Goal: Communication & Community: Answer question/provide support

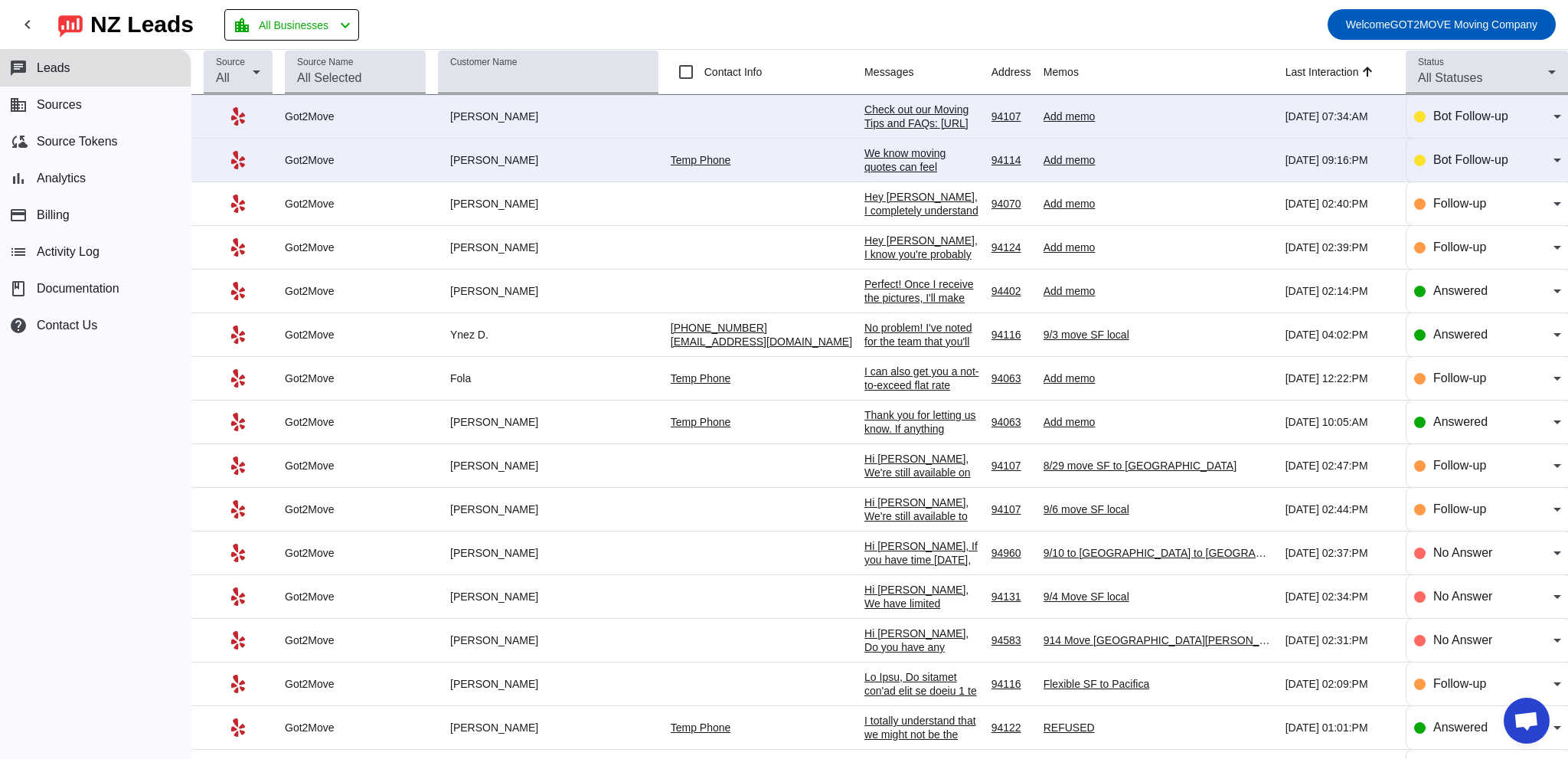
click at [865, 156] on div "We know moving quotes can feel overwhelming, and you've probably heard from sev…" at bounding box center [922, 470] width 115 height 648
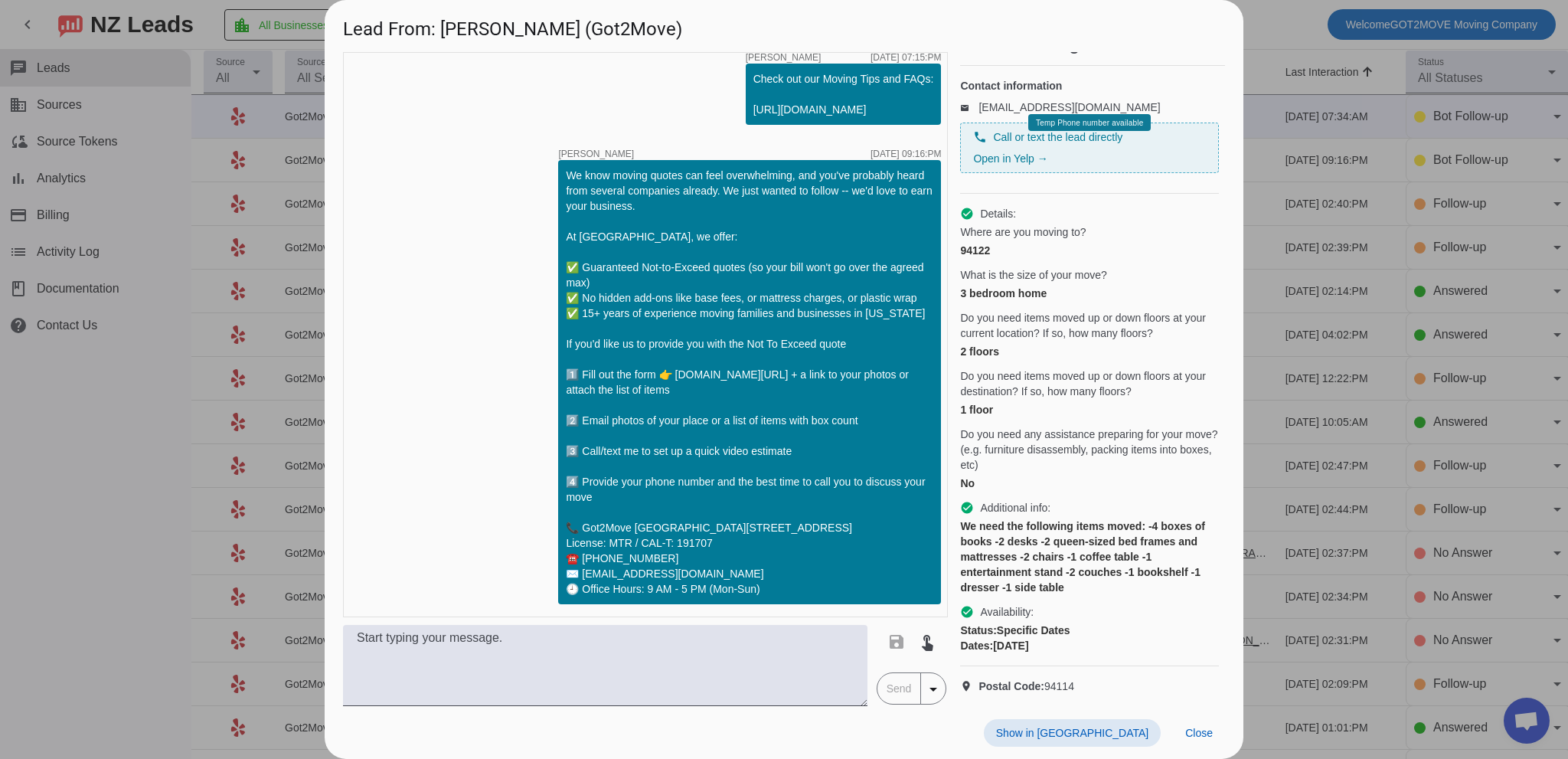
scroll to position [54, 0]
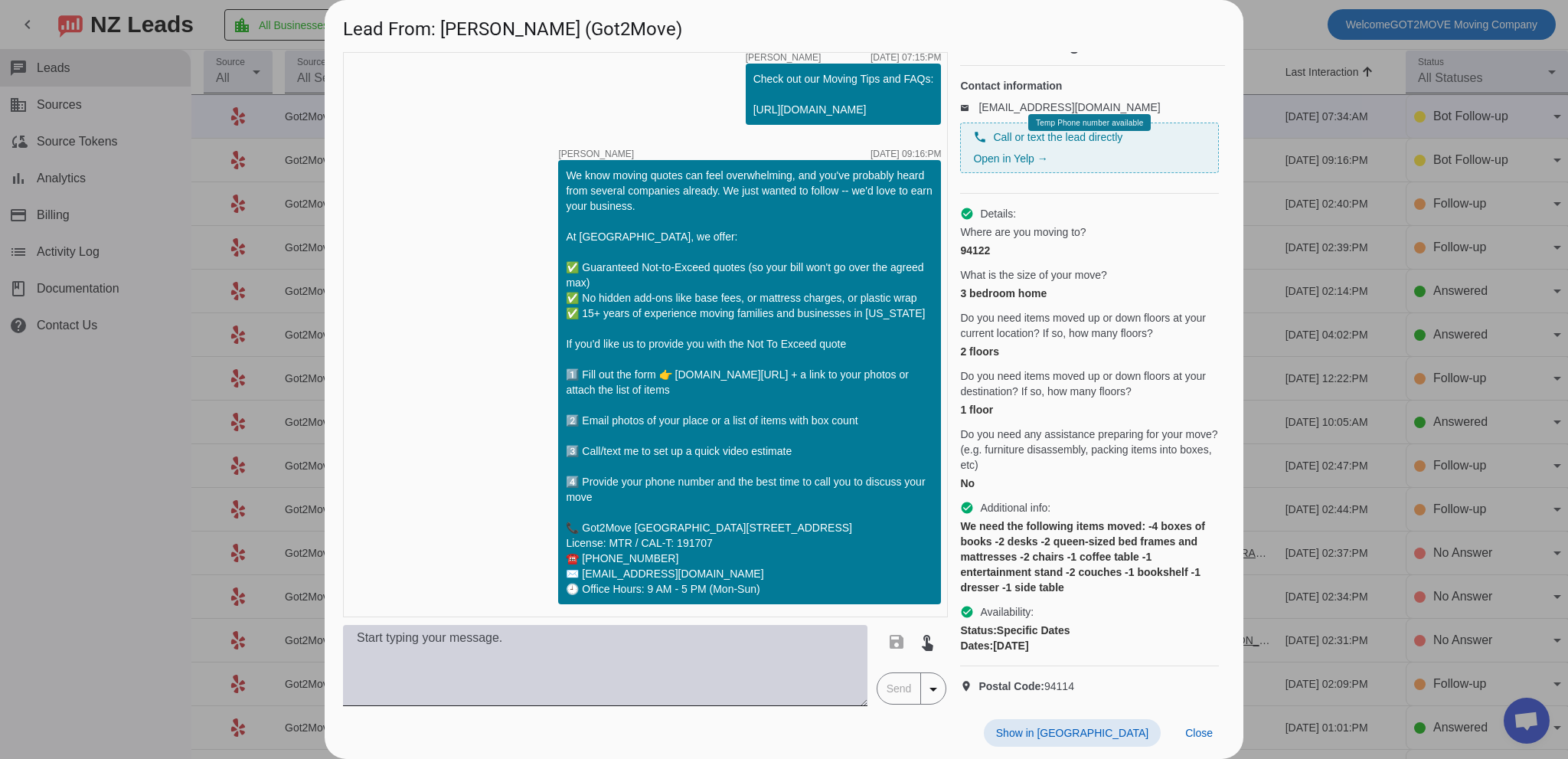
click at [528, 636] on textarea at bounding box center [605, 665] width 525 height 81
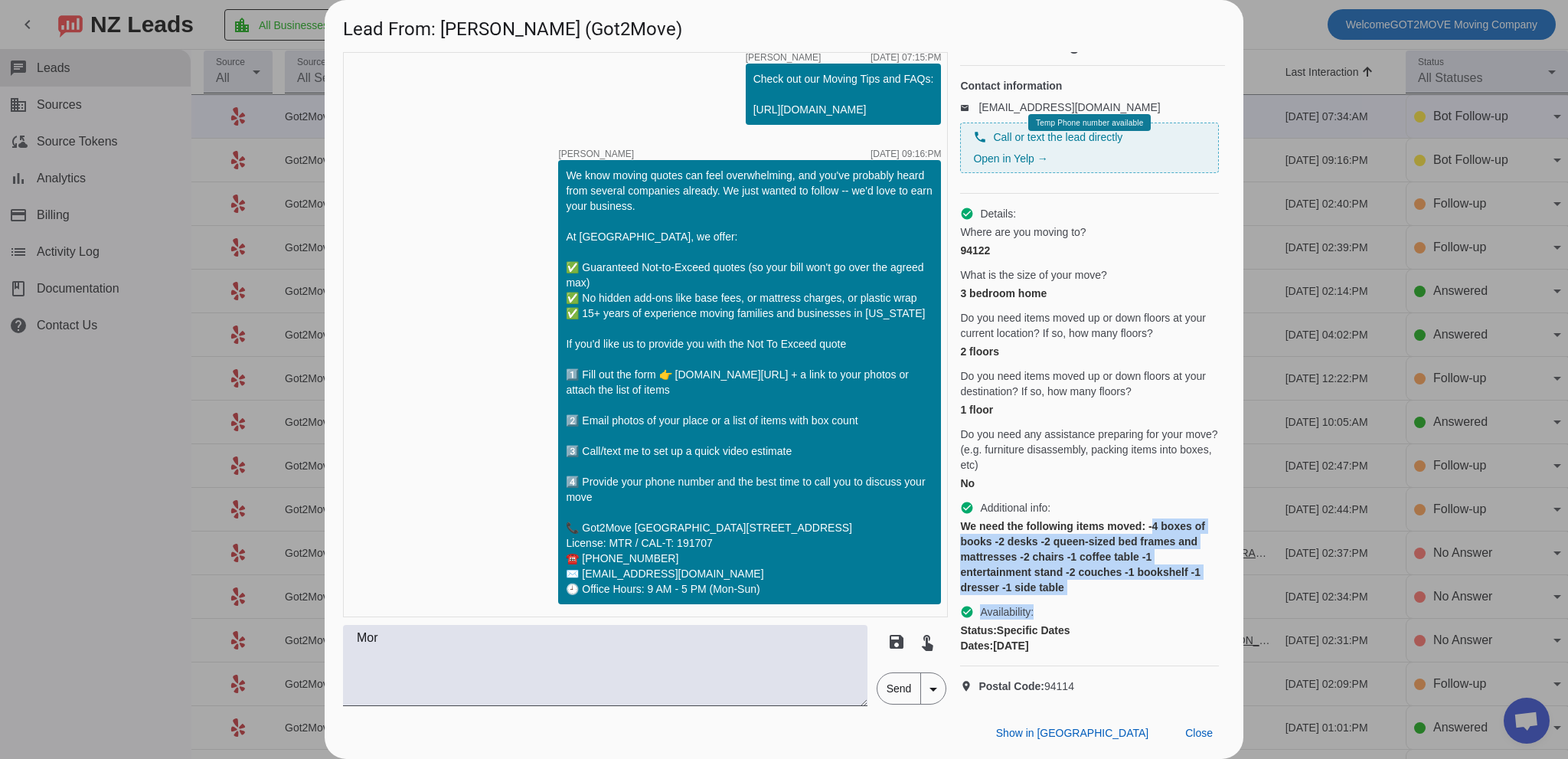
drag, startPoint x: 1153, startPoint y: 513, endPoint x: 993, endPoint y: 565, distance: 168.2
click at [1162, 584] on div "check_circle Details: Where are you moving to? 94122 What is the size of your m…" at bounding box center [1089, 430] width 258 height 473
drag, startPoint x: 1016, startPoint y: 544, endPoint x: 1046, endPoint y: 512, distance: 43.9
click at [1016, 543] on div "We need the following items moved: -4 boxes of books -2 desks -2 queen-sized be…" at bounding box center [1089, 556] width 258 height 77
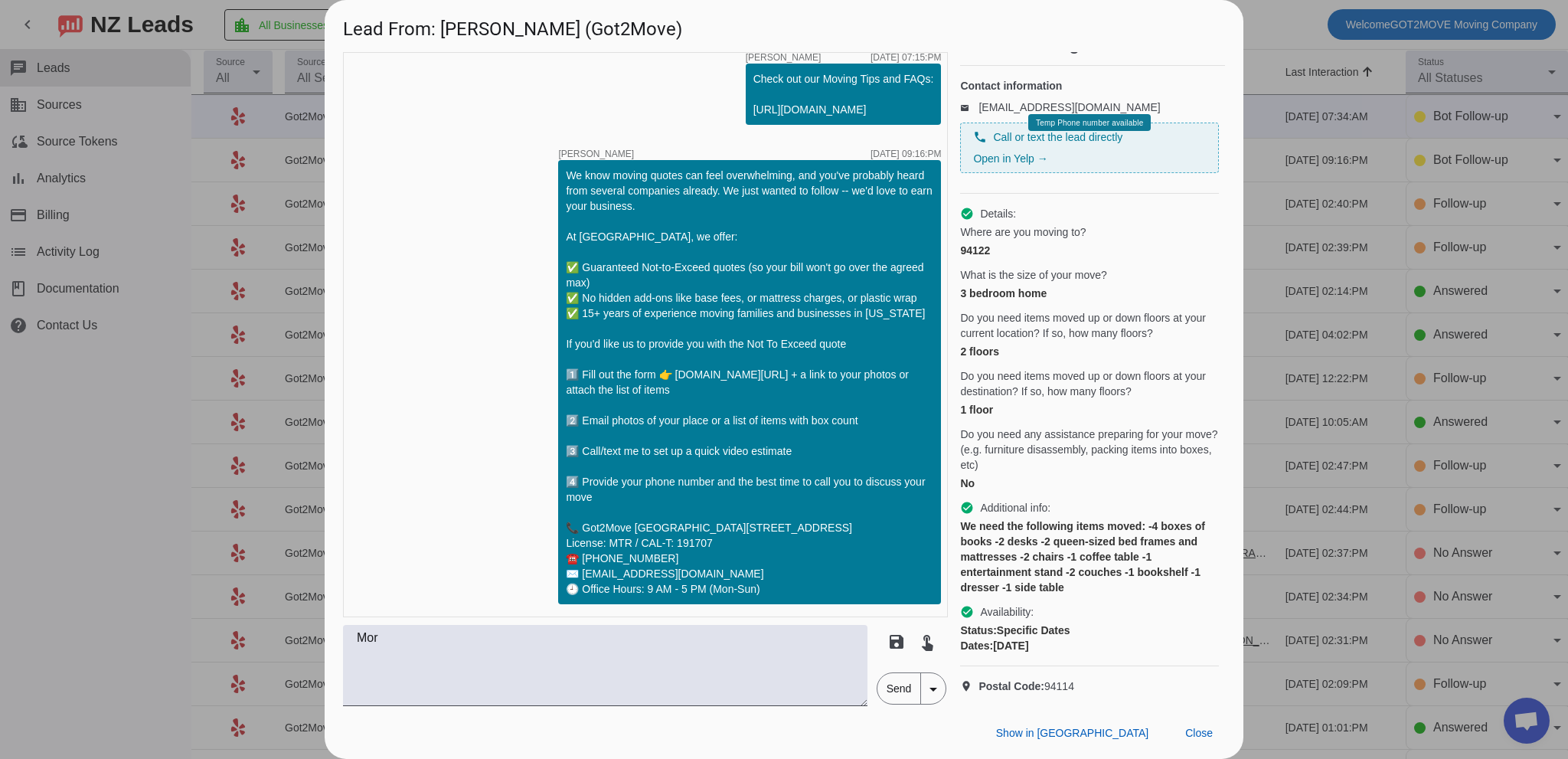
click at [1044, 518] on div "We need the following items moved: -4 boxes of books -2 desks -2 queen-sized be…" at bounding box center [1089, 556] width 258 height 77
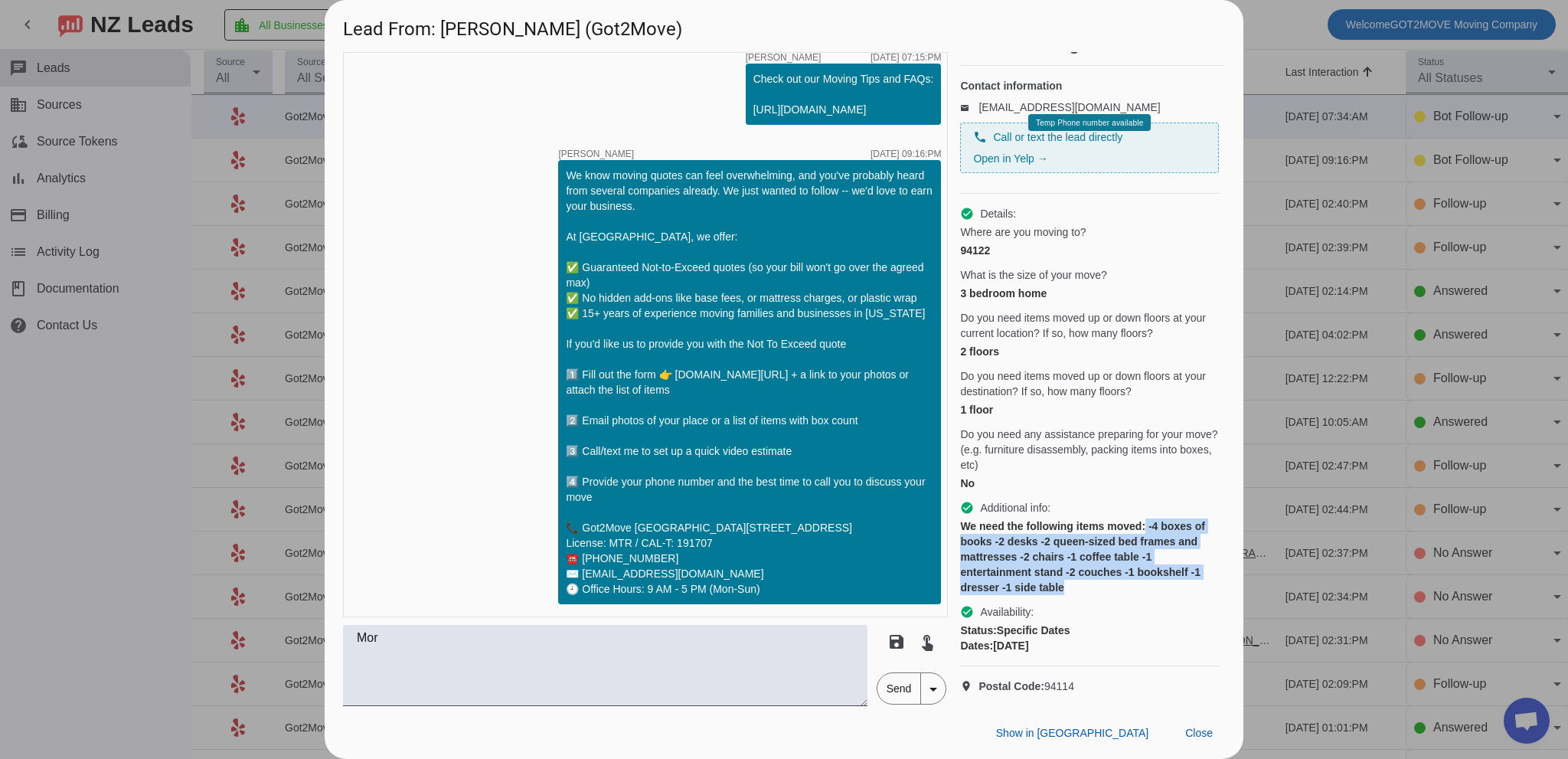
drag, startPoint x: 1165, startPoint y: 531, endPoint x: 1161, endPoint y: 577, distance: 46.2
click at [1161, 577] on div "We need the following items moved: -4 boxes of books -2 desks -2 queen-sized be…" at bounding box center [1089, 556] width 258 height 77
copy div "-4 boxes of books -2 desks -2 queen-sized bed frames and mattresses -2 chairs -…"
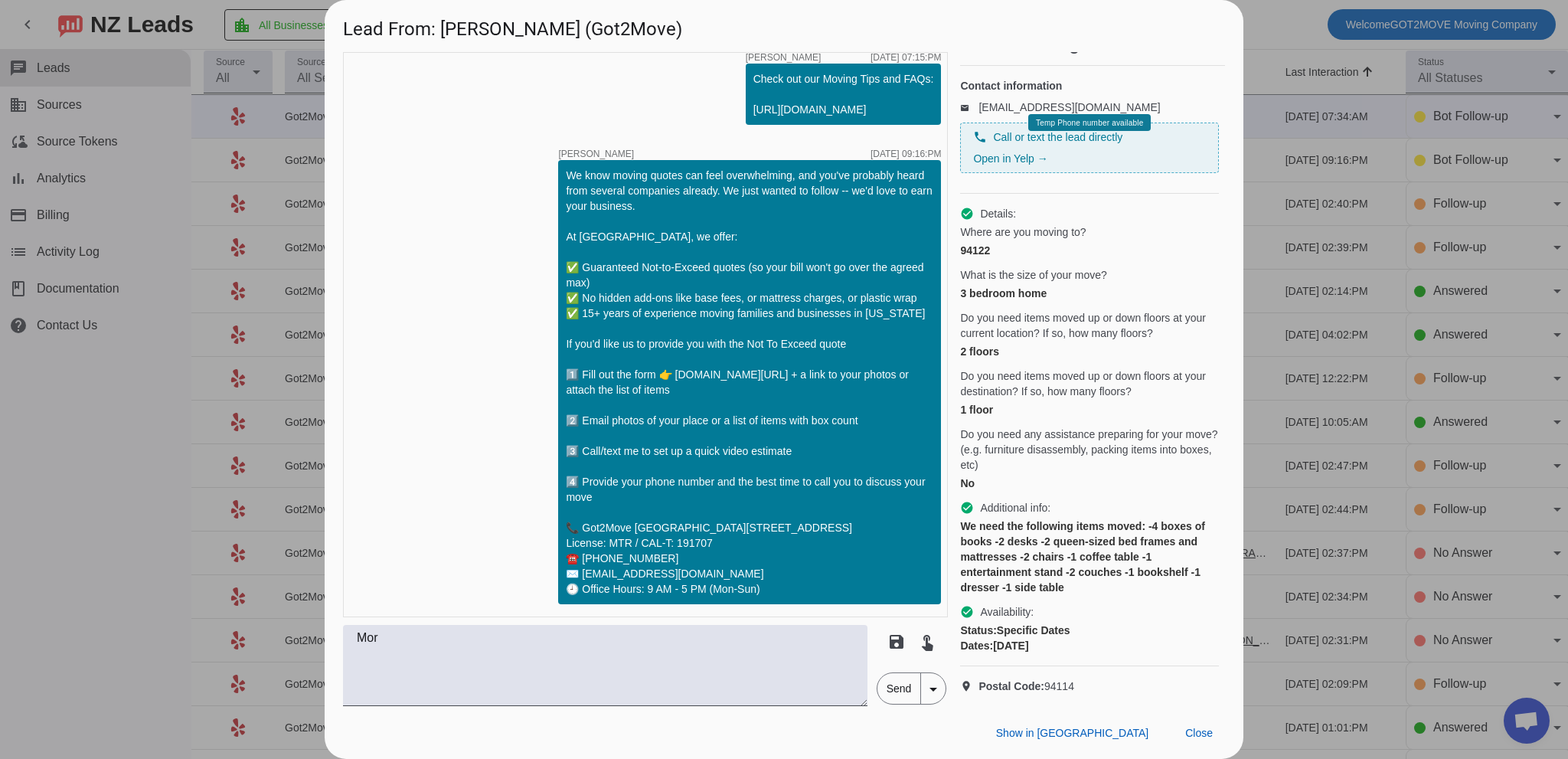
drag, startPoint x: 487, startPoint y: 94, endPoint x: 824, endPoint y: 362, distance: 430.6
click at [491, 99] on div "timer close [PERSON_NAME] [DATE] 07:04:PM Hi [PERSON_NAME]! 🚚 Got2Move - profes…" at bounding box center [645, 334] width 605 height 565
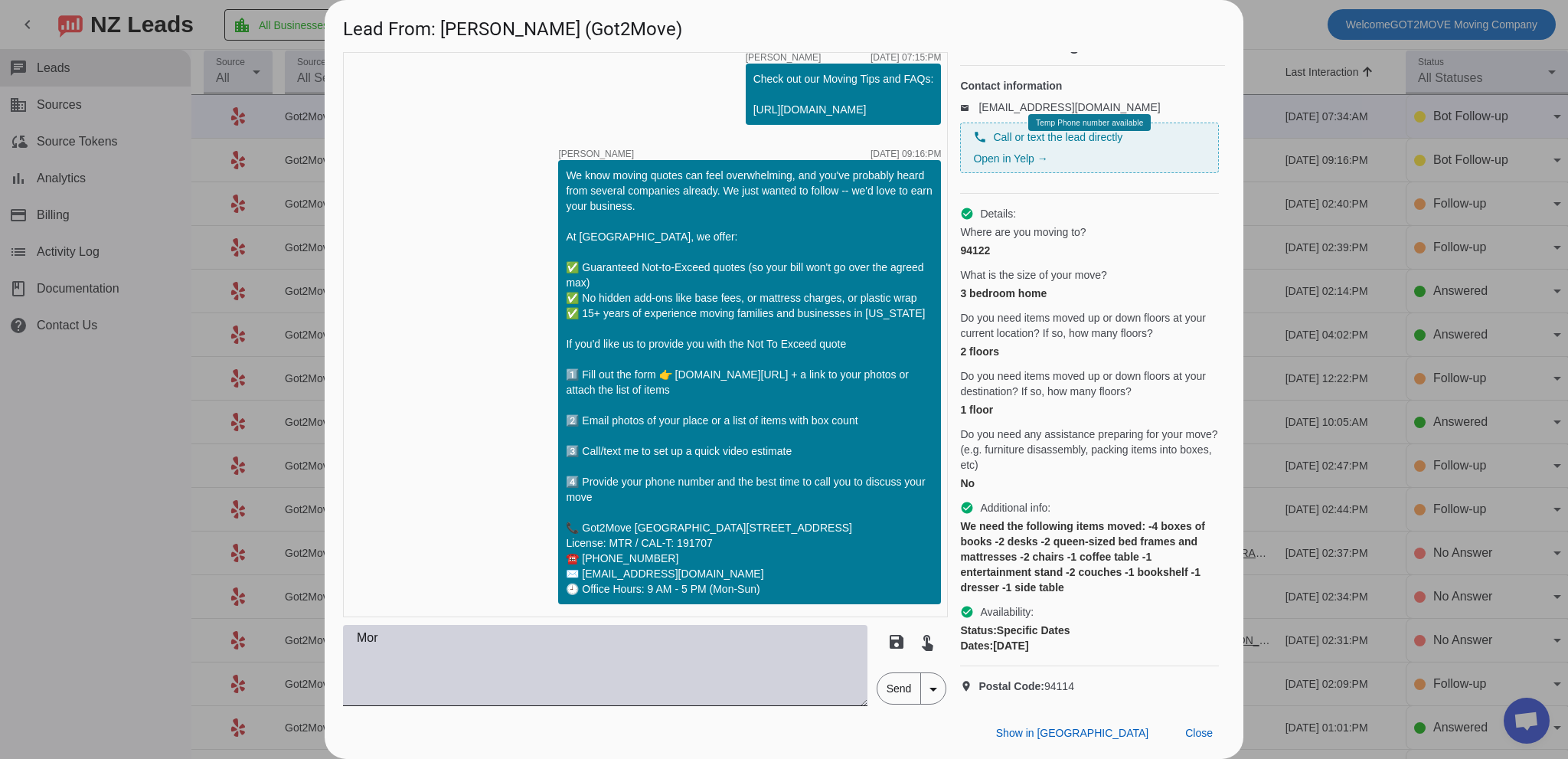
click at [613, 660] on textarea "Mor" at bounding box center [605, 665] width 525 height 81
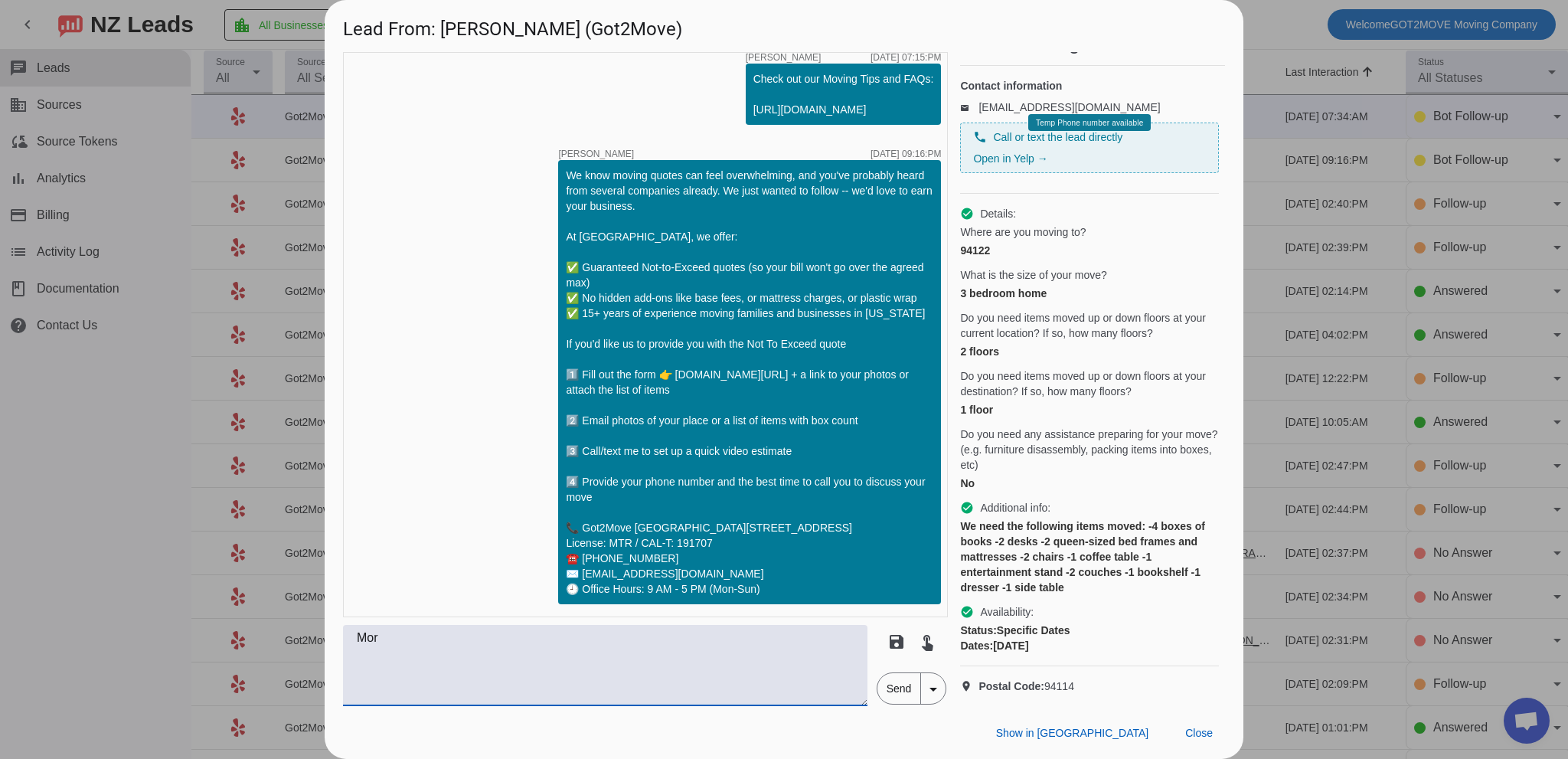
drag, startPoint x: 607, startPoint y: 651, endPoint x: 304, endPoint y: 645, distance: 303.1
click at [304, 645] on div "Lead From: [PERSON_NAME] (Got2Move) timer close [PERSON_NAME] [DATE] 07:04:PM H…" at bounding box center [784, 380] width 1568 height 759
paste textarea "Good morning, [PERSON_NAME]! This is [PERSON_NAME] from Got2Move. I’d love to h…"
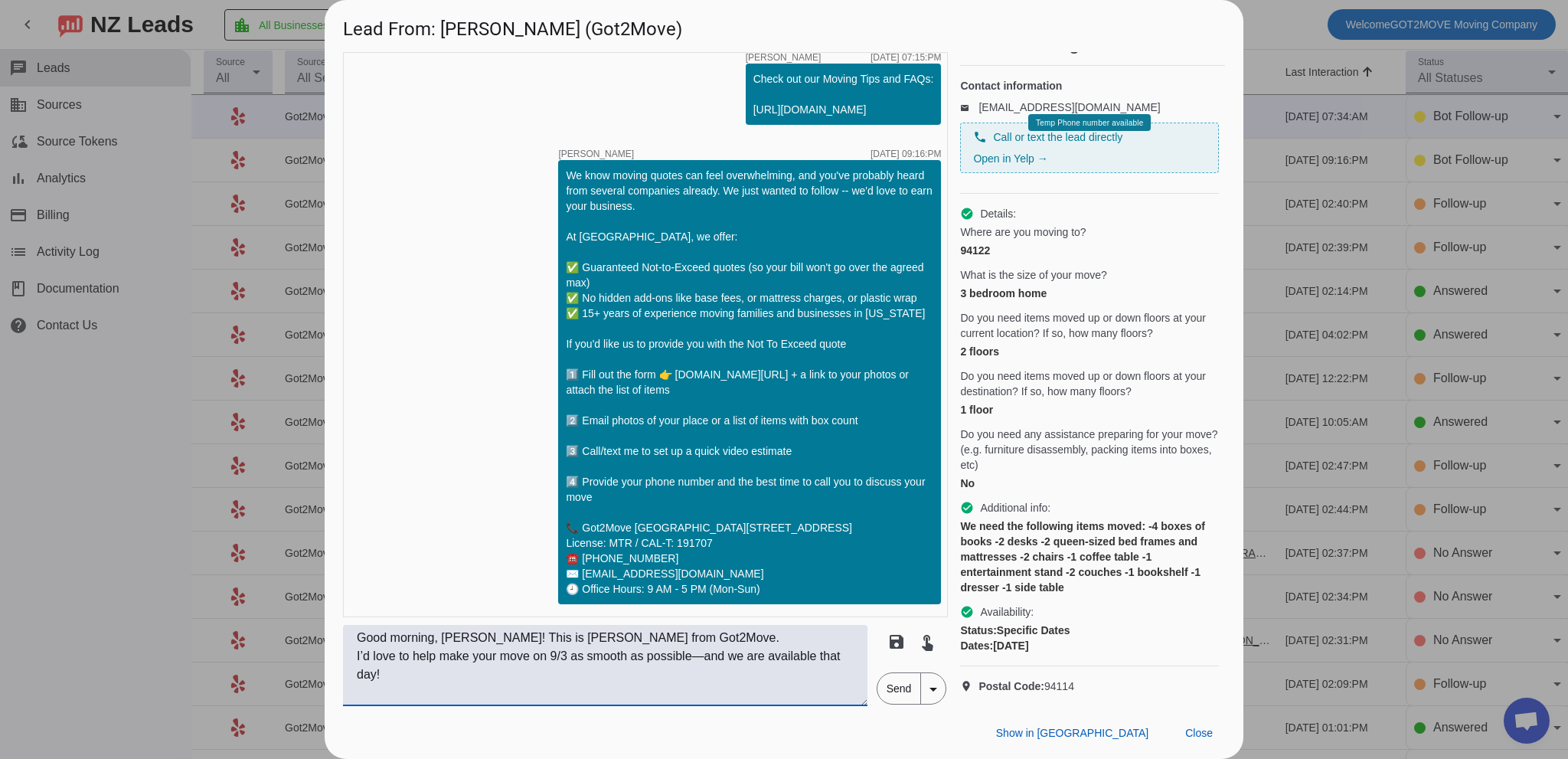
click at [704, 660] on textarea "Good morning, [PERSON_NAME]! This is [PERSON_NAME] from Got2Move. I’d love to h…" at bounding box center [605, 665] width 525 height 81
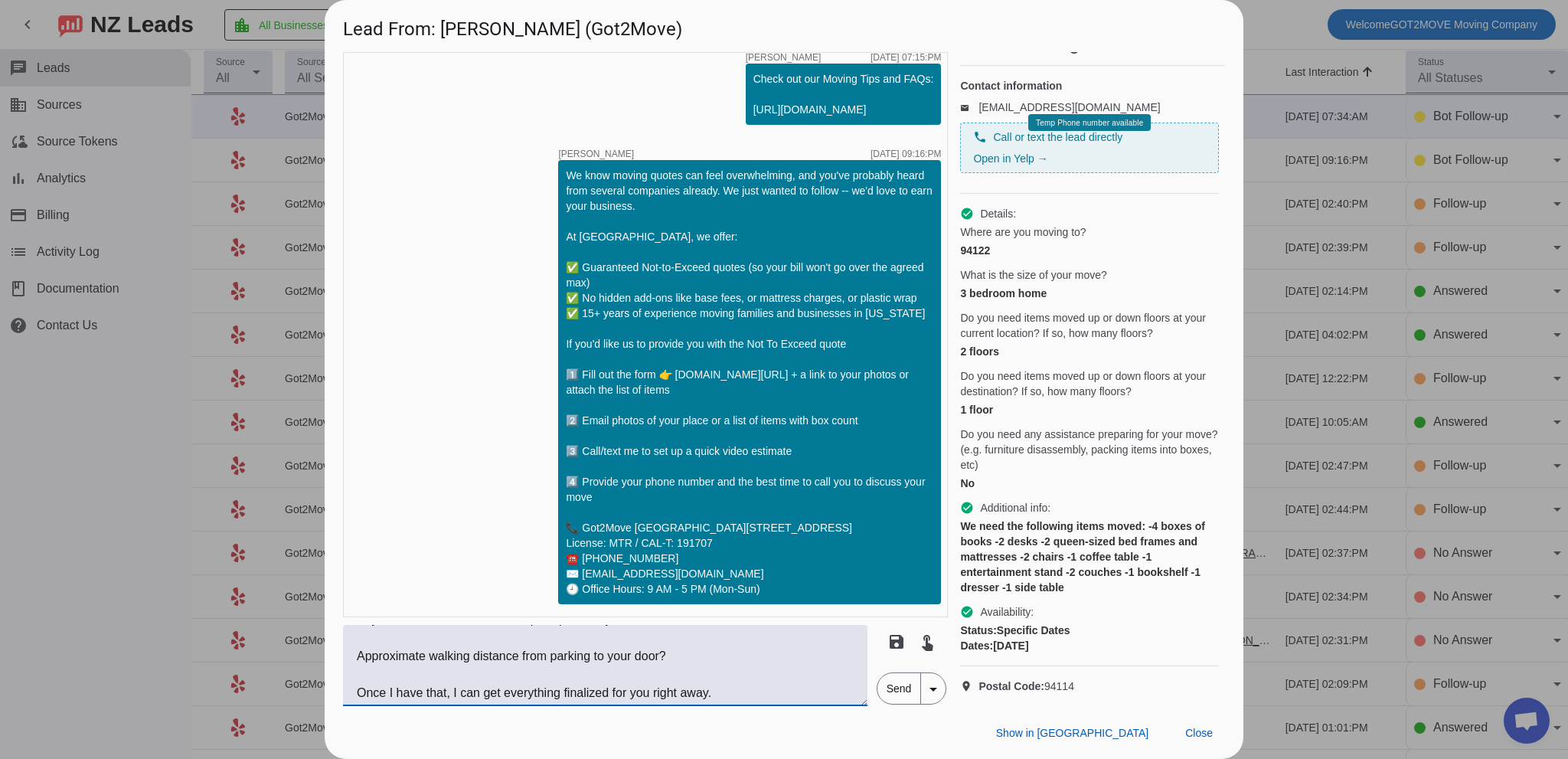
scroll to position [184, 0]
type textarea "Good morning, [PERSON_NAME]! This is [PERSON_NAME] from Got2Move. I’d love to h…"
click at [895, 683] on span "Send" at bounding box center [899, 688] width 43 height 30
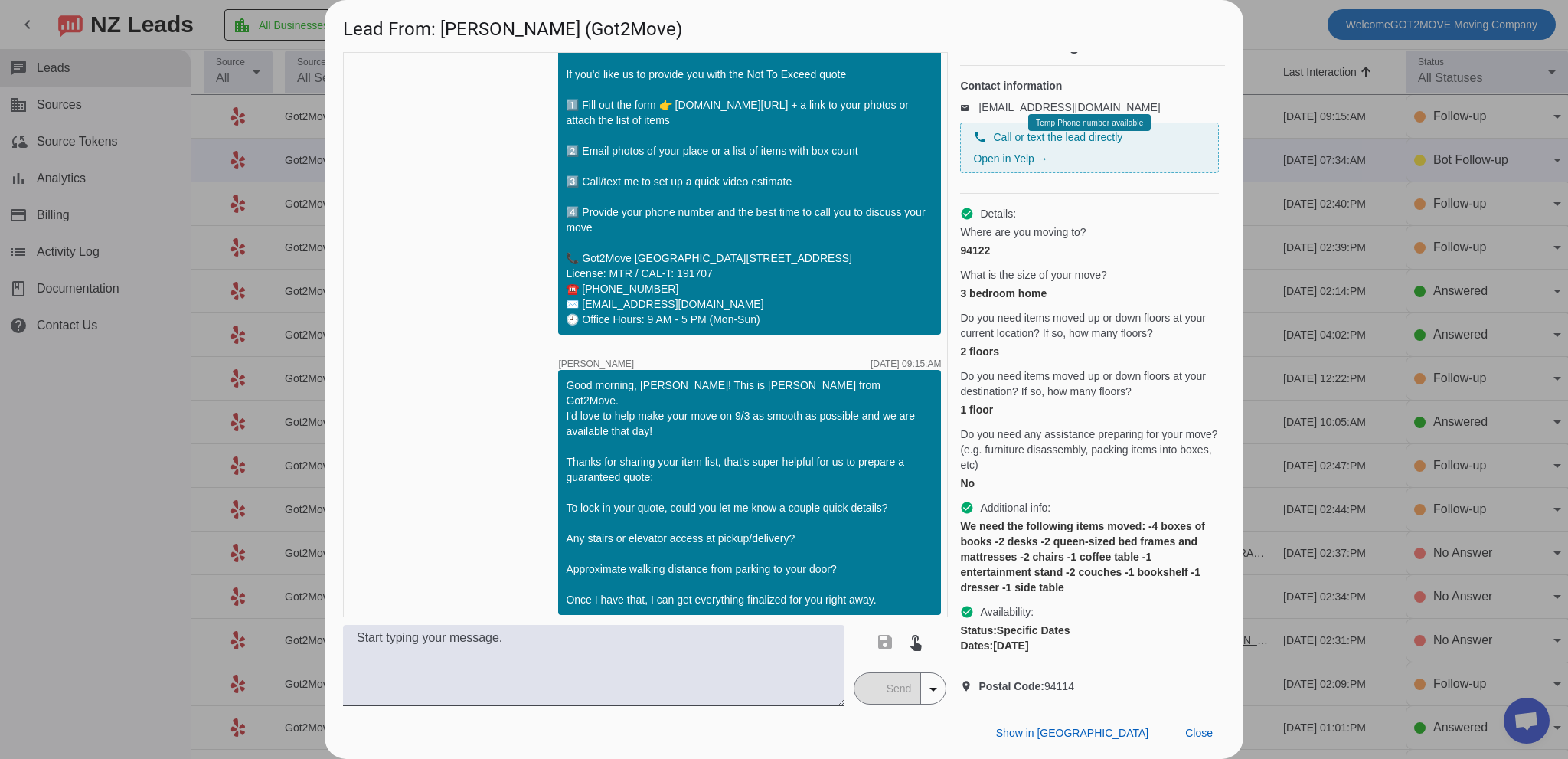
scroll to position [832, 0]
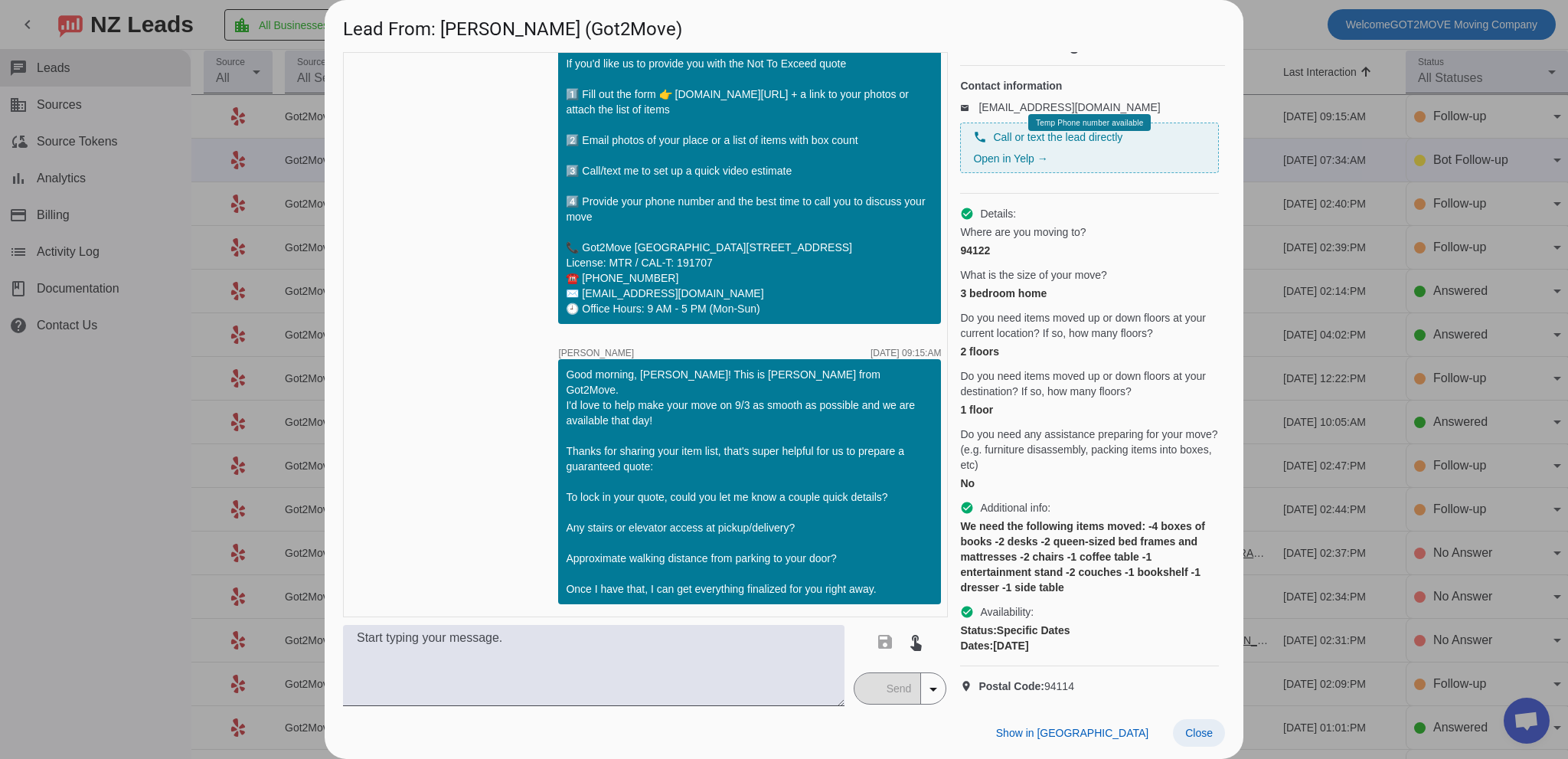
click at [1185, 732] on span at bounding box center [1199, 733] width 52 height 28
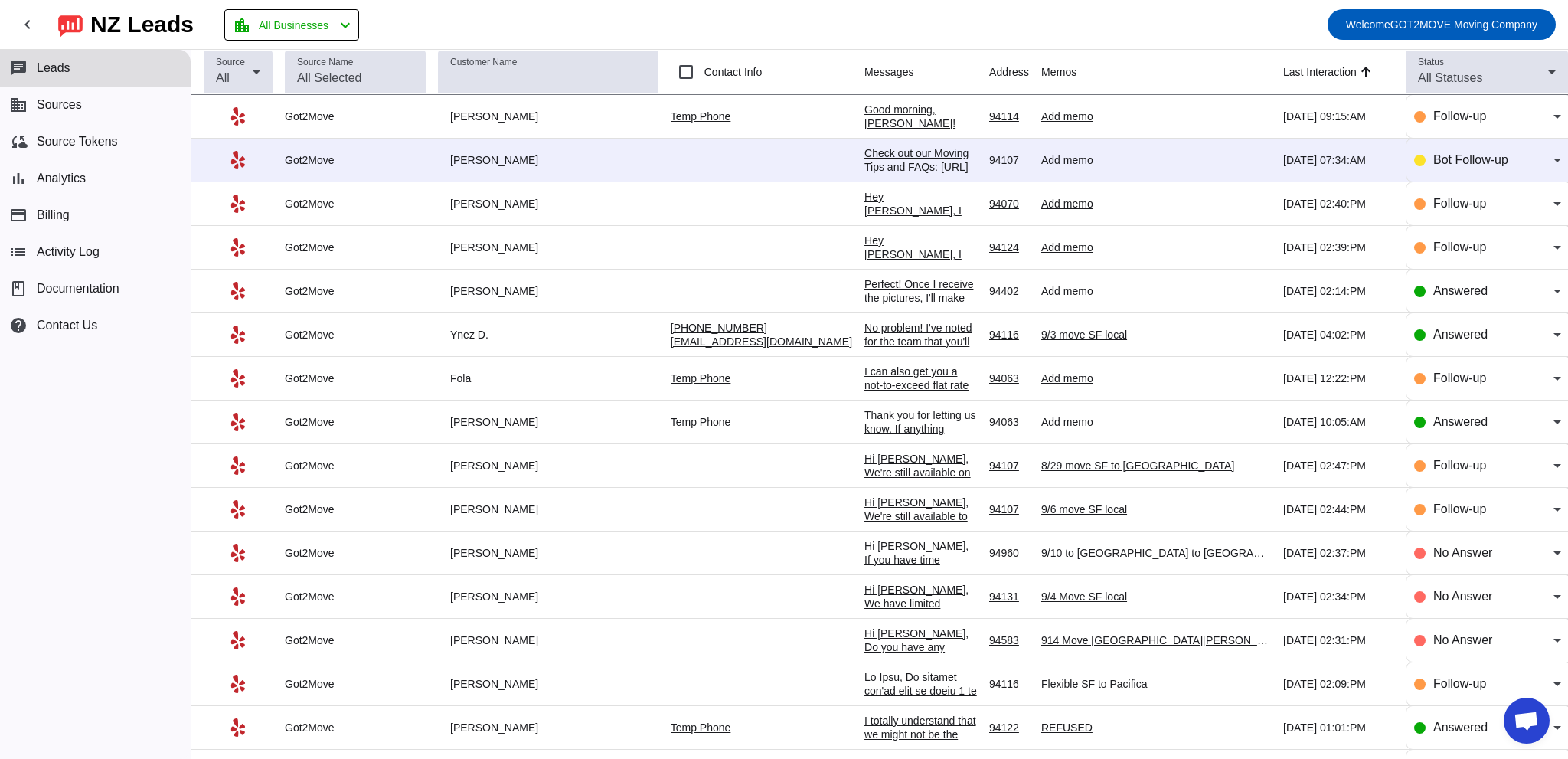
click at [865, 157] on div "Check out our Moving Tips and FAQs: [URL][DOMAIN_NAME]​" at bounding box center [921, 166] width 113 height 41
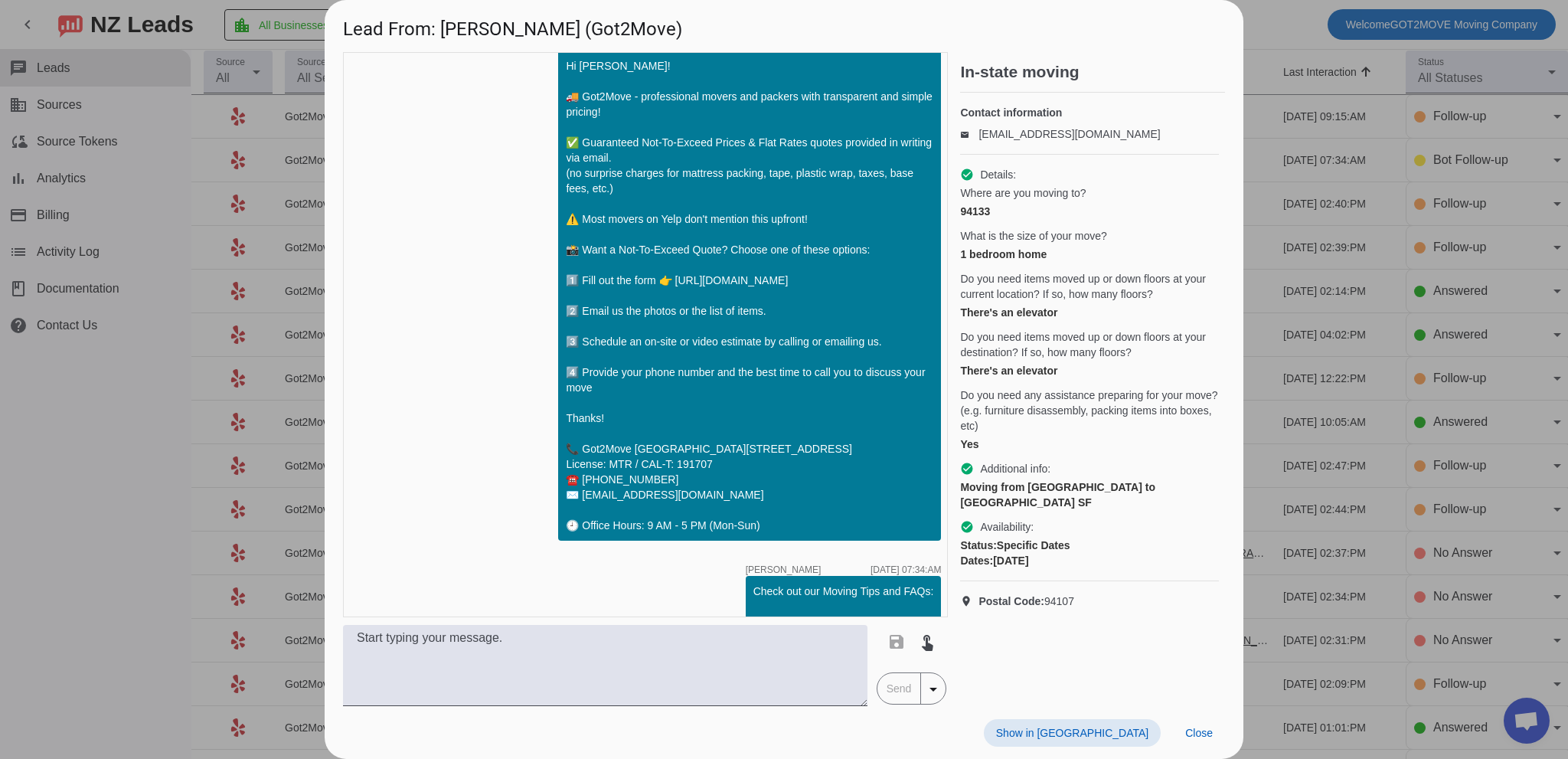
scroll to position [0, 0]
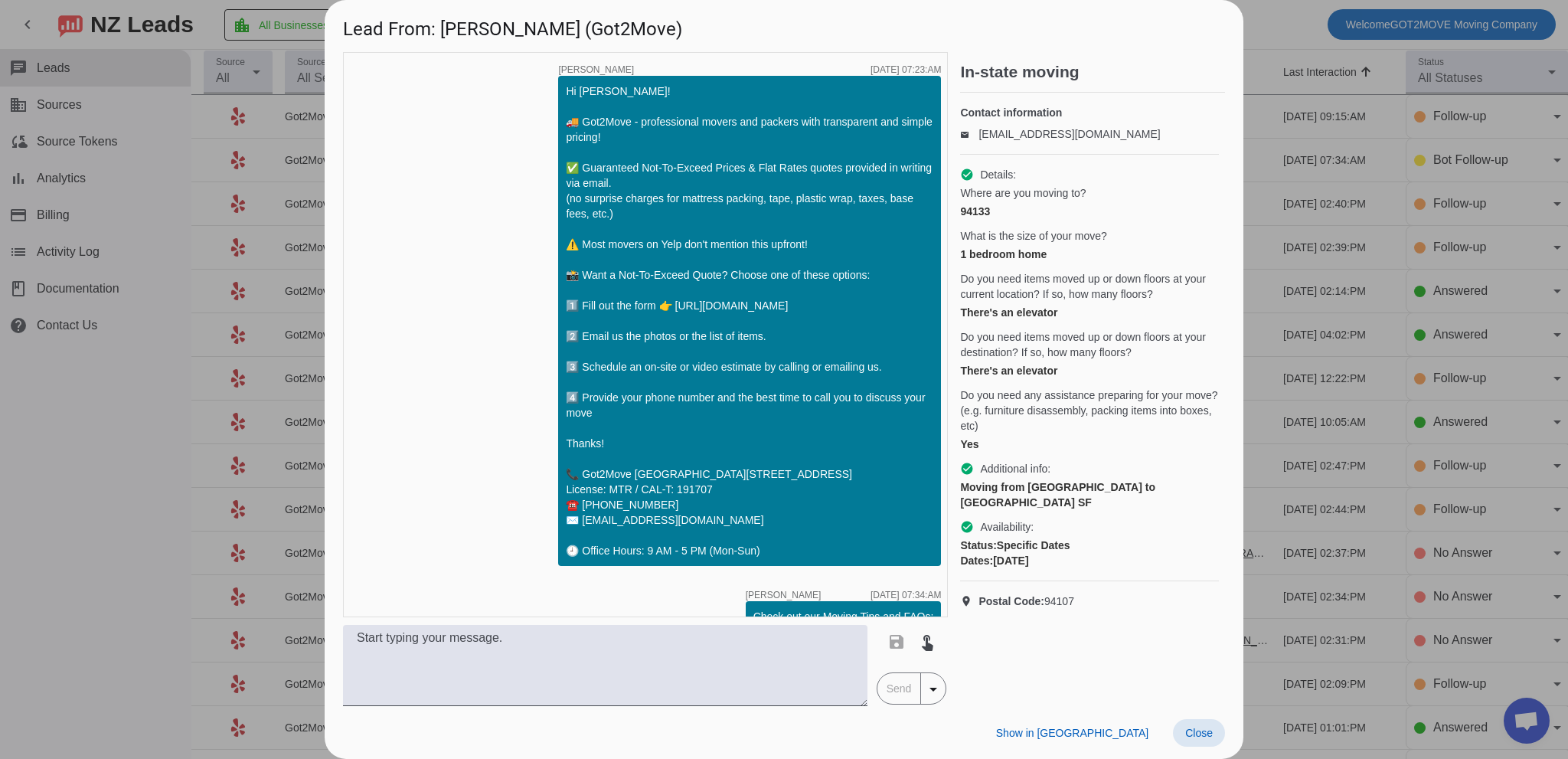
drag, startPoint x: 1202, startPoint y: 728, endPoint x: 966, endPoint y: 636, distance: 253.3
click at [1199, 728] on span "Close" at bounding box center [1199, 733] width 28 height 12
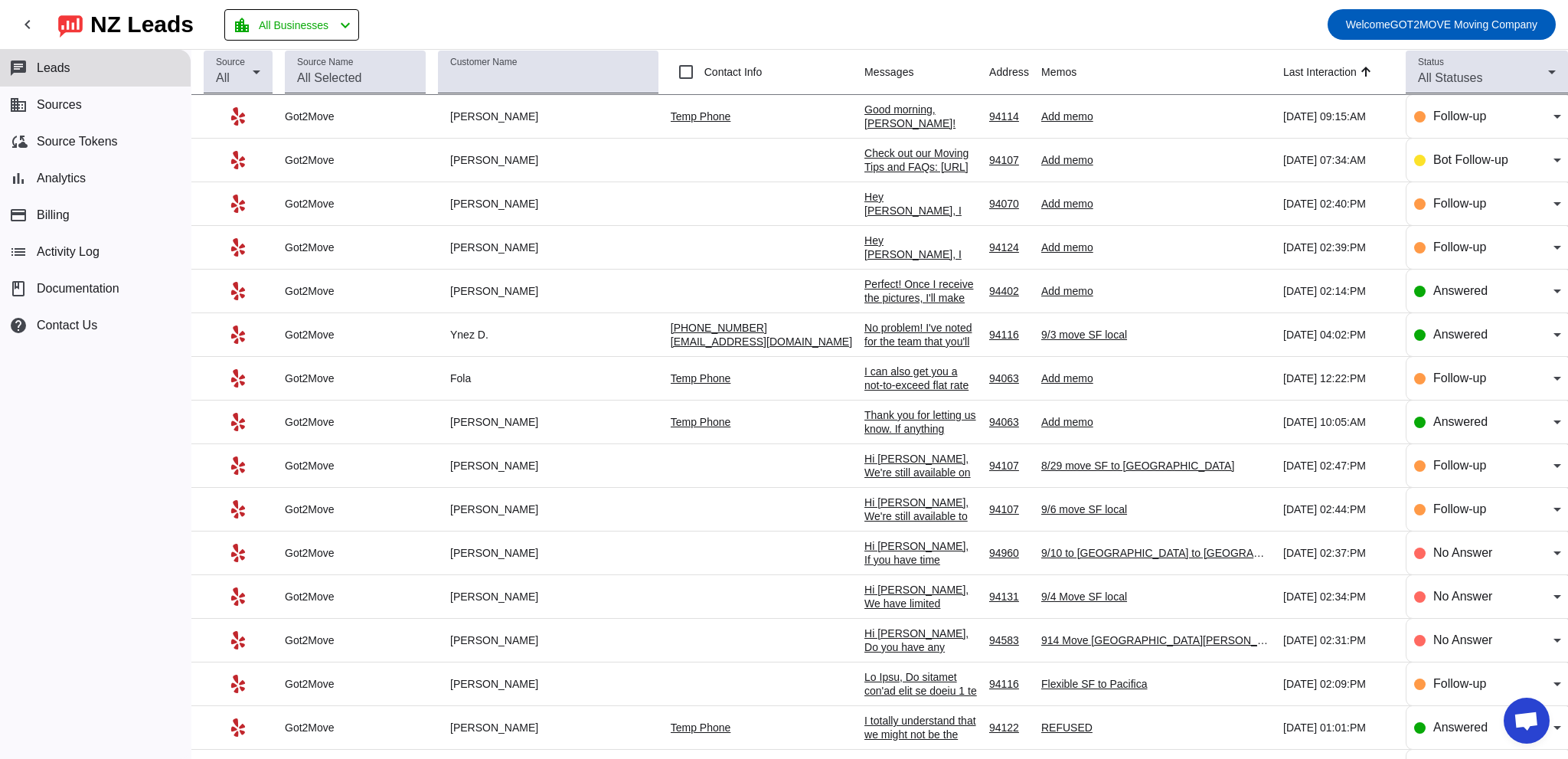
click at [865, 200] on div "Hey [PERSON_NAME], I completely understand you might still be exploring your op…" at bounding box center [921, 328] width 113 height 276
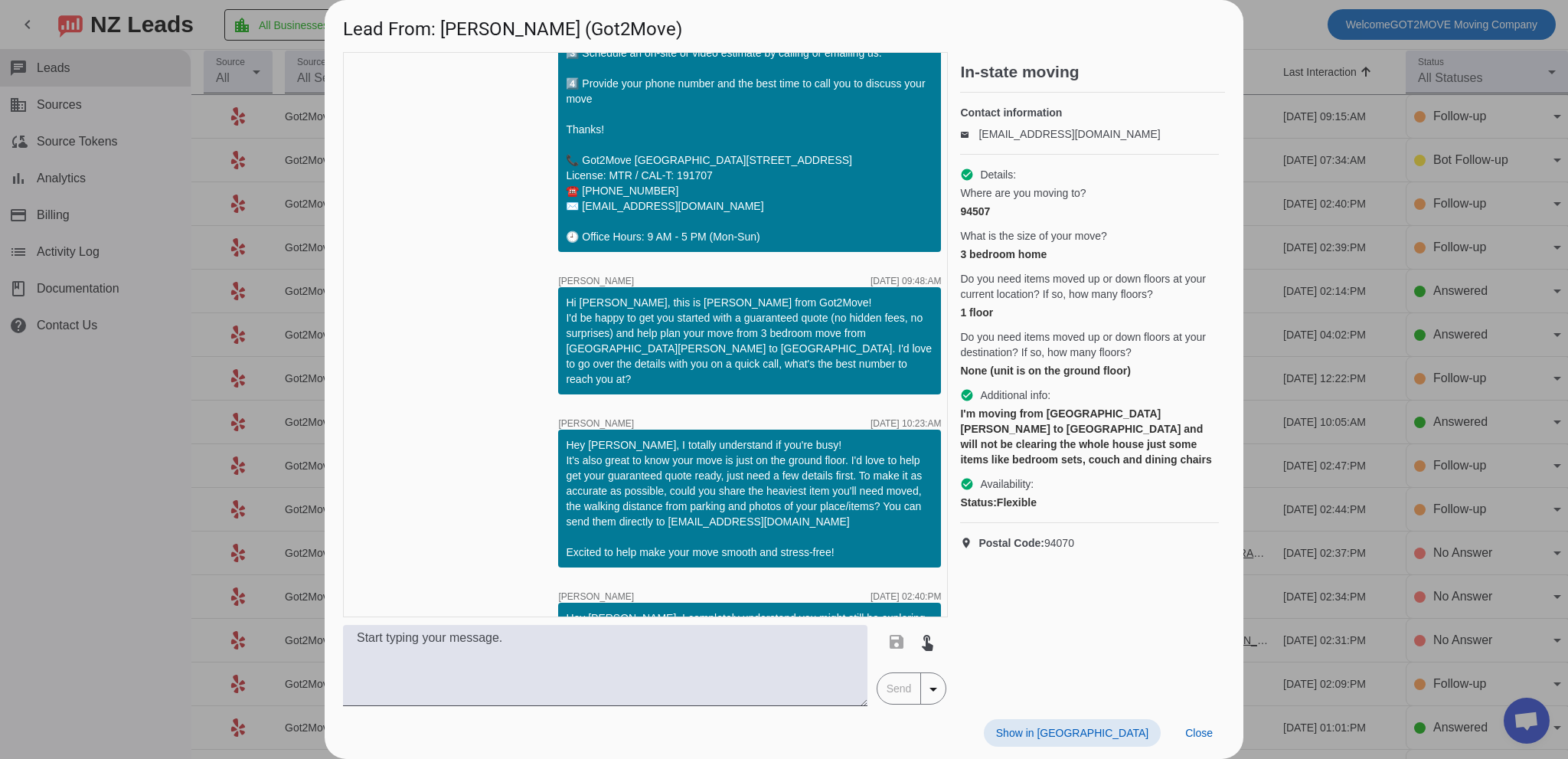
scroll to position [404, 0]
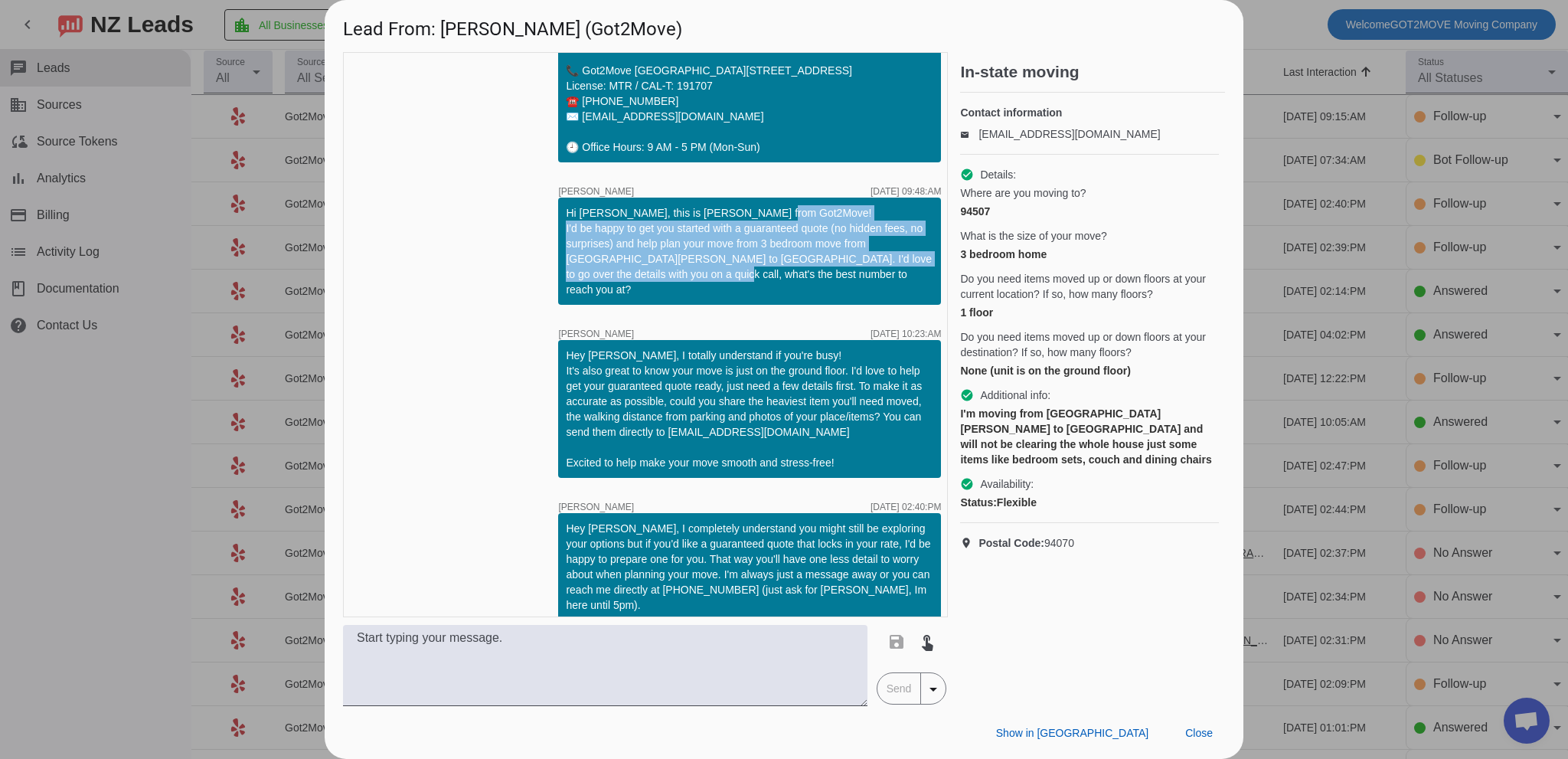
drag, startPoint x: 564, startPoint y: 243, endPoint x: 706, endPoint y: 286, distance: 148.4
click at [705, 285] on div "Hi [PERSON_NAME], this is [PERSON_NAME] from Got2Move! I'd be happy to get you …" at bounding box center [749, 251] width 367 height 92
copy div "'d be happy to get you started with a guaranteed quote (no hidden fees, no surp…"
drag, startPoint x: 1193, startPoint y: 732, endPoint x: 1151, endPoint y: 719, distance: 44.0
click at [1192, 732] on span "Close" at bounding box center [1199, 733] width 28 height 12
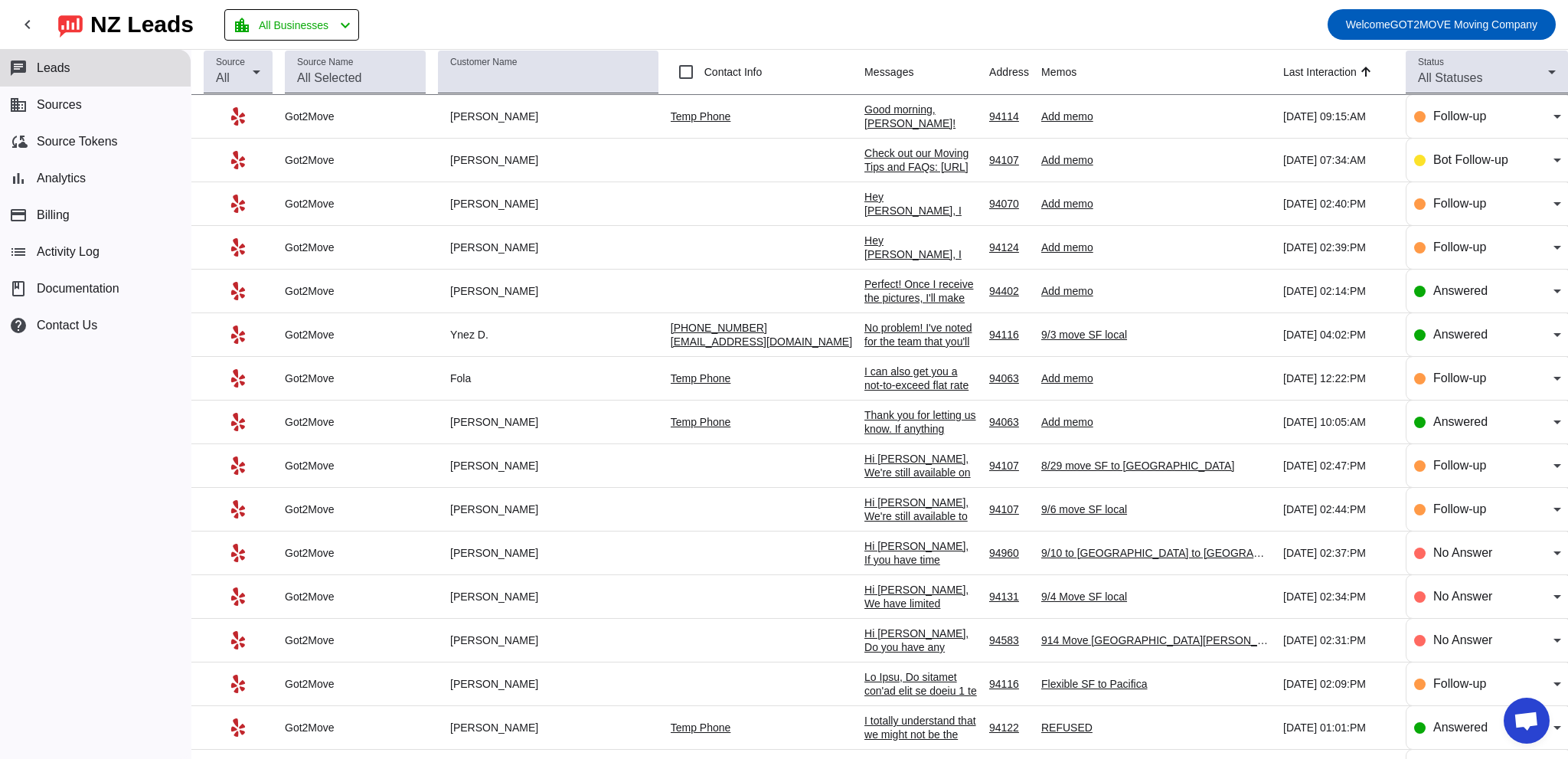
click at [865, 154] on div "Check out our Moving Tips and FAQs: [URL][DOMAIN_NAME]​" at bounding box center [921, 166] width 113 height 41
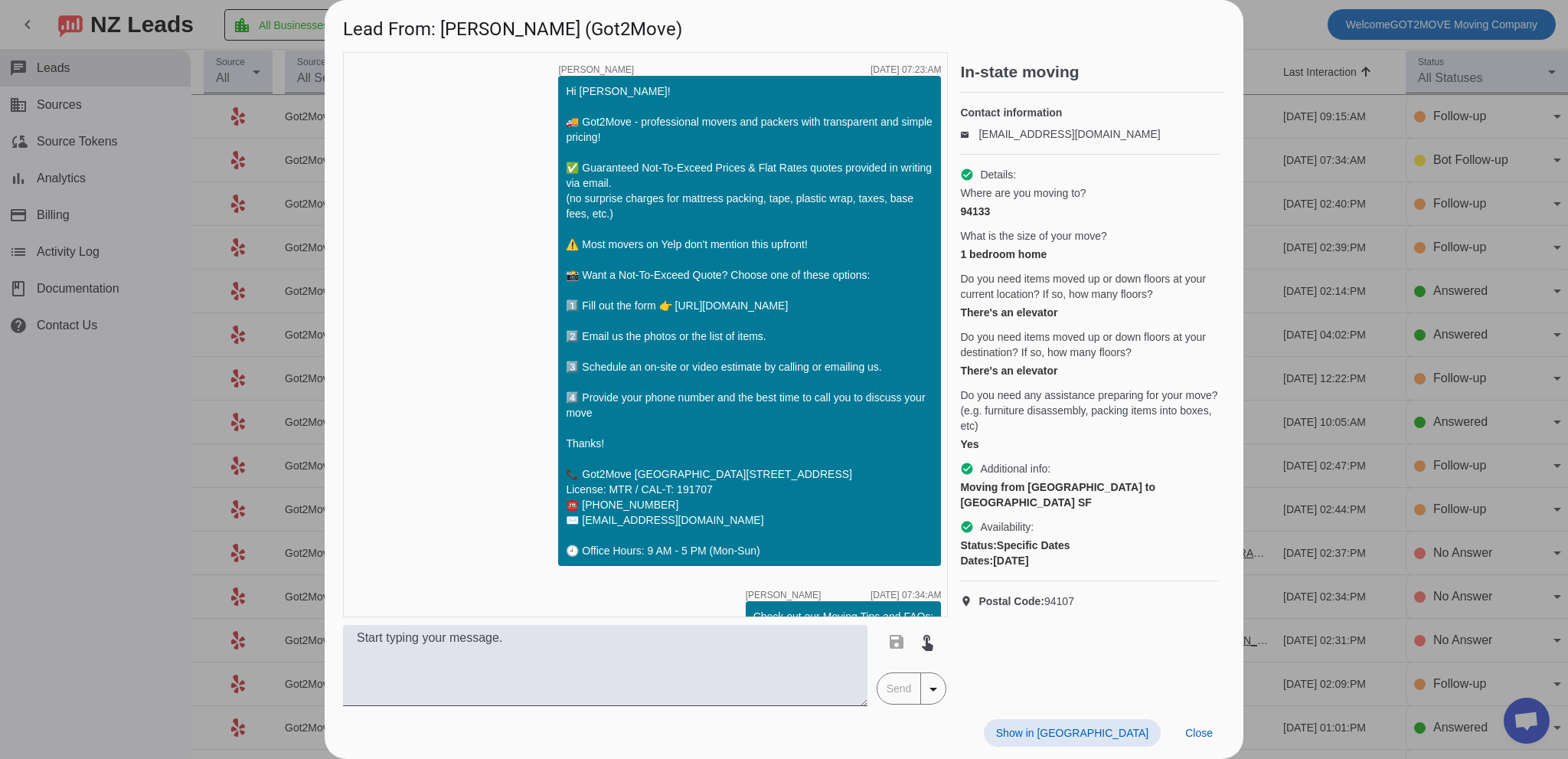
scroll to position [73, 0]
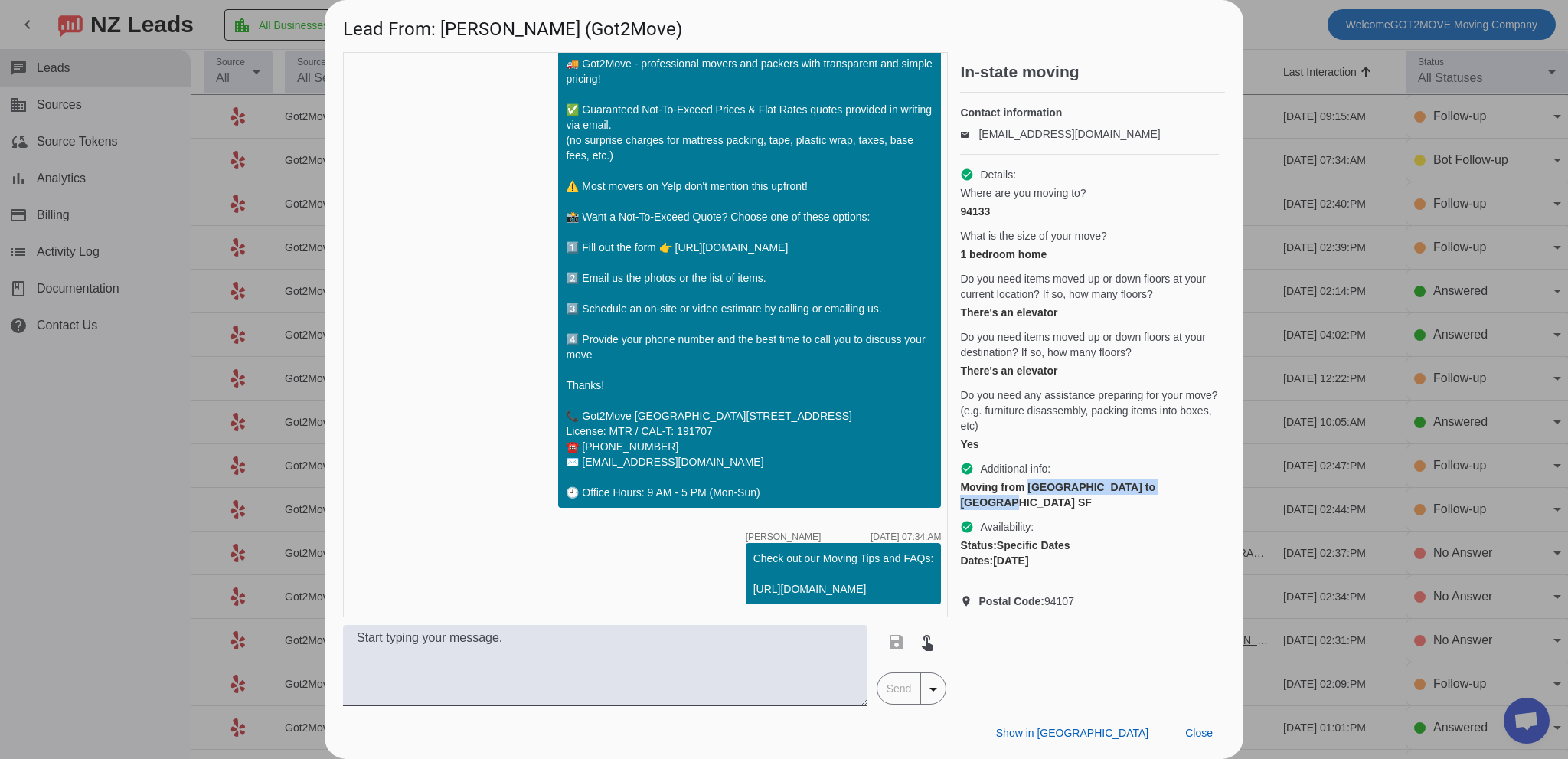
drag, startPoint x: 1029, startPoint y: 501, endPoint x: 1188, endPoint y: 501, distance: 159.0
click at [1188, 501] on div "Moving from [GEOGRAPHIC_DATA] to [GEOGRAPHIC_DATA] SF" at bounding box center [1089, 494] width 258 height 30
copy div "[GEOGRAPHIC_DATA] to [GEOGRAPHIC_DATA]"
click at [1199, 728] on span "Close" at bounding box center [1199, 733] width 28 height 12
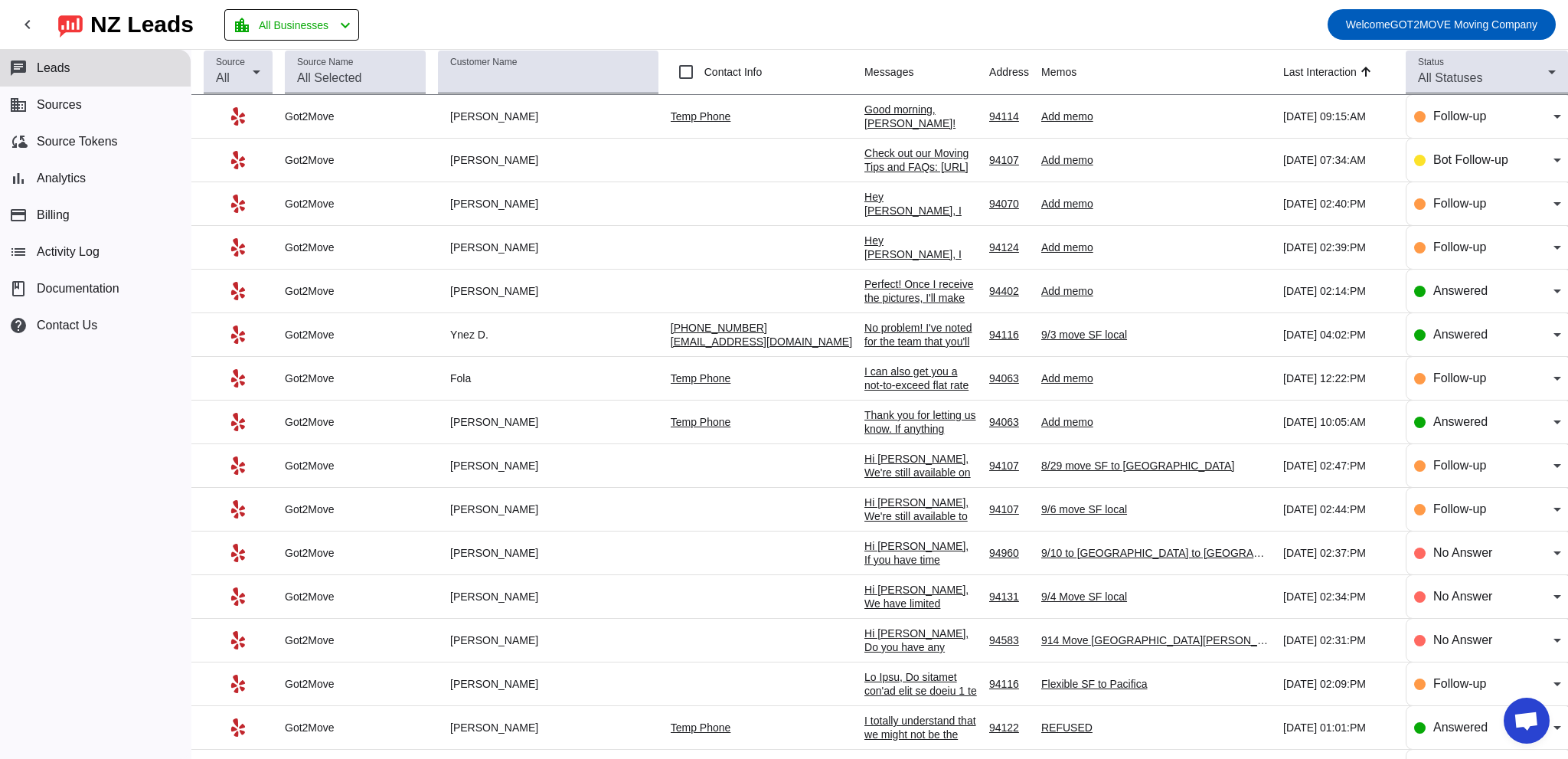
click at [865, 104] on div "Good morning, [PERSON_NAME]! This is [PERSON_NAME] from Got2Move. I'd love to h…" at bounding box center [921, 275] width 113 height 345
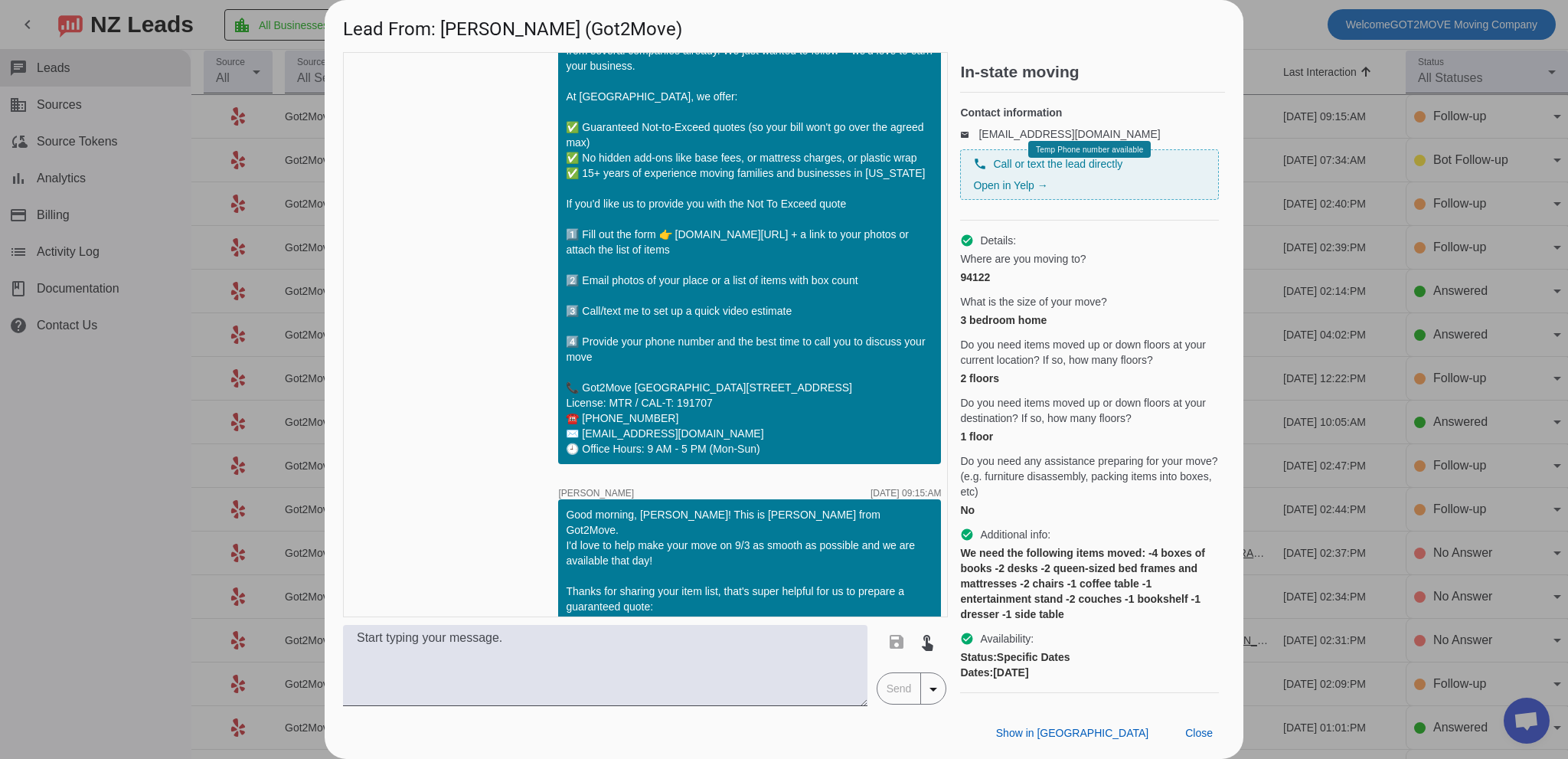
scroll to position [832, 0]
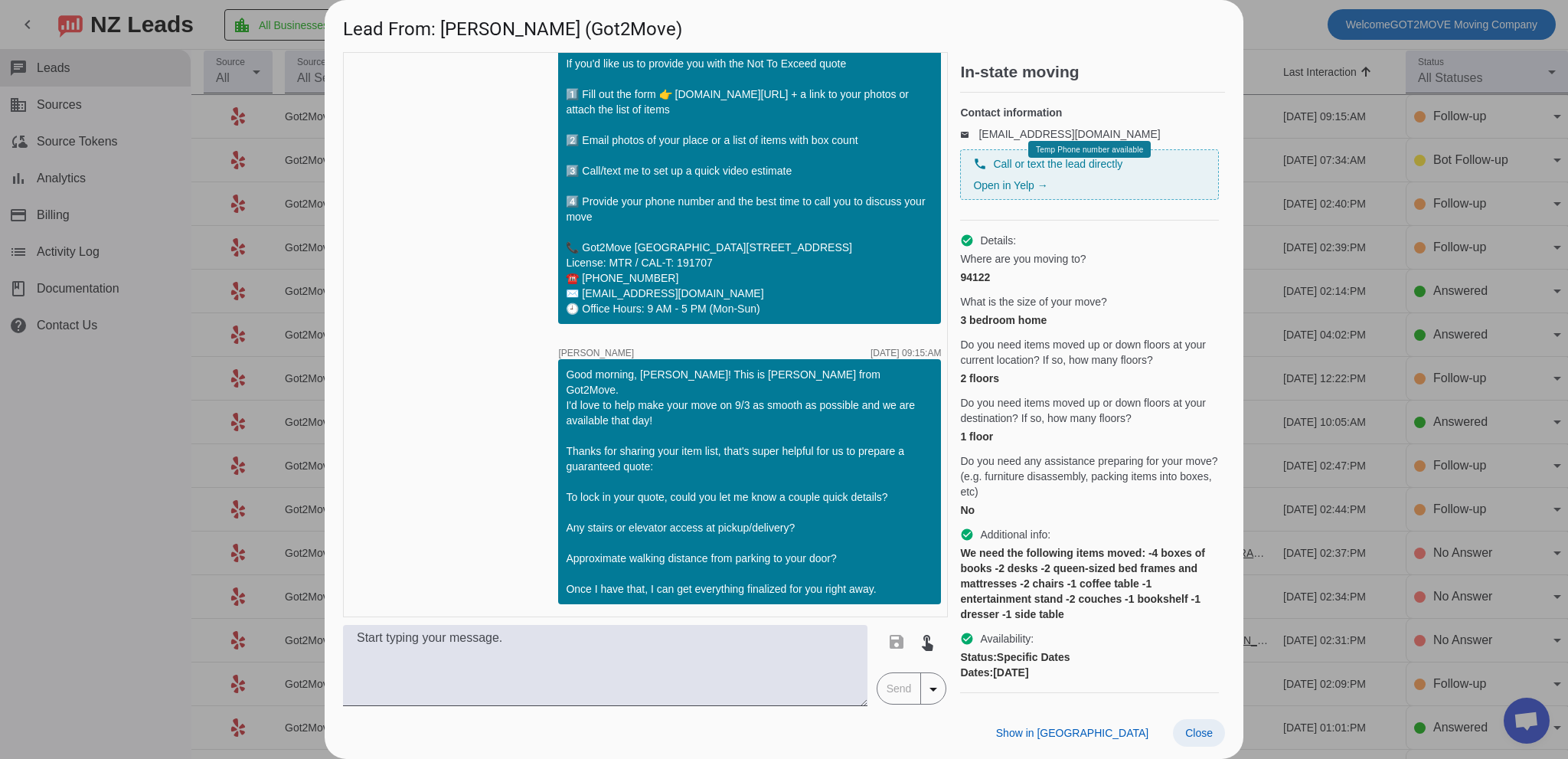
drag, startPoint x: 1210, startPoint y: 734, endPoint x: 1192, endPoint y: 729, distance: 18.7
click at [1210, 734] on span "Close" at bounding box center [1199, 733] width 28 height 12
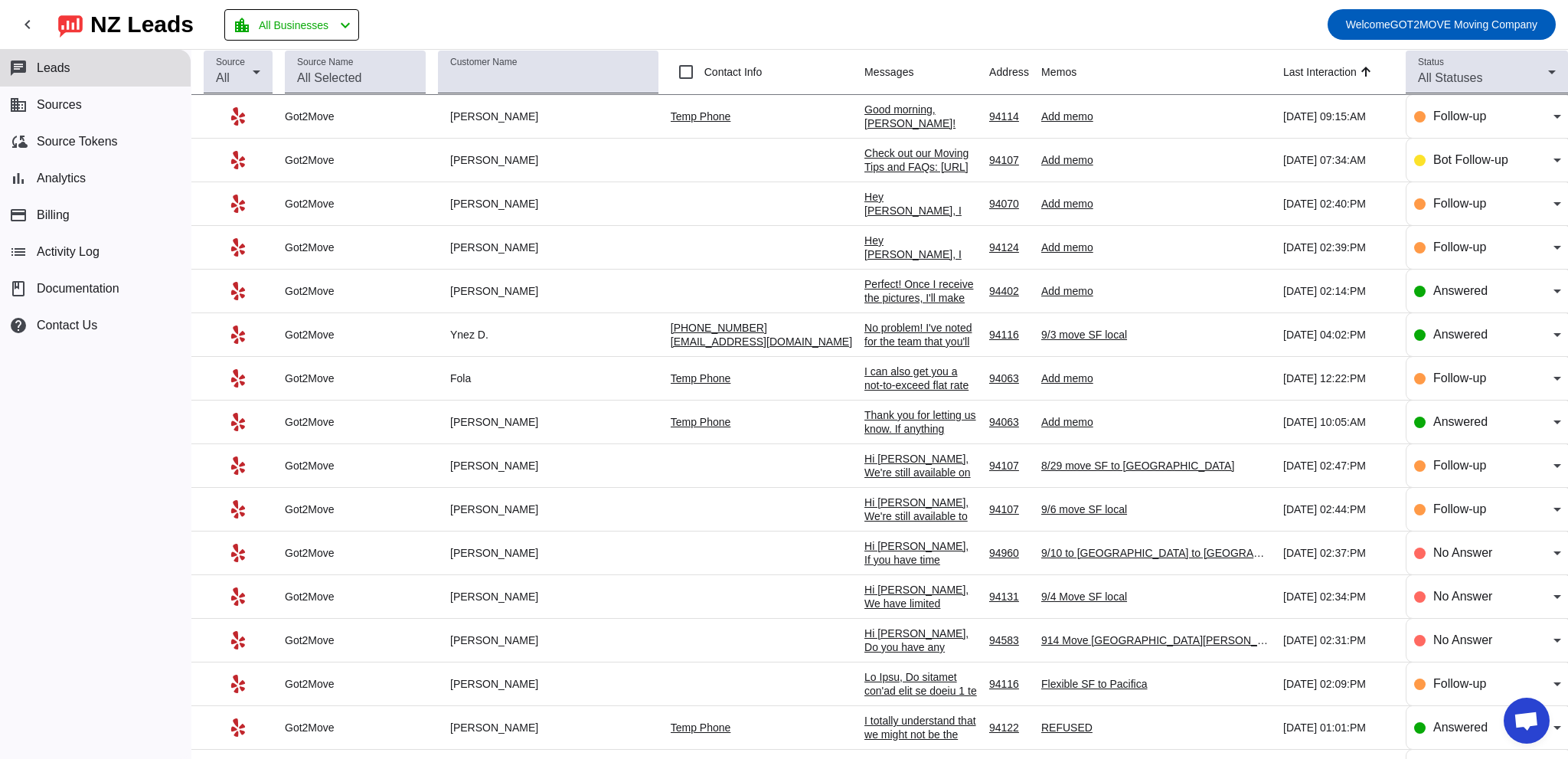
click at [868, 327] on div "No problem! I've noted for the team that you'll be paying the remaining balance…" at bounding box center [921, 396] width 113 height 151
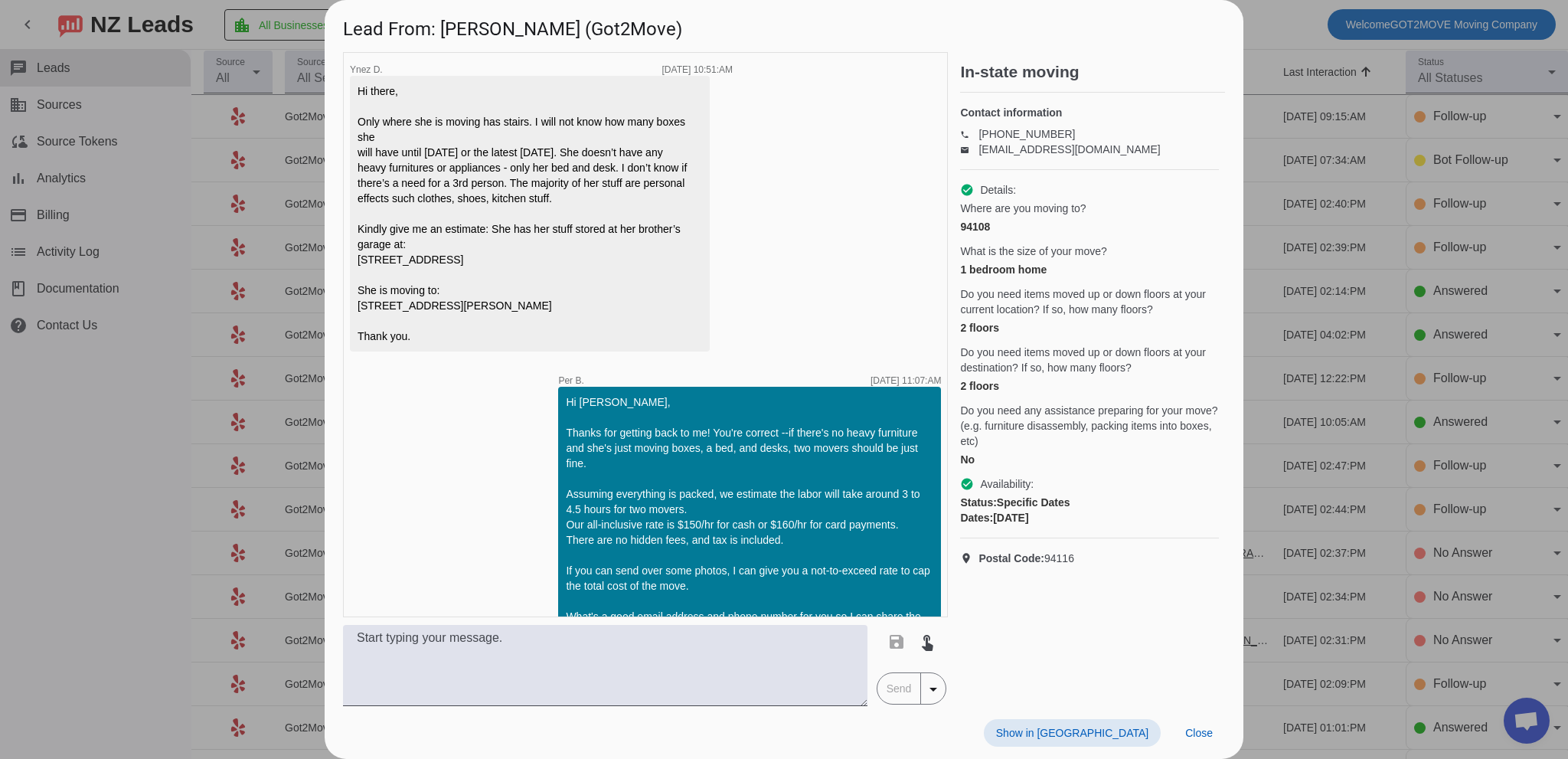
scroll to position [919, 0]
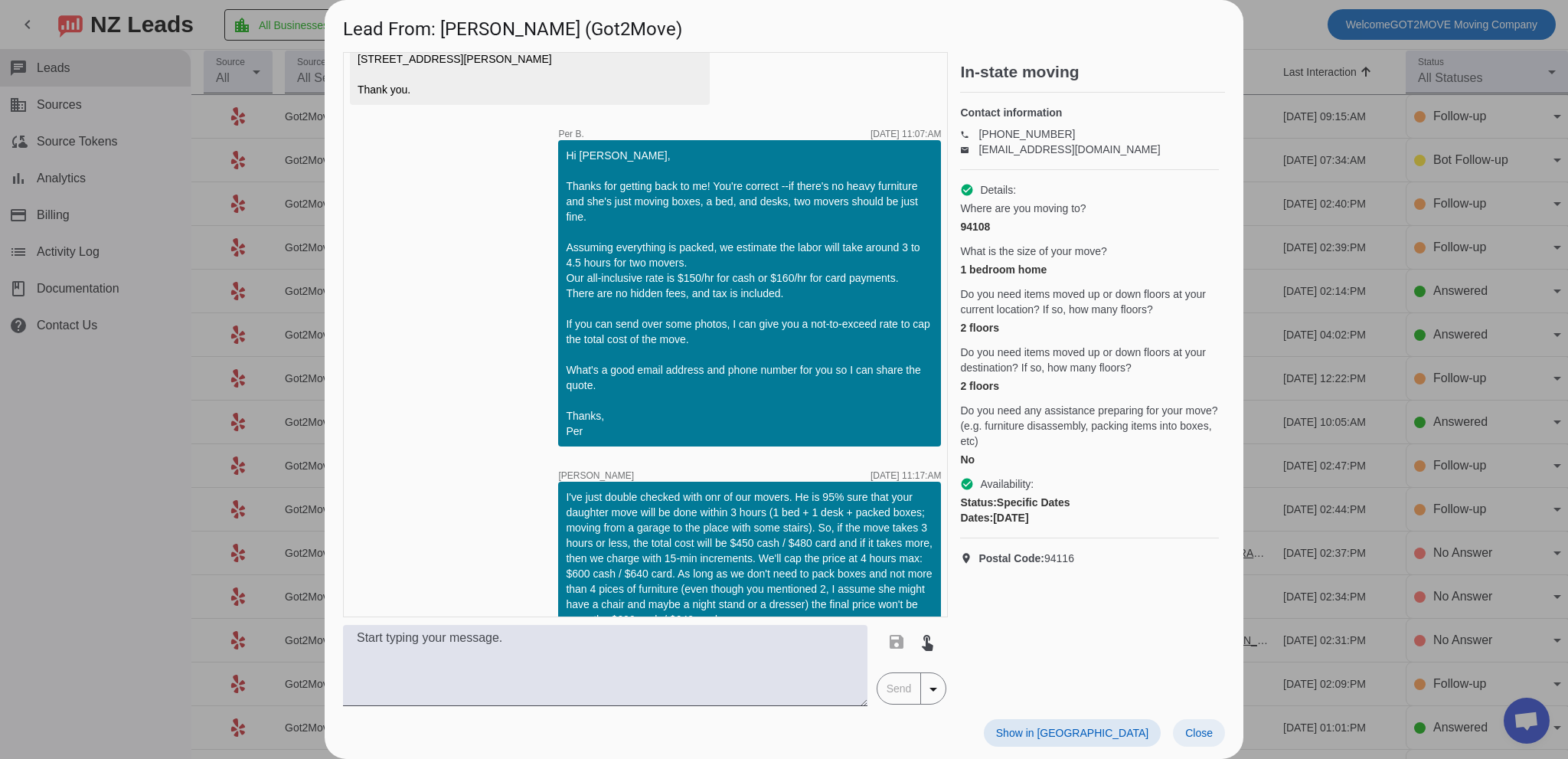
click at [1198, 728] on span "Close" at bounding box center [1199, 733] width 28 height 12
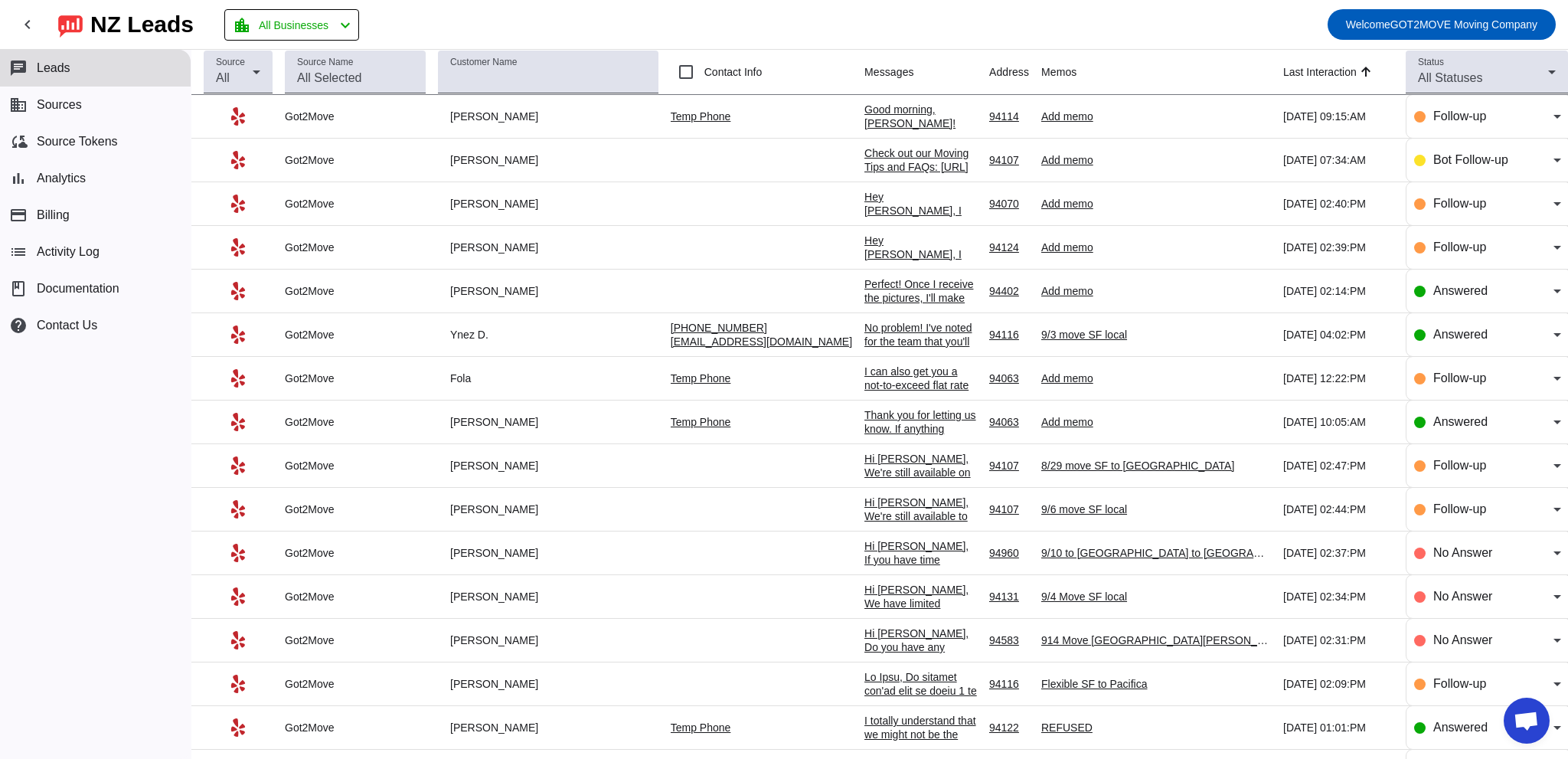
click at [865, 289] on div "Perfect! Once I receive the pictures, I'll make sure everything is set for your…" at bounding box center [921, 407] width 113 height 262
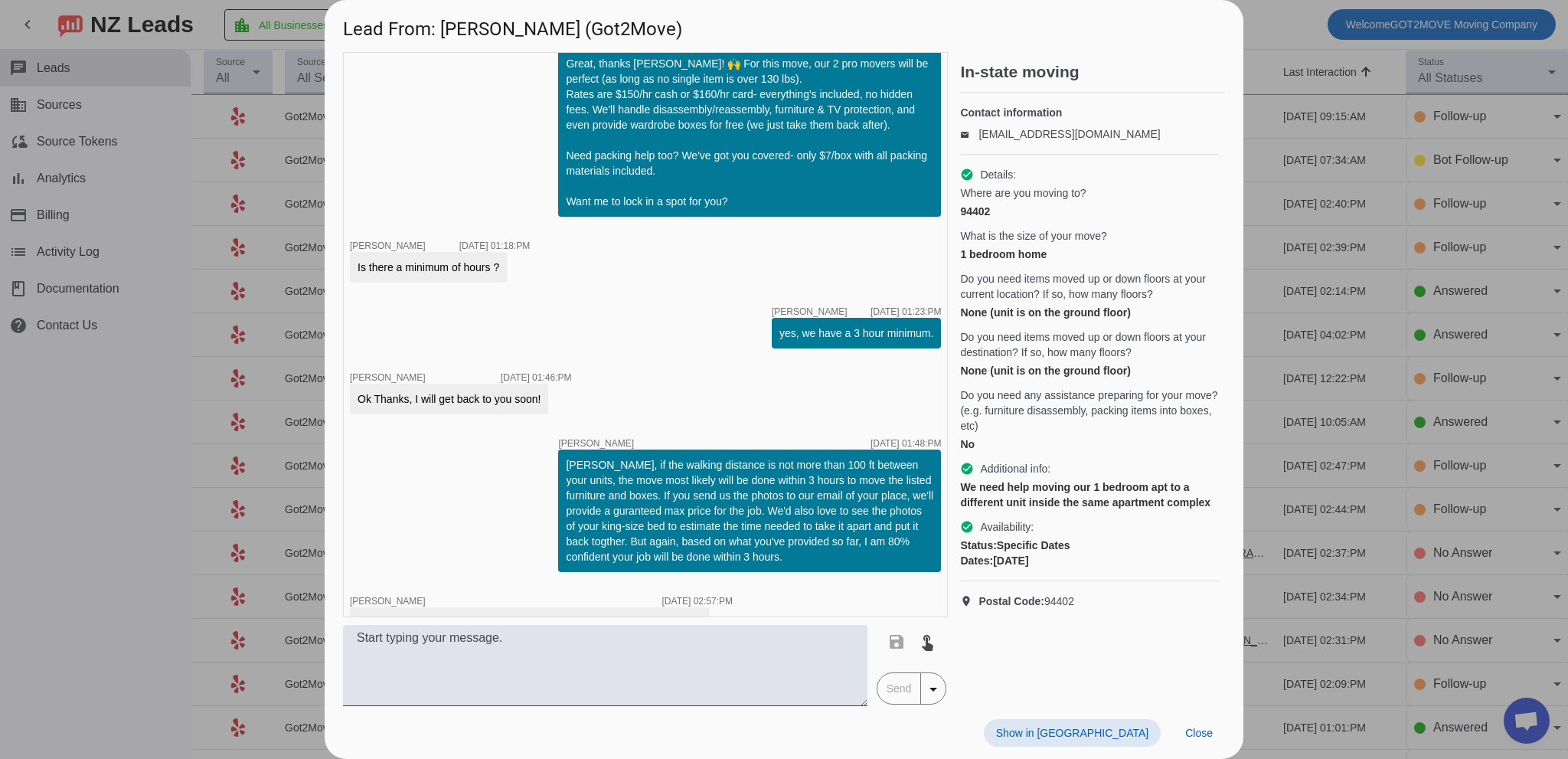
scroll to position [689, 0]
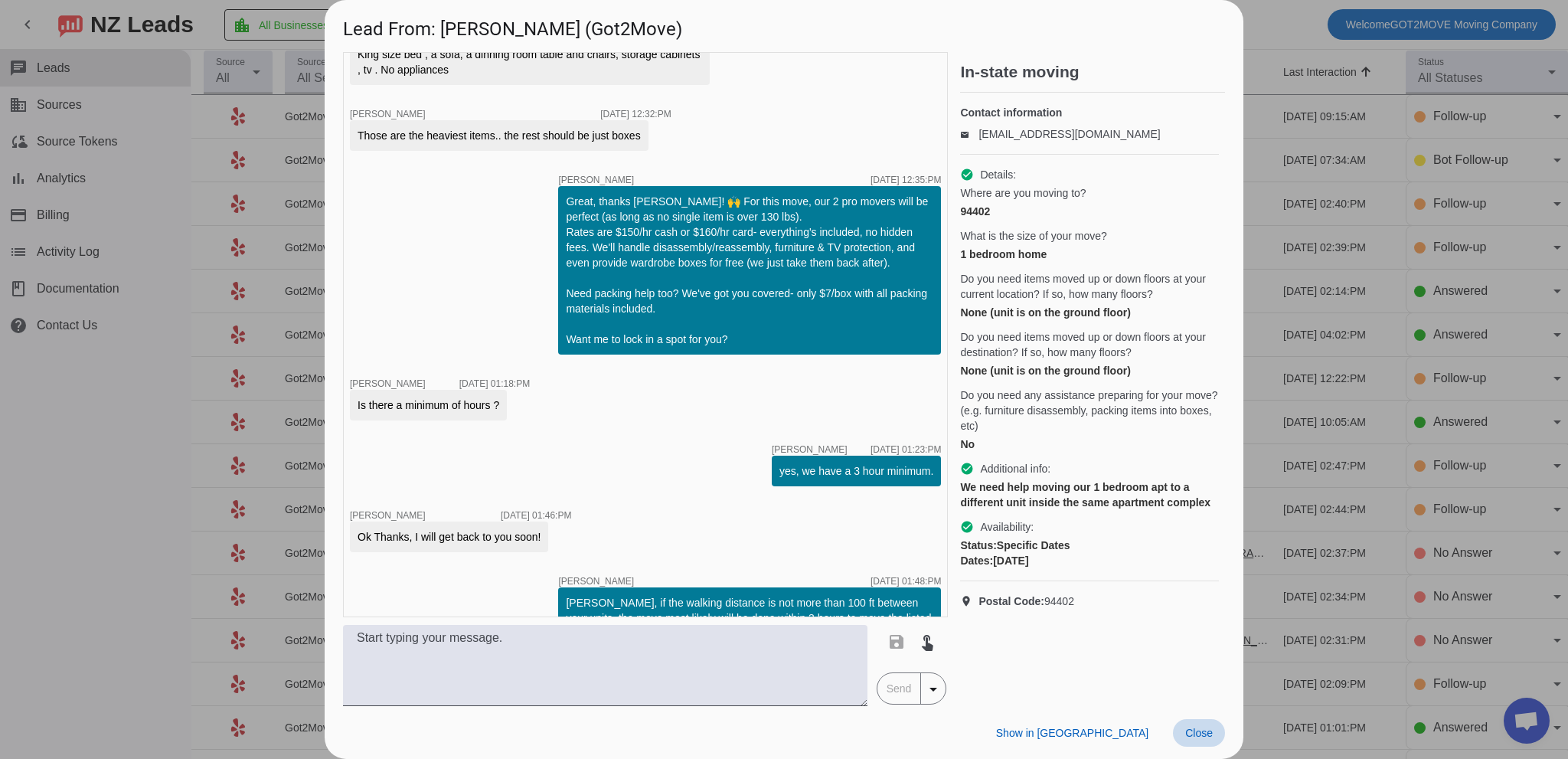
click at [1205, 733] on span "Close" at bounding box center [1199, 733] width 28 height 12
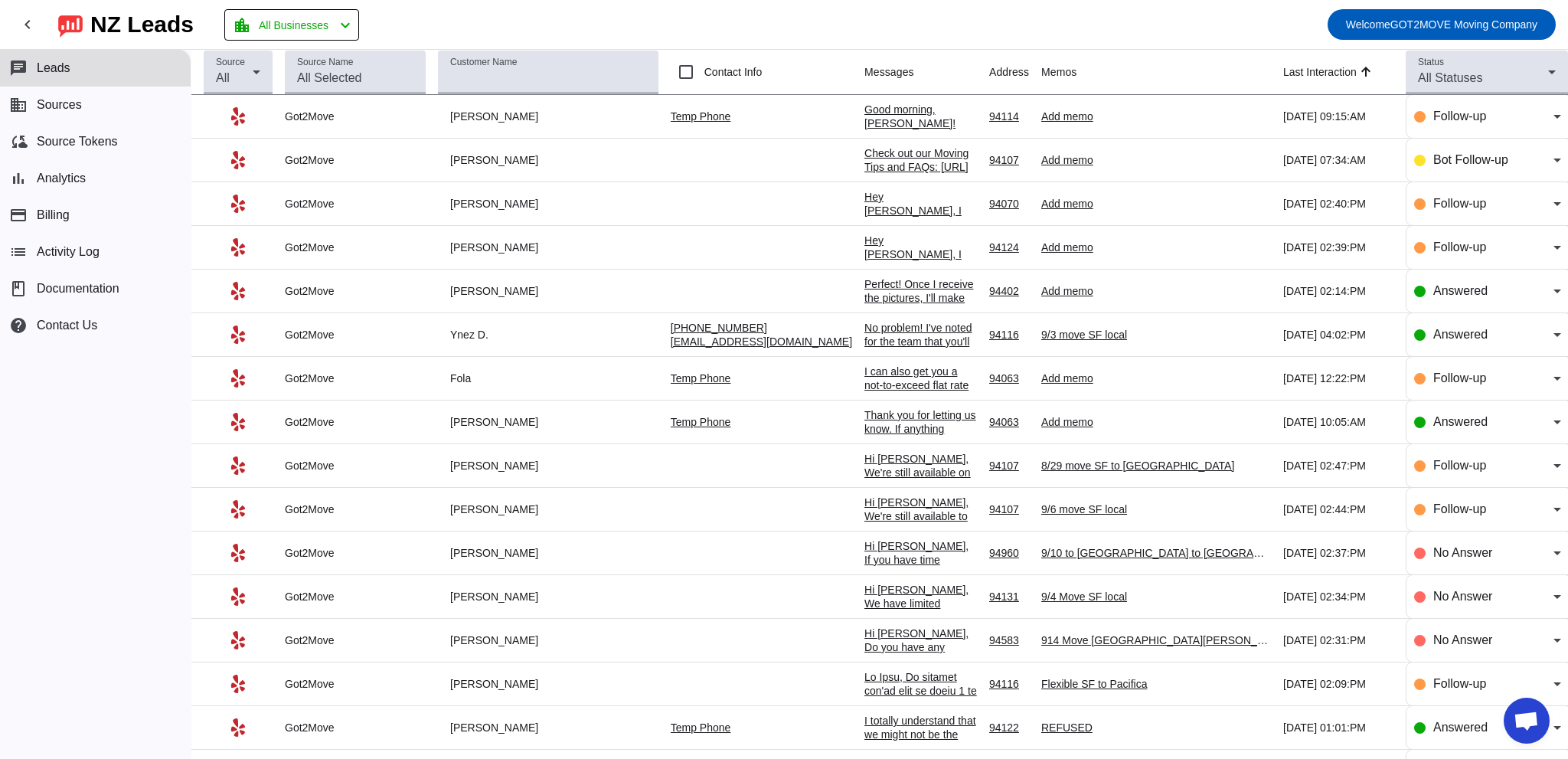
click at [865, 404] on td "Thank you for letting us know. If anything changes, give us a call o message he…" at bounding box center [927, 422] width 125 height 43
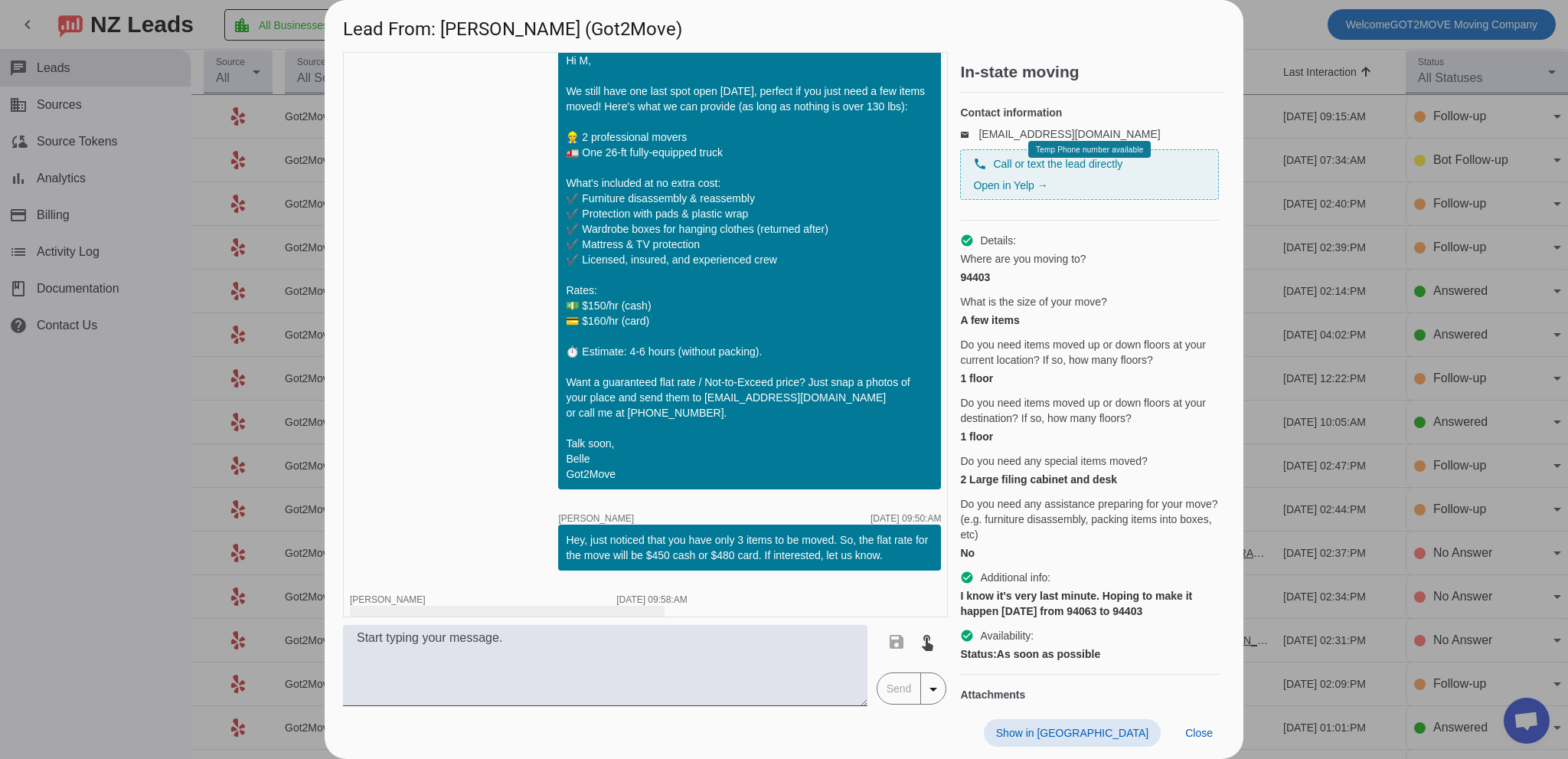
scroll to position [716, 0]
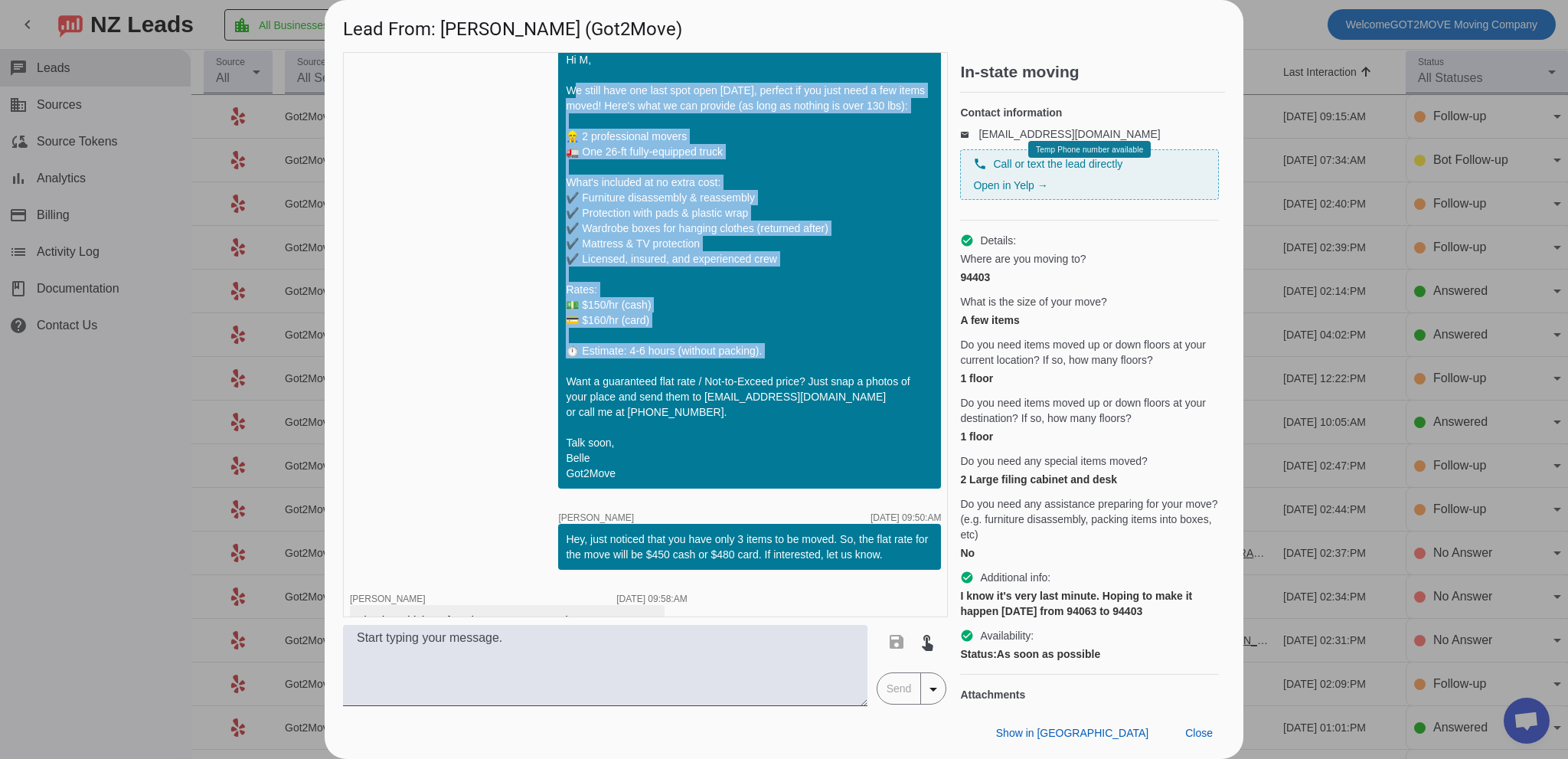
drag, startPoint x: 554, startPoint y: 159, endPoint x: 799, endPoint y: 442, distance: 374.3
click at [799, 442] on div "Hi M, We still have one last spot open [DATE], perfect if you just need a few i…" at bounding box center [749, 266] width 367 height 428
copy div "We still have one last spot open [DATE], perfect if you just need a few items m…"
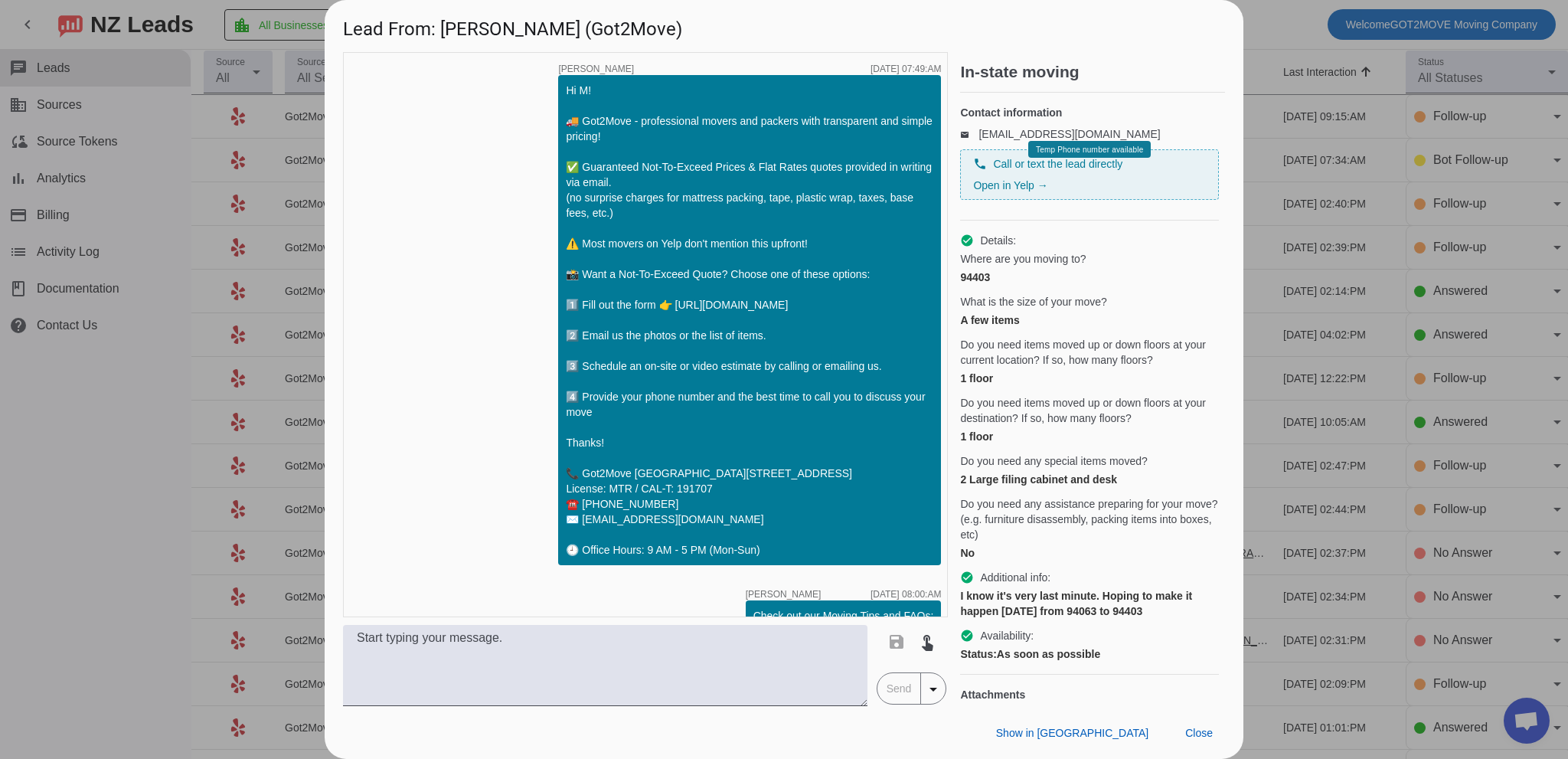
scroll to position [0, 0]
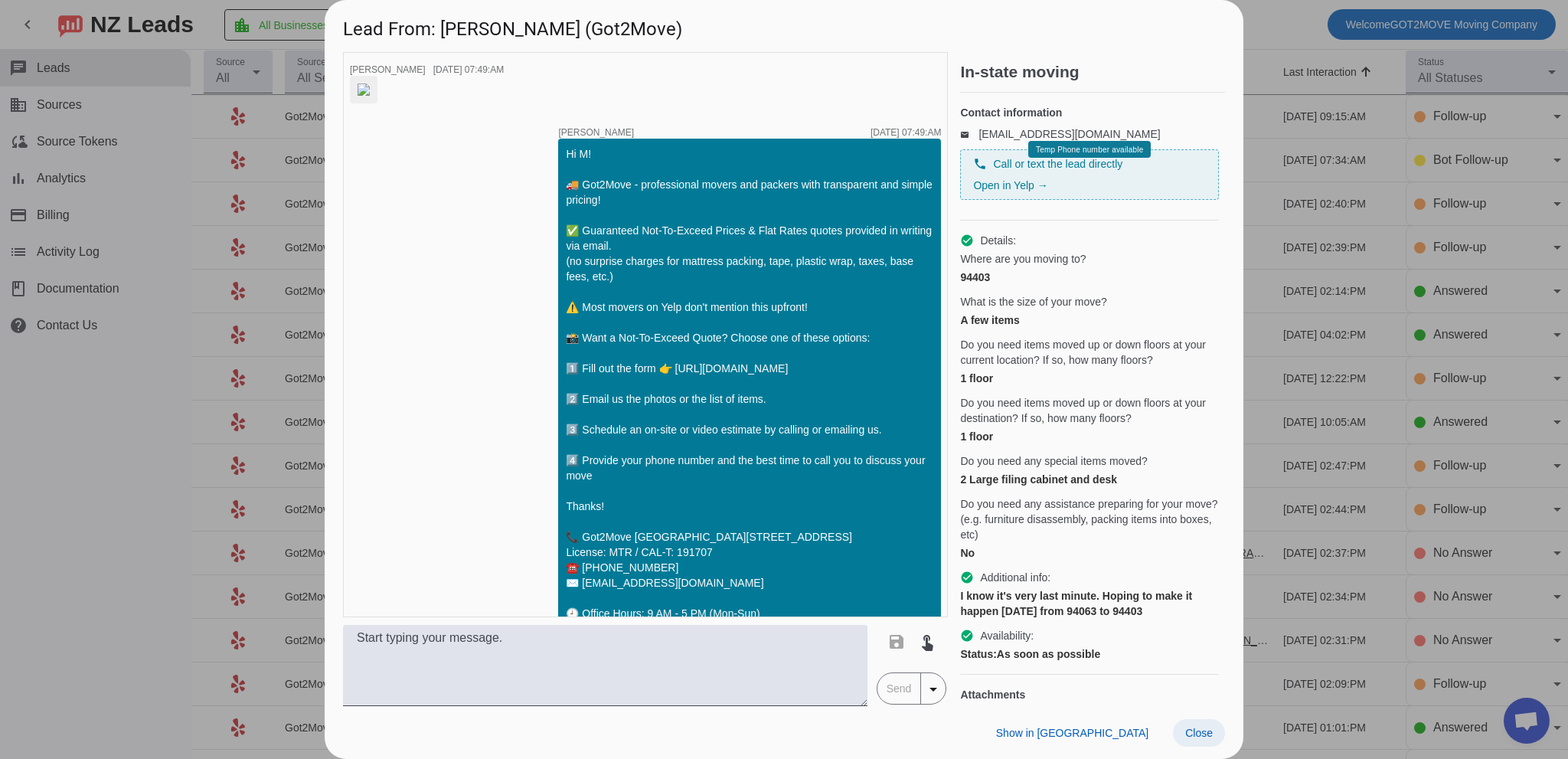
click at [1202, 732] on span "Close" at bounding box center [1199, 733] width 28 height 12
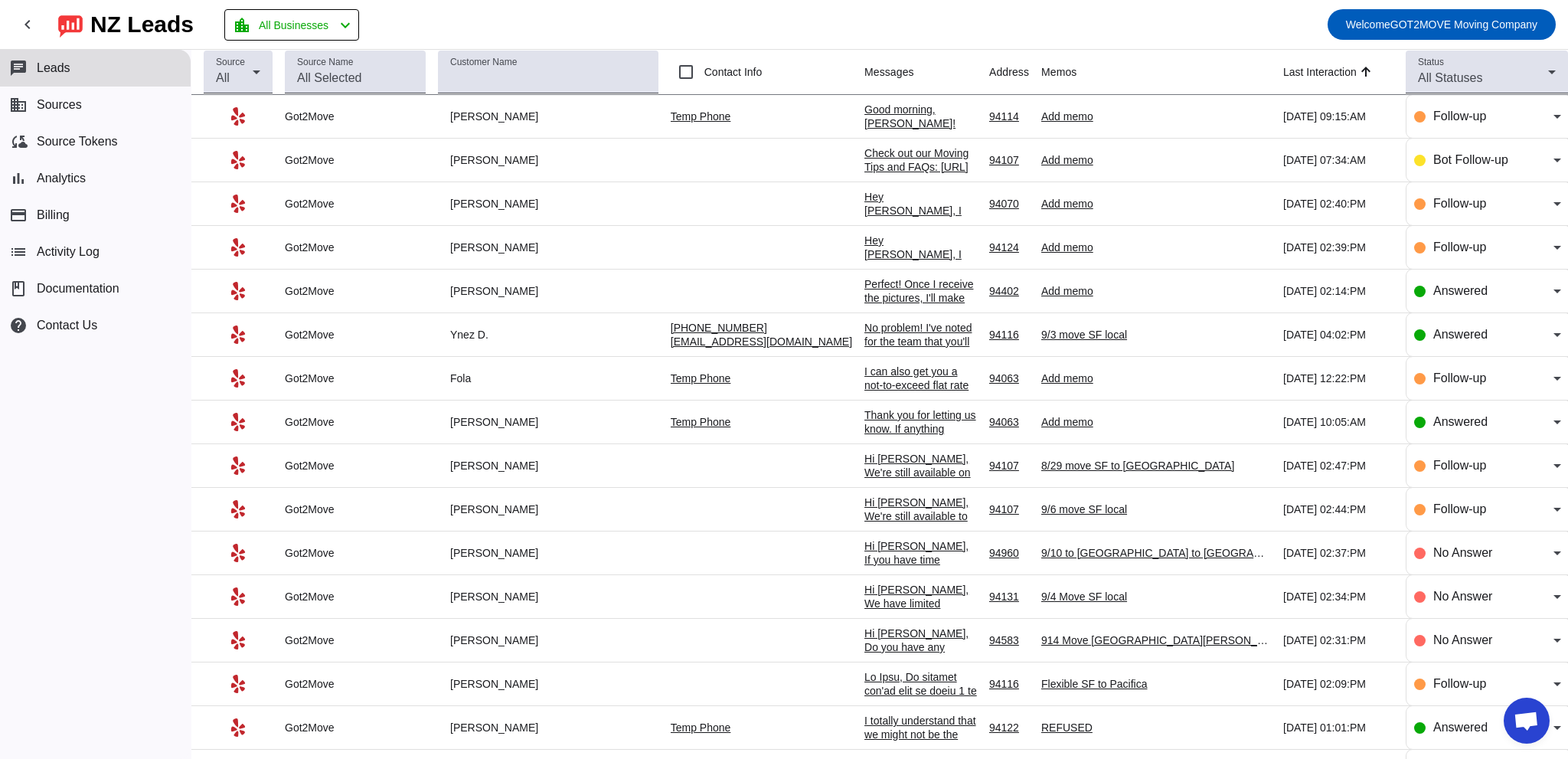
click at [870, 327] on div "No problem! I've noted for the team that you'll be paying the remaining balance…" at bounding box center [921, 396] width 113 height 151
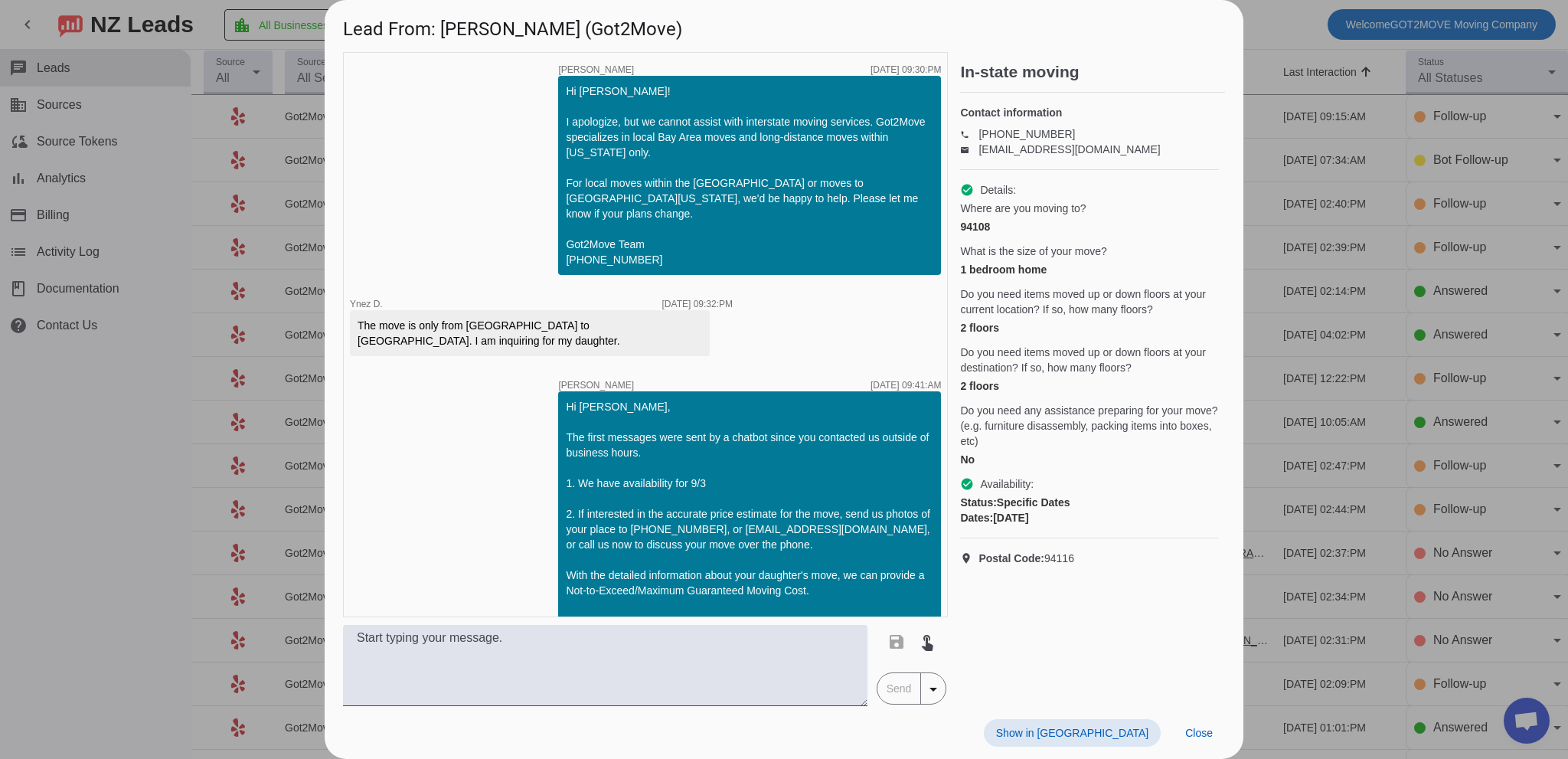
scroll to position [2175, 0]
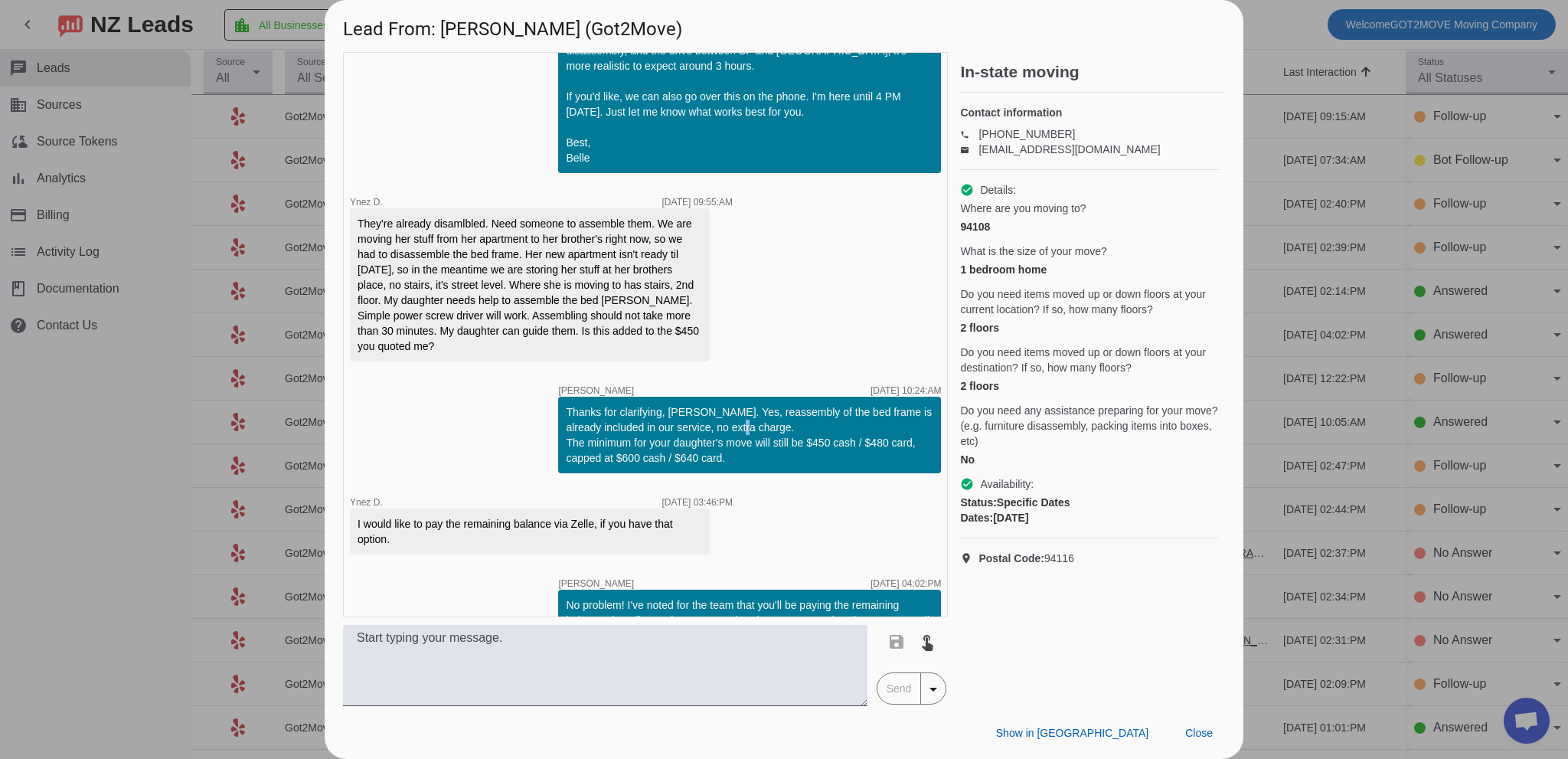
click at [732, 404] on div "Thanks for clarifying, [PERSON_NAME]. Yes, reassembly of the bed frame is alrea…" at bounding box center [749, 435] width 367 height 61
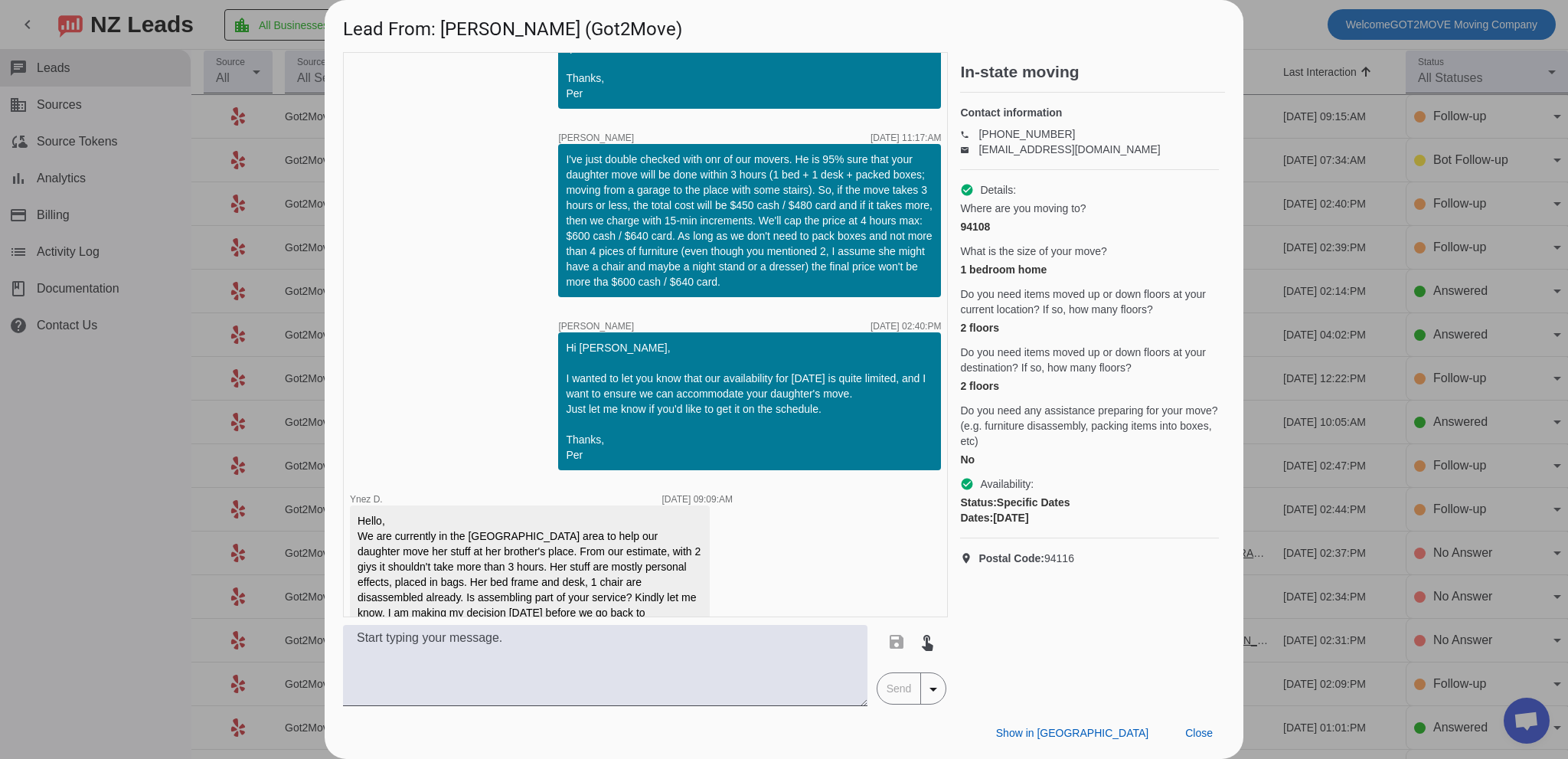
scroll to position [1180, 0]
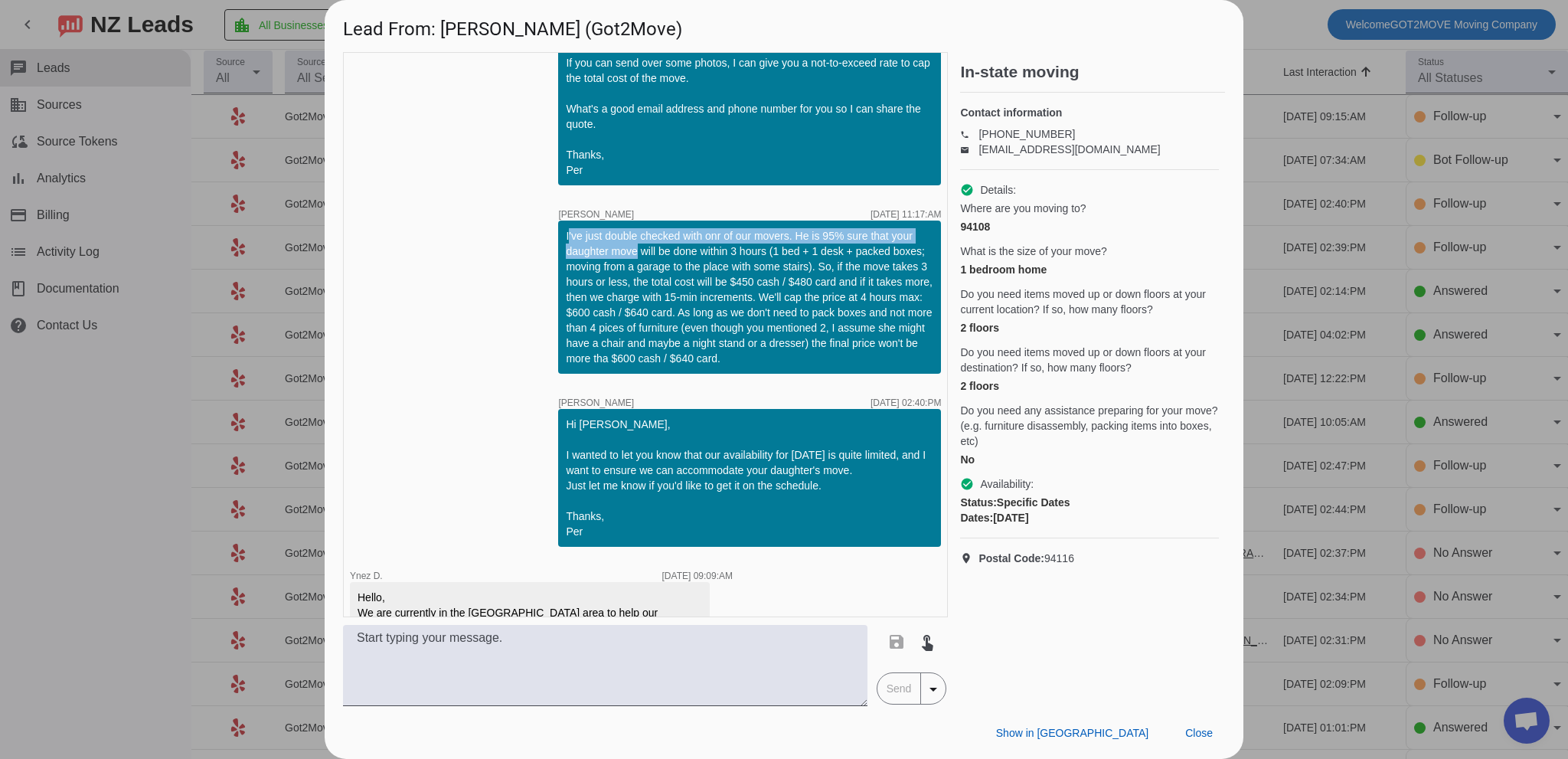
drag, startPoint x: 550, startPoint y: 217, endPoint x: 658, endPoint y: 265, distance: 118.2
click at [636, 247] on div "I've just double checked with onr of our movers. He is 95% sure that your daugh…" at bounding box center [749, 296] width 383 height 153
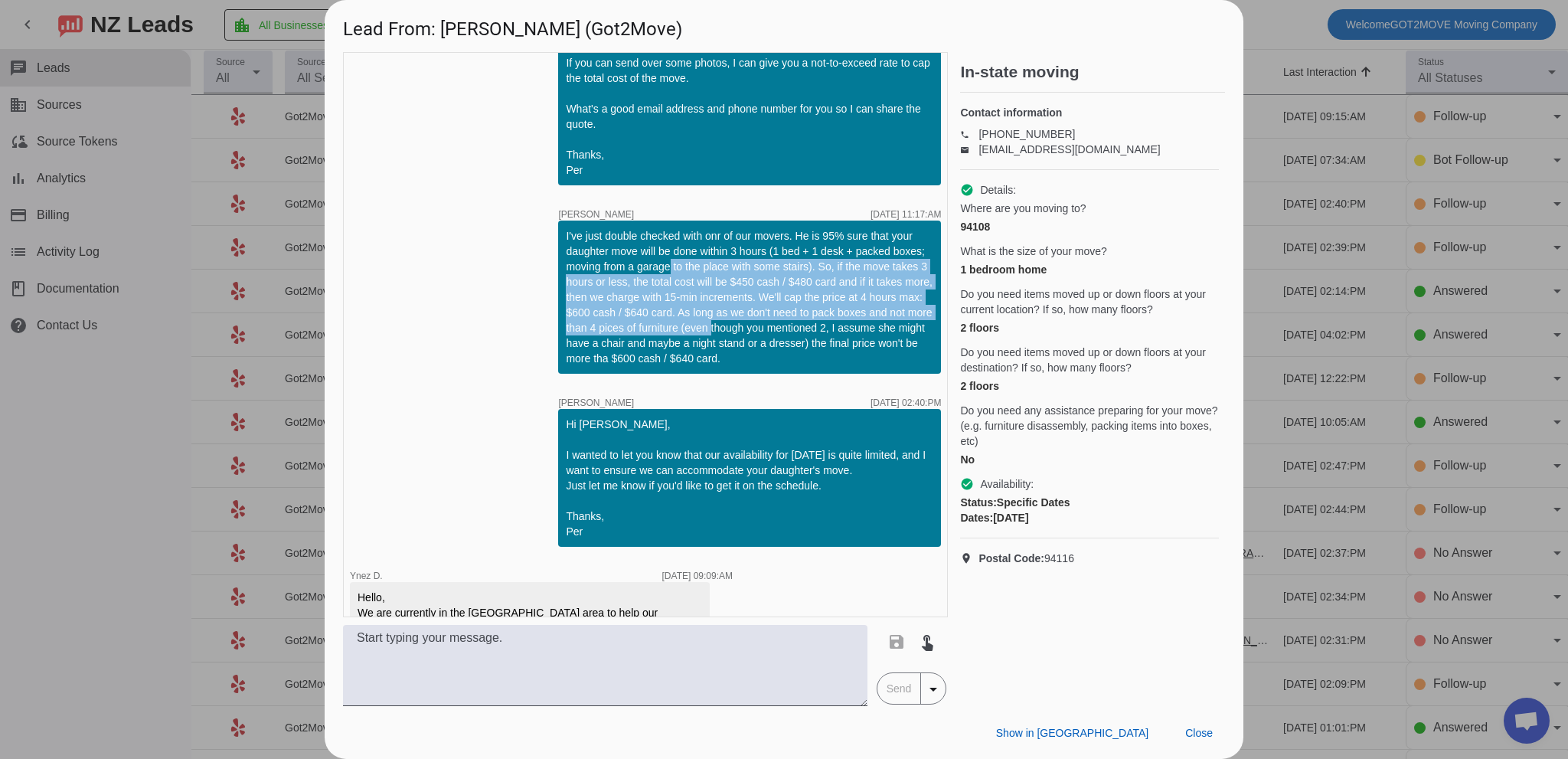
drag, startPoint x: 658, startPoint y: 265, endPoint x: 699, endPoint y: 323, distance: 71.0
click at [698, 321] on div "I've just double checked with onr of our movers. He is 95% sure that your daugh…" at bounding box center [749, 297] width 367 height 138
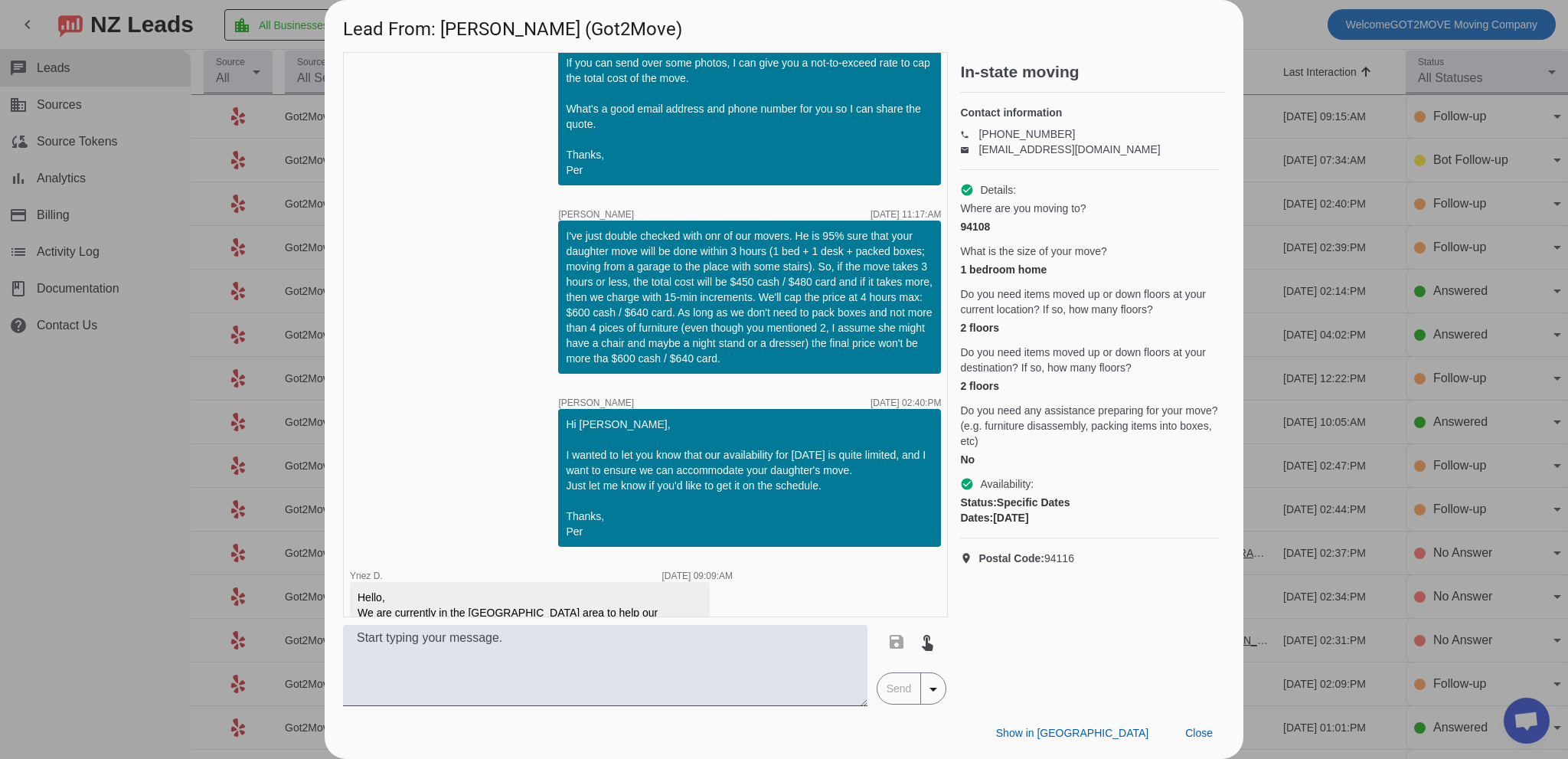
click at [699, 323] on div "I've just double checked with onr of our movers. He is 95% sure that your daugh…" at bounding box center [749, 297] width 367 height 138
click at [617, 253] on div "I've just double checked with onr of our movers. He is 95% sure that your daugh…" at bounding box center [749, 297] width 367 height 138
click at [616, 251] on div "I've just double checked with onr of our movers. He is 95% sure that your daugh…" at bounding box center [749, 297] width 367 height 138
drag, startPoint x: 556, startPoint y: 216, endPoint x: 807, endPoint y: 324, distance: 273.2
click at [732, 345] on div "I've just double checked with onr of our movers. He is 95% sure that your daugh…" at bounding box center [749, 297] width 367 height 138
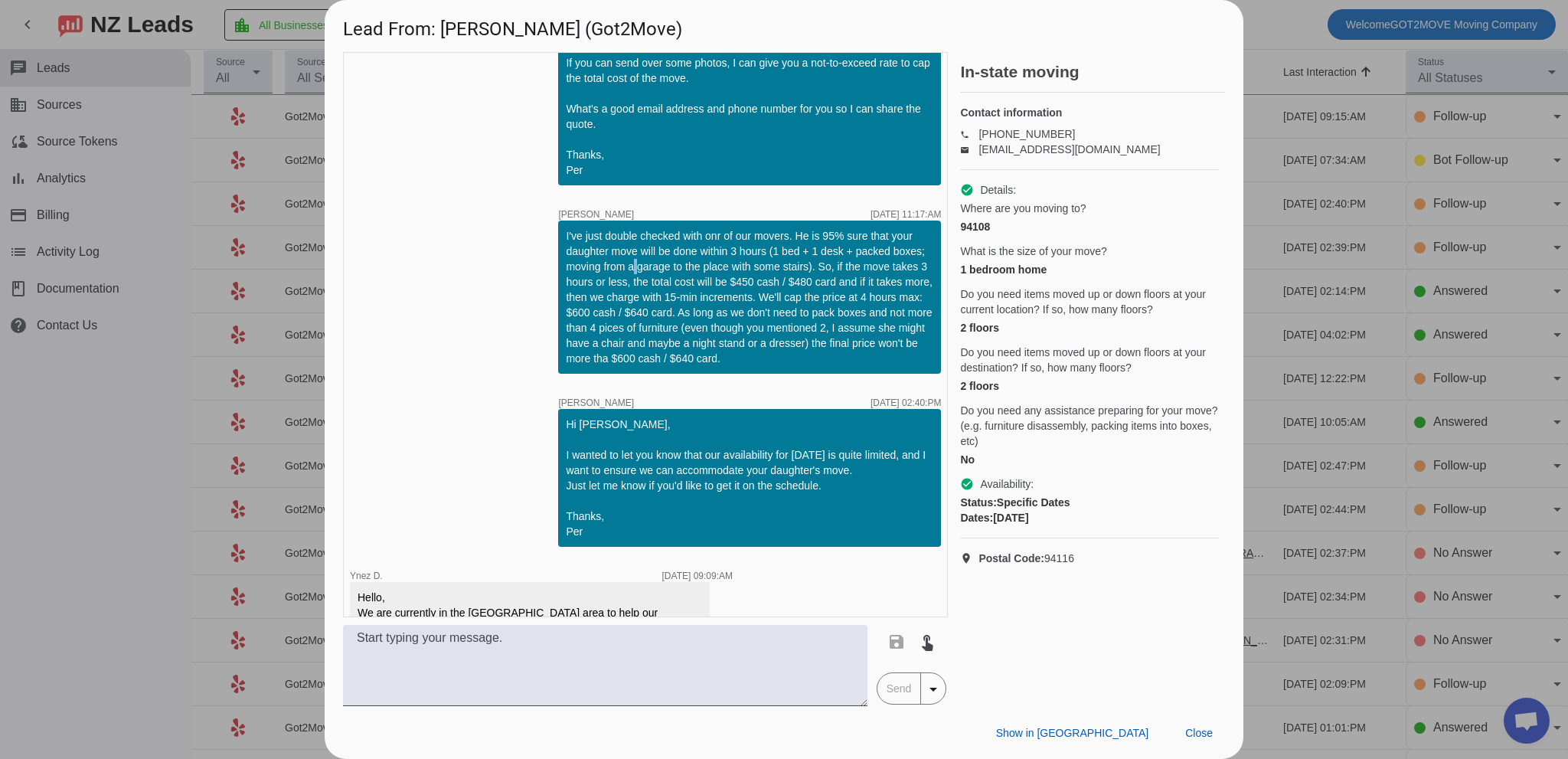
copy div "'ve just double checked with onr of our movers. He is 95% sure that your daught…"
click at [774, 292] on div "I've just double checked with onr of our movers. He is 95% sure that your daugh…" at bounding box center [749, 297] width 367 height 138
click at [655, 237] on div "I've just double checked with onr of our movers. He is 95% sure that your daugh…" at bounding box center [749, 297] width 367 height 138
drag, startPoint x: 758, startPoint y: 252, endPoint x: 772, endPoint y: 255, distance: 14.3
click at [758, 253] on div "I've just double checked with onr of our movers. He is 95% sure that your daugh…" at bounding box center [749, 297] width 367 height 138
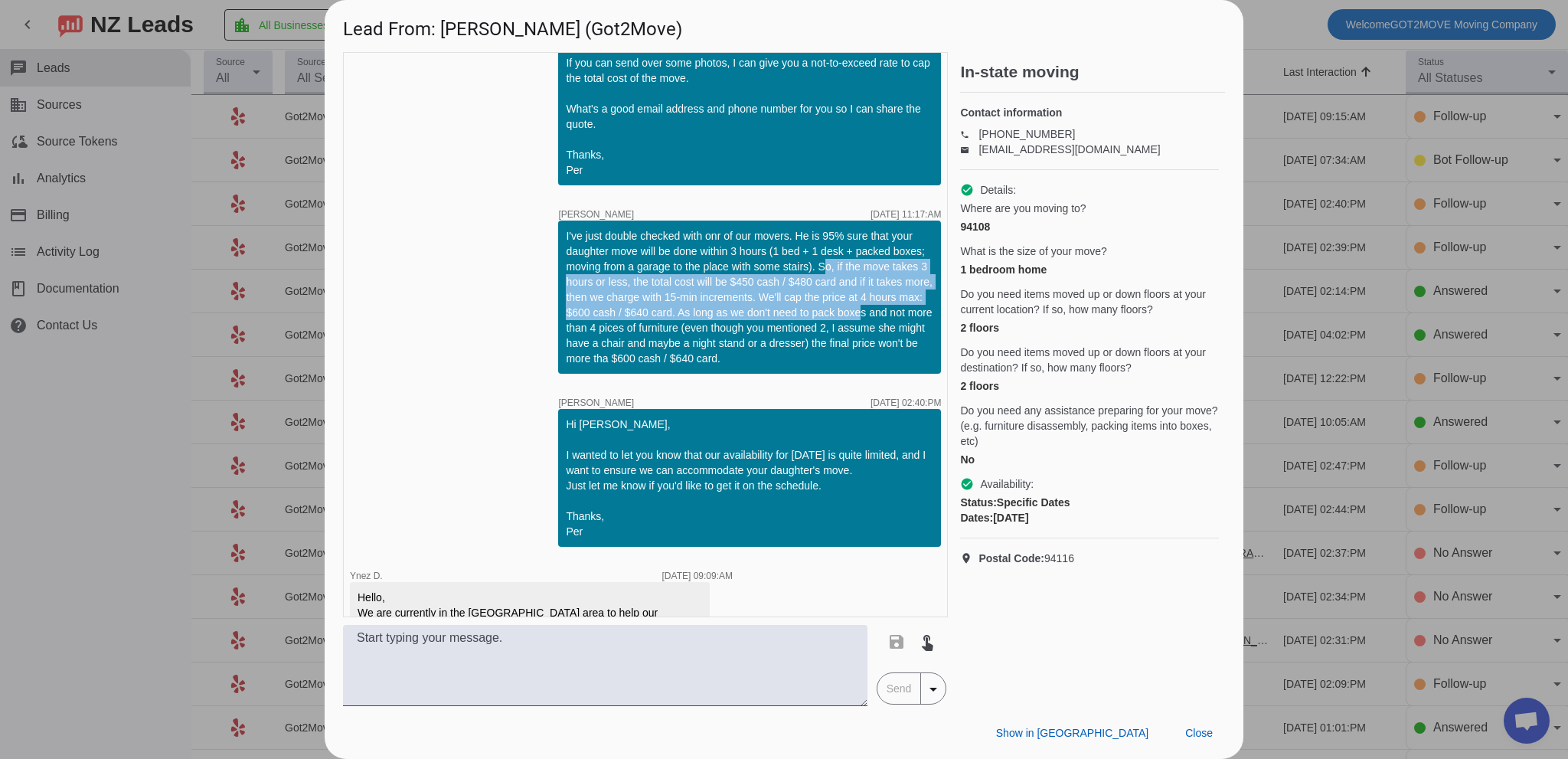
drag, startPoint x: 809, startPoint y: 251, endPoint x: 874, endPoint y: 287, distance: 74.3
click at [861, 287] on div "I've just double checked with onr of our movers. He is 95% sure that your daugh…" at bounding box center [749, 297] width 367 height 138
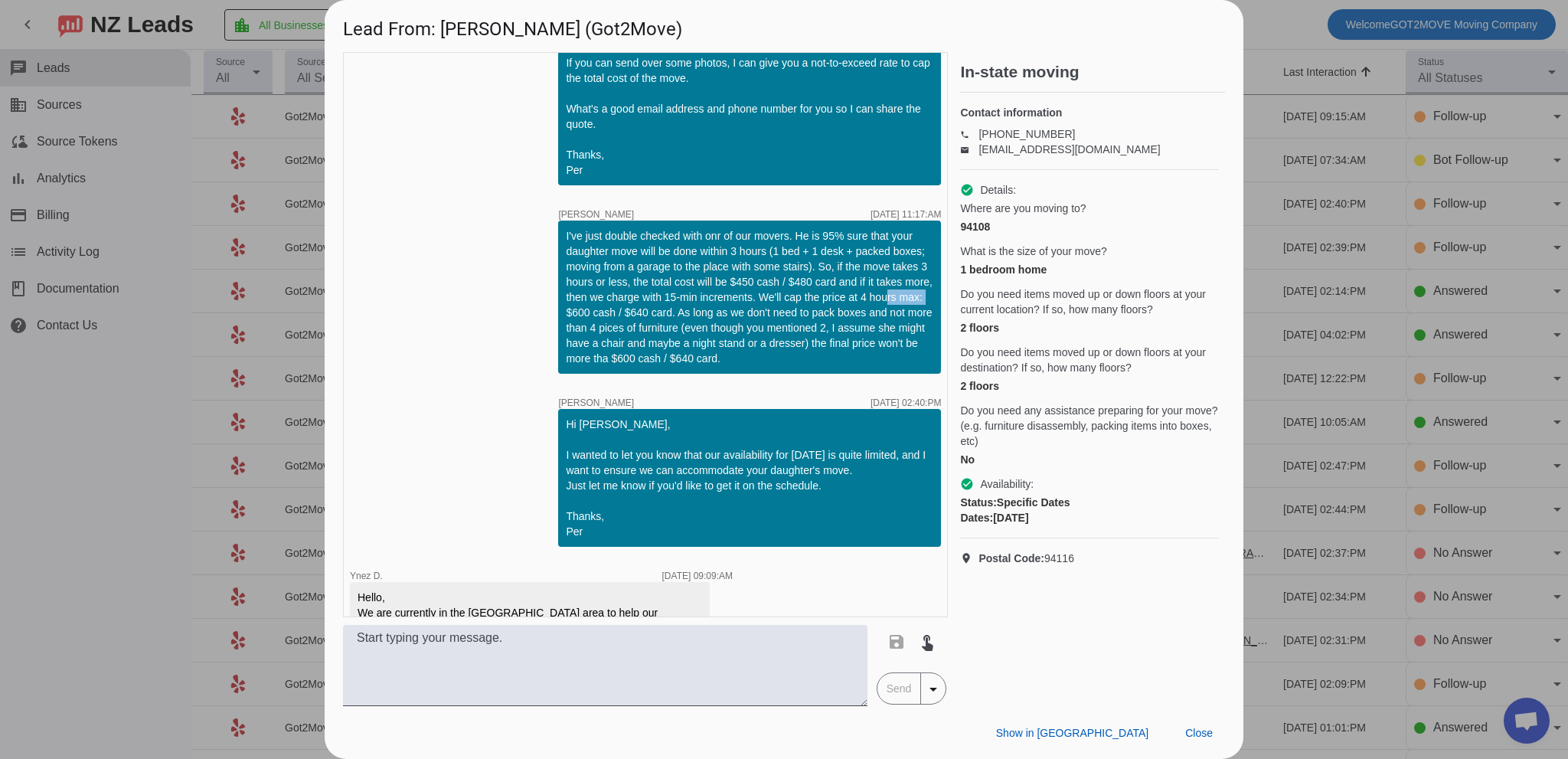
drag, startPoint x: 874, startPoint y: 287, endPoint x: 900, endPoint y: 281, distance: 26.7
click at [911, 281] on div "I've just double checked with onr of our movers. He is 95% sure that your daugh…" at bounding box center [749, 297] width 367 height 138
click at [758, 272] on div "I've just double checked with onr of our movers. He is 95% sure that your daugh…" at bounding box center [749, 297] width 367 height 138
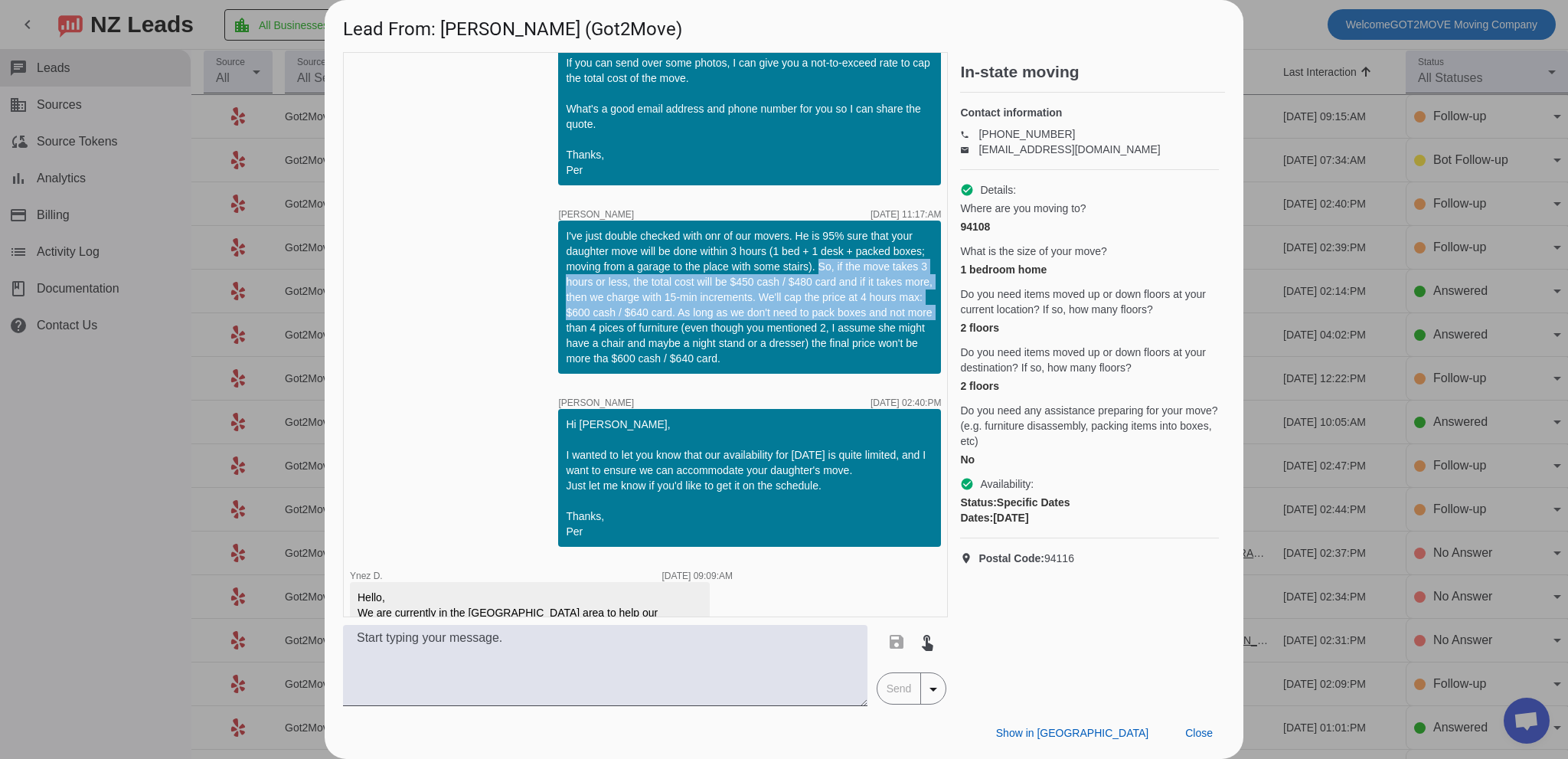
drag, startPoint x: 805, startPoint y: 248, endPoint x: 922, endPoint y: 293, distance: 125.4
click at [922, 293] on div "I've just double checked with onr of our movers. He is 95% sure that your daugh…" at bounding box center [749, 297] width 367 height 138
copy div "So, if the move takes 3 hours or less, the total cost will be $450 cash / $480 …"
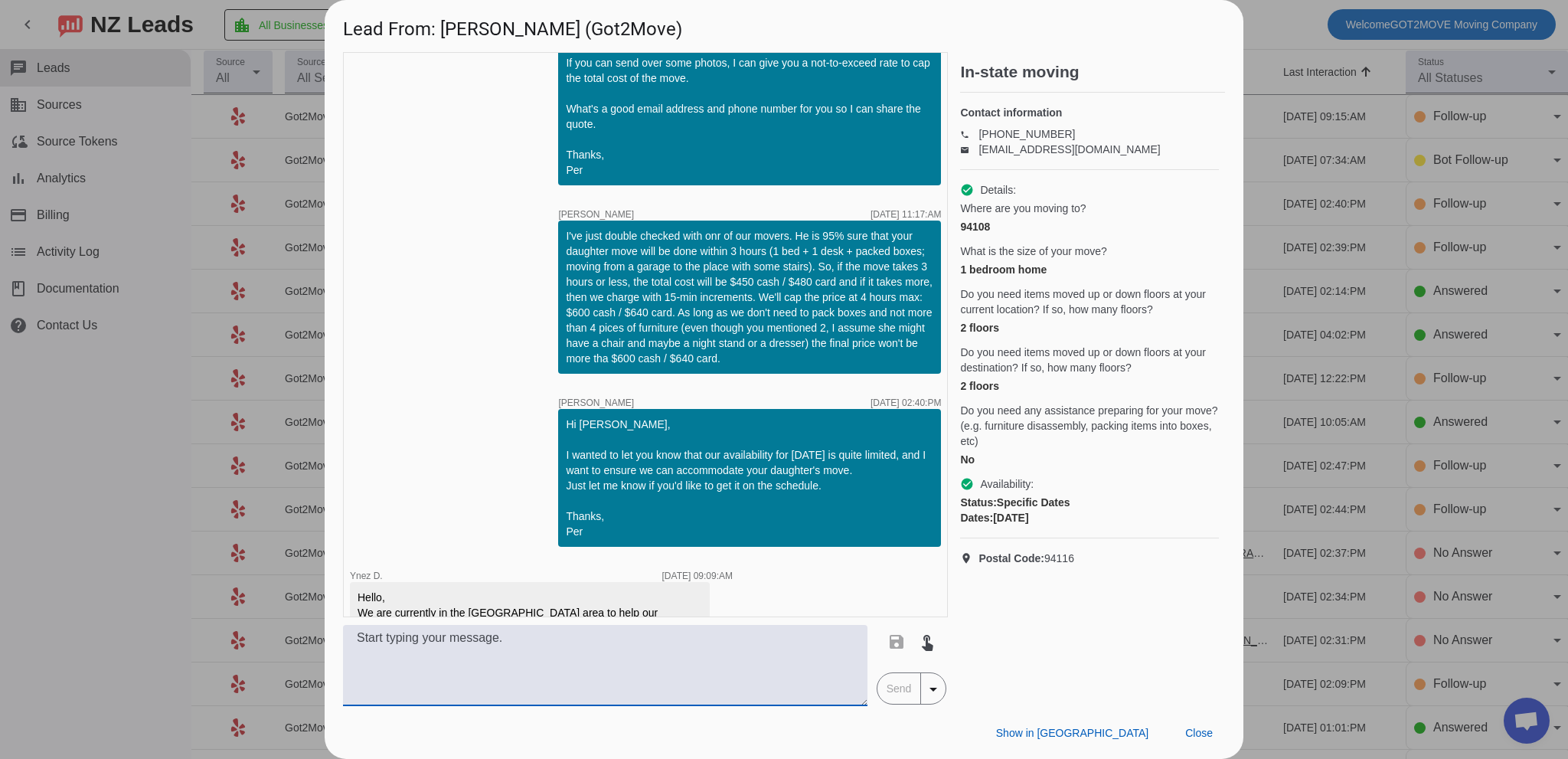
drag, startPoint x: 585, startPoint y: 657, endPoint x: 573, endPoint y: 650, distance: 13.9
click at [576, 655] on textarea at bounding box center [605, 665] width 525 height 81
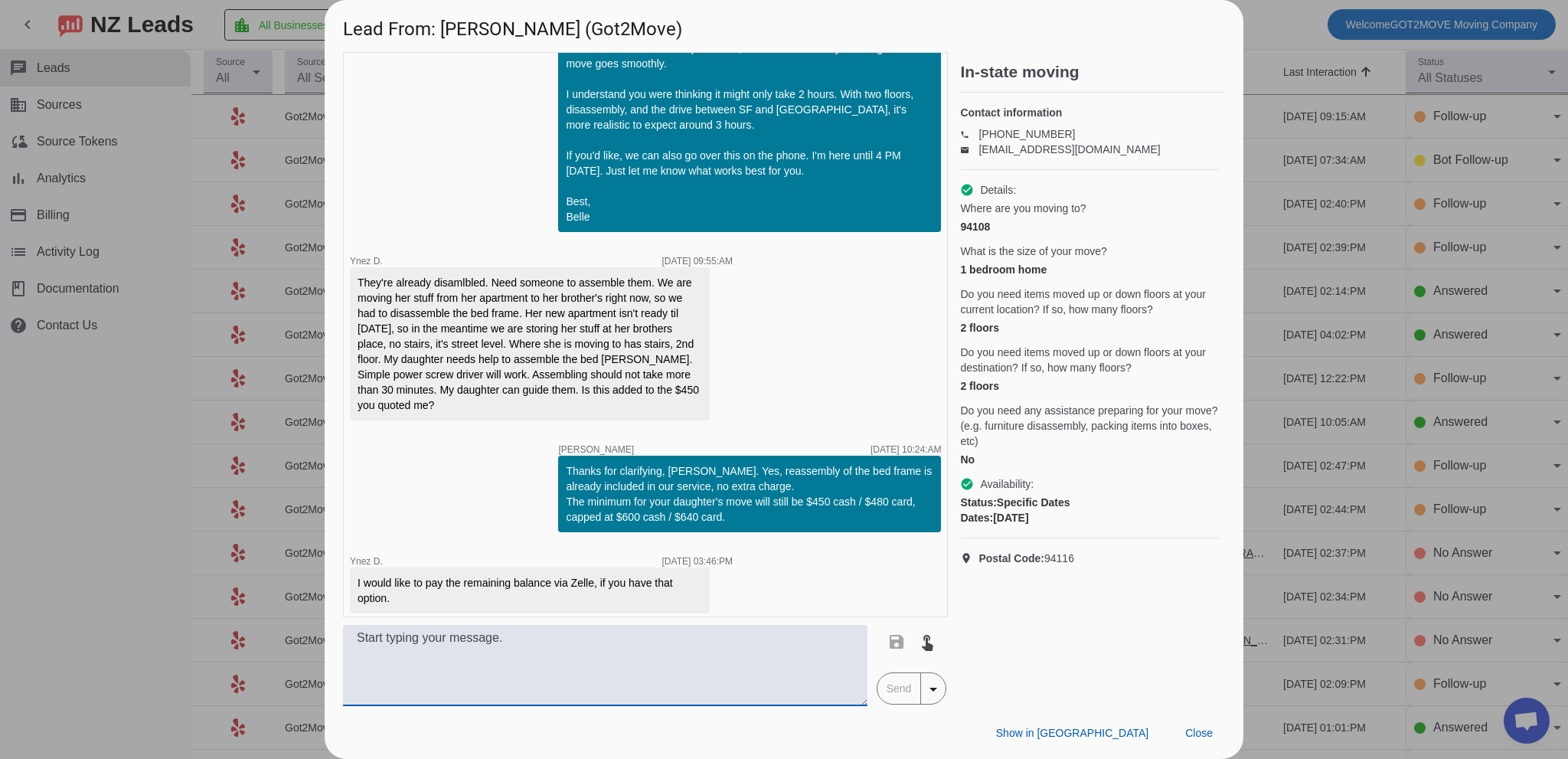
scroll to position [2175, 0]
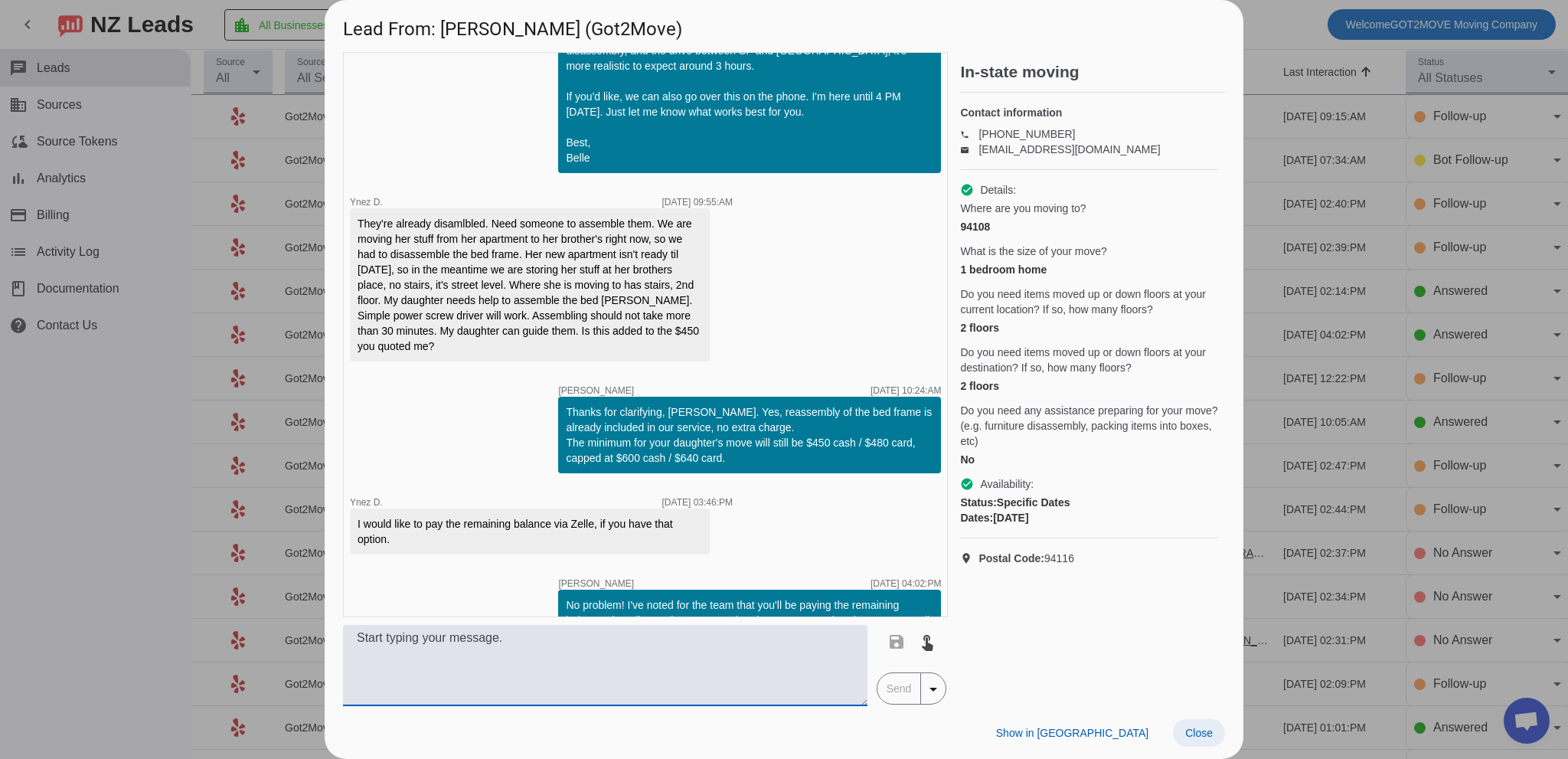
click at [1196, 734] on span "Close" at bounding box center [1199, 733] width 28 height 12
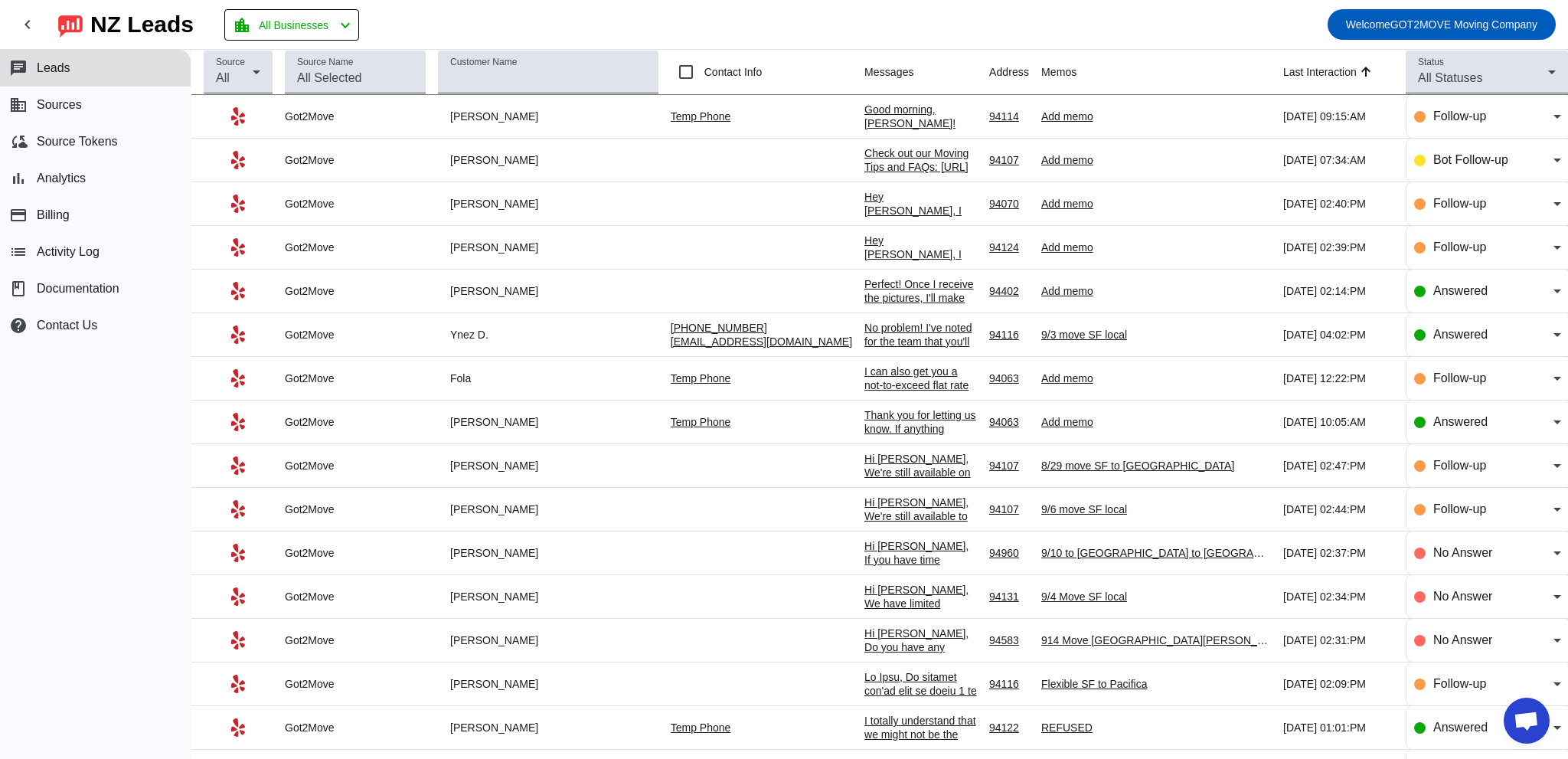
click at [865, 113] on div "Good morning, [PERSON_NAME]! This is [PERSON_NAME] from Got2Move. I'd love to h…" at bounding box center [921, 275] width 113 height 345
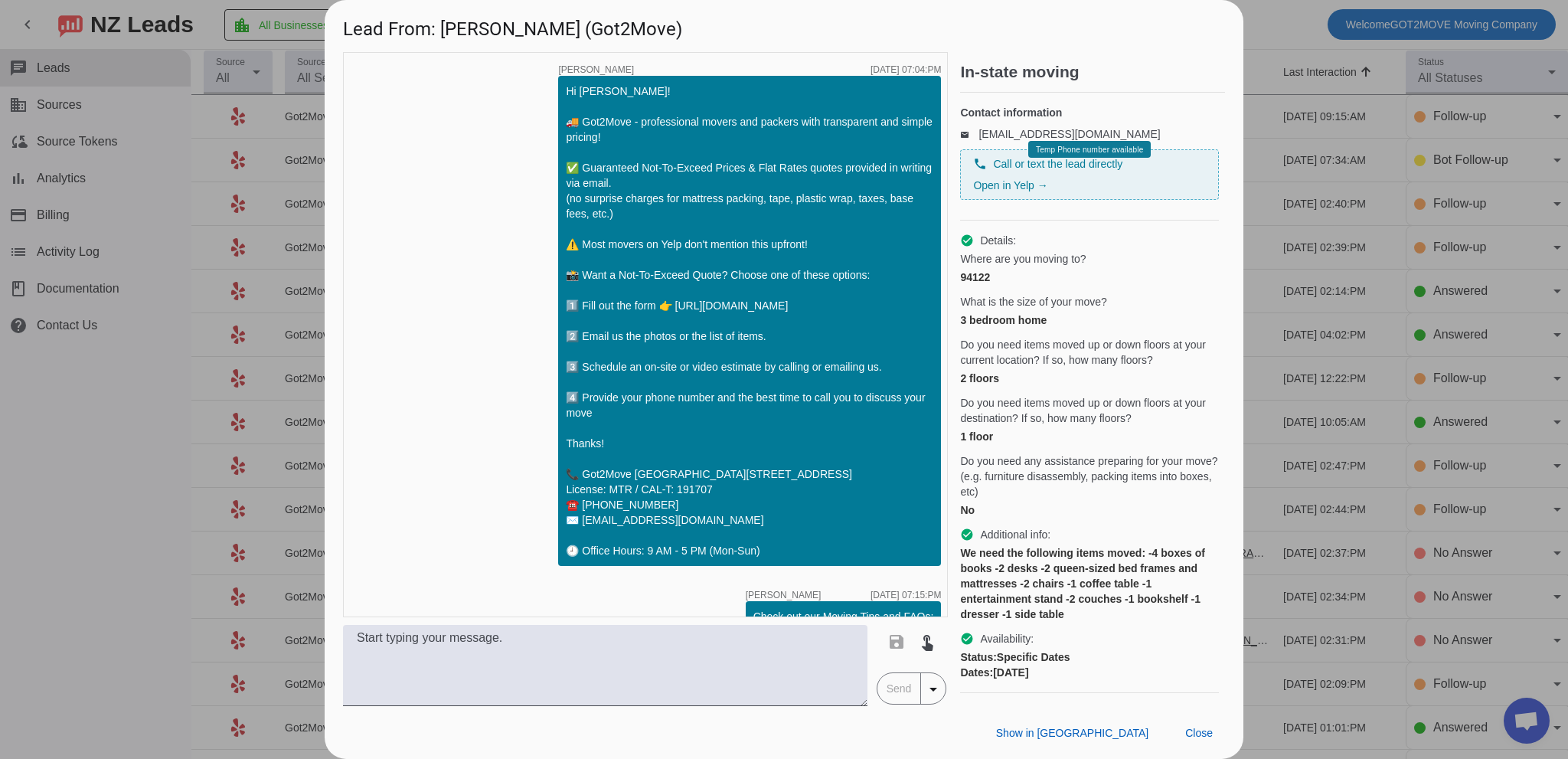
scroll to position [832, 0]
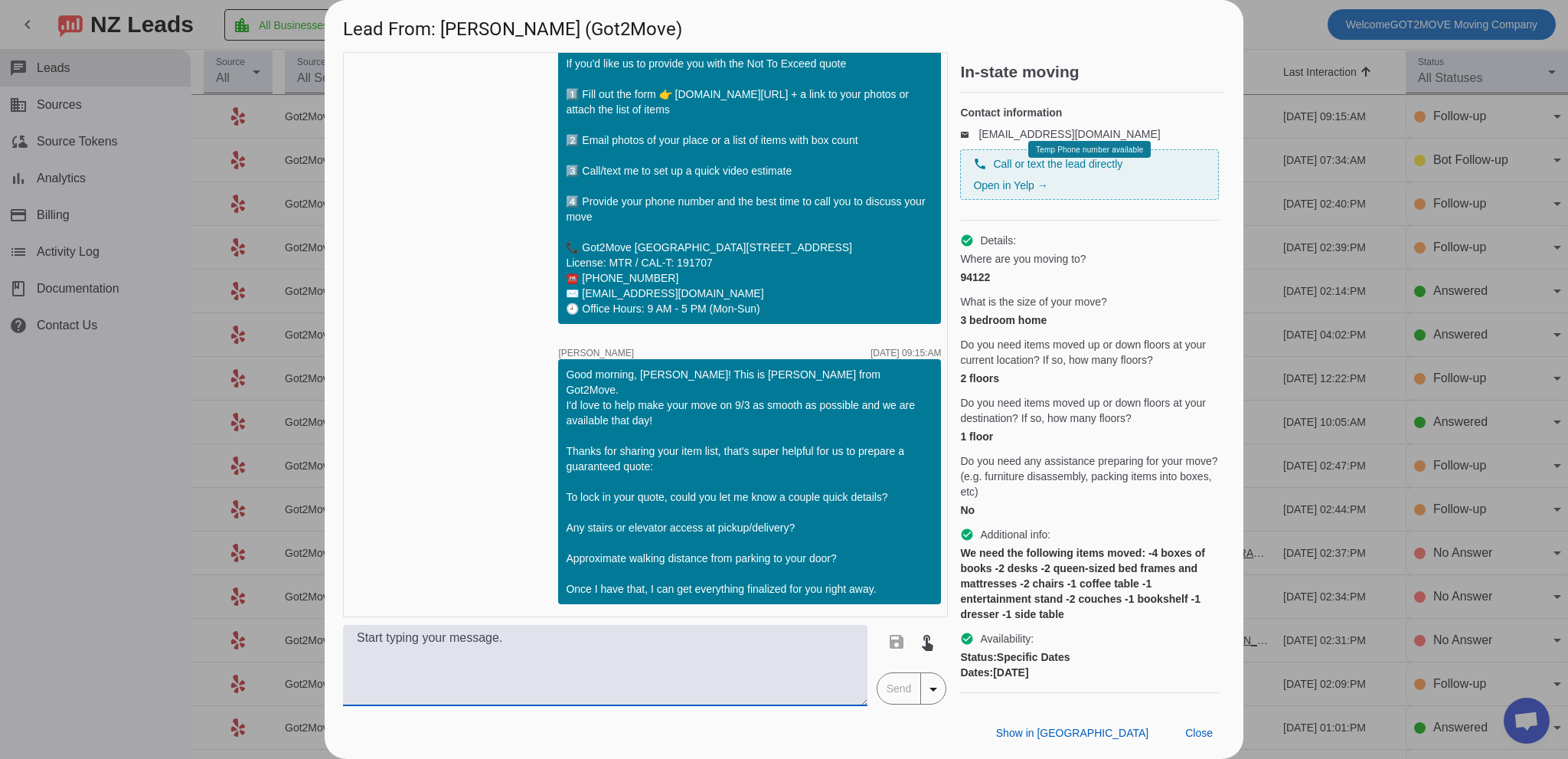
click at [570, 650] on textarea at bounding box center [605, 665] width 525 height 81
paste textarea "Lor Ipsu, D’si ametco-adipisc elitseddoe, tem in utlab etdo M aliq eni adm veni…"
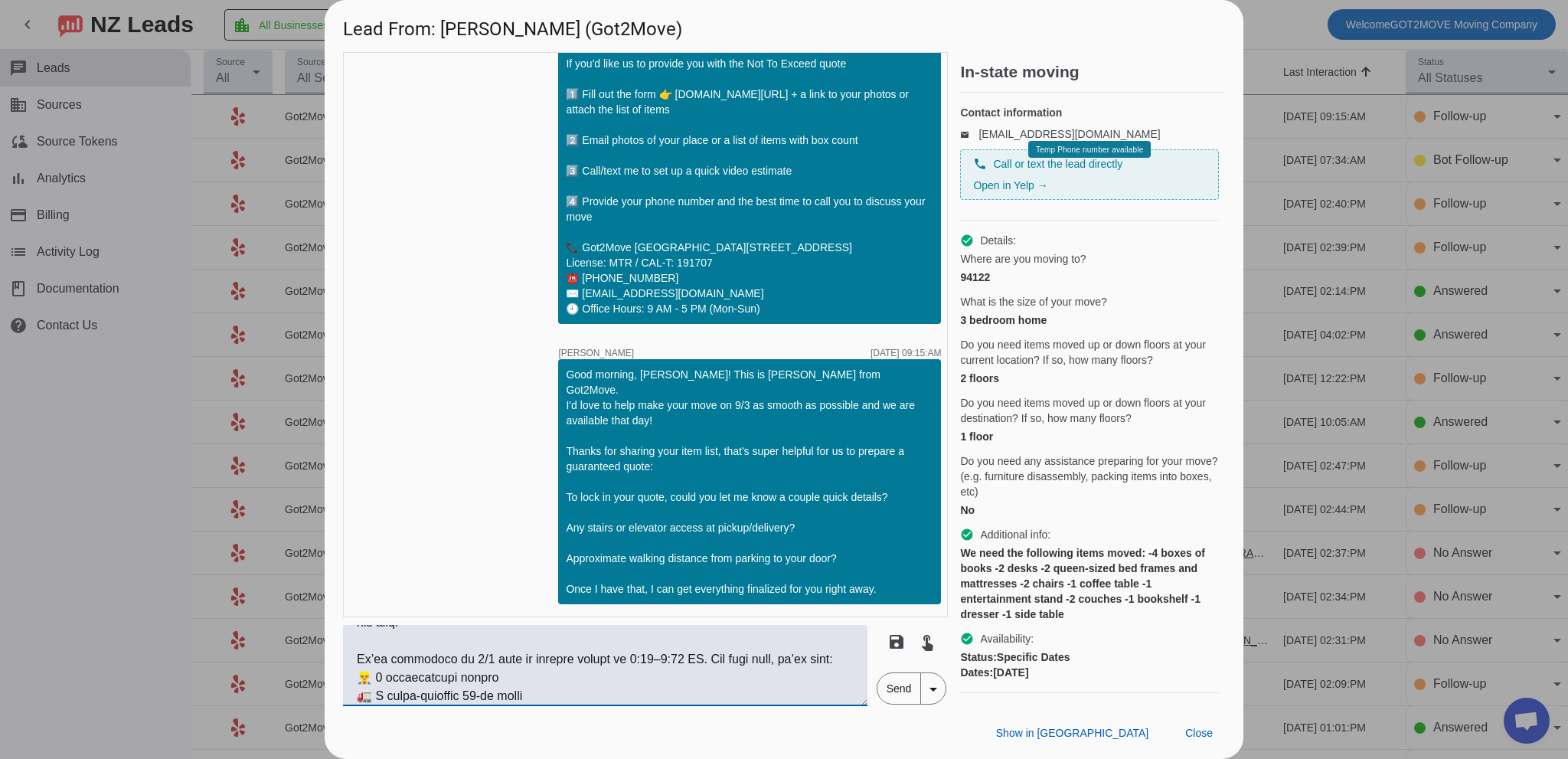
scroll to position [0, 0]
click at [772, 655] on textarea at bounding box center [605, 665] width 525 height 81
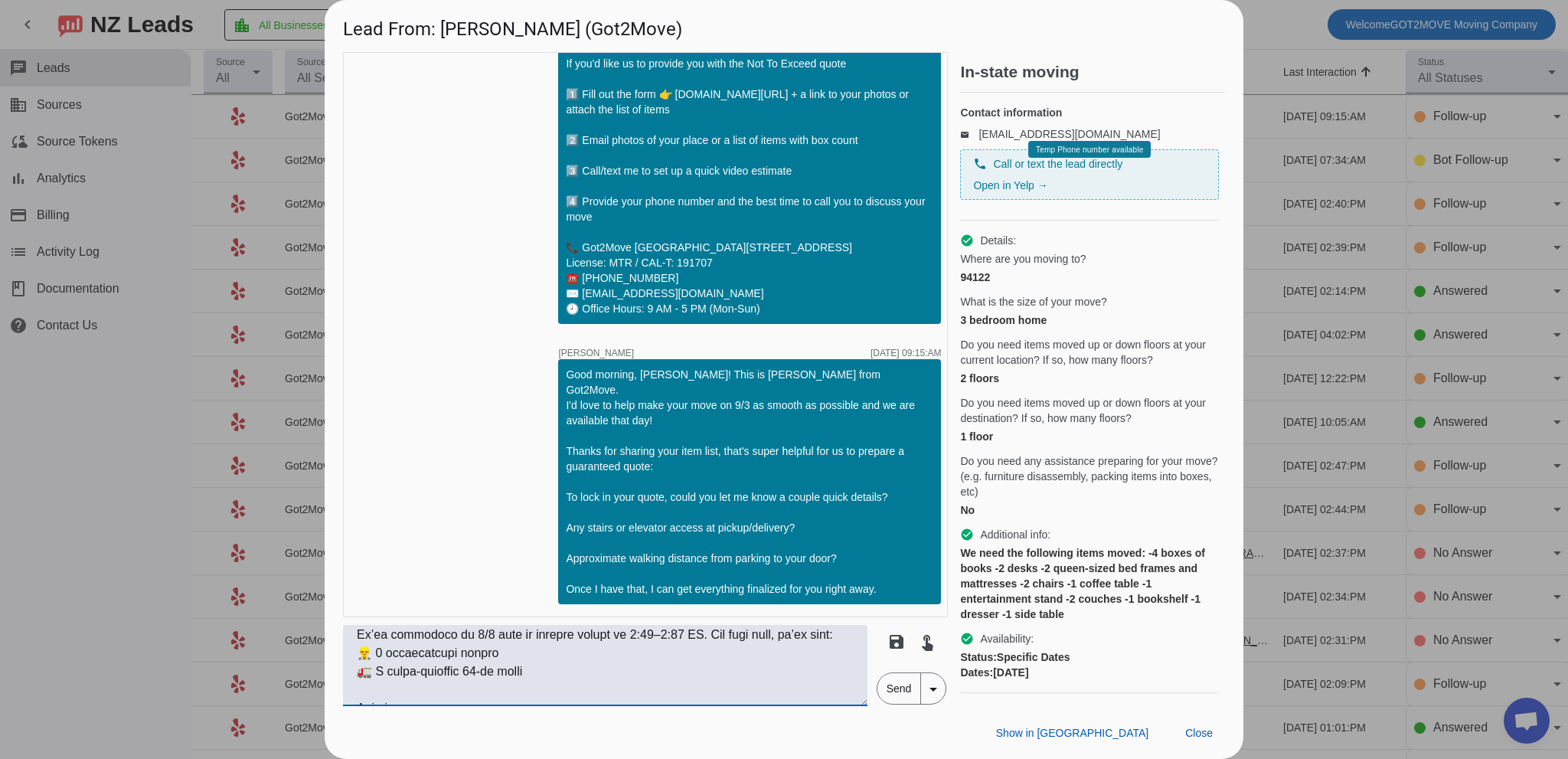
drag, startPoint x: 644, startPoint y: 633, endPoint x: 655, endPoint y: 632, distance: 11.0
click at [650, 632] on textarea at bounding box center [605, 665] width 525 height 81
click at [650, 639] on textarea at bounding box center [605, 665] width 525 height 81
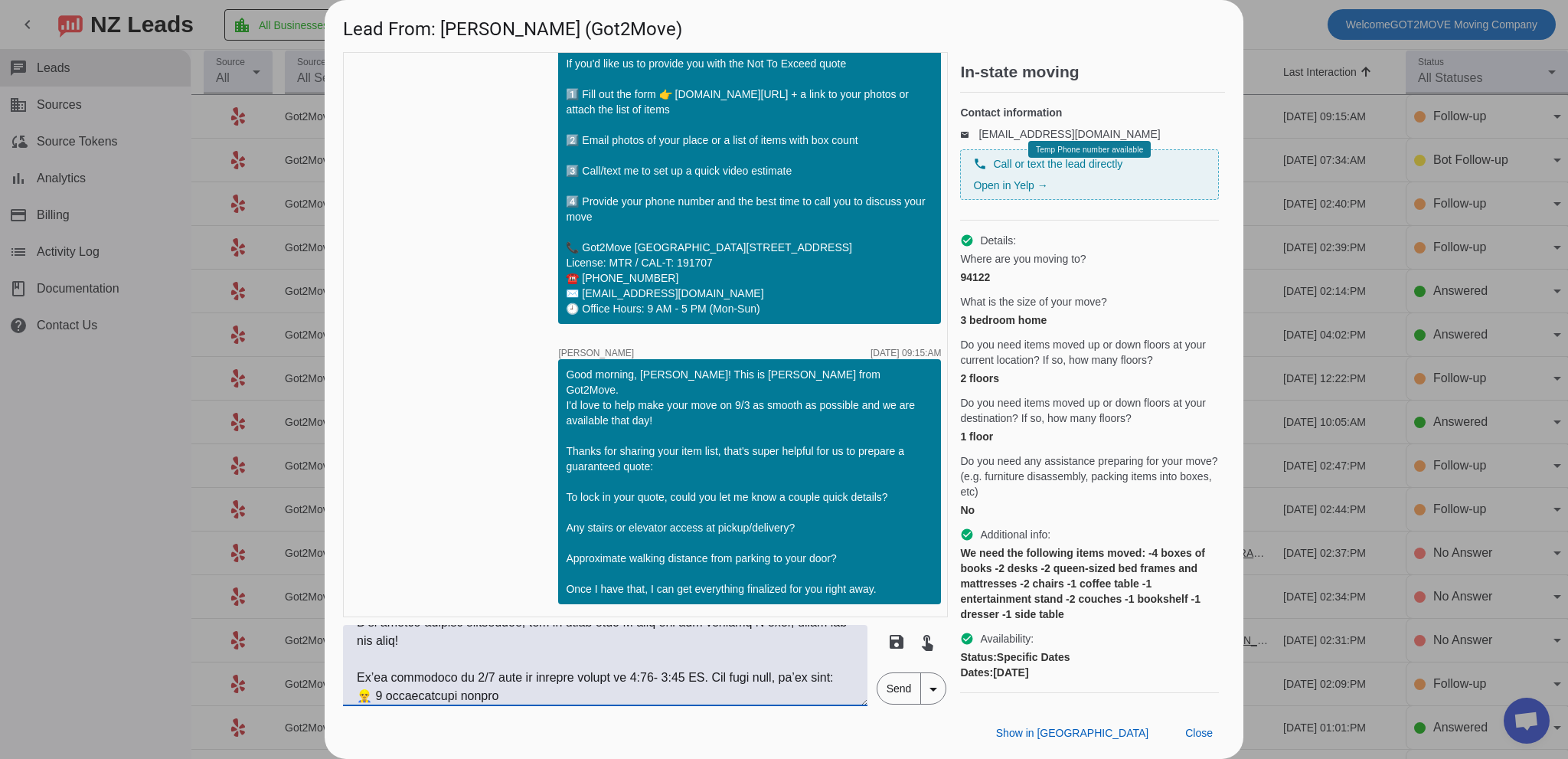
scroll to position [0, 0]
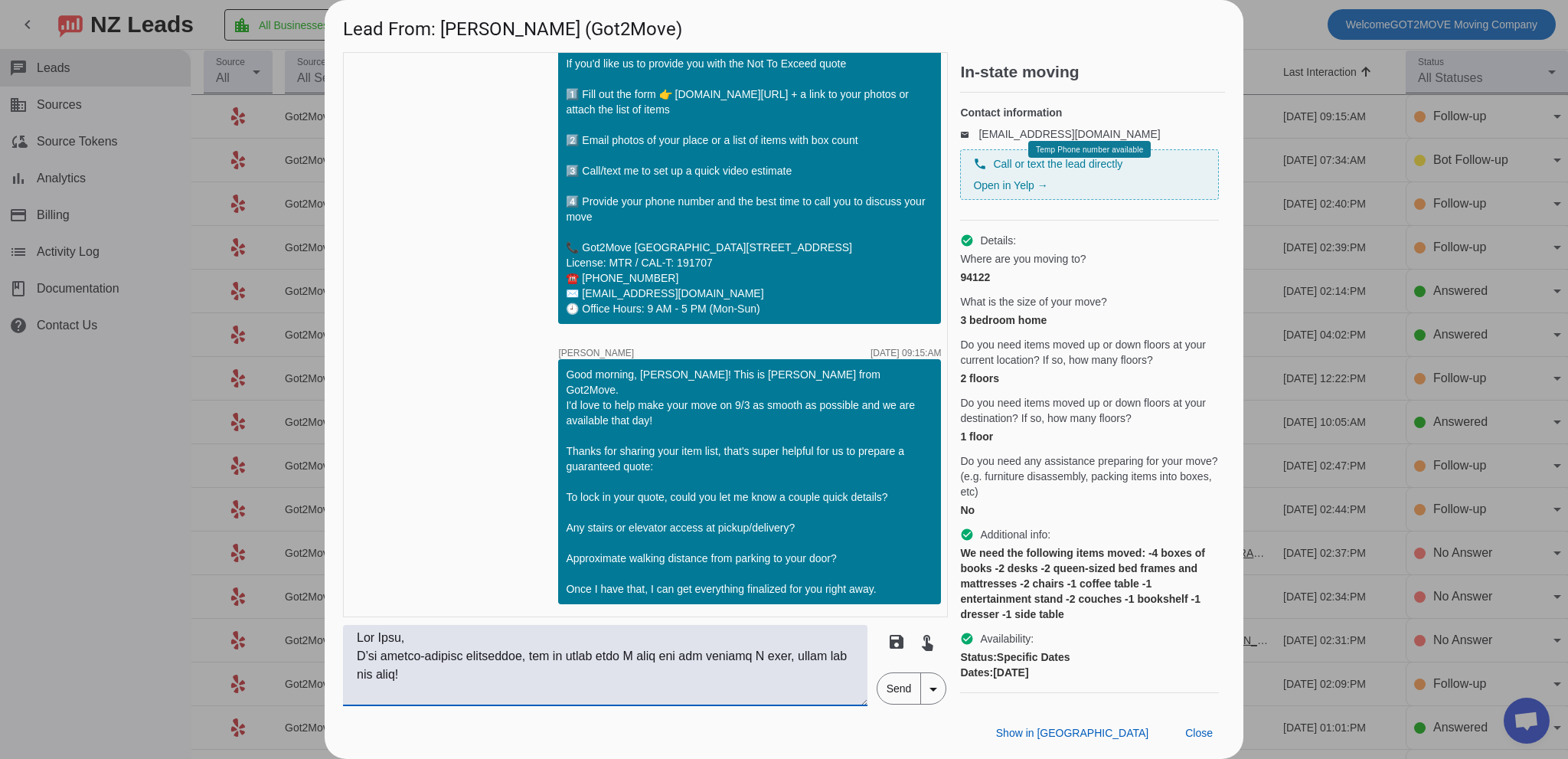
drag, startPoint x: 768, startPoint y: 657, endPoint x: 818, endPoint y: 665, distance: 50.6
click at [818, 665] on textarea at bounding box center [605, 665] width 525 height 81
click at [818, 674] on textarea at bounding box center [605, 665] width 525 height 81
click at [788, 676] on textarea at bounding box center [605, 665] width 525 height 81
click at [768, 655] on textarea at bounding box center [605, 665] width 525 height 81
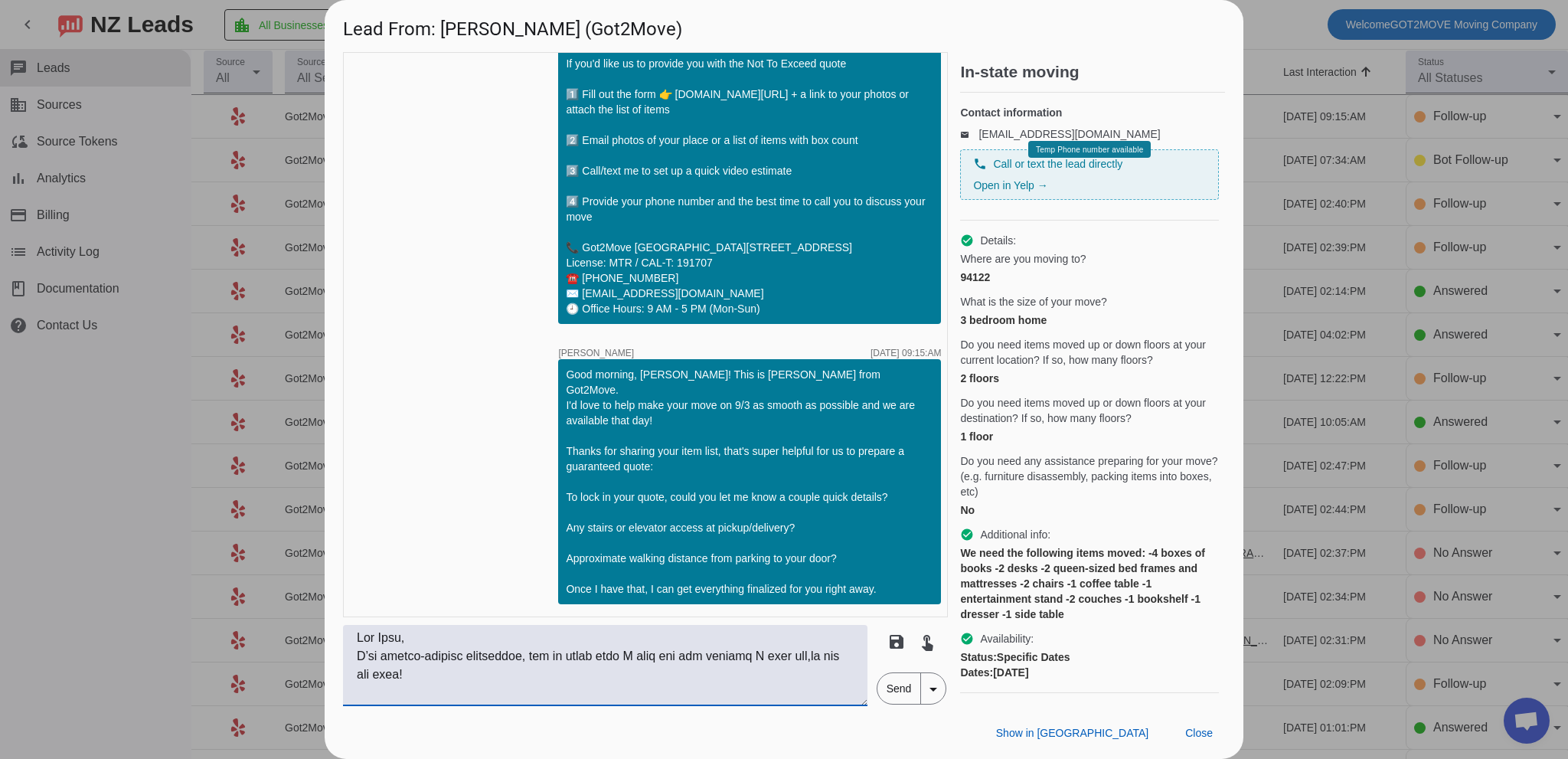
drag, startPoint x: 775, startPoint y: 663, endPoint x: 759, endPoint y: 662, distance: 16.0
click at [772, 662] on textarea at bounding box center [605, 665] width 525 height 81
drag, startPoint x: 750, startPoint y: 660, endPoint x: 780, endPoint y: 659, distance: 30.0
click at [751, 660] on textarea at bounding box center [605, 665] width 525 height 81
drag, startPoint x: 768, startPoint y: 657, endPoint x: 792, endPoint y: 664, distance: 25.0
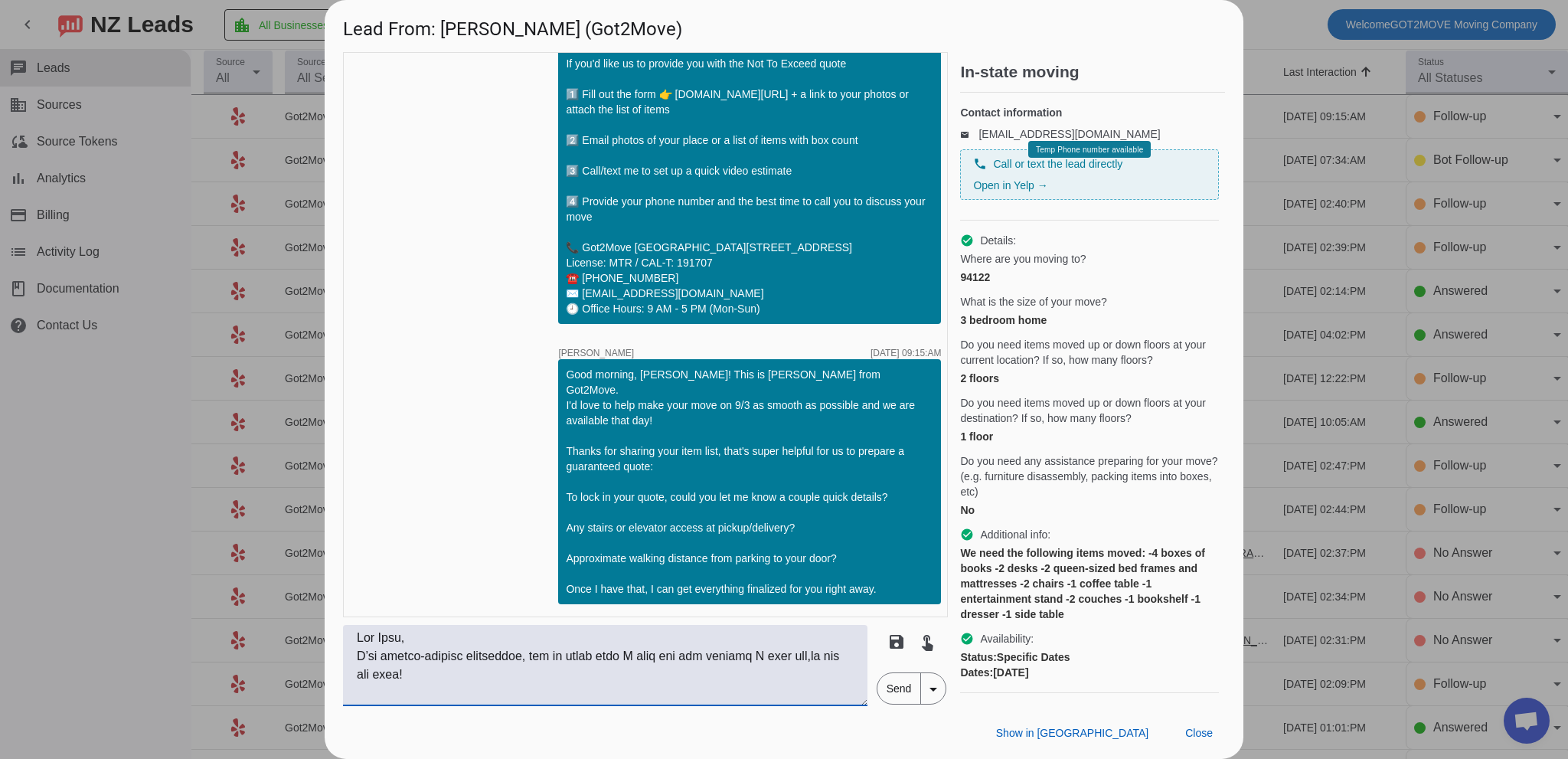
click at [800, 667] on textarea at bounding box center [605, 665] width 525 height 81
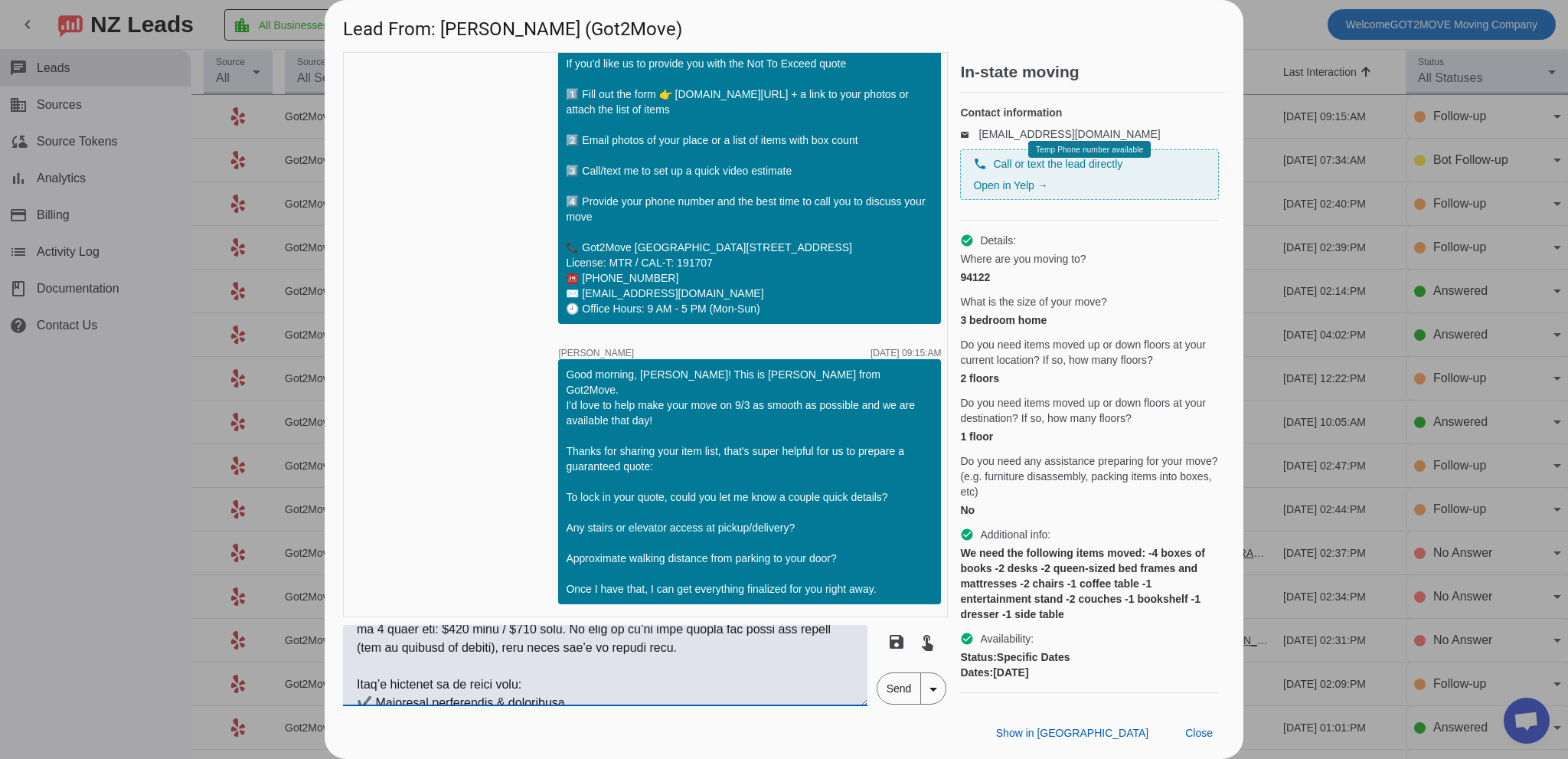
scroll to position [230, 0]
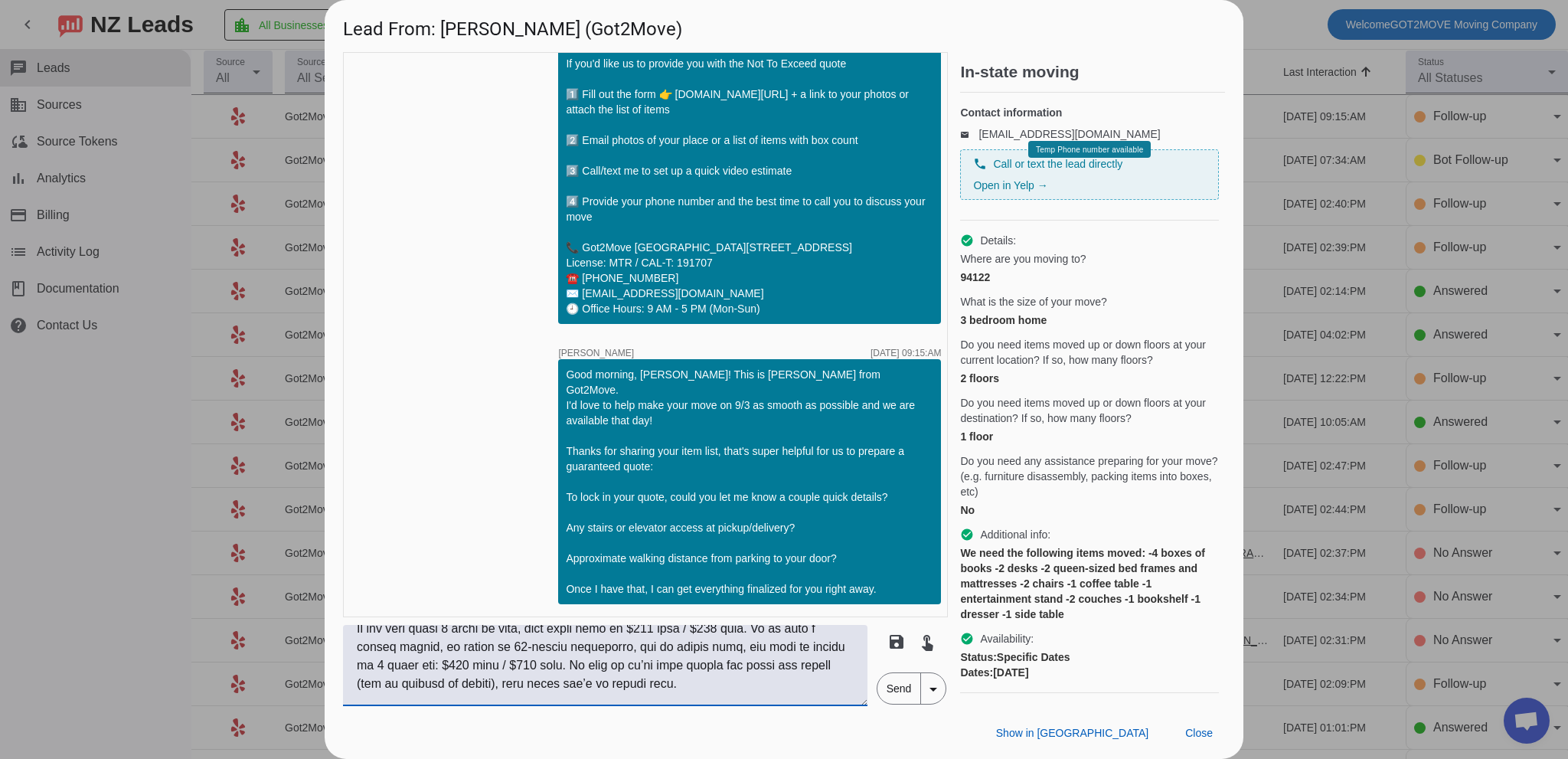
click at [734, 688] on textarea at bounding box center [605, 665] width 525 height 81
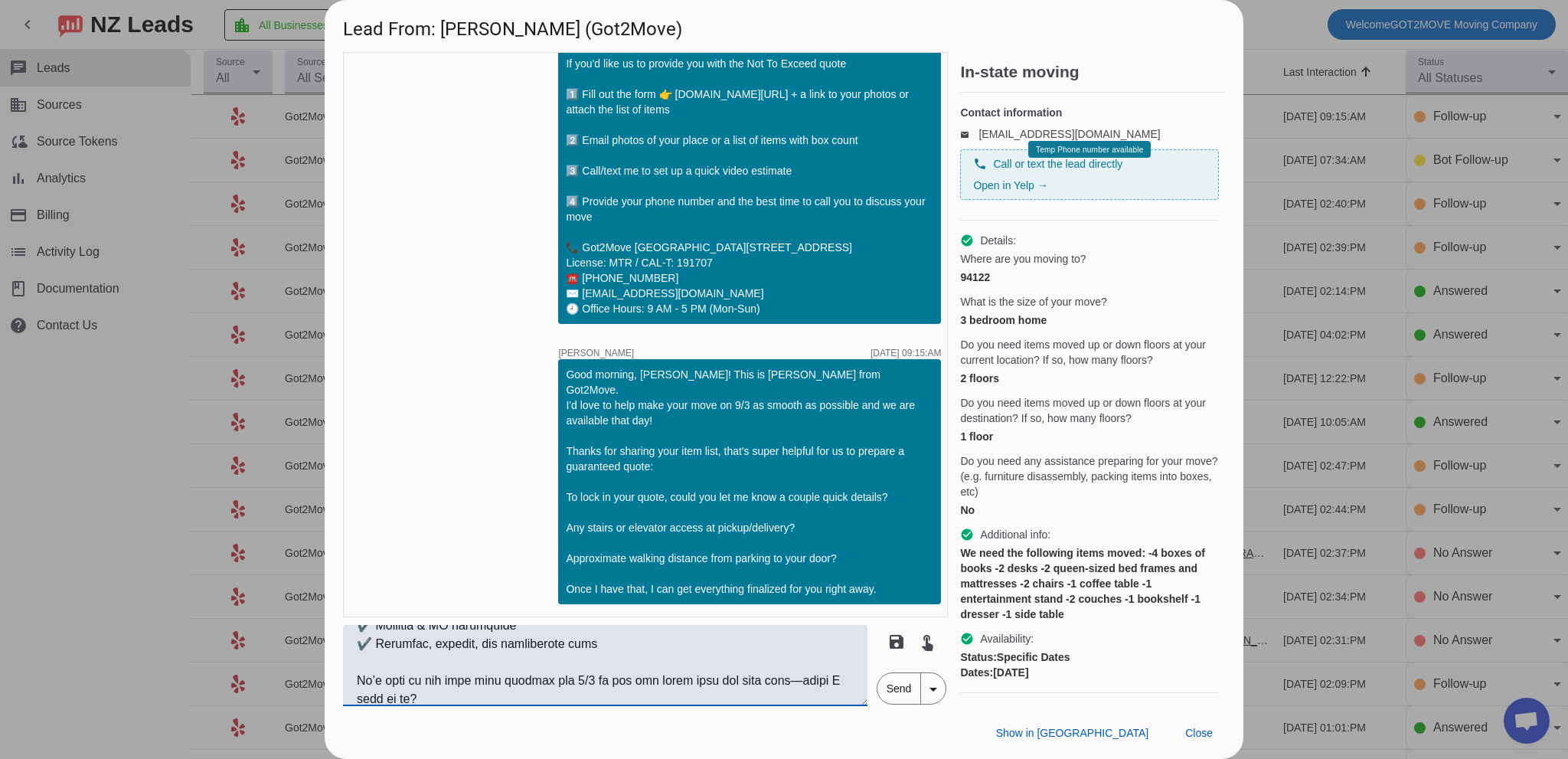
scroll to position [417, 0]
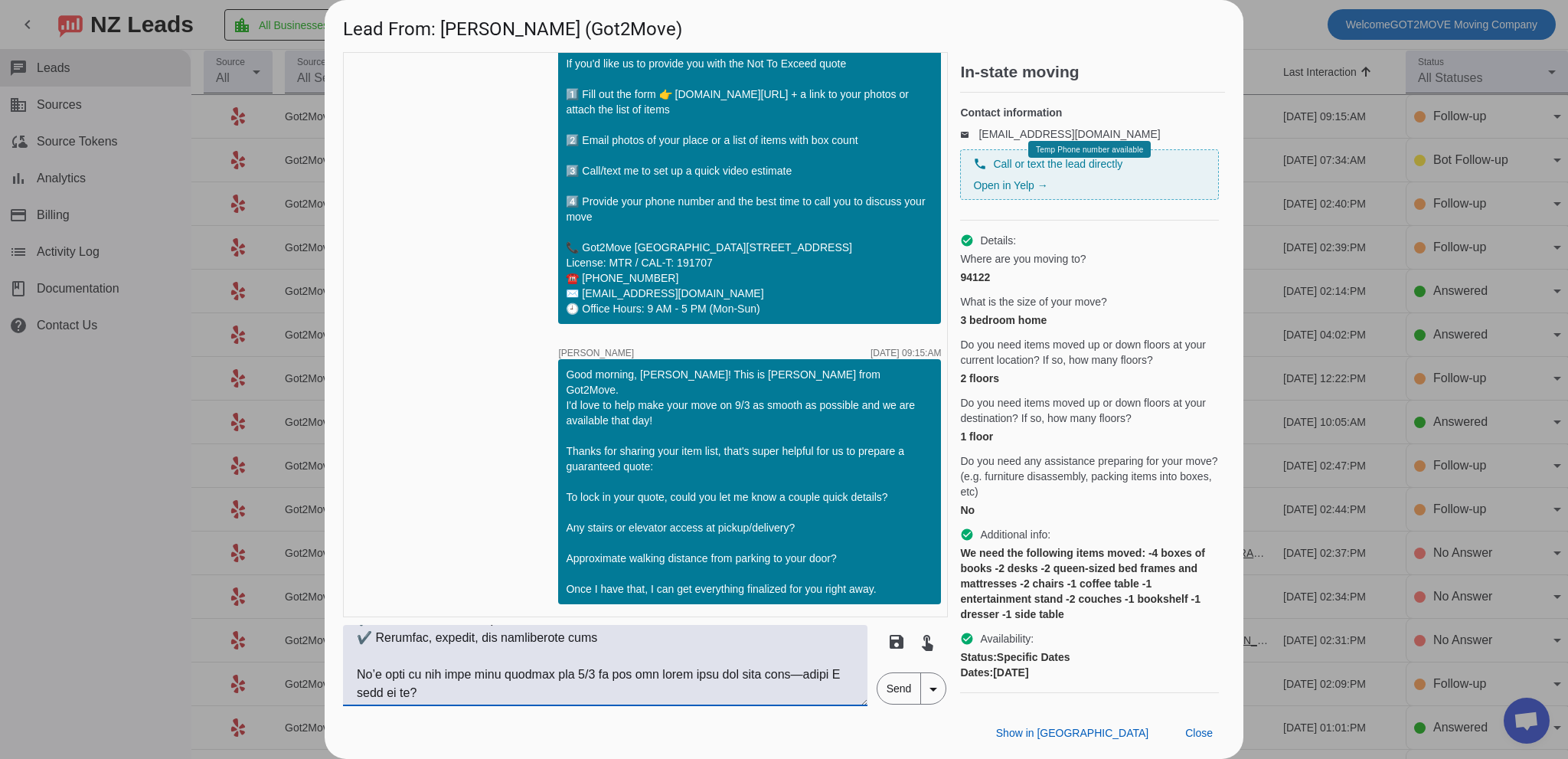
click at [775, 683] on textarea at bounding box center [605, 665] width 525 height 81
click at [622, 687] on textarea at bounding box center [605, 665] width 525 height 81
type textarea "Lor Ipsu, D’si ametco-adipisc elitseddoe, tem in utlab etdo M aliq eni adm veni…"
click at [907, 695] on span "Send" at bounding box center [899, 688] width 43 height 30
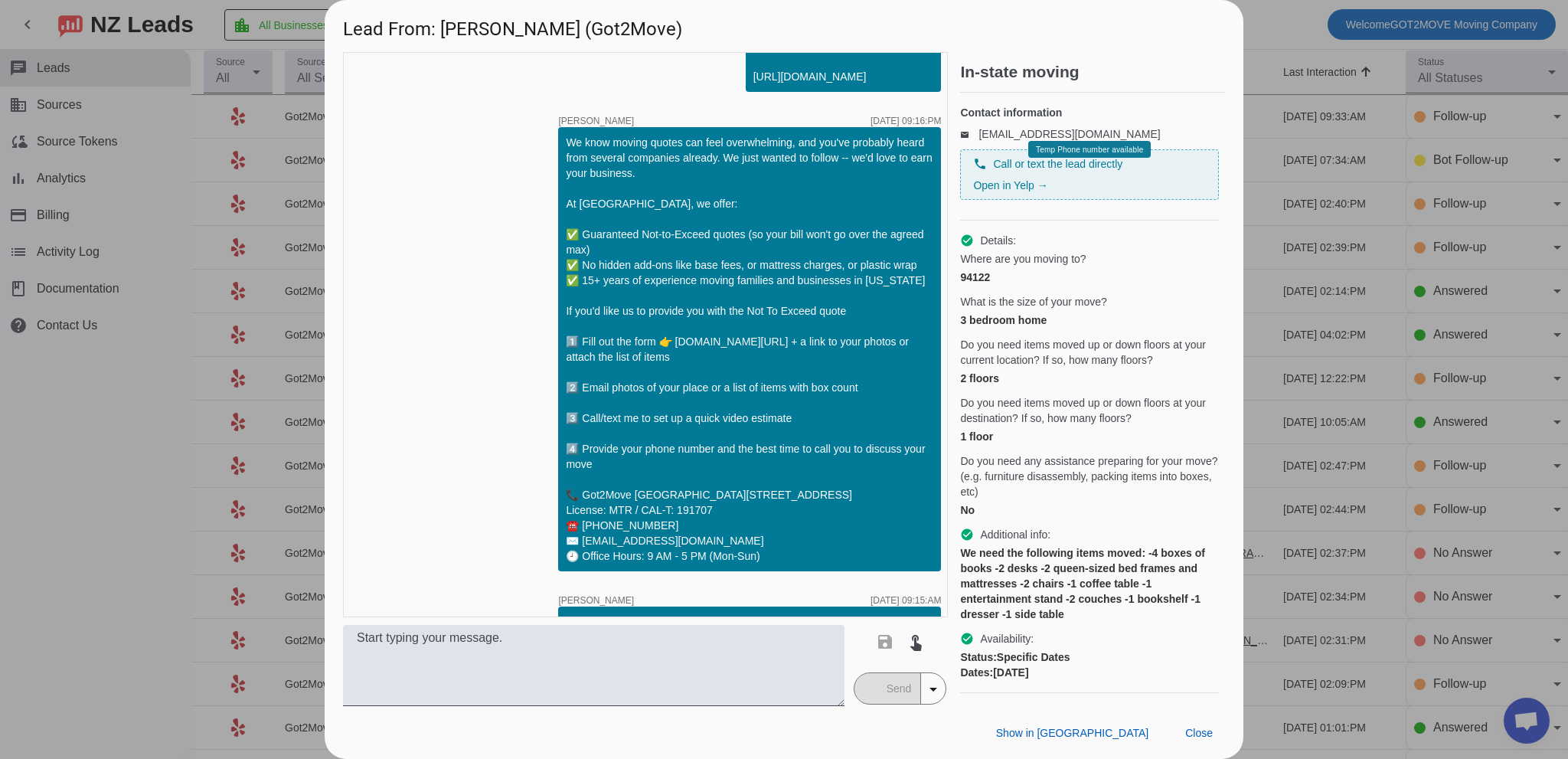
scroll to position [484, 0]
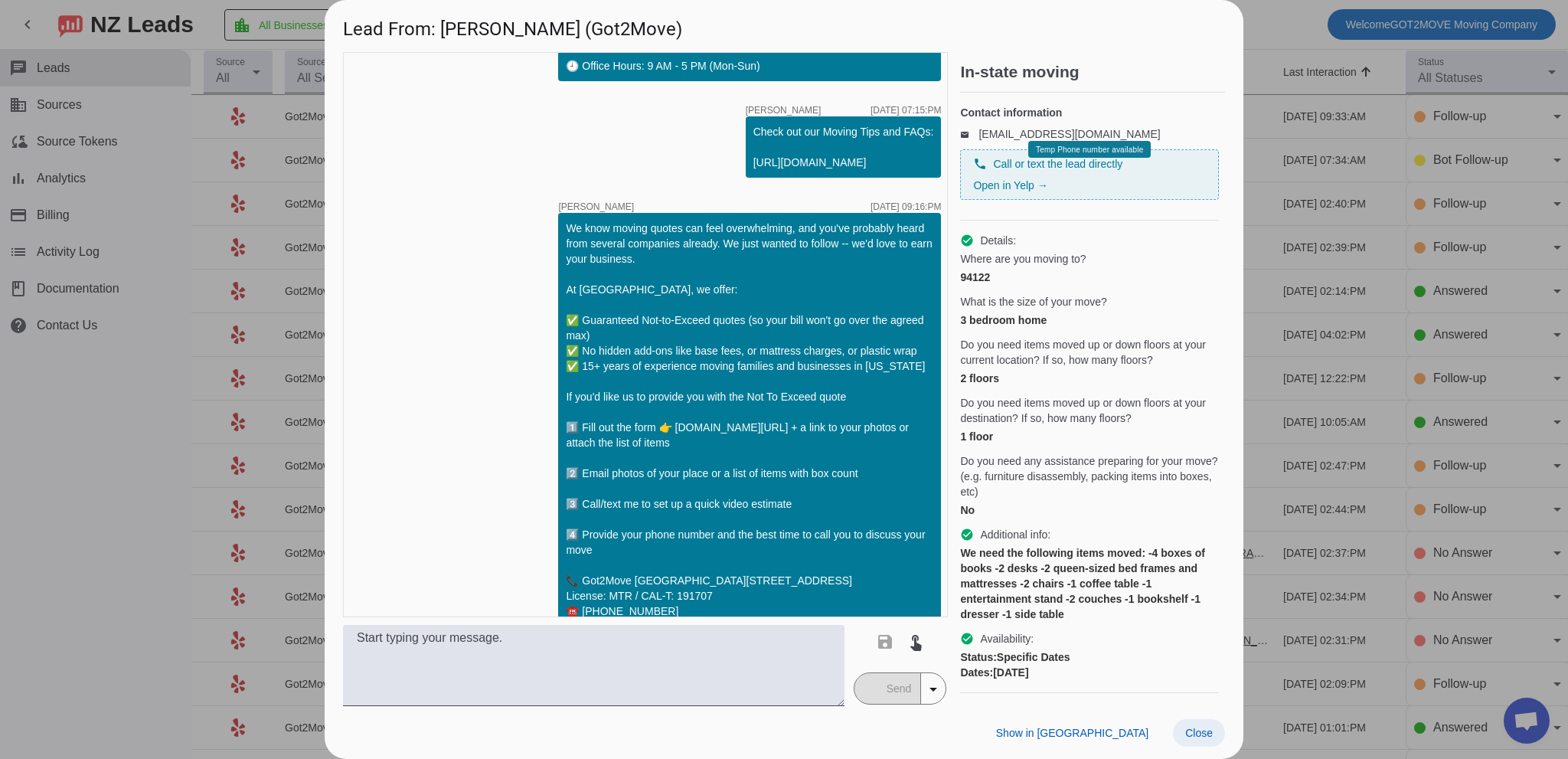
click at [1197, 728] on span "Close" at bounding box center [1199, 733] width 28 height 12
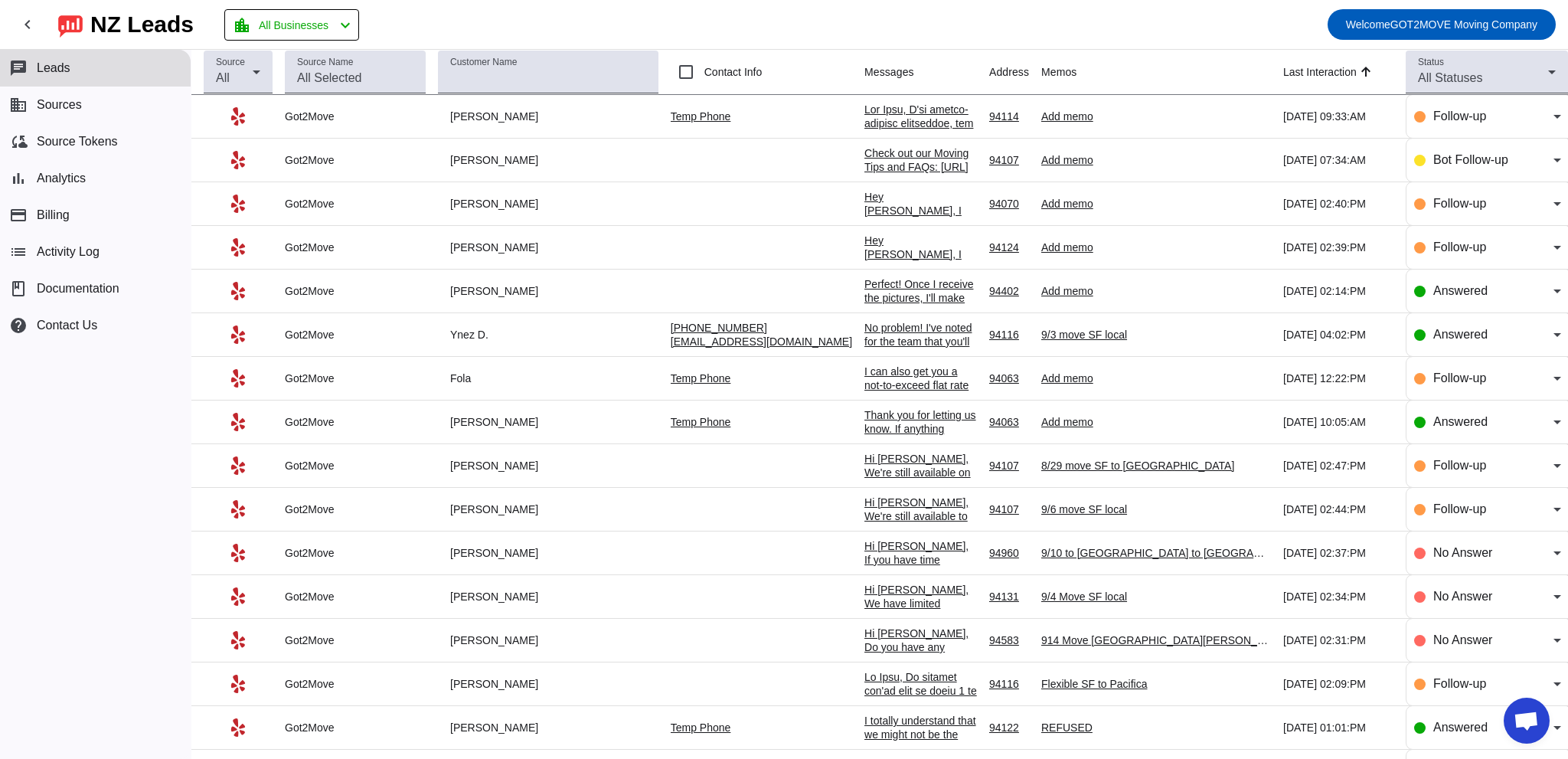
click at [884, 146] on div "Check out our Moving Tips and FAQs: [URL][DOMAIN_NAME]​" at bounding box center [921, 166] width 113 height 41
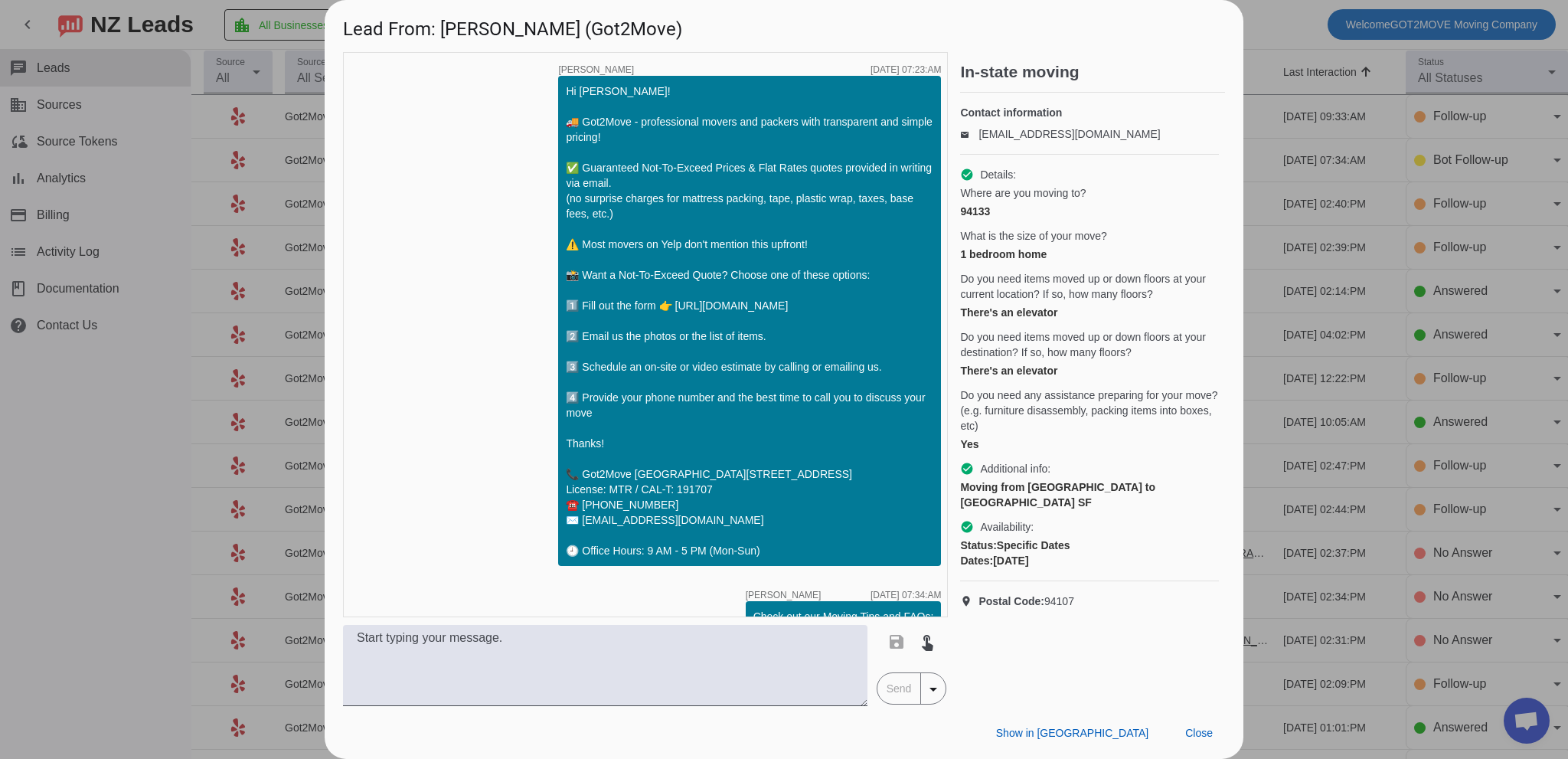
scroll to position [73, 0]
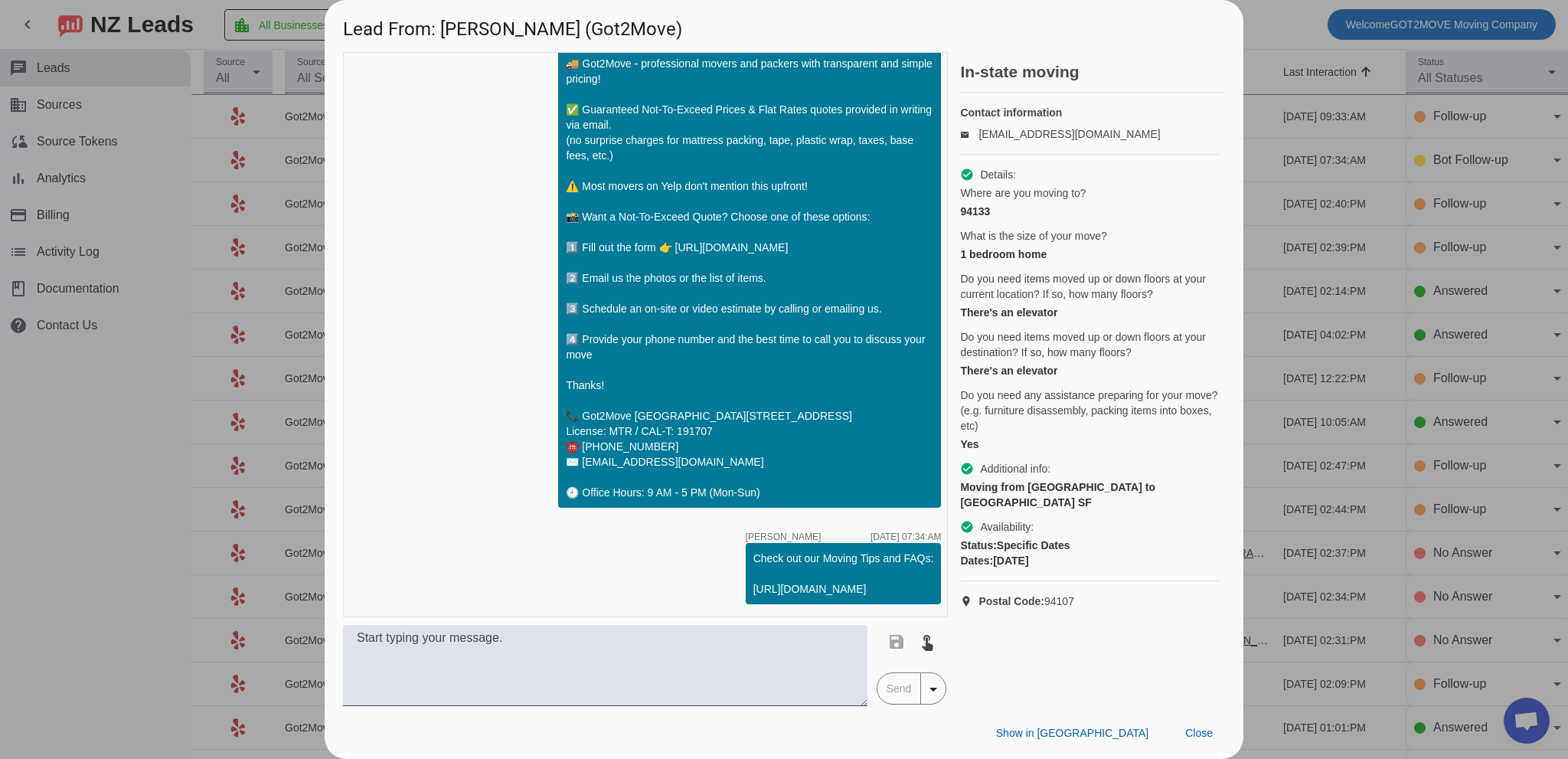
drag, startPoint x: 543, startPoint y: 608, endPoint x: 533, endPoint y: 612, distance: 10.8
click at [533, 612] on div "timer close [PERSON_NAME] [DATE] 07:23:AM Hi [PERSON_NAME]! 🚚 Got2Move - profes…" at bounding box center [645, 334] width 605 height 565
click at [521, 647] on textarea at bounding box center [605, 665] width 525 height 81
paste textarea "Good morning, [PERSON_NAME]! This is [PERSON_NAME] from Got2Move. I’m here to m…"
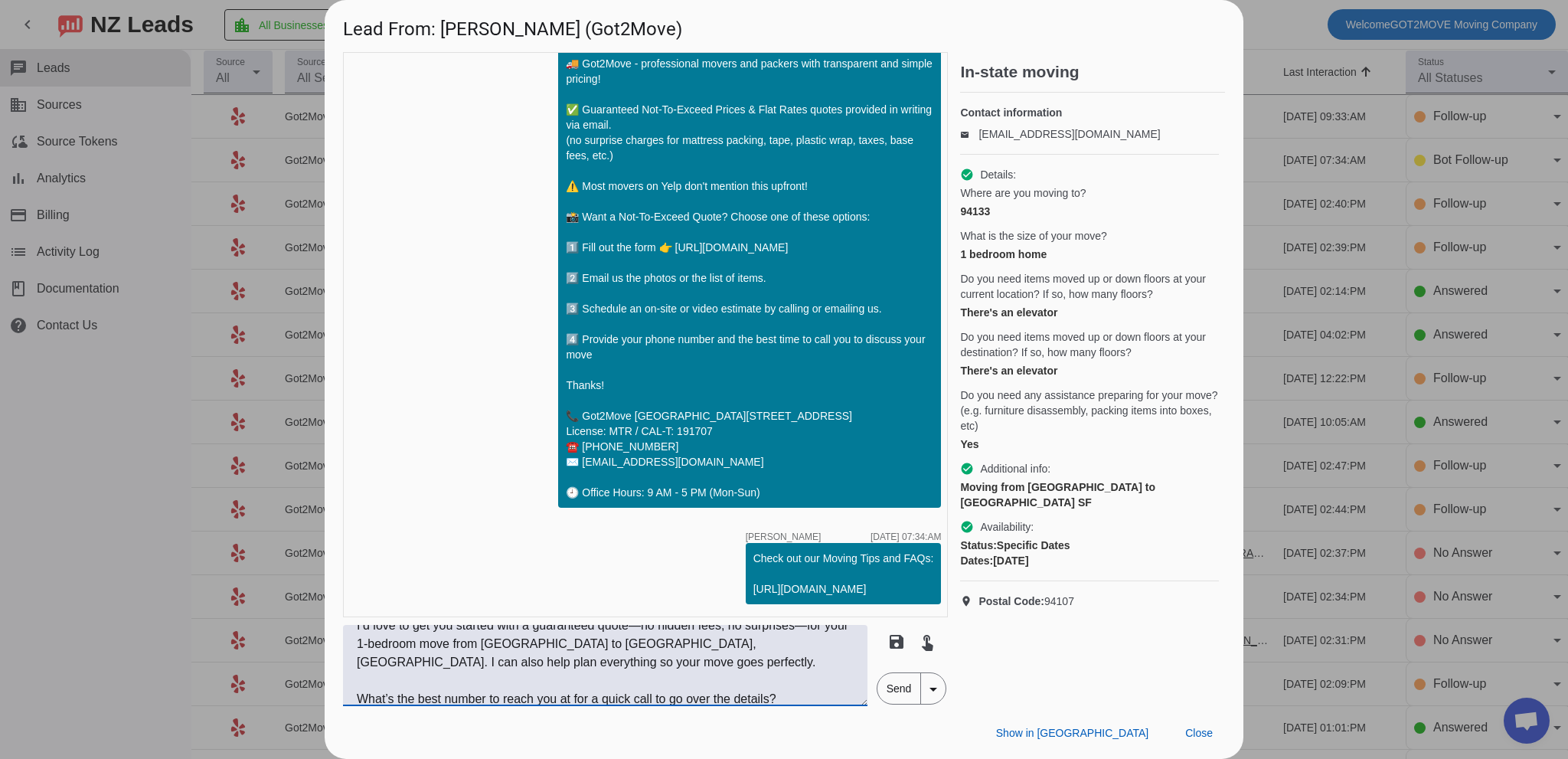
click at [585, 679] on textarea "Good morning, [PERSON_NAME]! This is [PERSON_NAME] from Got2Move. I’m here to m…" at bounding box center [605, 665] width 525 height 81
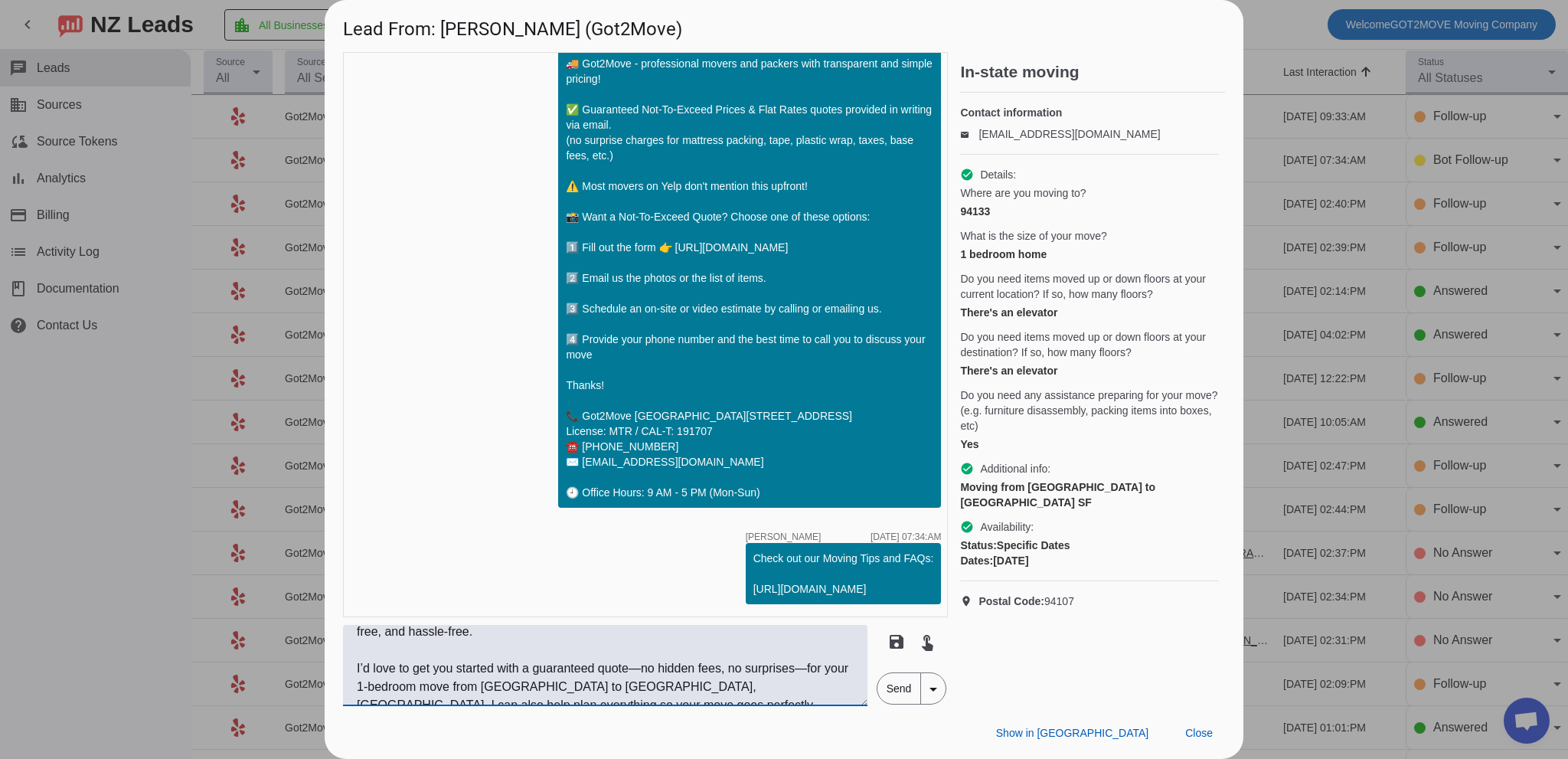
scroll to position [9, 0]
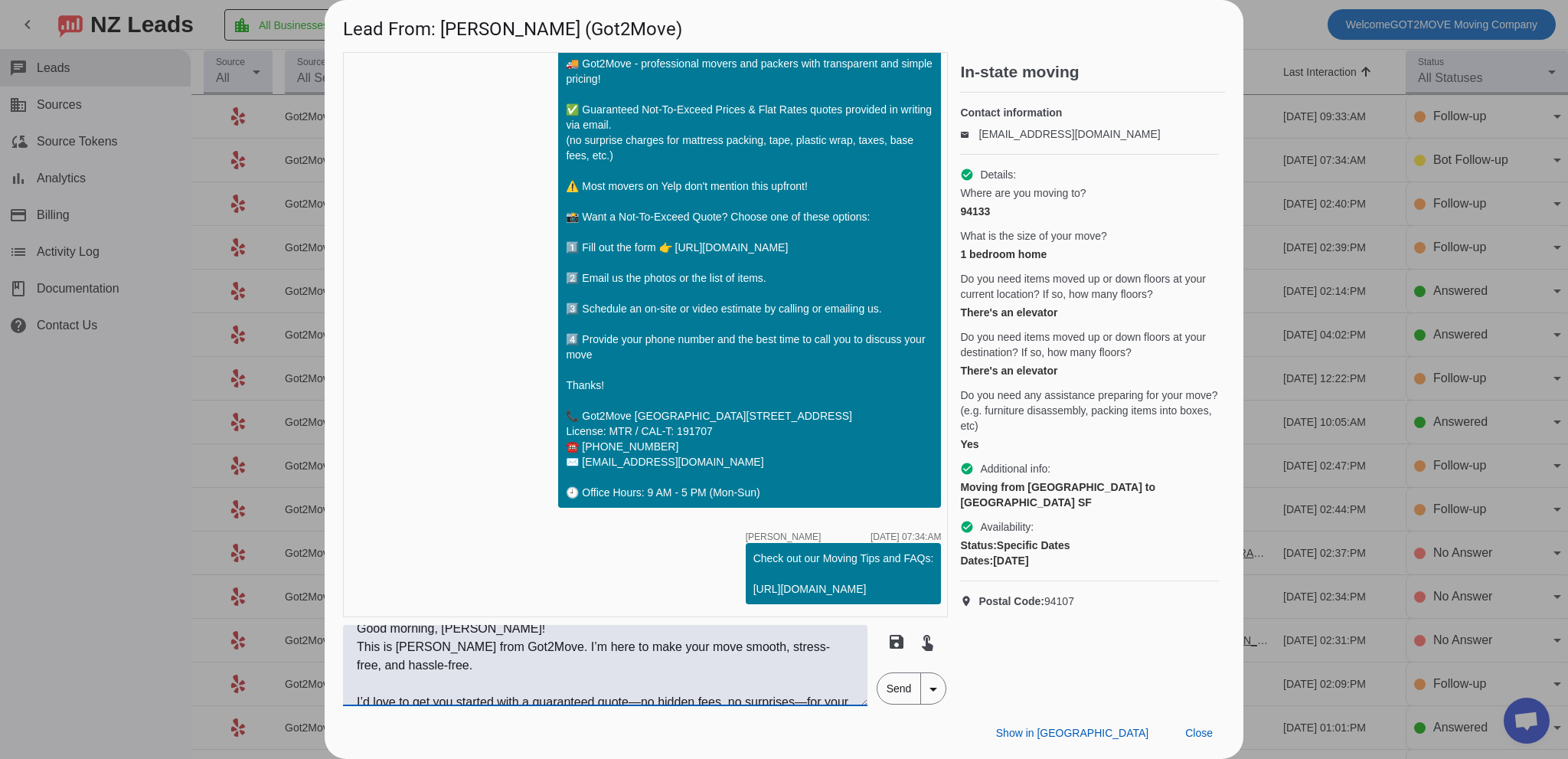
type textarea "Good morning, [PERSON_NAME]! This is [PERSON_NAME] from Got2Move. I’m here to m…"
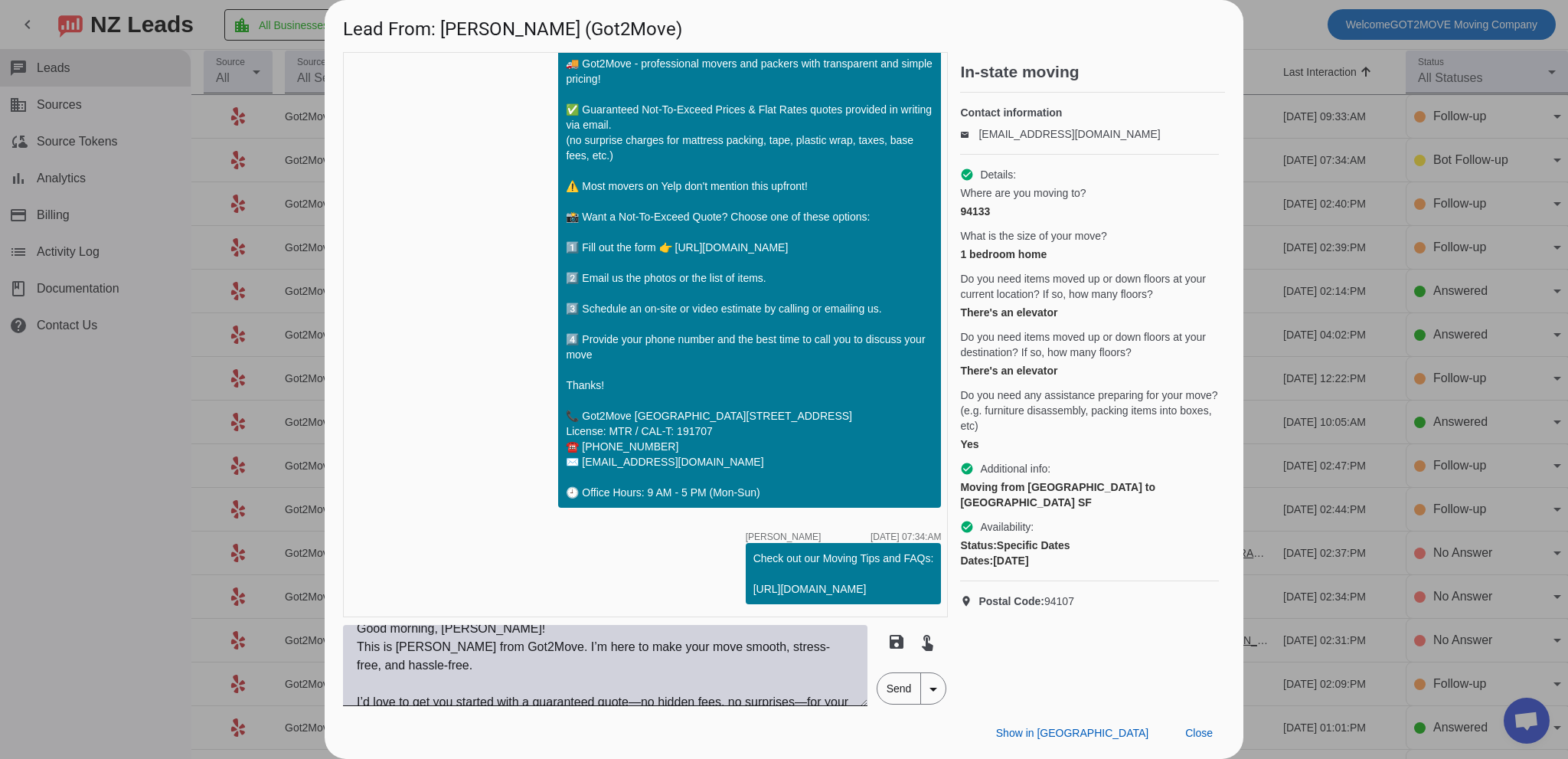
click at [525, 642] on textarea "Good morning, [PERSON_NAME]! This is [PERSON_NAME] from Got2Move. I’m here to m…" at bounding box center [605, 665] width 525 height 81
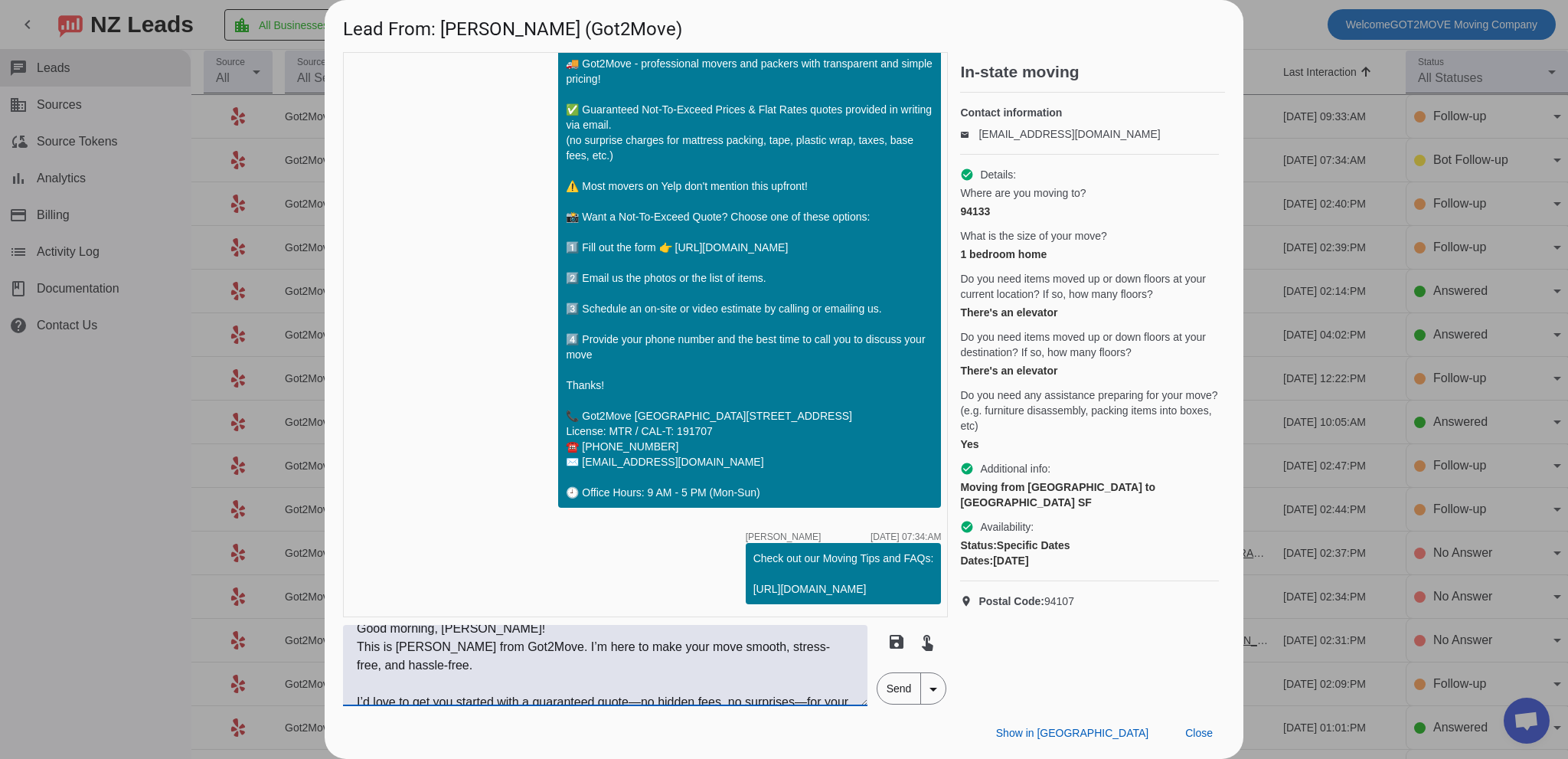
click at [524, 671] on textarea "Good morning, [PERSON_NAME]! This is [PERSON_NAME] from Got2Move. I’m here to m…" at bounding box center [605, 665] width 525 height 81
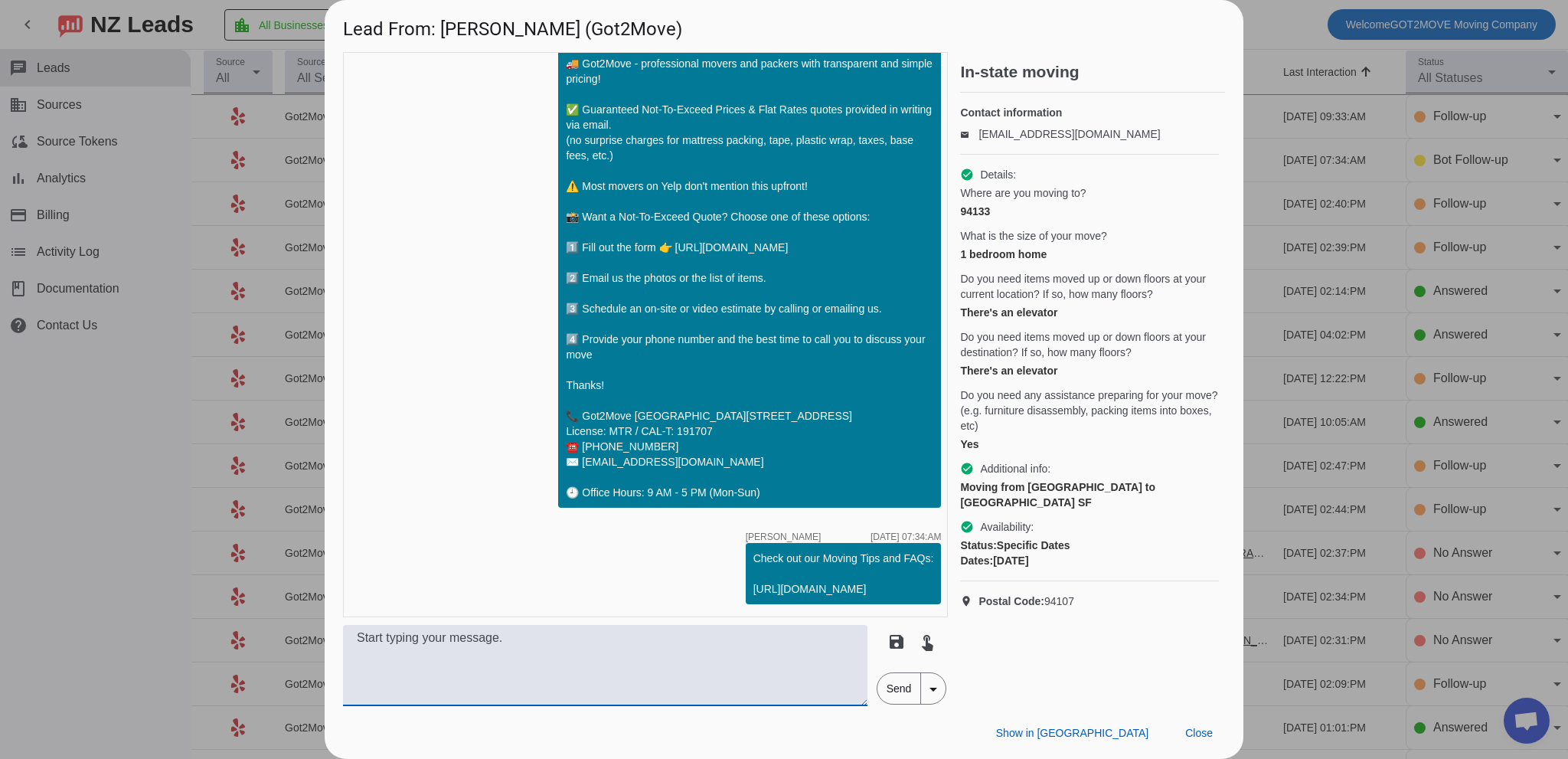
scroll to position [0, 0]
paste textarea "Good morning, [PERSON_NAME]! This is [PERSON_NAME] from Got2Move. I’m here to m…"
type textarea "Good morning, [PERSON_NAME]! This is [PERSON_NAME] from Got2Move. I’m here to m…"
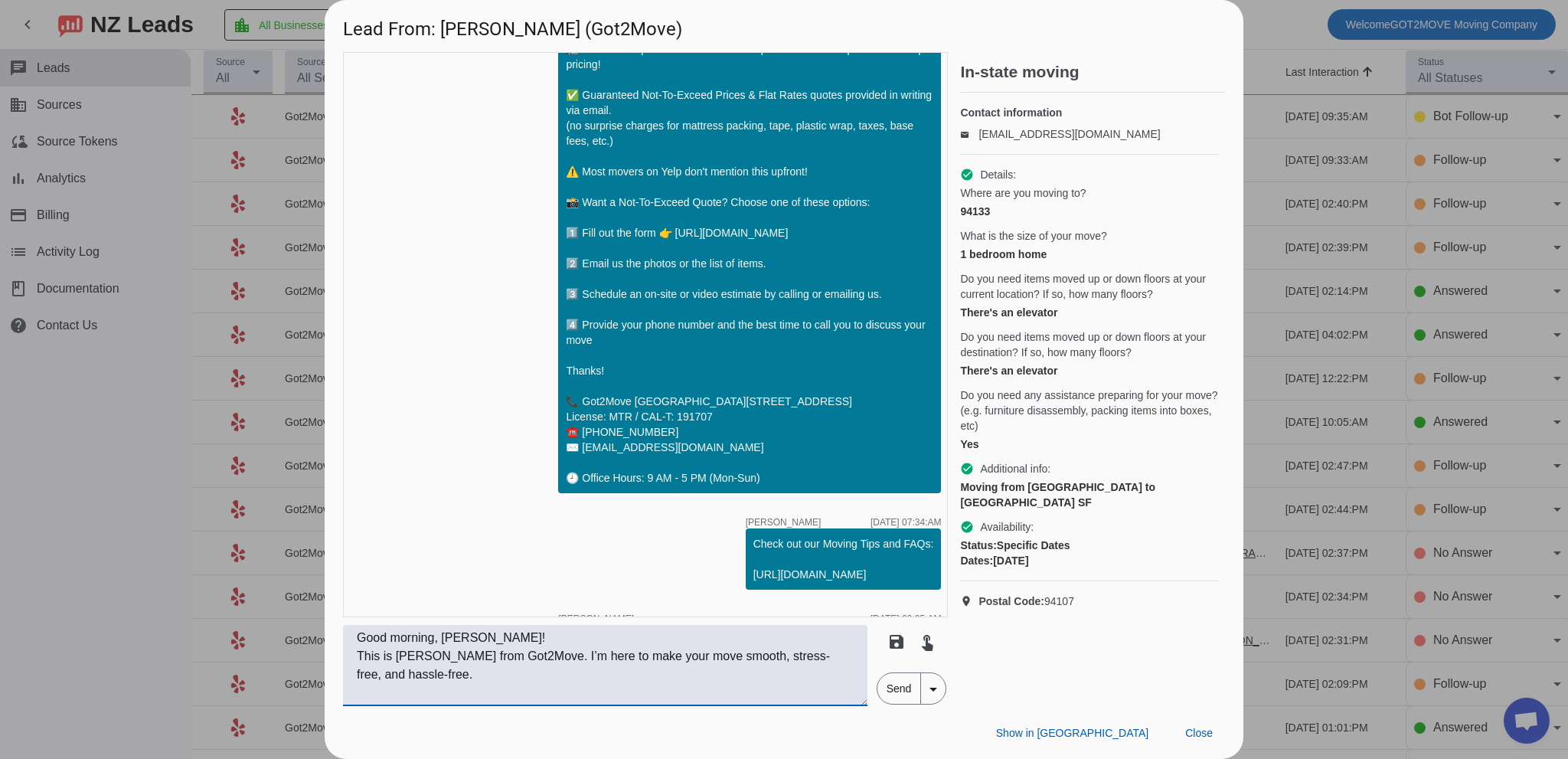
scroll to position [567, 0]
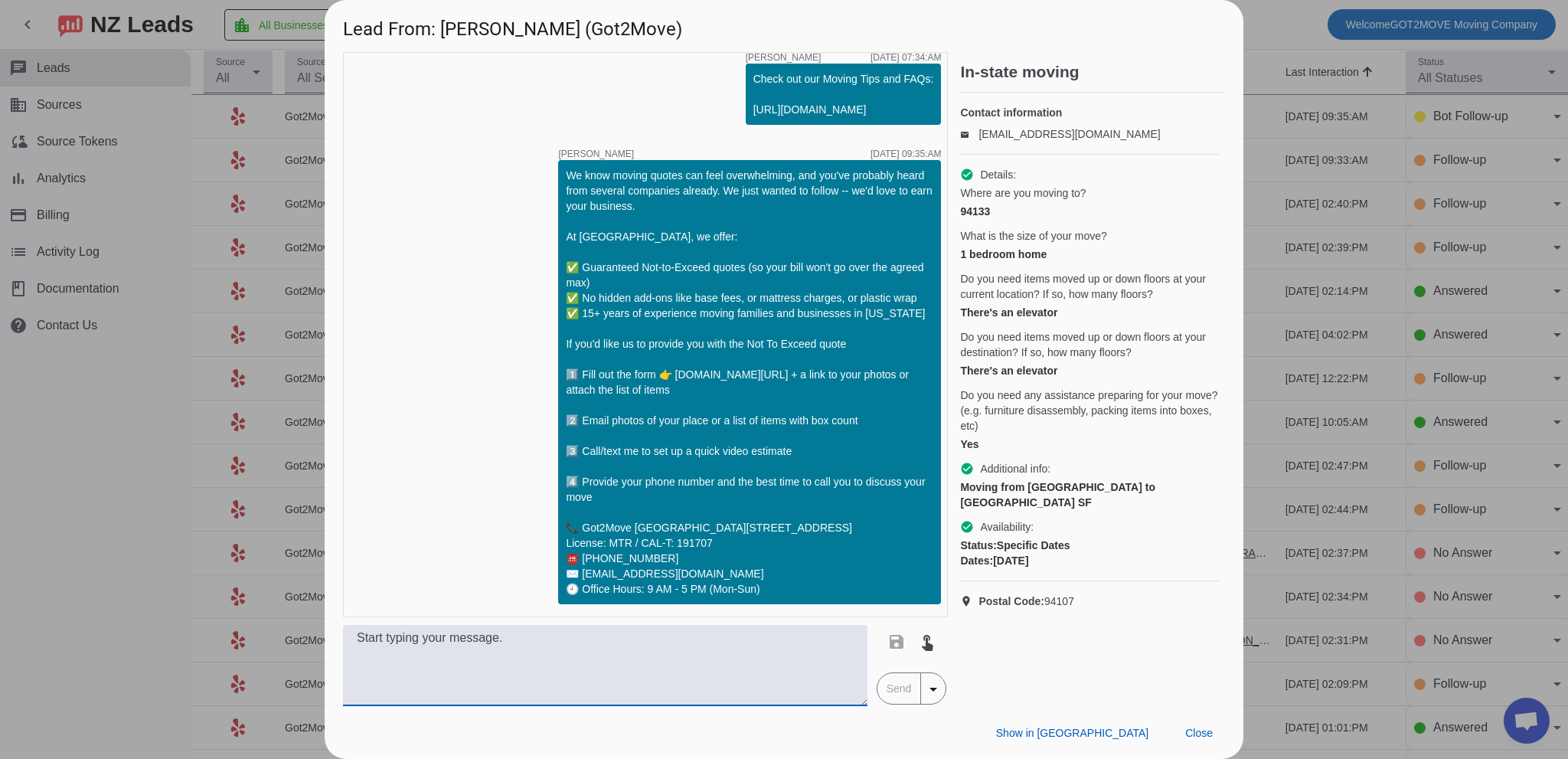
paste textarea "Good morning, [PERSON_NAME]! This is [PERSON_NAME] from Got2Move. I’m here to m…"
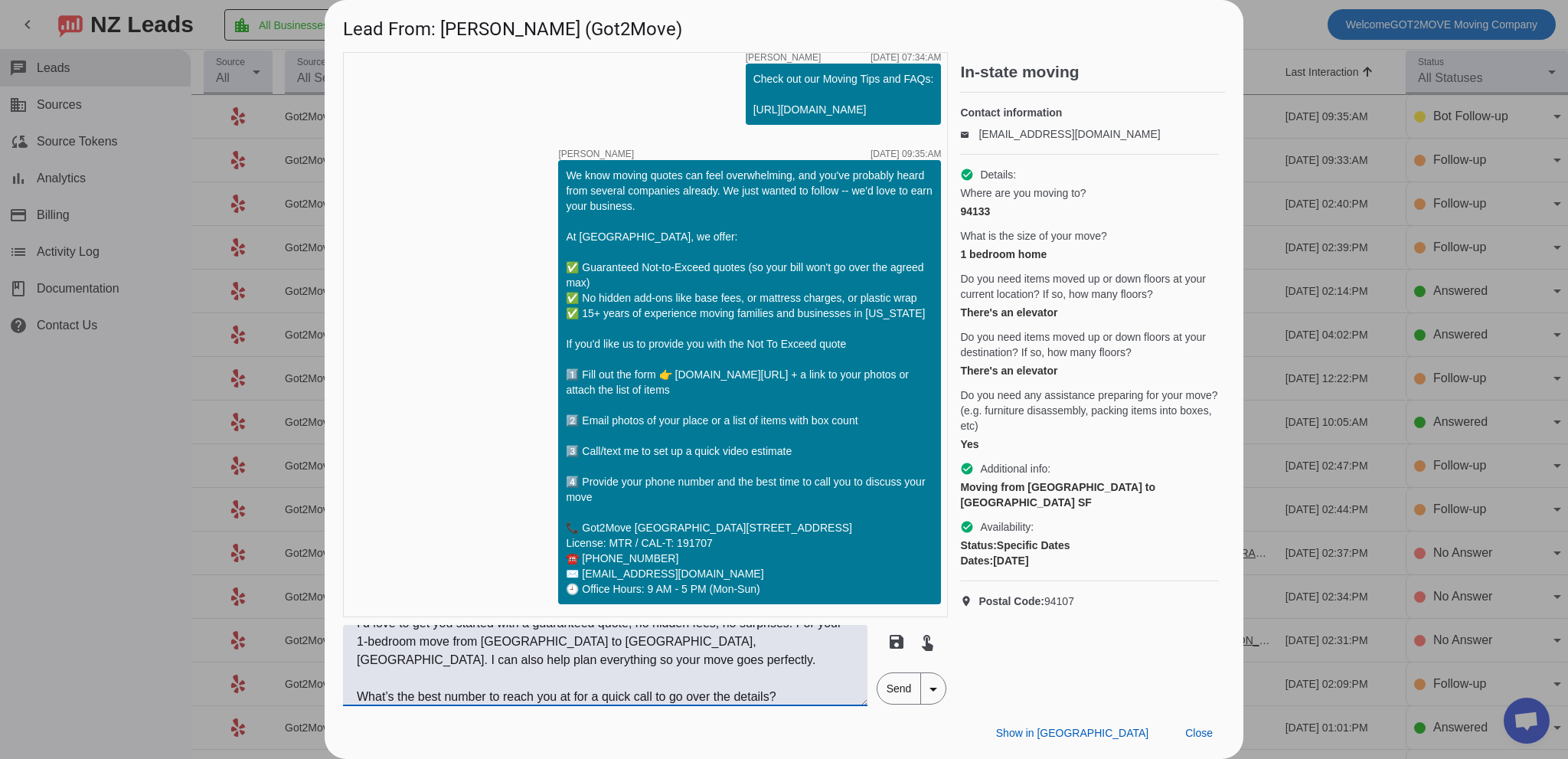
scroll to position [92, 0]
type textarea "Good morning, [PERSON_NAME]! This is [PERSON_NAME] from Got2Move. I’m here to m…"
click at [904, 690] on span "Send" at bounding box center [899, 688] width 43 height 30
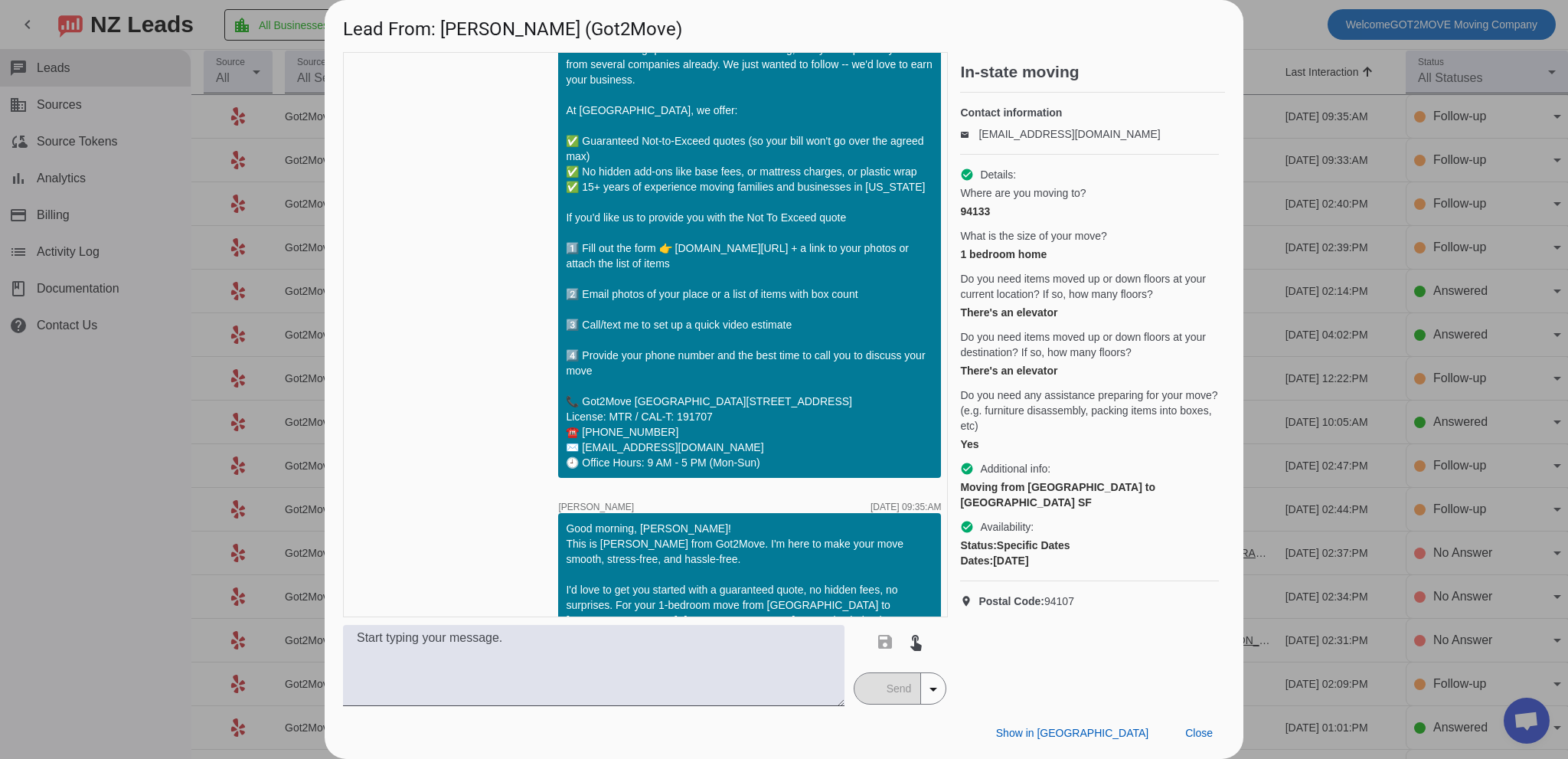
scroll to position [756, 0]
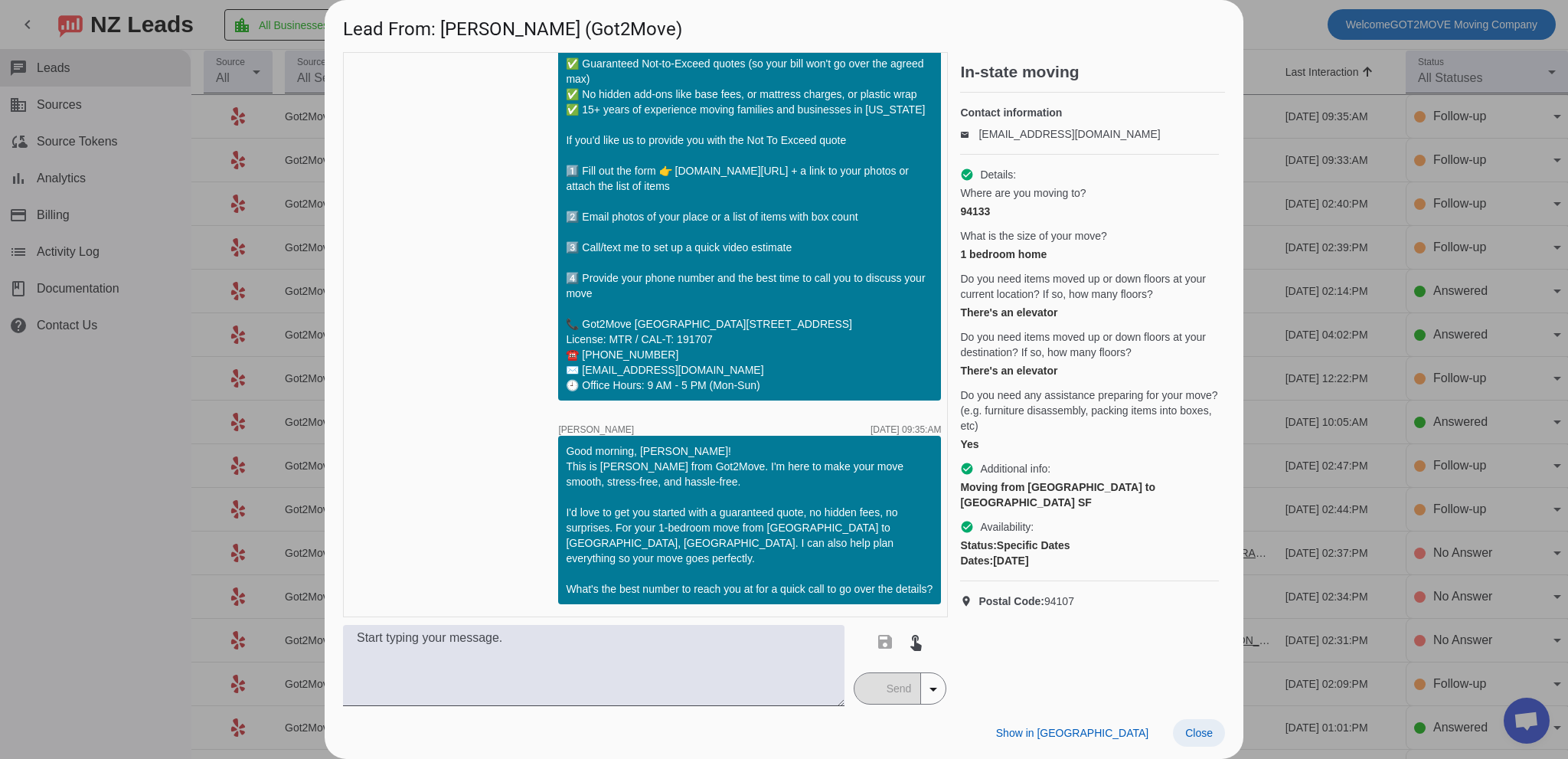
click at [1208, 730] on span "Close" at bounding box center [1199, 733] width 28 height 12
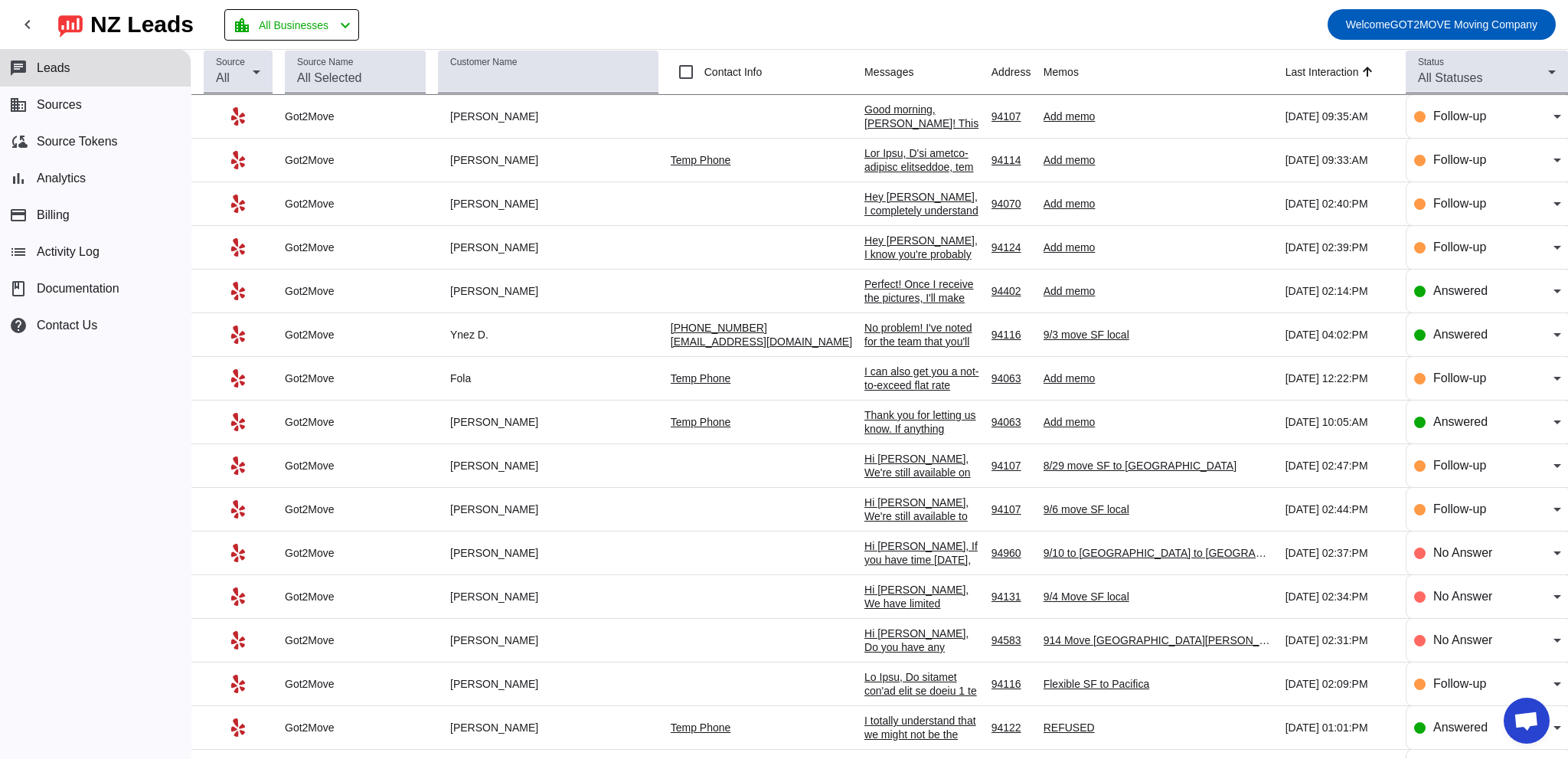
click at [865, 157] on div at bounding box center [922, 477] width 115 height 661
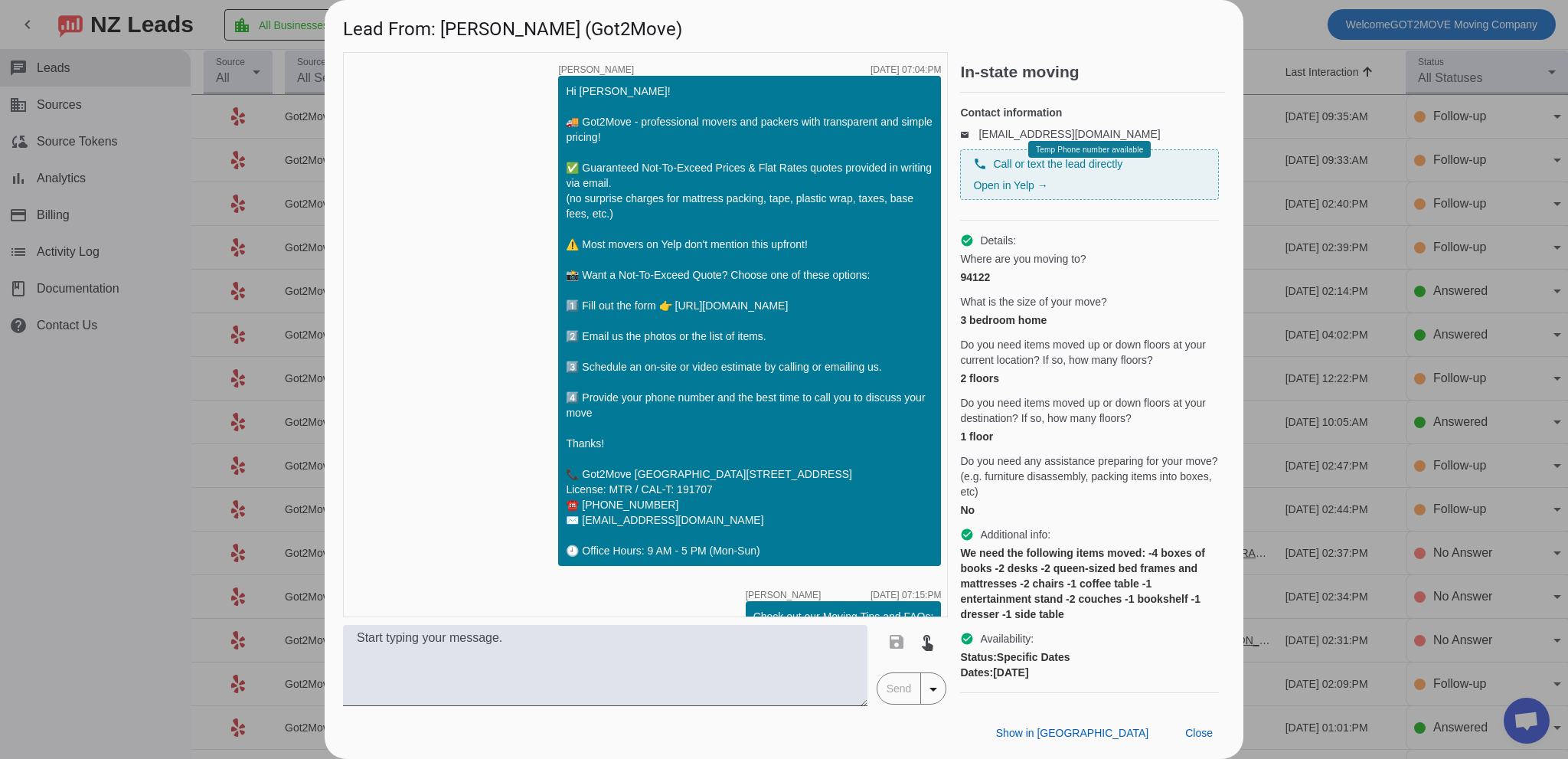
scroll to position [1327, 0]
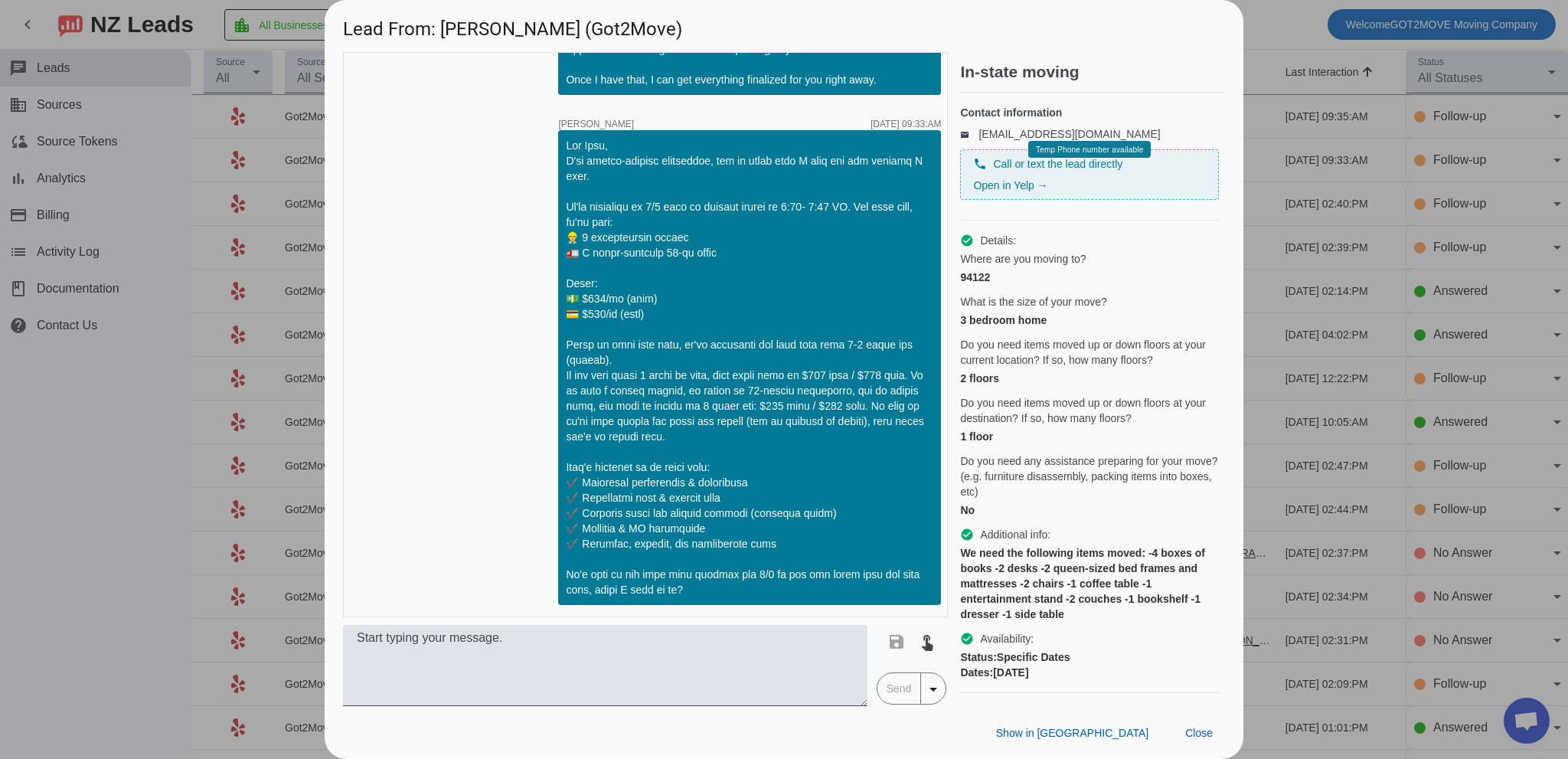
drag, startPoint x: 492, startPoint y: 220, endPoint x: 518, endPoint y: 213, distance: 26.9
click at [491, 220] on div "timer close [PERSON_NAME] [DATE] 07:04:PM Hi [PERSON_NAME]! 🚚 Got2Move - profes…" at bounding box center [645, 334] width 605 height 565
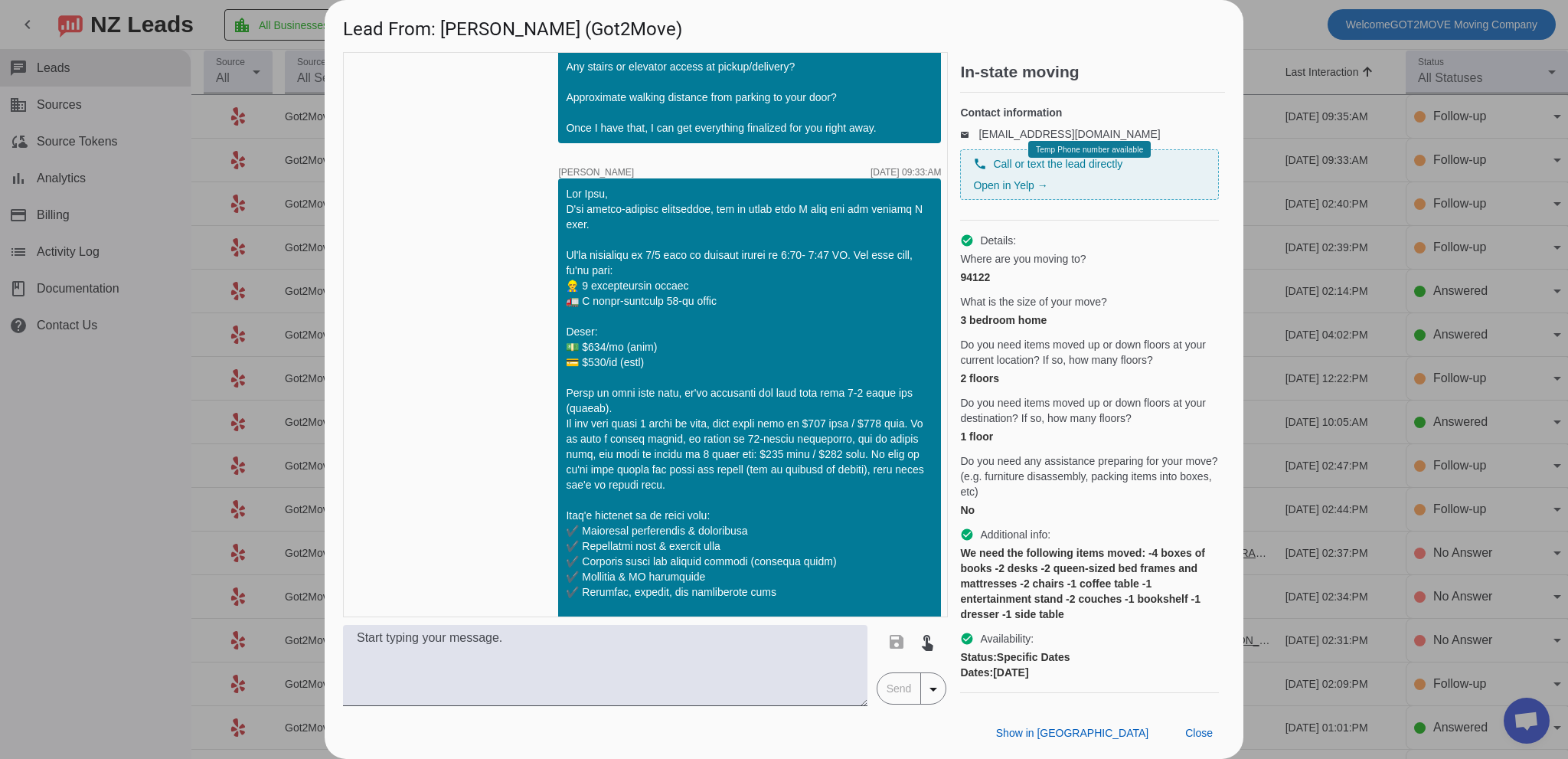
scroll to position [1021, 0]
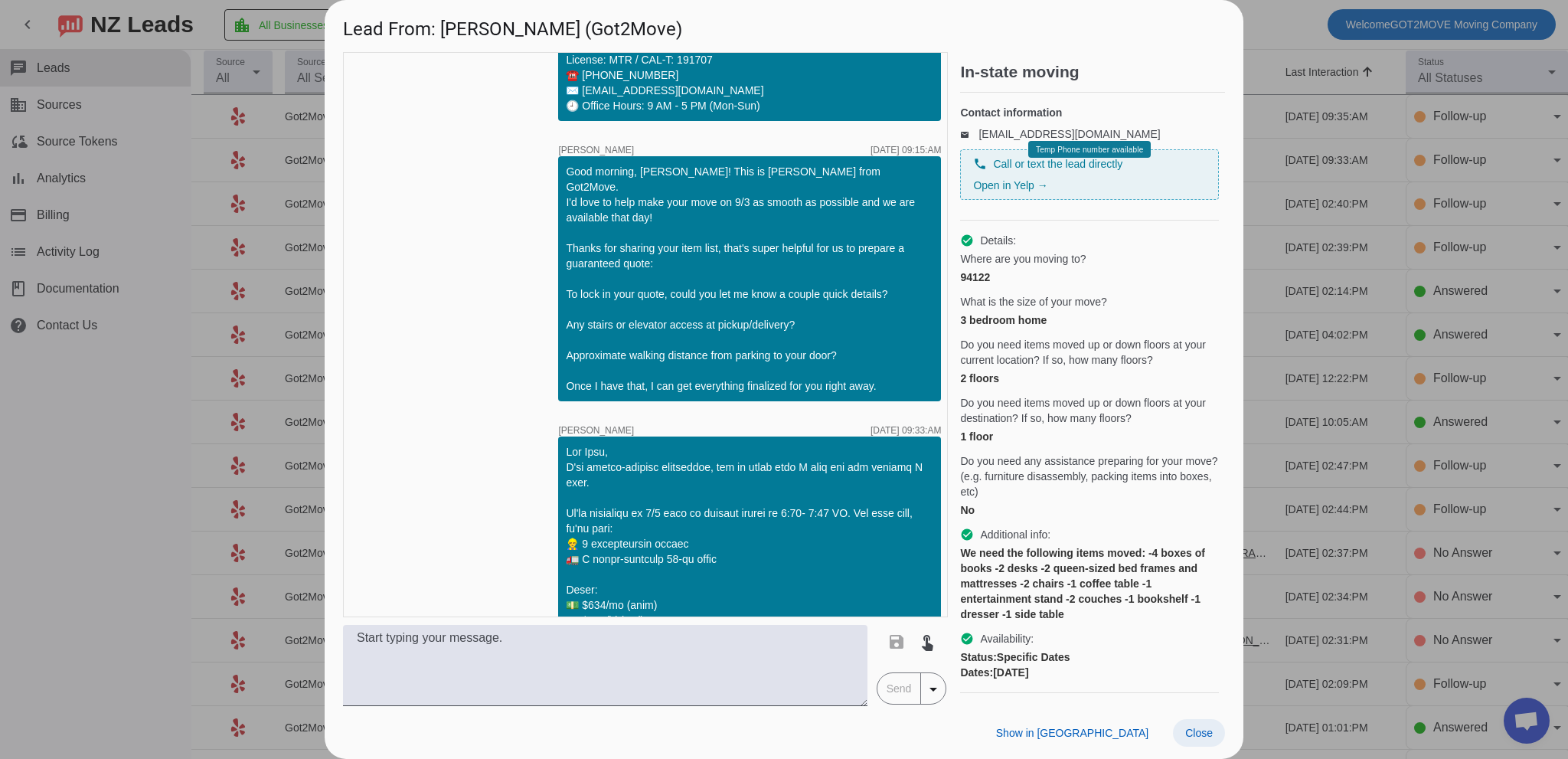
click at [1186, 728] on span "Close" at bounding box center [1199, 733] width 28 height 12
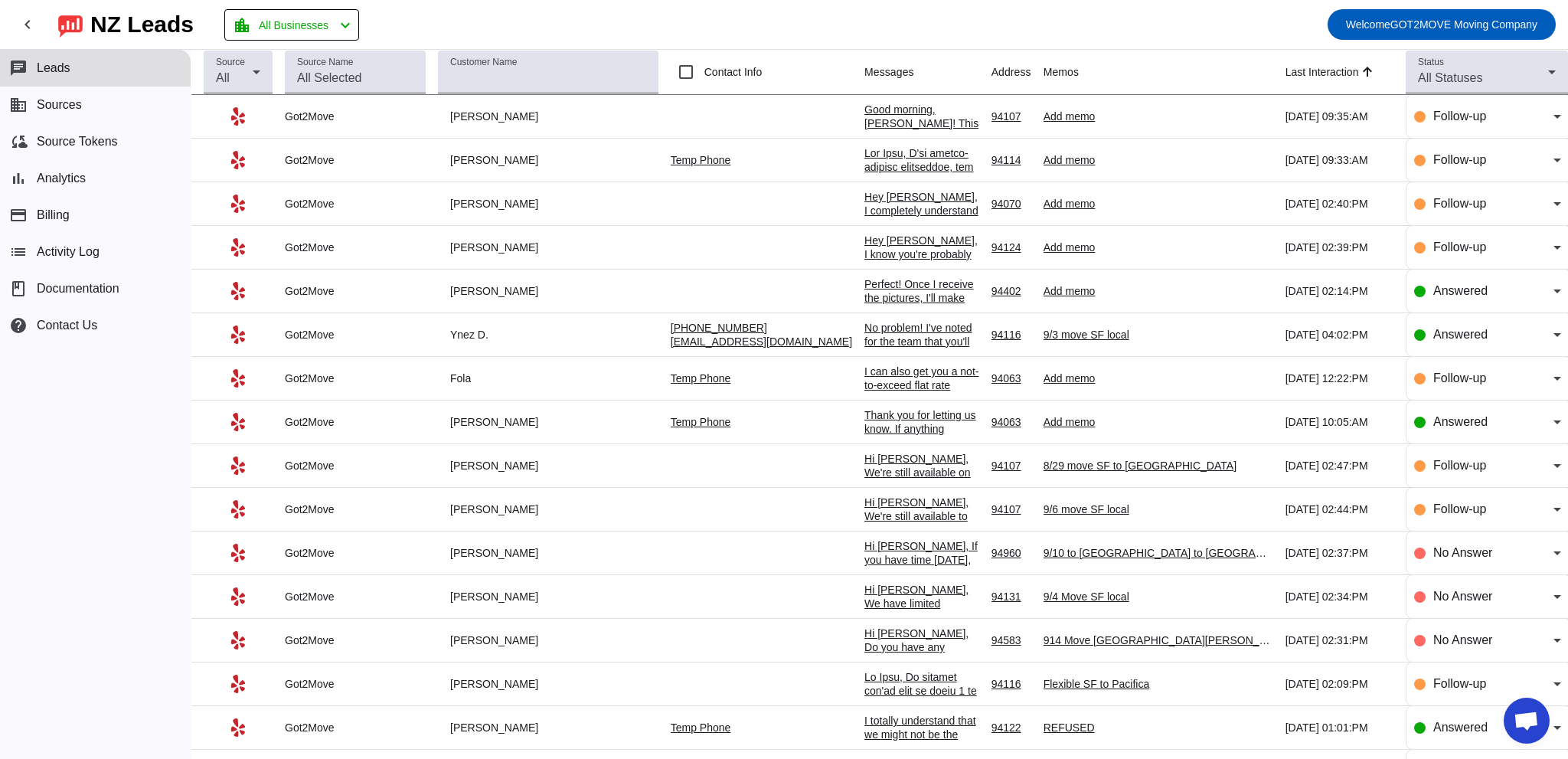
click at [1063, 115] on div "Add memo" at bounding box center [1159, 116] width 230 height 14
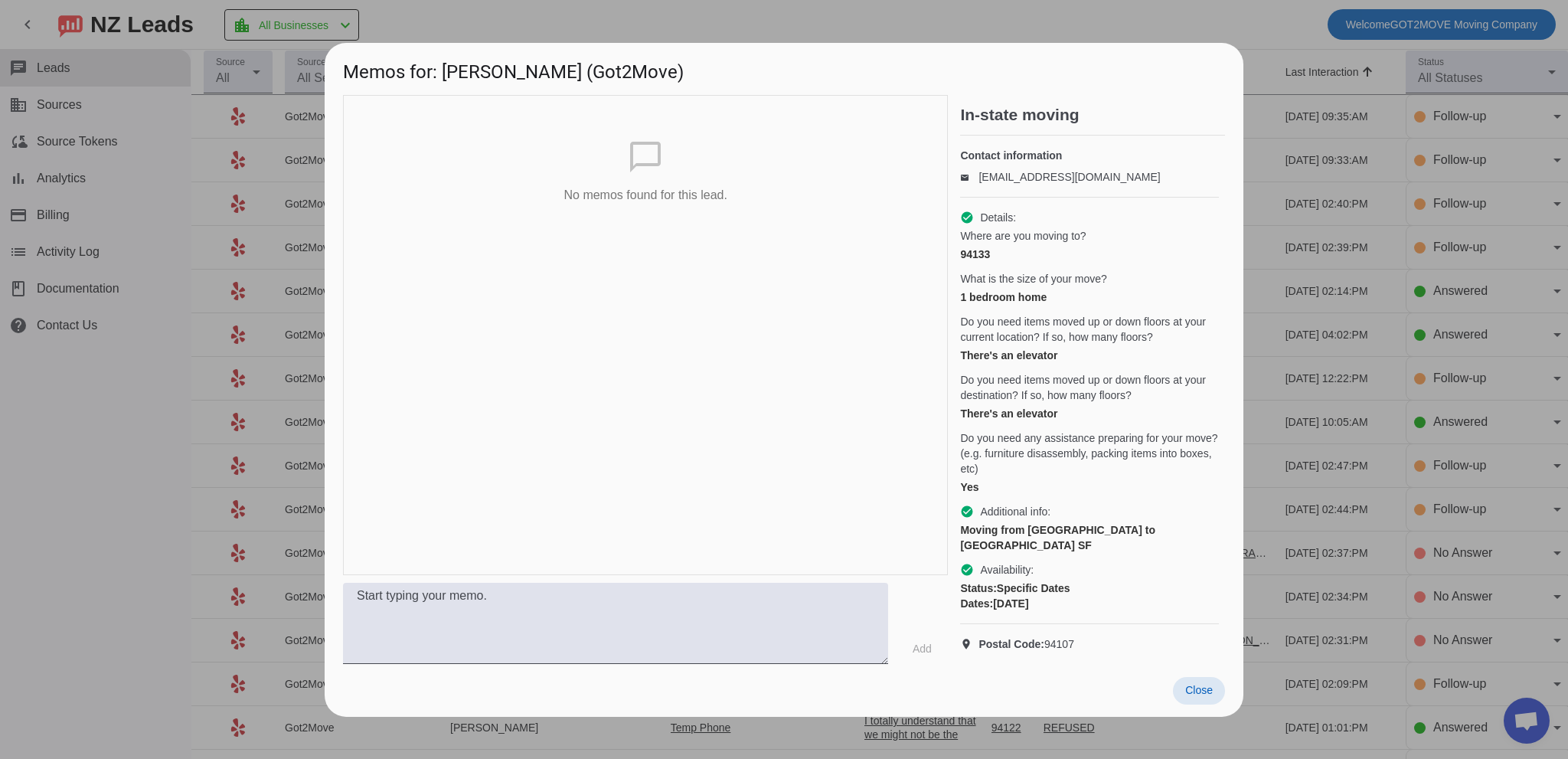
drag, startPoint x: 1208, startPoint y: 698, endPoint x: 1200, endPoint y: 698, distance: 8.0
click at [1202, 696] on span "Close" at bounding box center [1199, 690] width 28 height 12
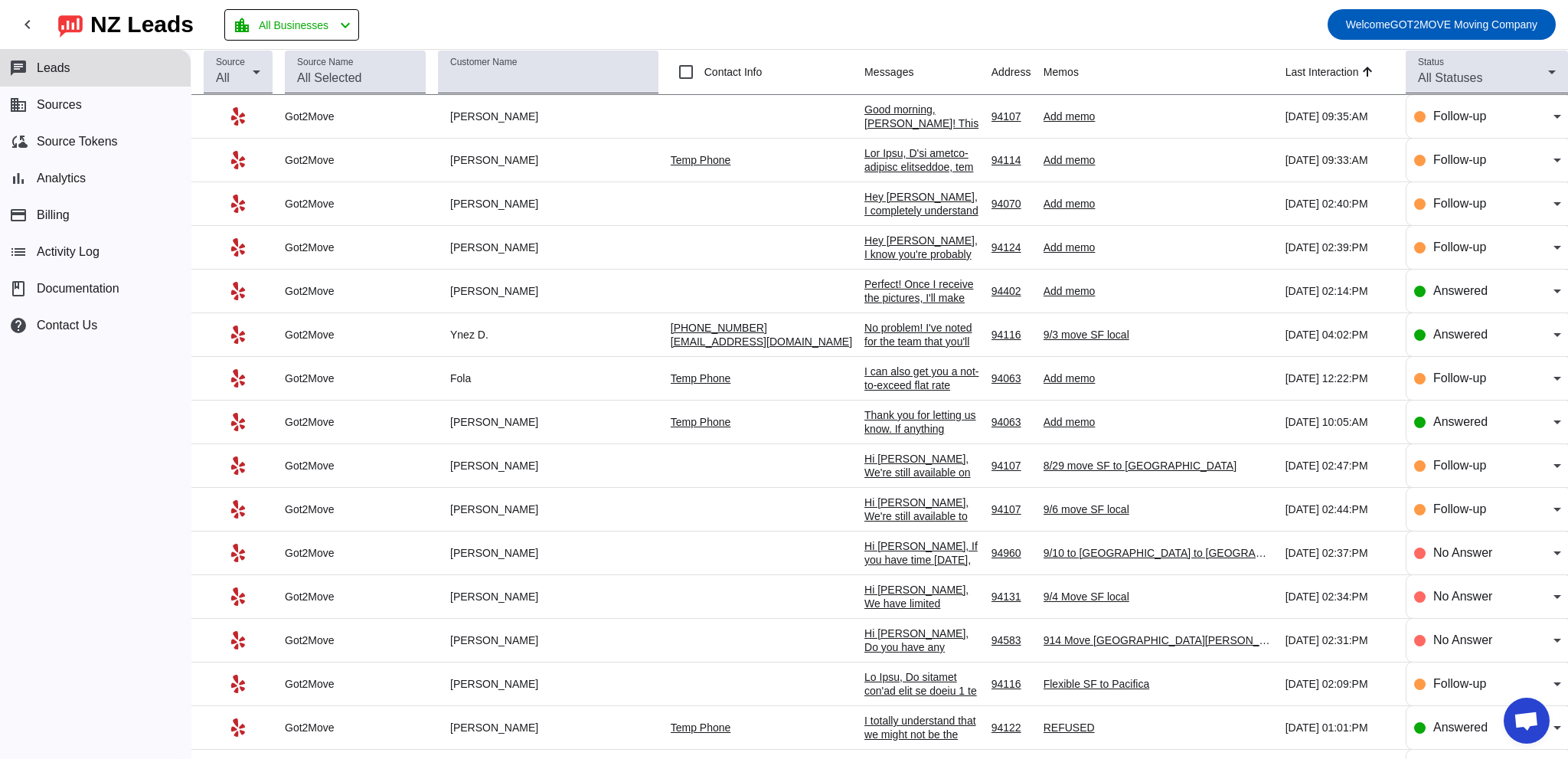
click at [1053, 155] on div "Add memo" at bounding box center [1159, 160] width 230 height 14
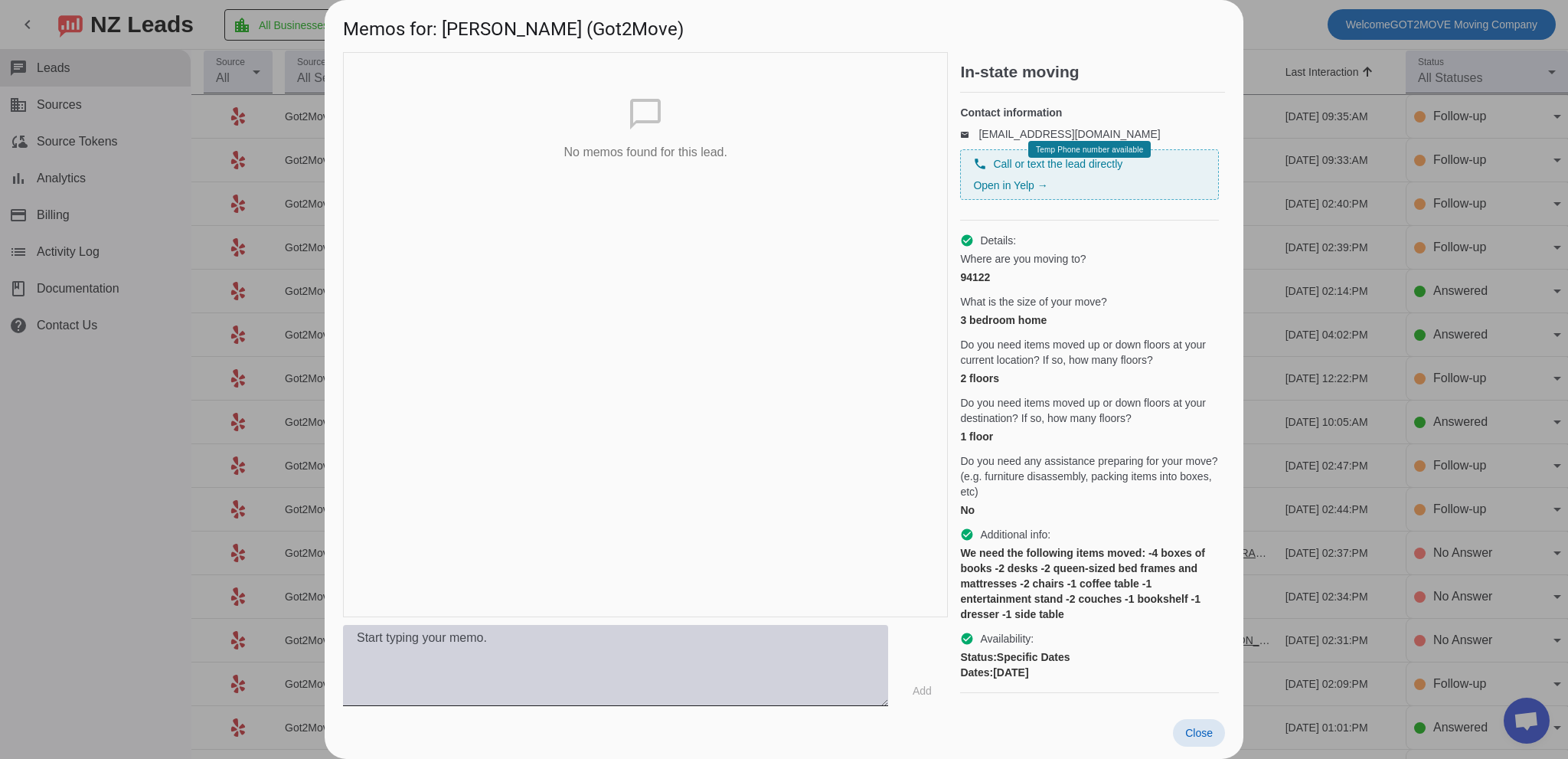
click at [502, 670] on textarea at bounding box center [616, 665] width 545 height 81
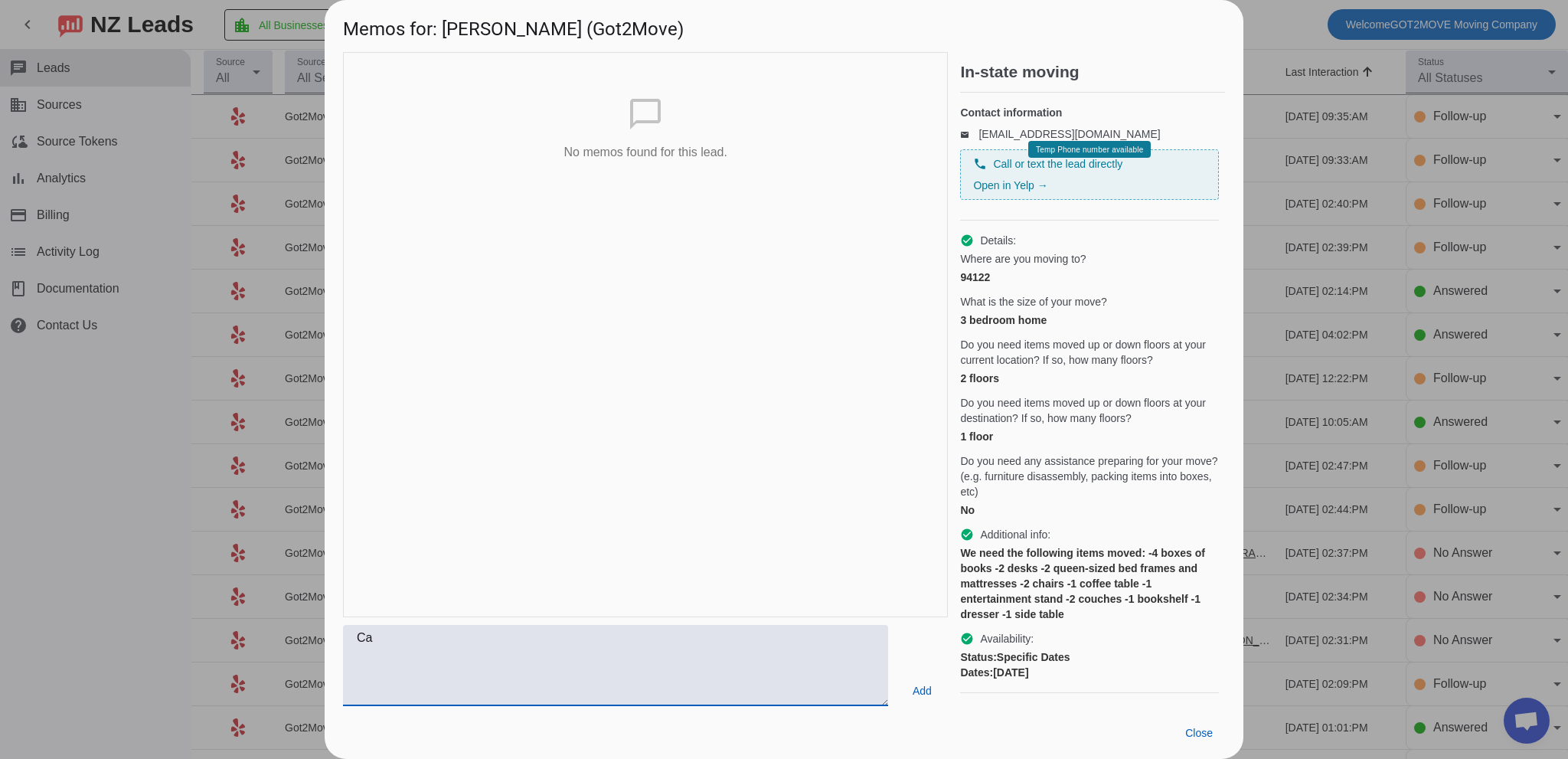
type textarea "C"
type textarea "1"
type textarea "Called client at 10am and left voicemail."
click at [925, 695] on span "Add" at bounding box center [922, 691] width 19 height 16
drag, startPoint x: 1199, startPoint y: 736, endPoint x: 1105, endPoint y: 691, distance: 104.2
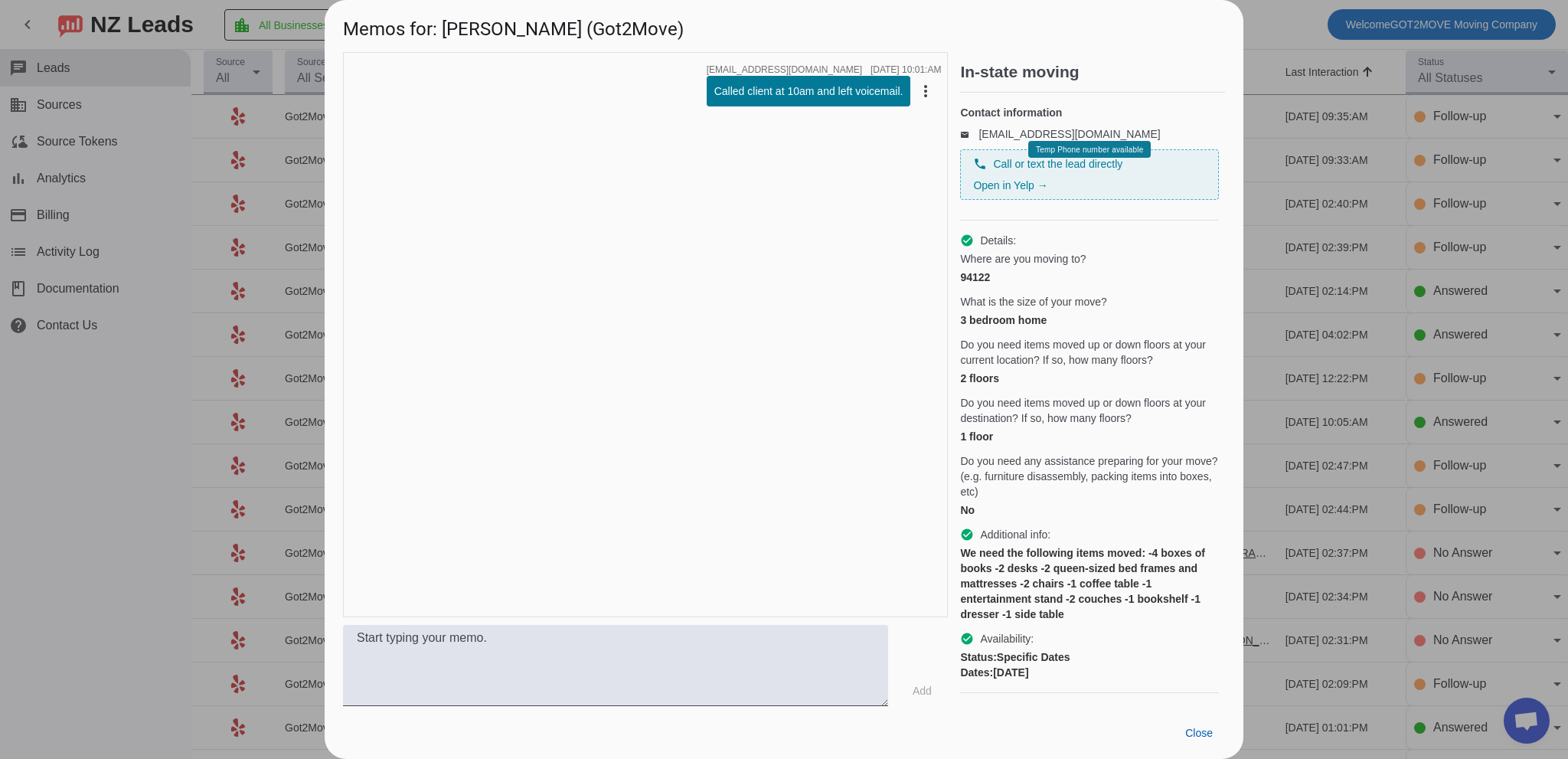
click at [1199, 736] on span "Close" at bounding box center [1199, 733] width 28 height 12
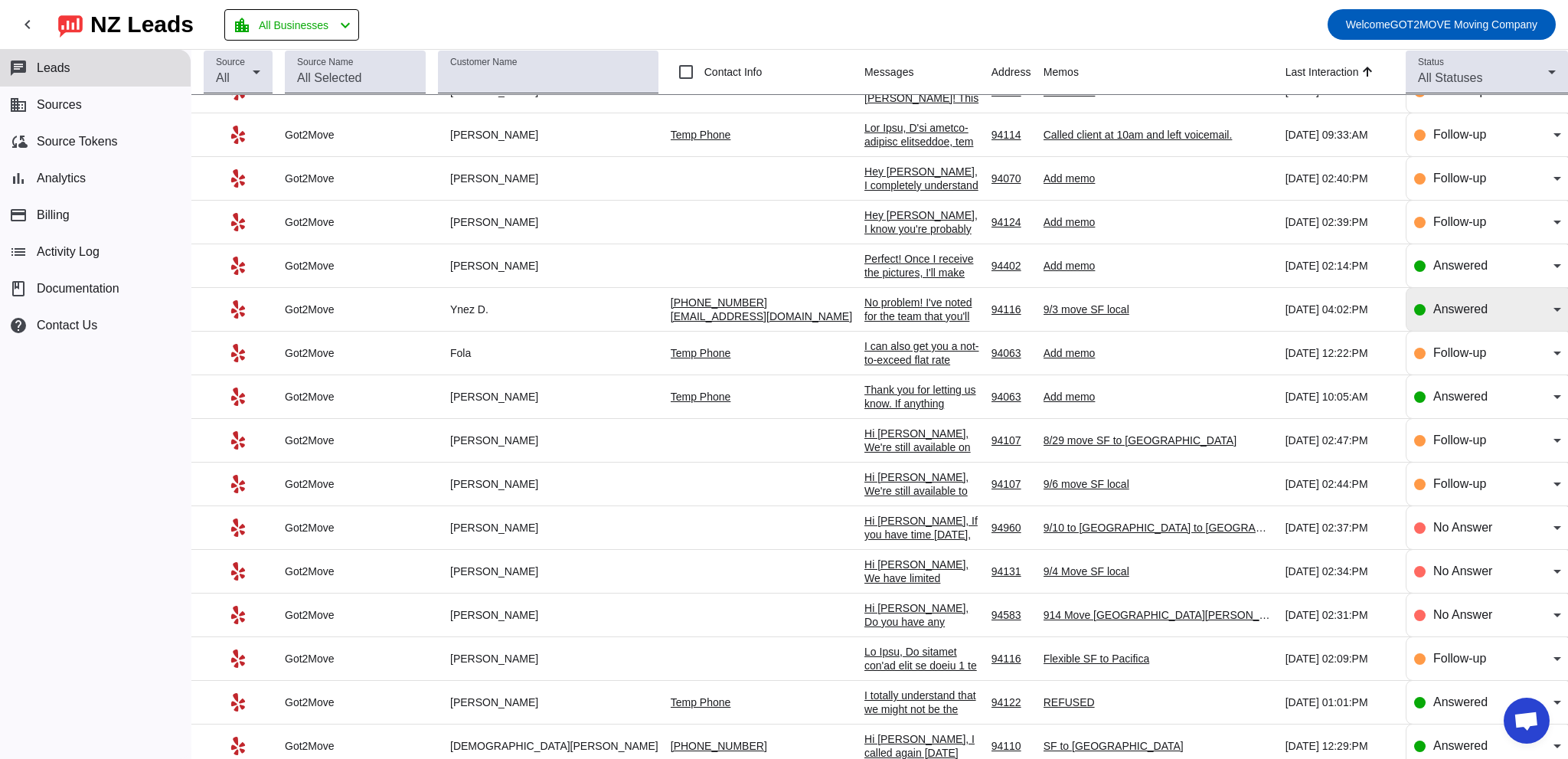
scroll to position [0, 0]
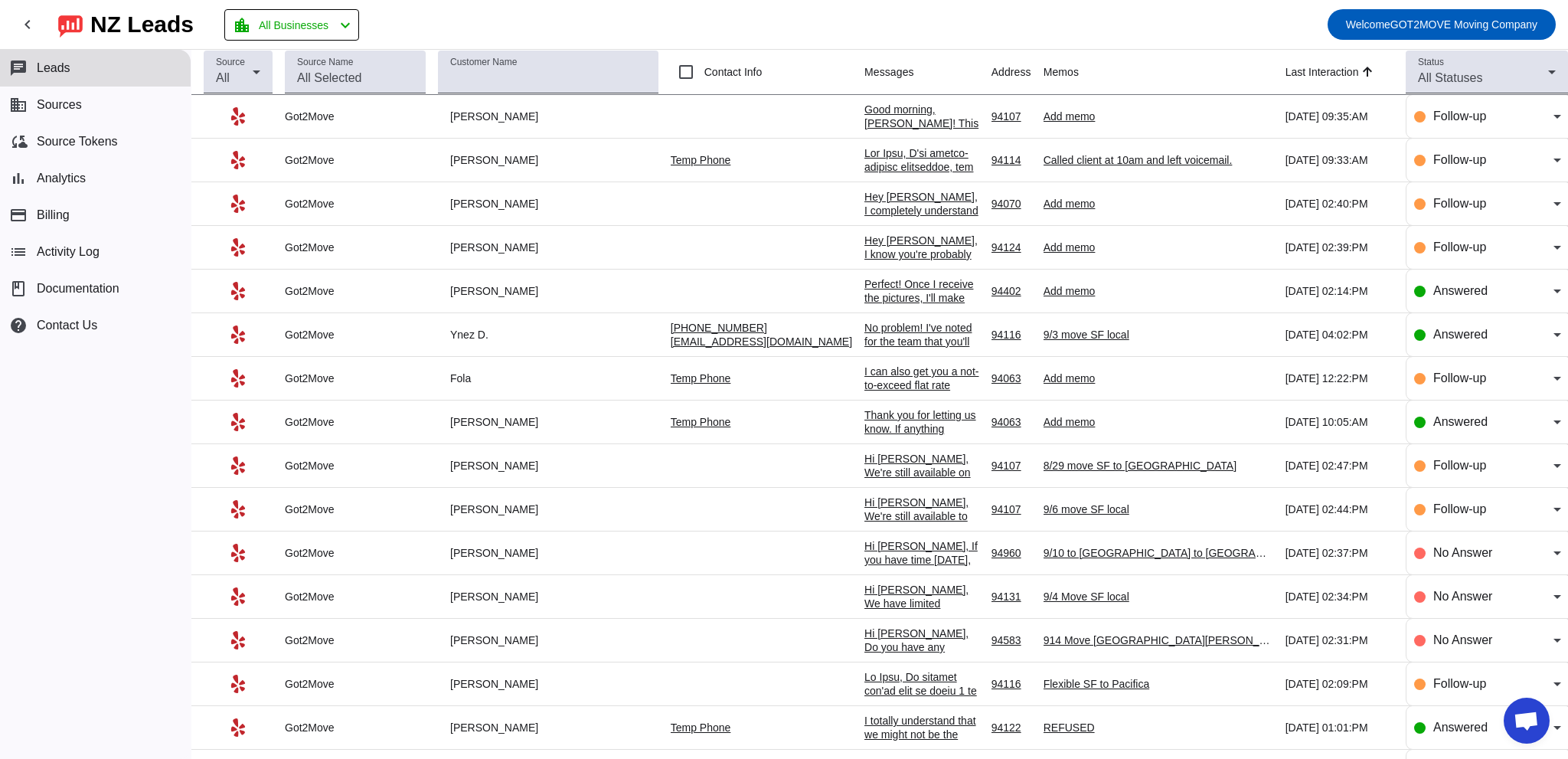
click at [865, 248] on div "Hey [PERSON_NAME], I know you're probably still weighing your options but if yo…" at bounding box center [922, 337] width 115 height 206
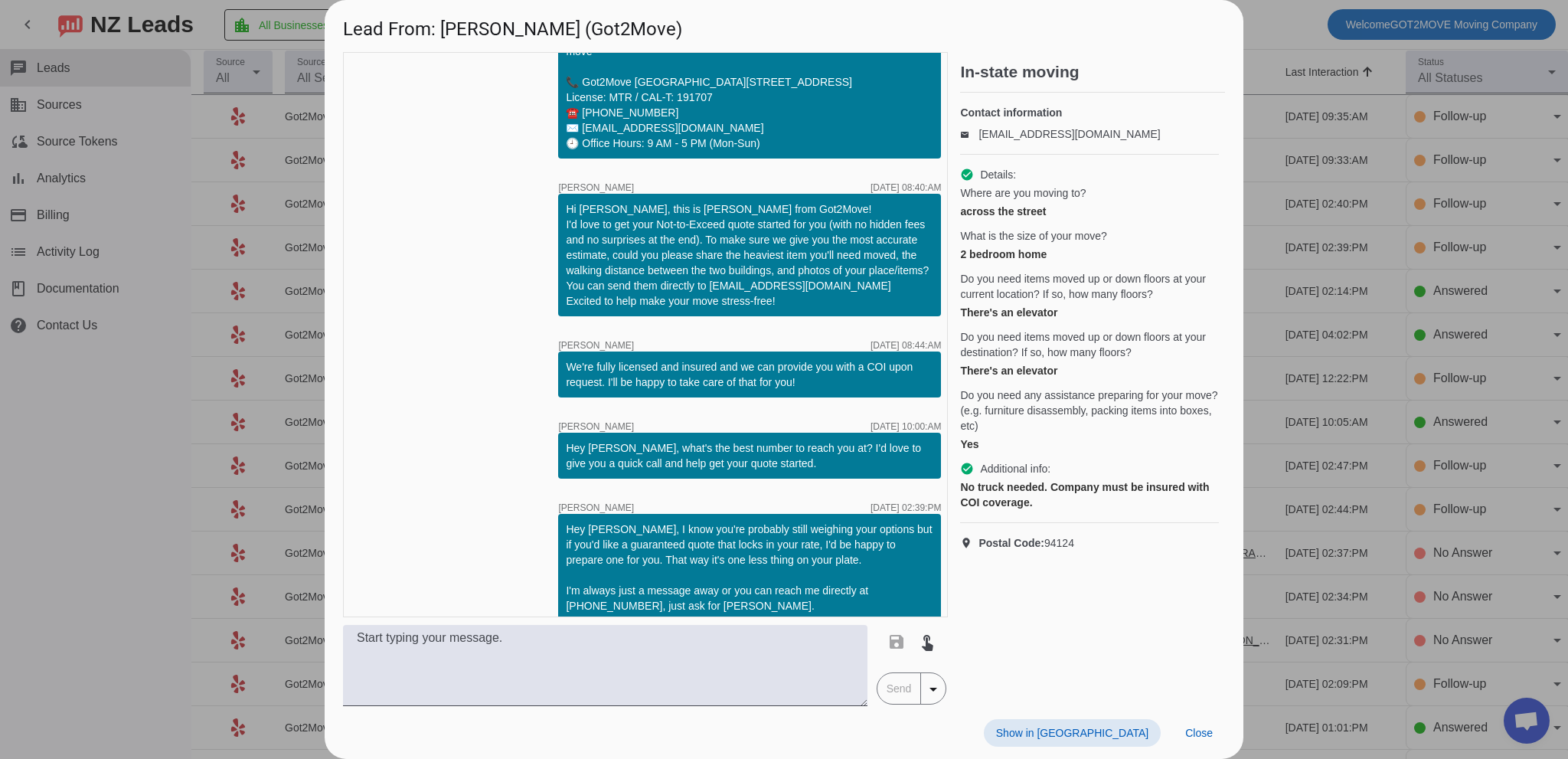
scroll to position [1030, 0]
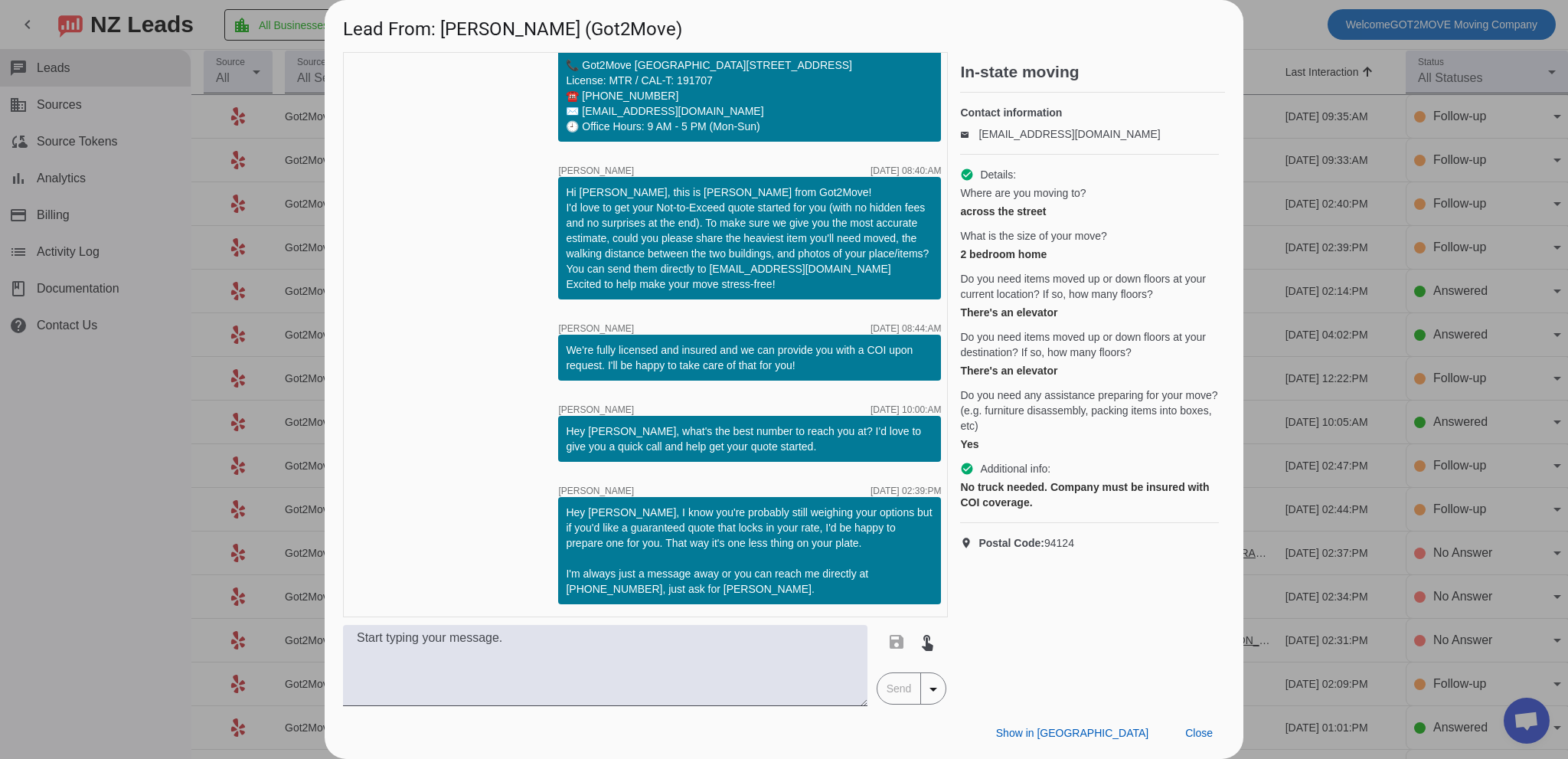
click at [1062, 376] on div "Do you need items moved up or down floors at your destination? If so, how many …" at bounding box center [1089, 353] width 258 height 49
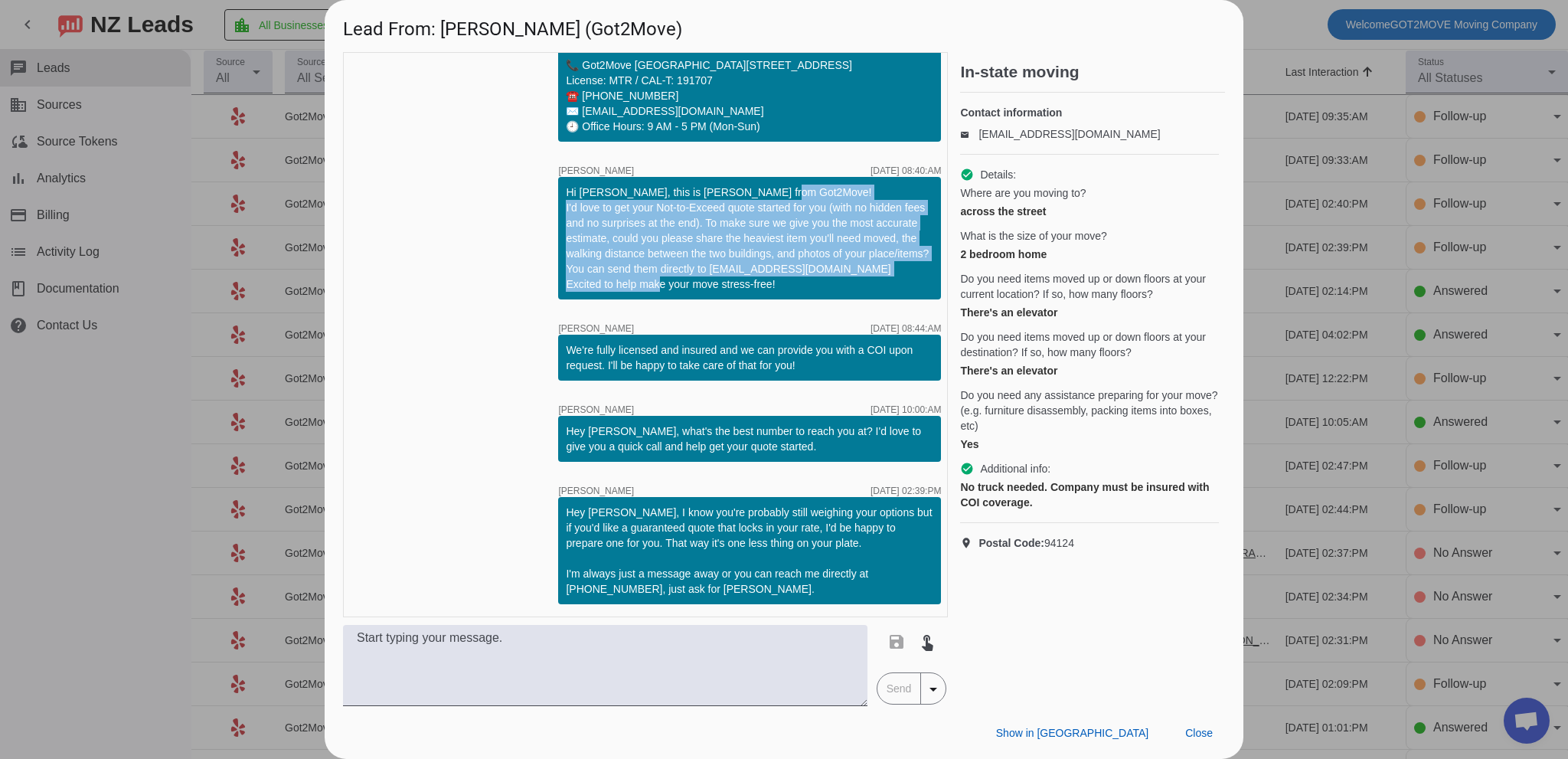
drag, startPoint x: 555, startPoint y: 204, endPoint x: 859, endPoint y: 281, distance: 313.6
click at [859, 281] on div "Hi [PERSON_NAME], this is [PERSON_NAME] from Got2Move! I'd love to get your Not…" at bounding box center [749, 238] width 367 height 107
drag, startPoint x: 1207, startPoint y: 727, endPoint x: 1142, endPoint y: 665, distance: 89.8
click at [1205, 727] on span "Close" at bounding box center [1199, 733] width 28 height 12
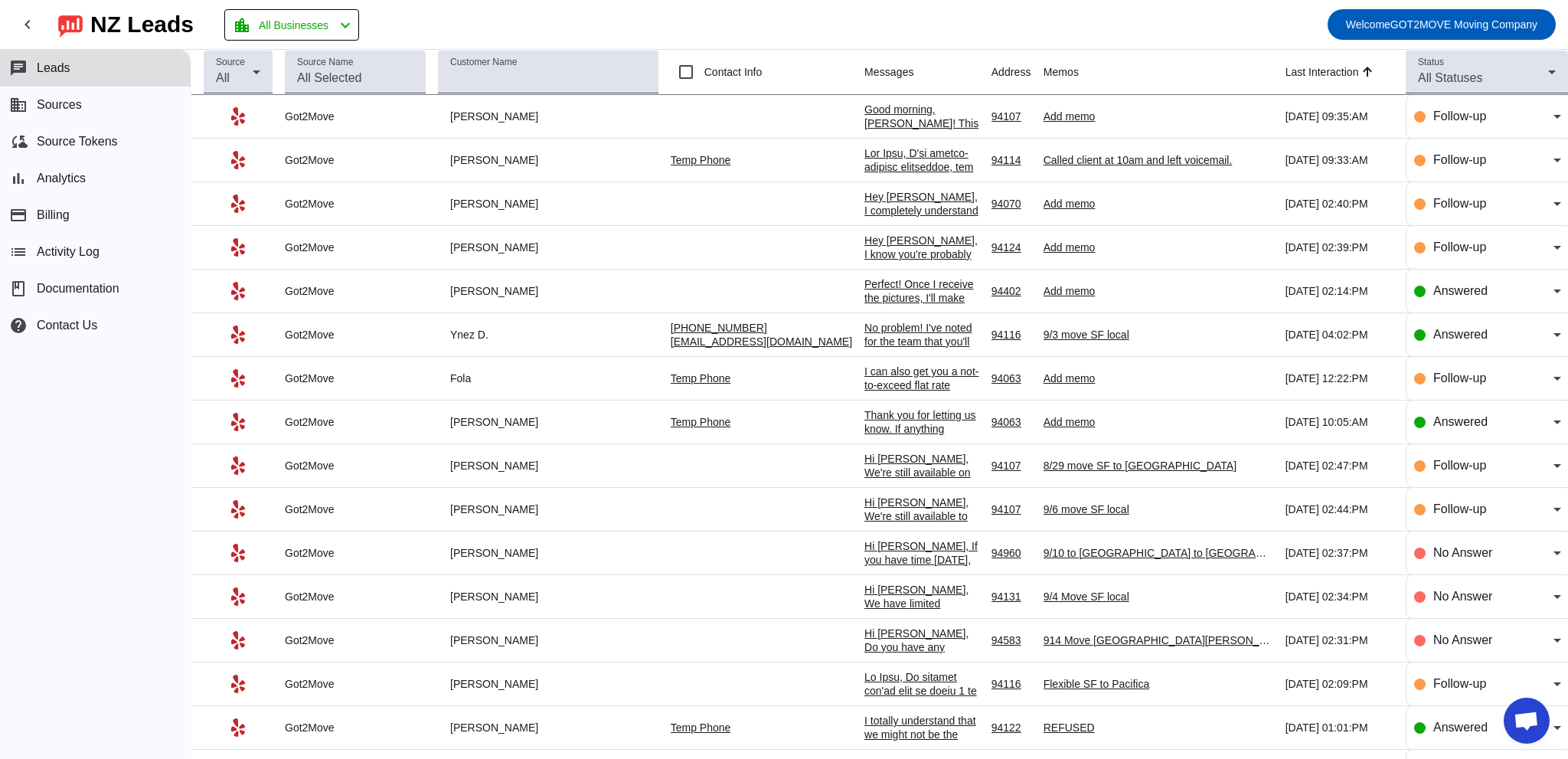
click at [865, 115] on div "Good morning, [PERSON_NAME]! This is [PERSON_NAME] from Got2Move. I'm here to m…" at bounding box center [922, 268] width 115 height 331
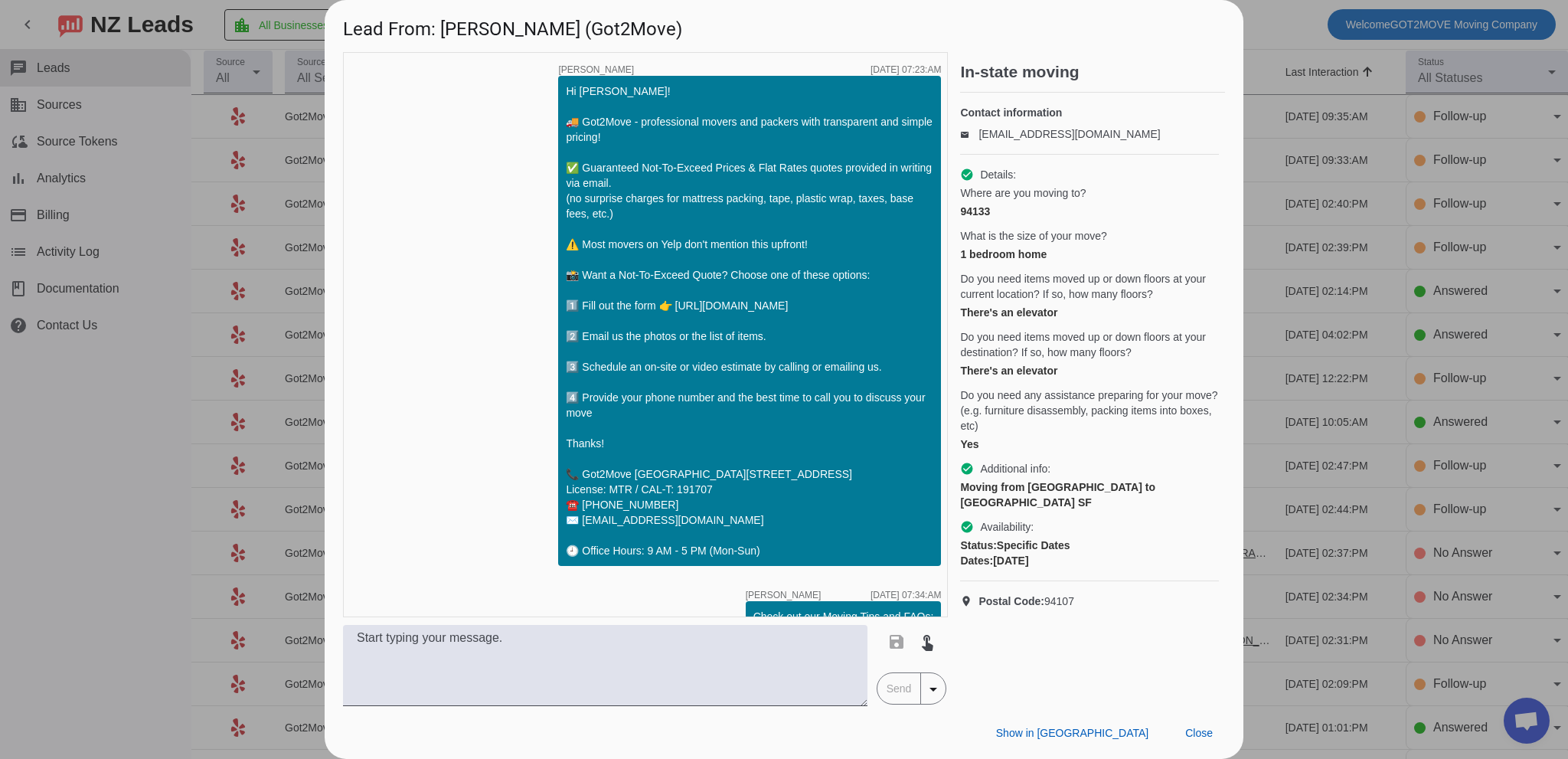
scroll to position [756, 0]
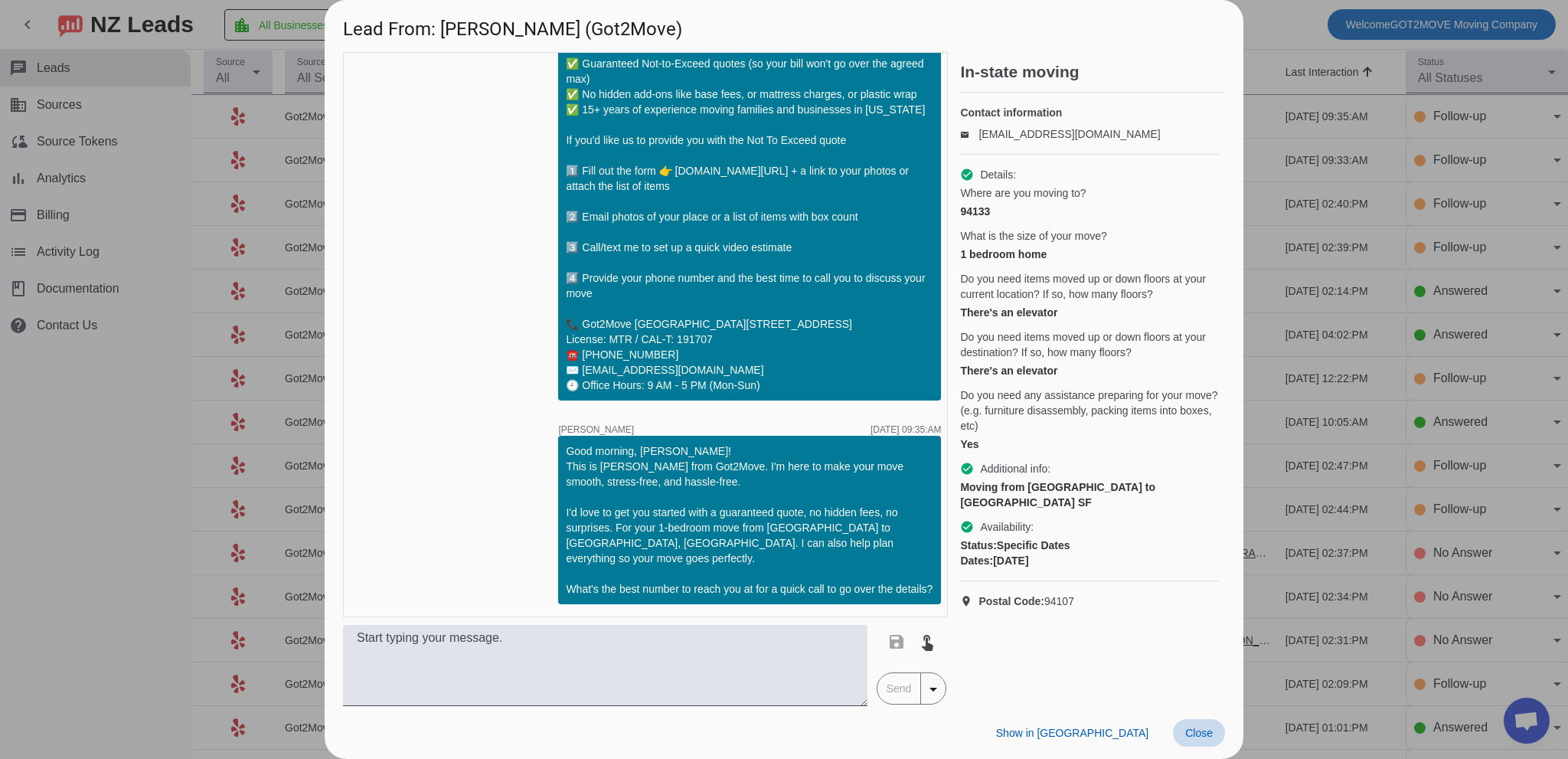
drag, startPoint x: 1192, startPoint y: 729, endPoint x: 977, endPoint y: 367, distance: 421.0
click at [1192, 729] on span "Close" at bounding box center [1199, 733] width 28 height 12
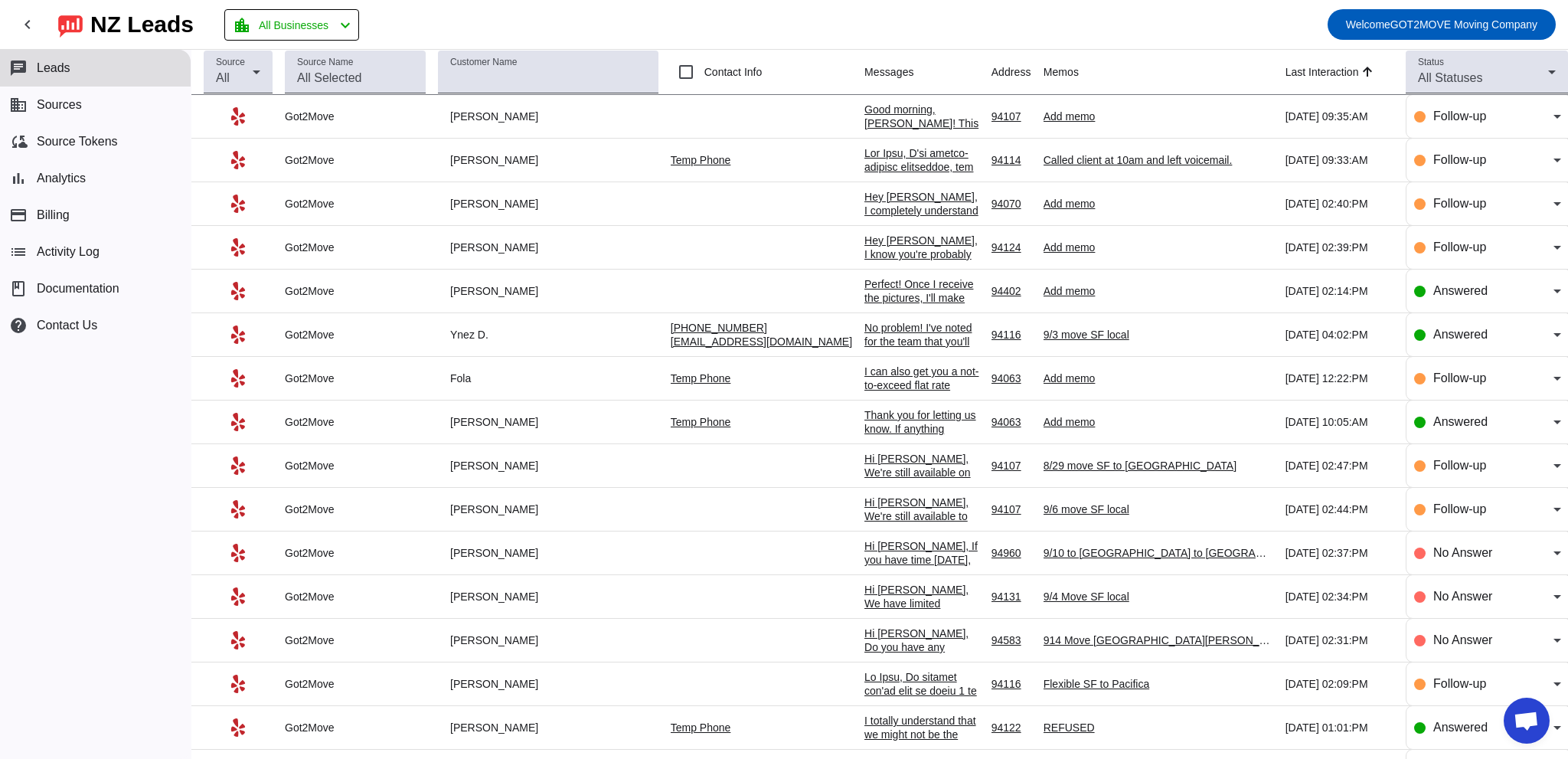
click at [865, 119] on div "Good morning, [PERSON_NAME]! This is [PERSON_NAME] from Got2Move. I'm here to m…" at bounding box center [922, 268] width 115 height 331
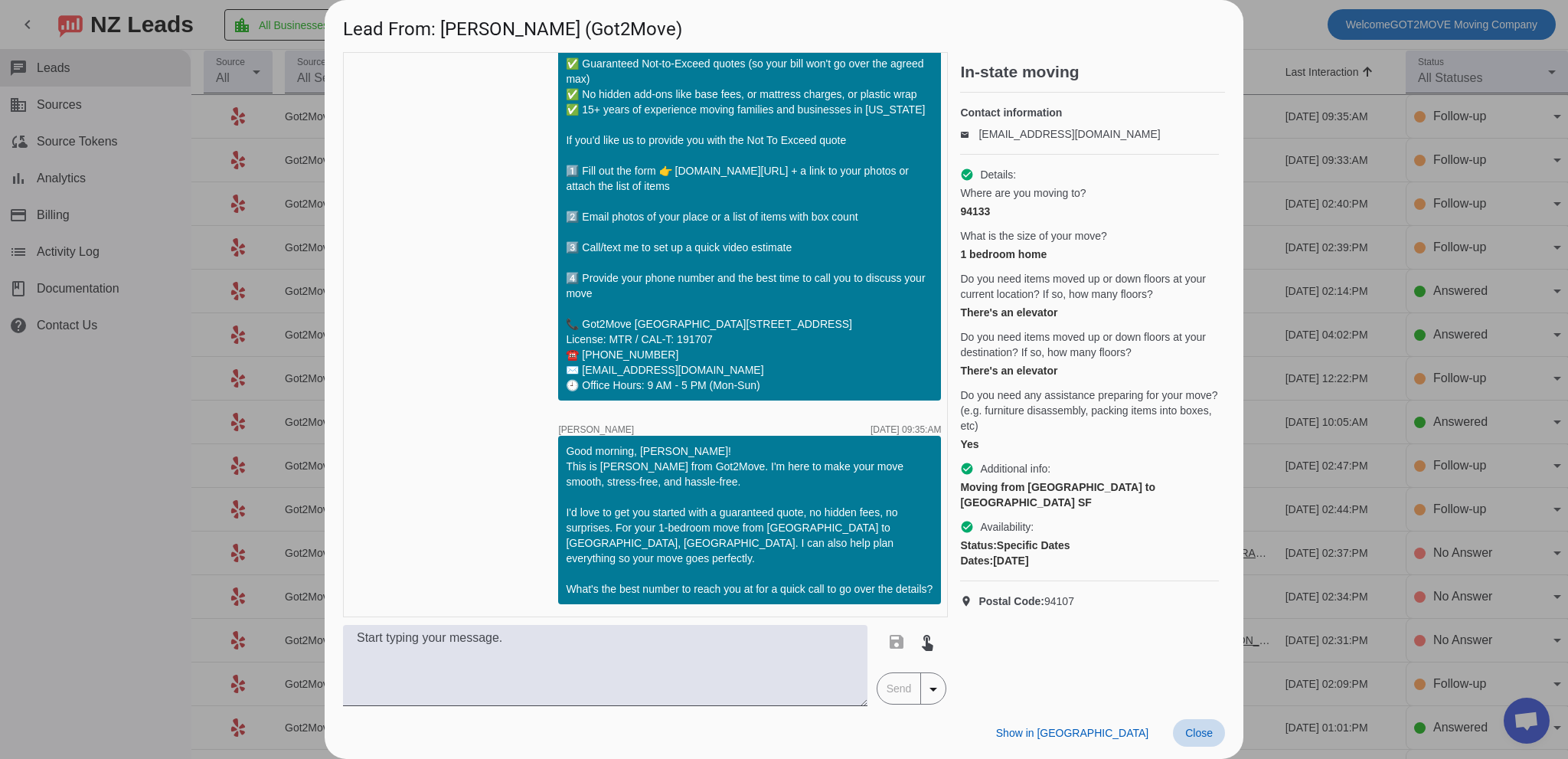
drag, startPoint x: 1209, startPoint y: 727, endPoint x: 997, endPoint y: 495, distance: 314.3
click at [1207, 727] on span "Close" at bounding box center [1199, 733] width 28 height 12
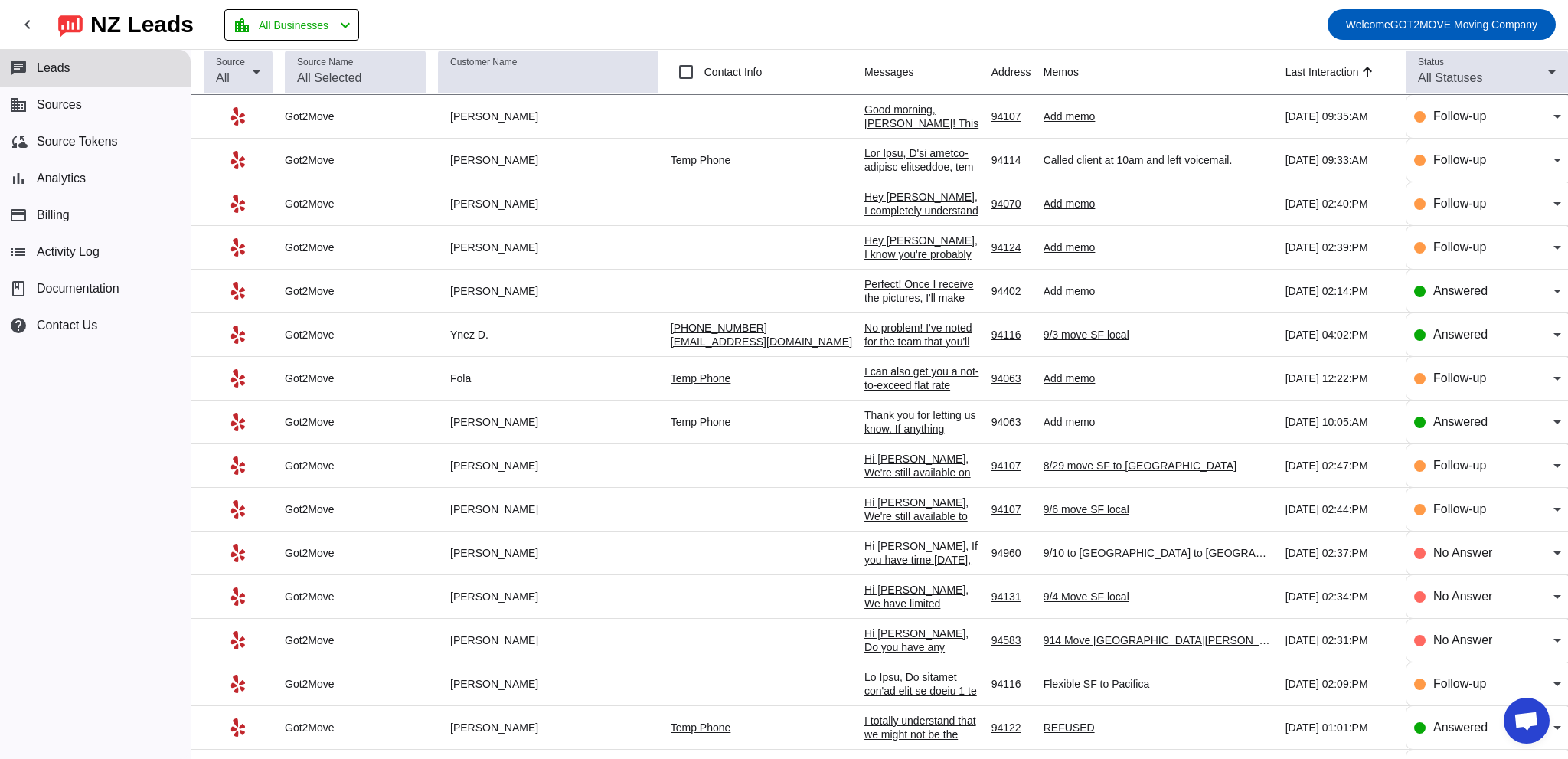
click at [865, 252] on div "Hey [PERSON_NAME], I know you're probably still weighing your options but if yo…" at bounding box center [922, 337] width 115 height 206
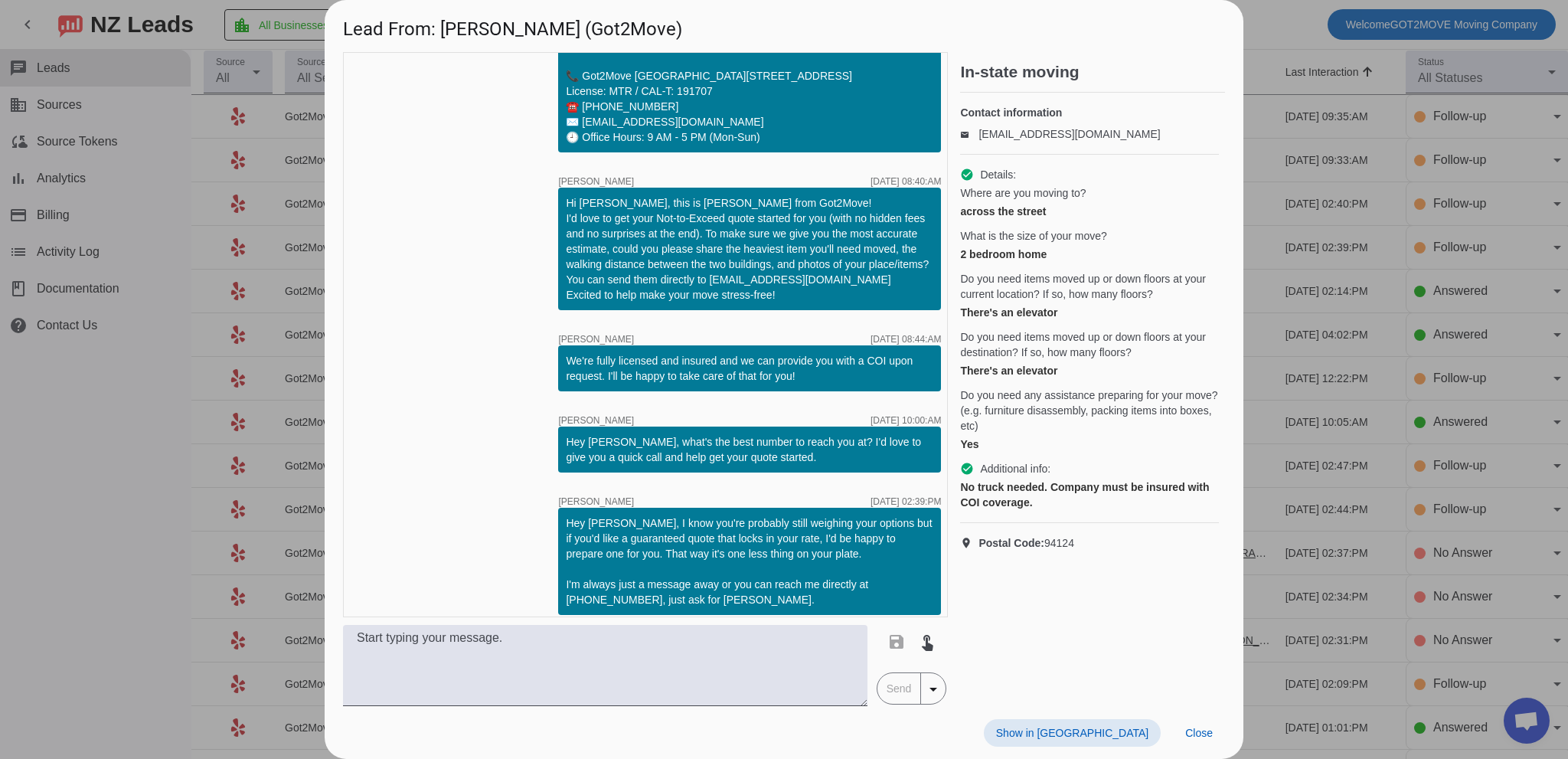
scroll to position [1030, 0]
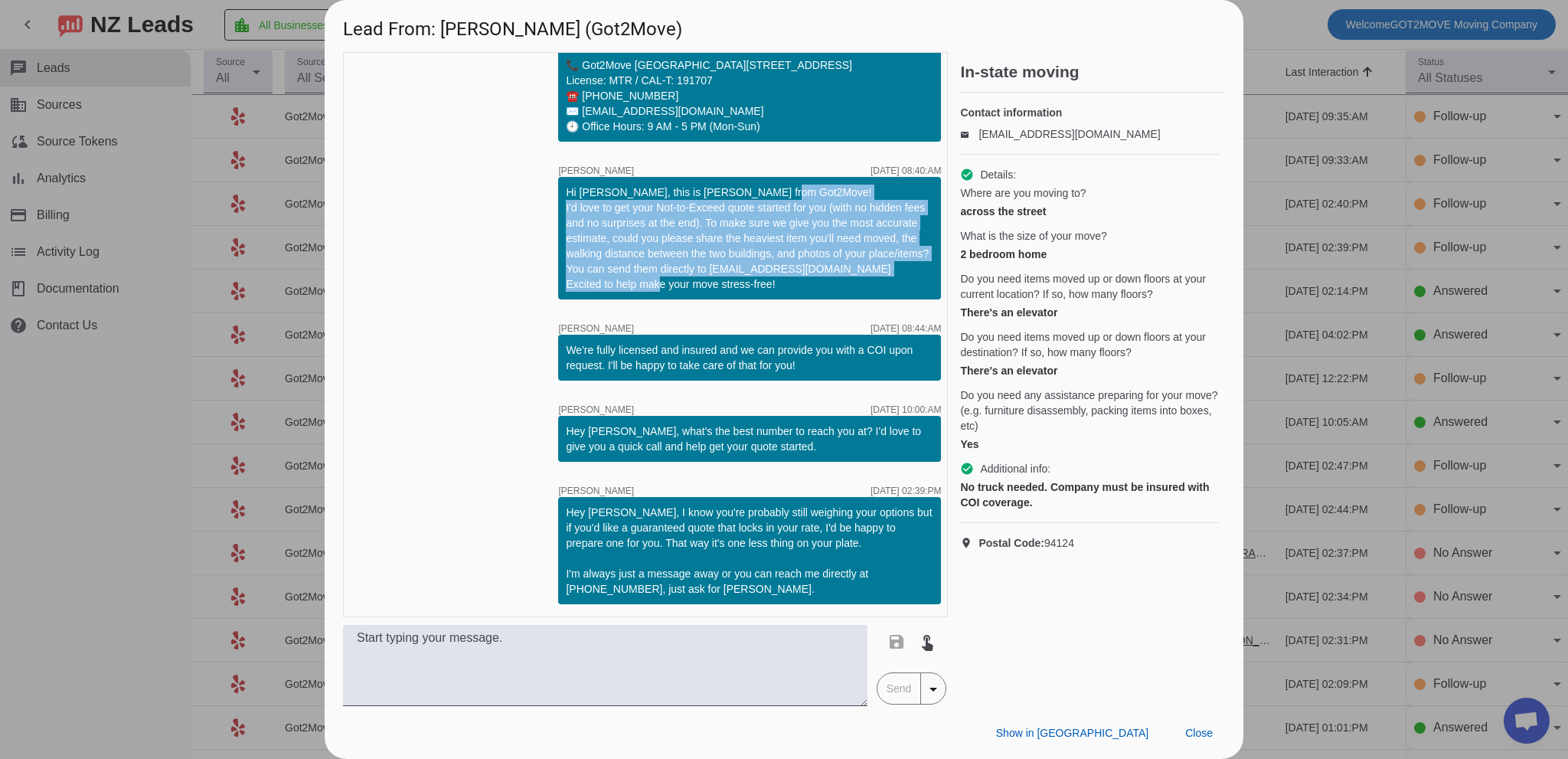
drag, startPoint x: 554, startPoint y: 205, endPoint x: 792, endPoint y: 283, distance: 250.5
click at [792, 283] on div "Hi [PERSON_NAME], this is [PERSON_NAME] from Got2Move! I'd love to get your Not…" at bounding box center [749, 238] width 367 height 107
copy div "I'd love to get your Not-to-Exceed quote started for you (with no hidden fees a…"
click at [1184, 732] on span at bounding box center [1199, 733] width 52 height 28
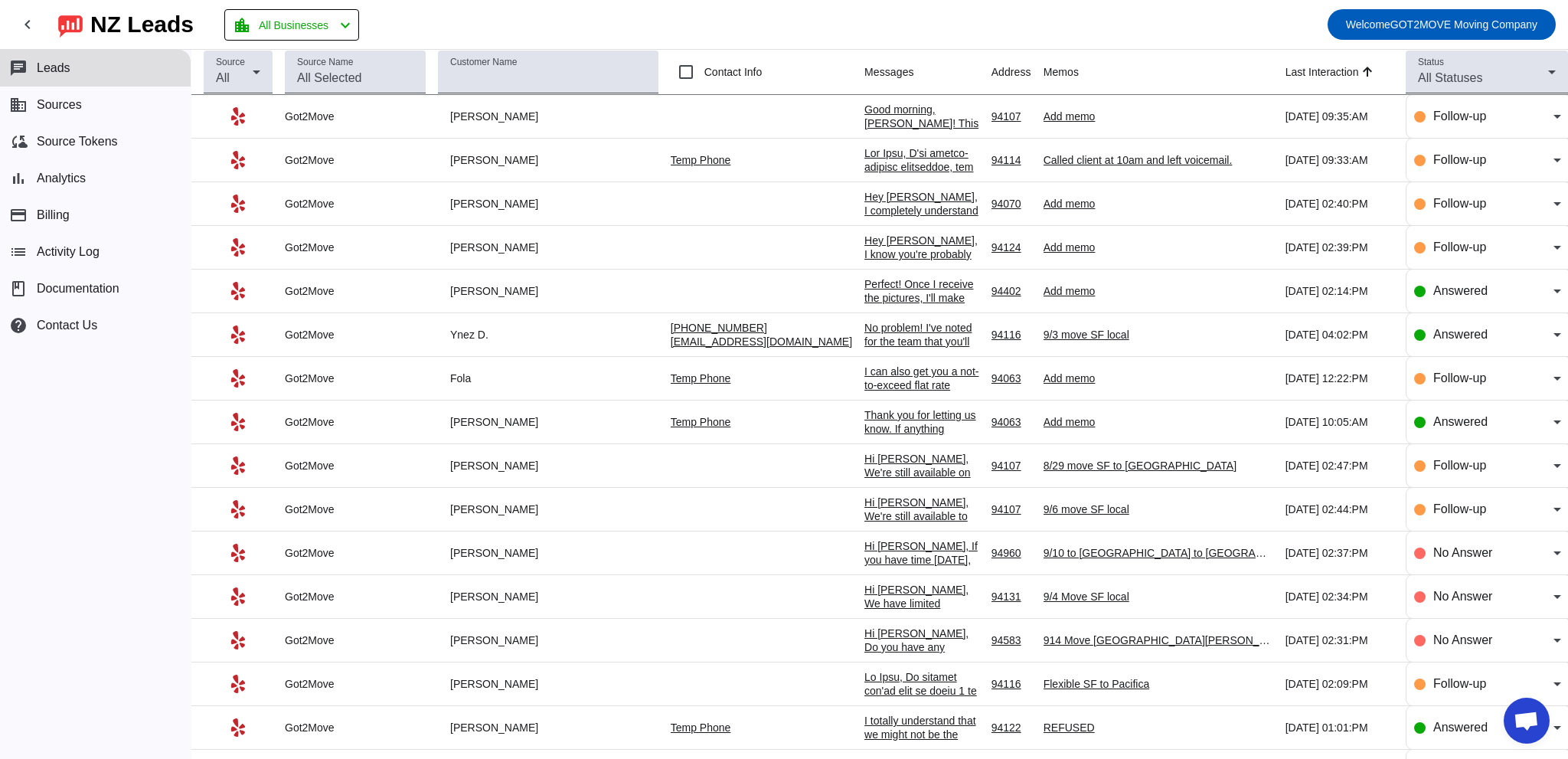
click at [865, 116] on div "Good morning, [PERSON_NAME]! This is [PERSON_NAME] from Got2Move. I'm here to m…" at bounding box center [922, 268] width 115 height 331
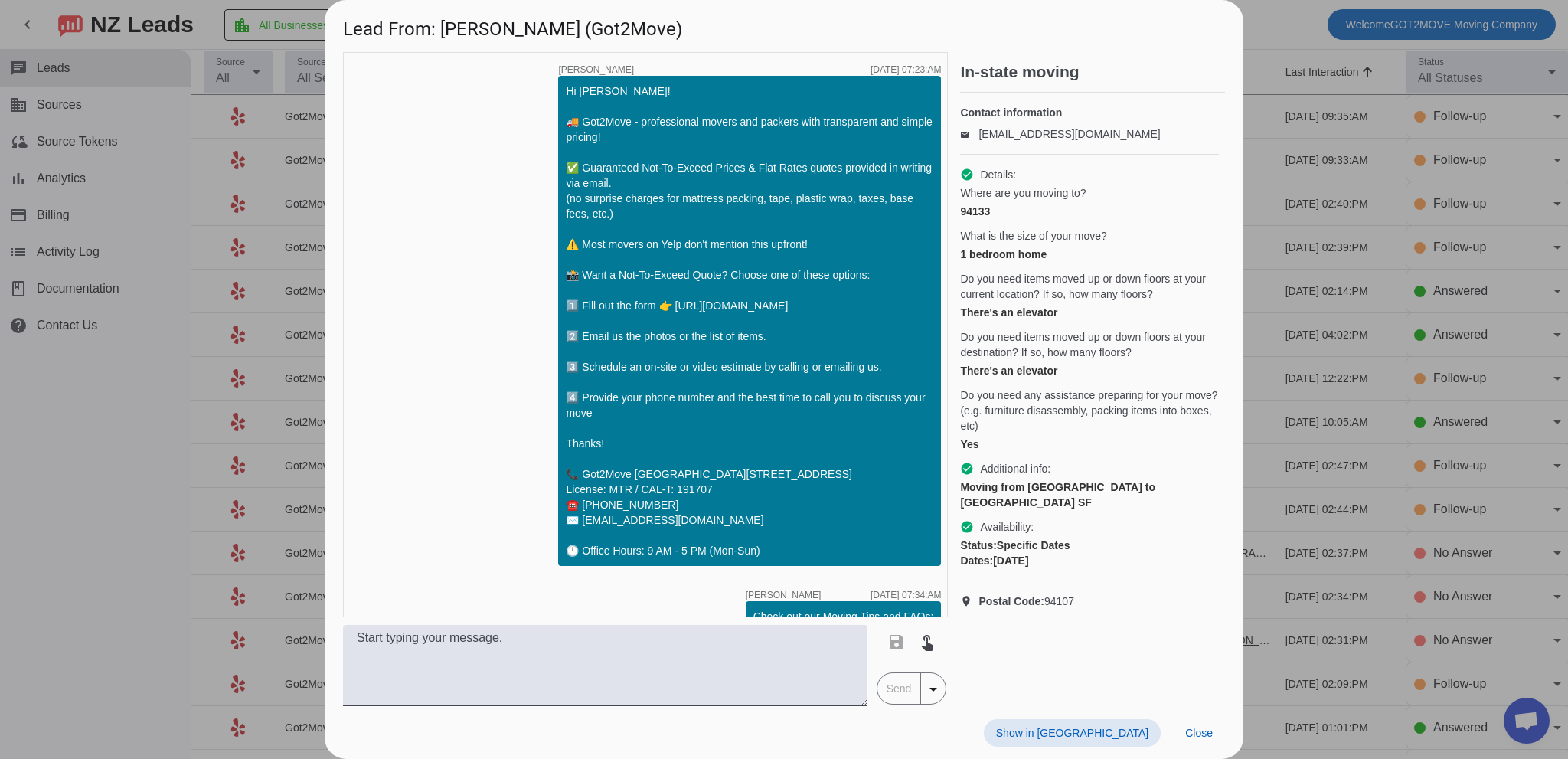
scroll to position [756, 0]
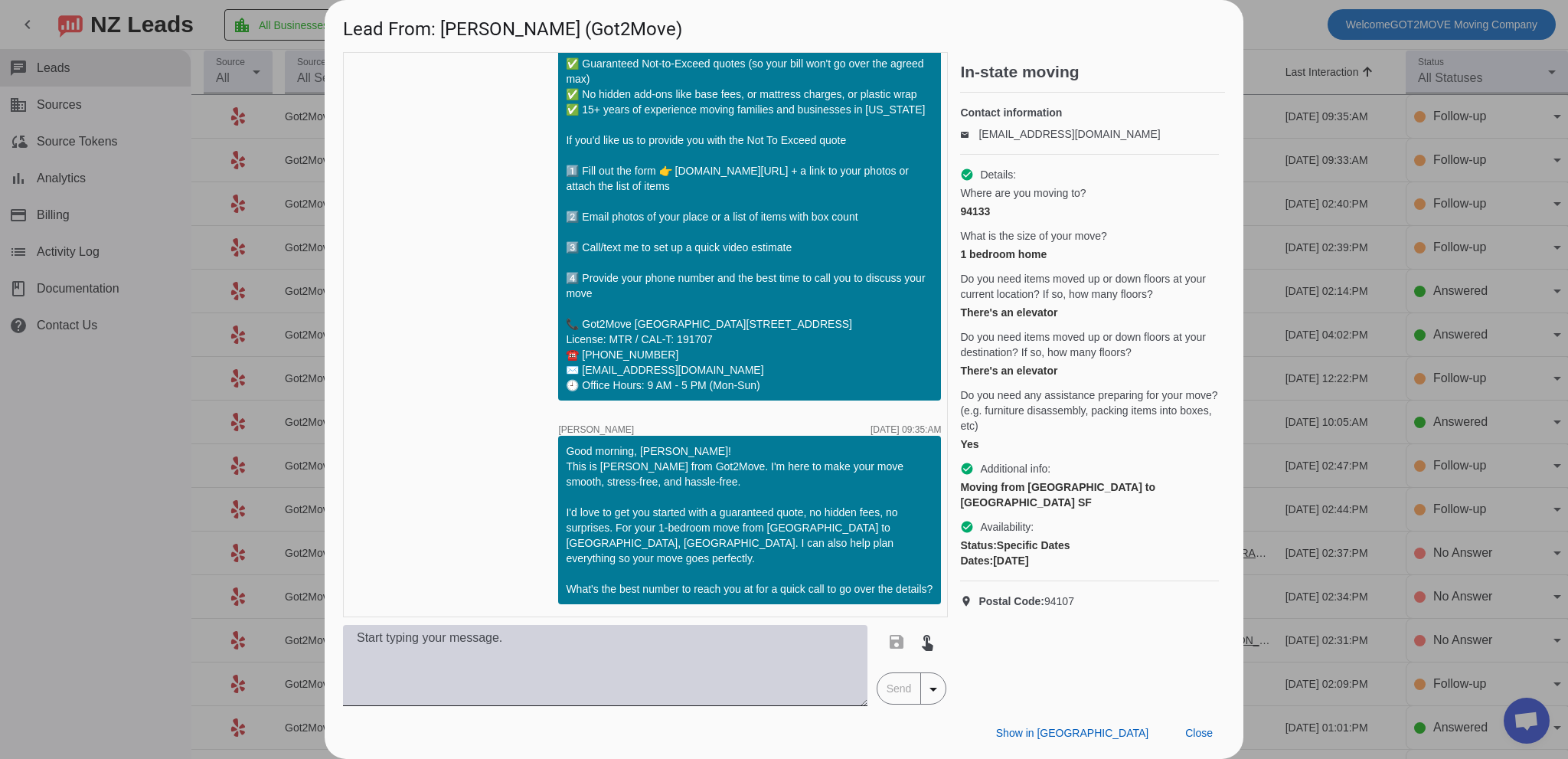
click at [519, 651] on textarea at bounding box center [605, 665] width 525 height 81
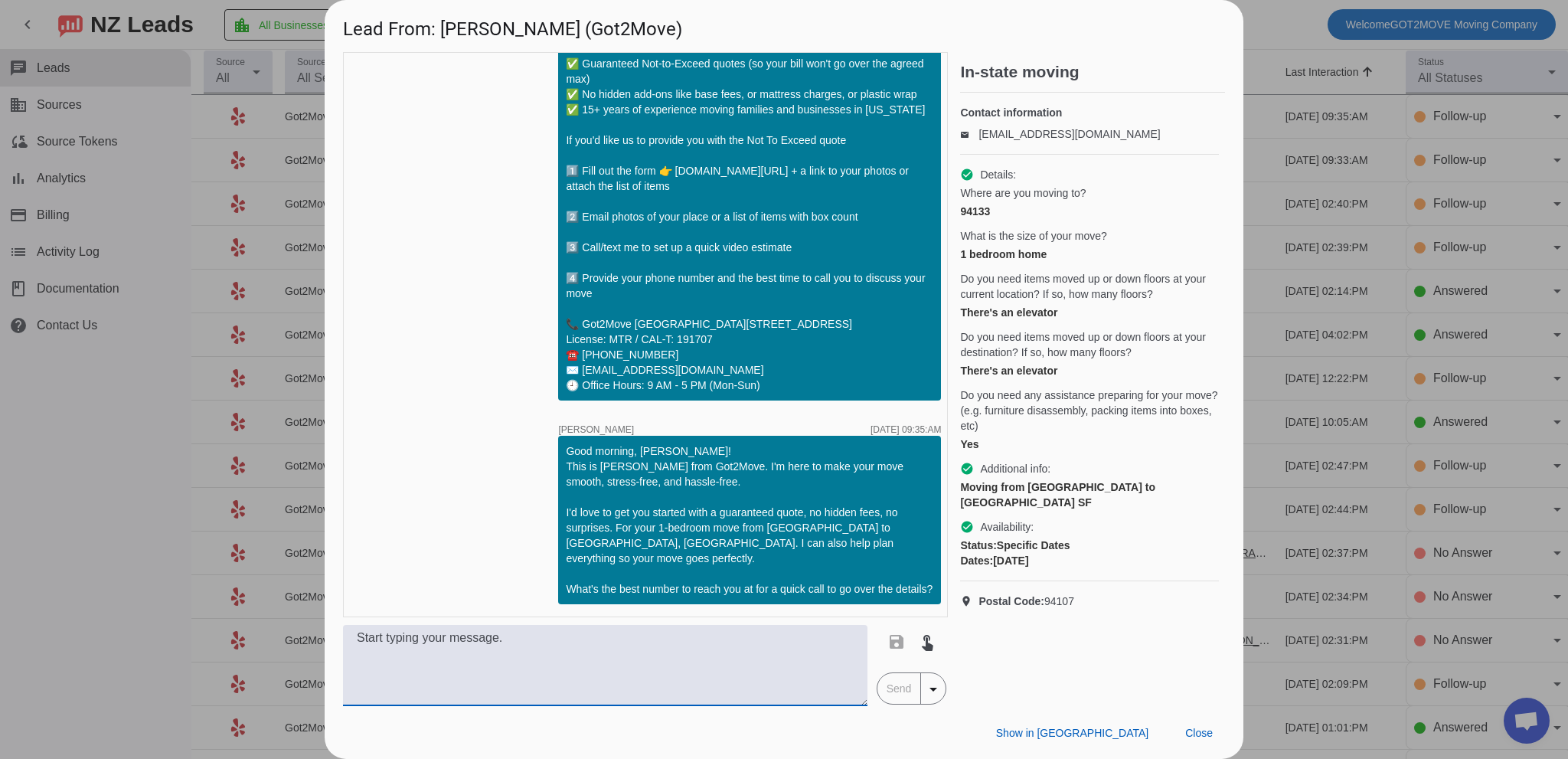
paste textarea "Hi [PERSON_NAME], I’d love to get your Not-to-Exceed quote started—no hidden fe…"
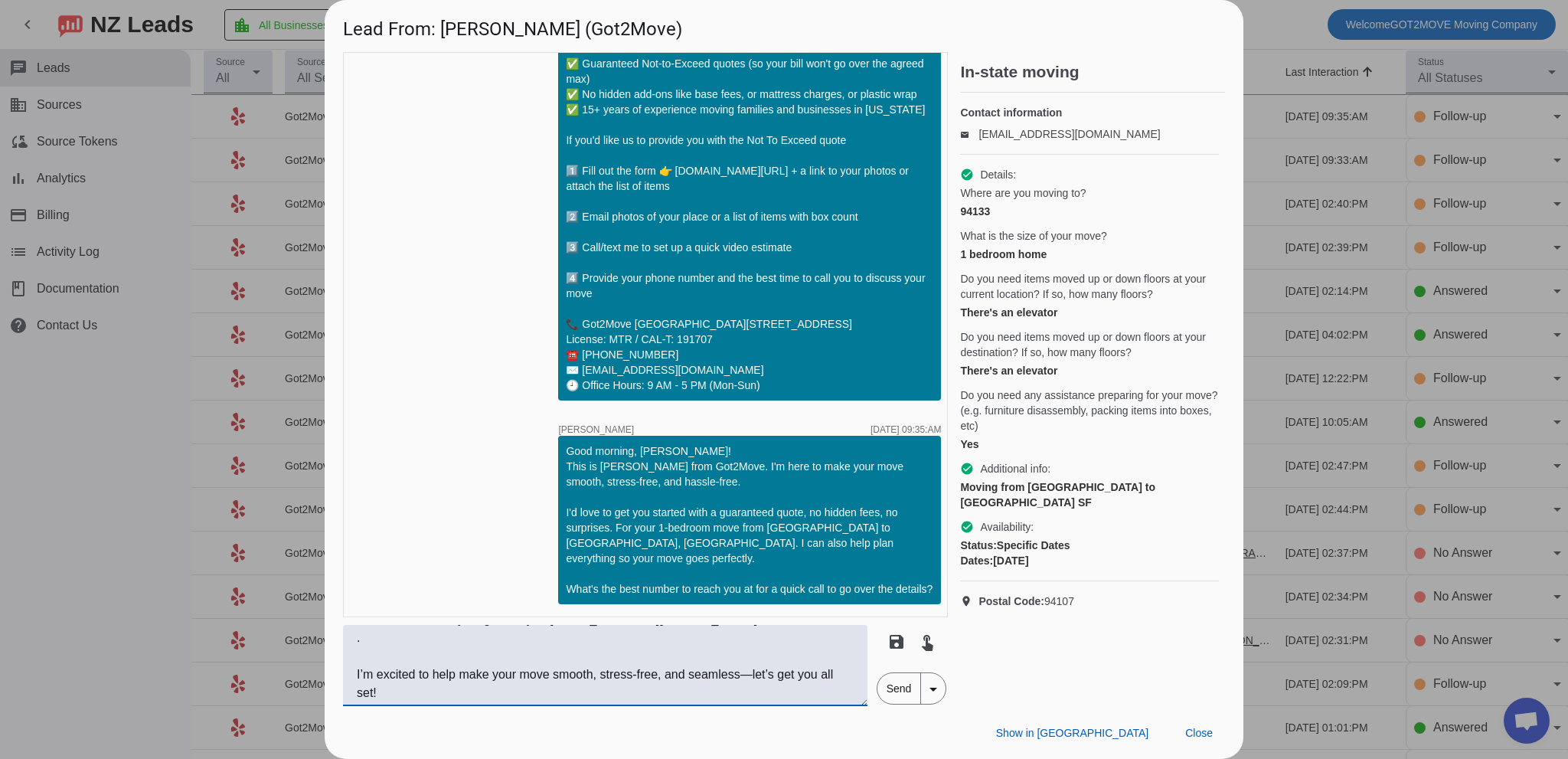
click at [749, 674] on textarea "Hi [PERSON_NAME], I’d love to get your Not-to-Exceed quote started—no hidden fe…" at bounding box center [605, 665] width 525 height 81
drag, startPoint x: 620, startPoint y: 673, endPoint x: 670, endPoint y: 677, distance: 50.2
click at [620, 672] on textarea "Hi [PERSON_NAME], I’d love to get your Not-to-Exceed quote started—no hidden fe…" at bounding box center [605, 665] width 525 height 81
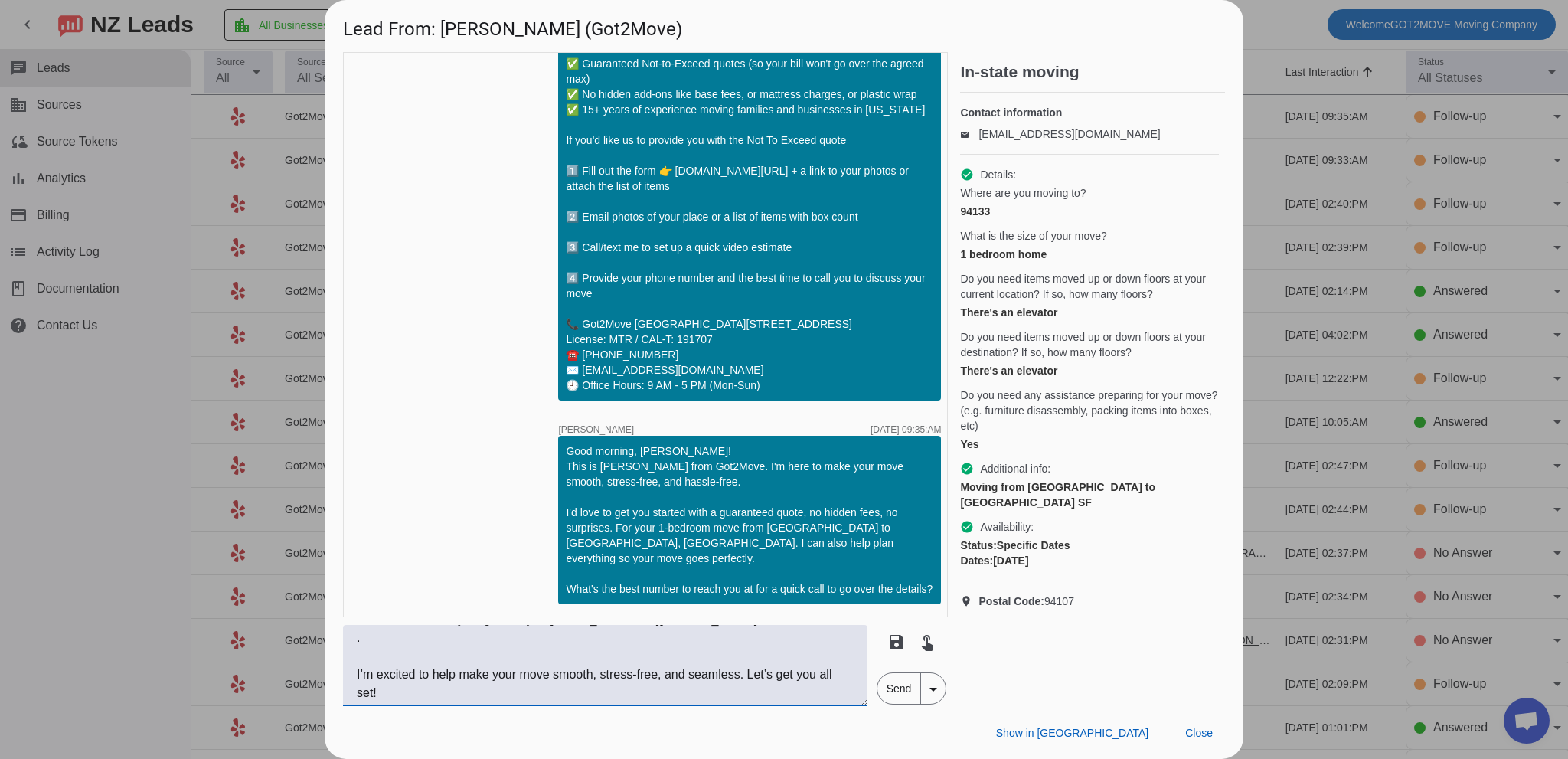
click at [452, 650] on textarea "Hi [PERSON_NAME], I’d love to get your Not-to-Exceed quote started. No hidden f…" at bounding box center [605, 665] width 525 height 81
click at [664, 675] on textarea "Hi [PERSON_NAME], I’d love to get your Not-to-Exceed quote started. No hidden f…" at bounding box center [605, 665] width 525 height 81
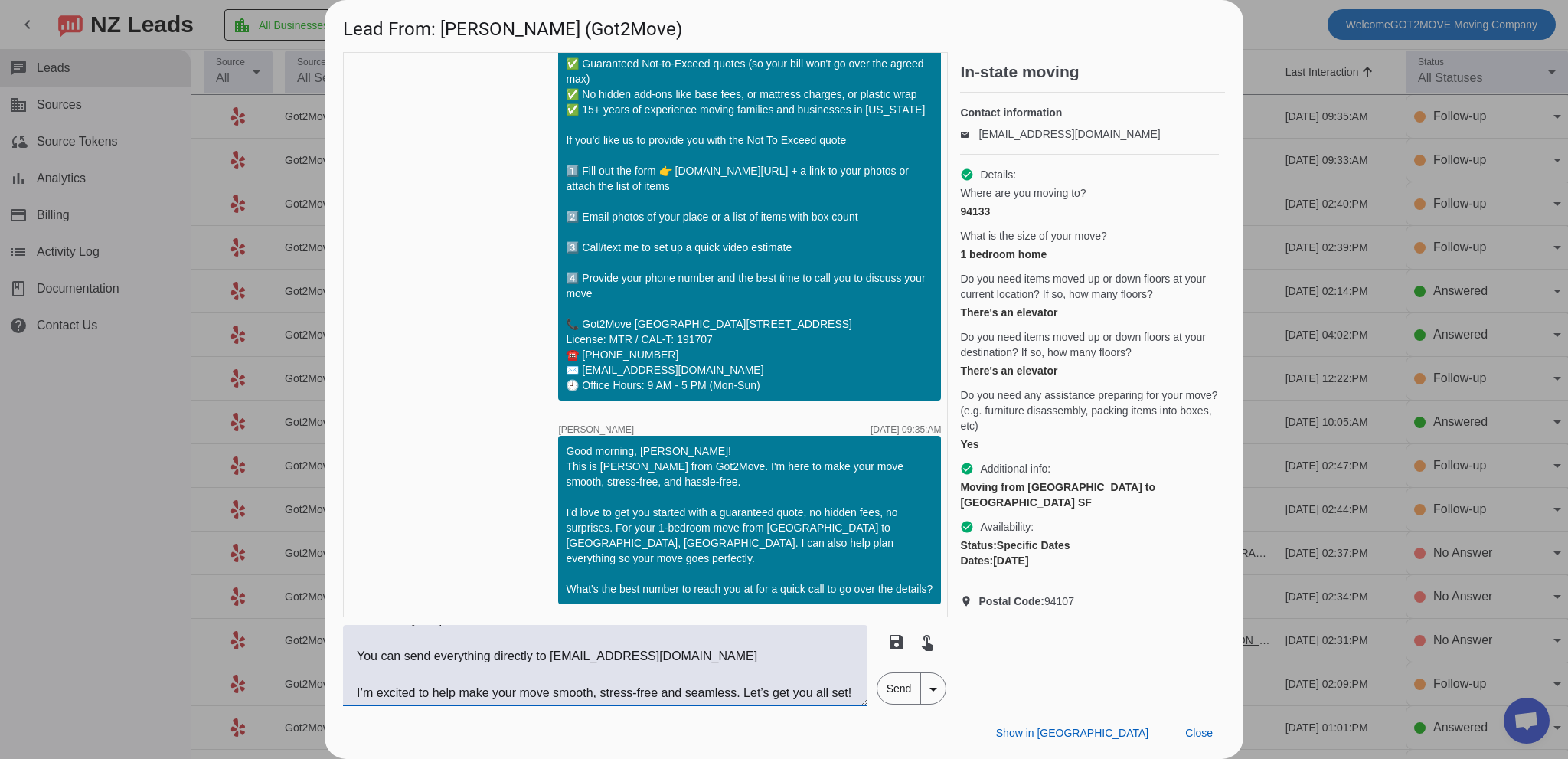
type textarea "Hi [PERSON_NAME], I’d love to get your Not-to-Exceed quote started. No hidden f…"
click at [906, 682] on span "Send" at bounding box center [899, 688] width 43 height 30
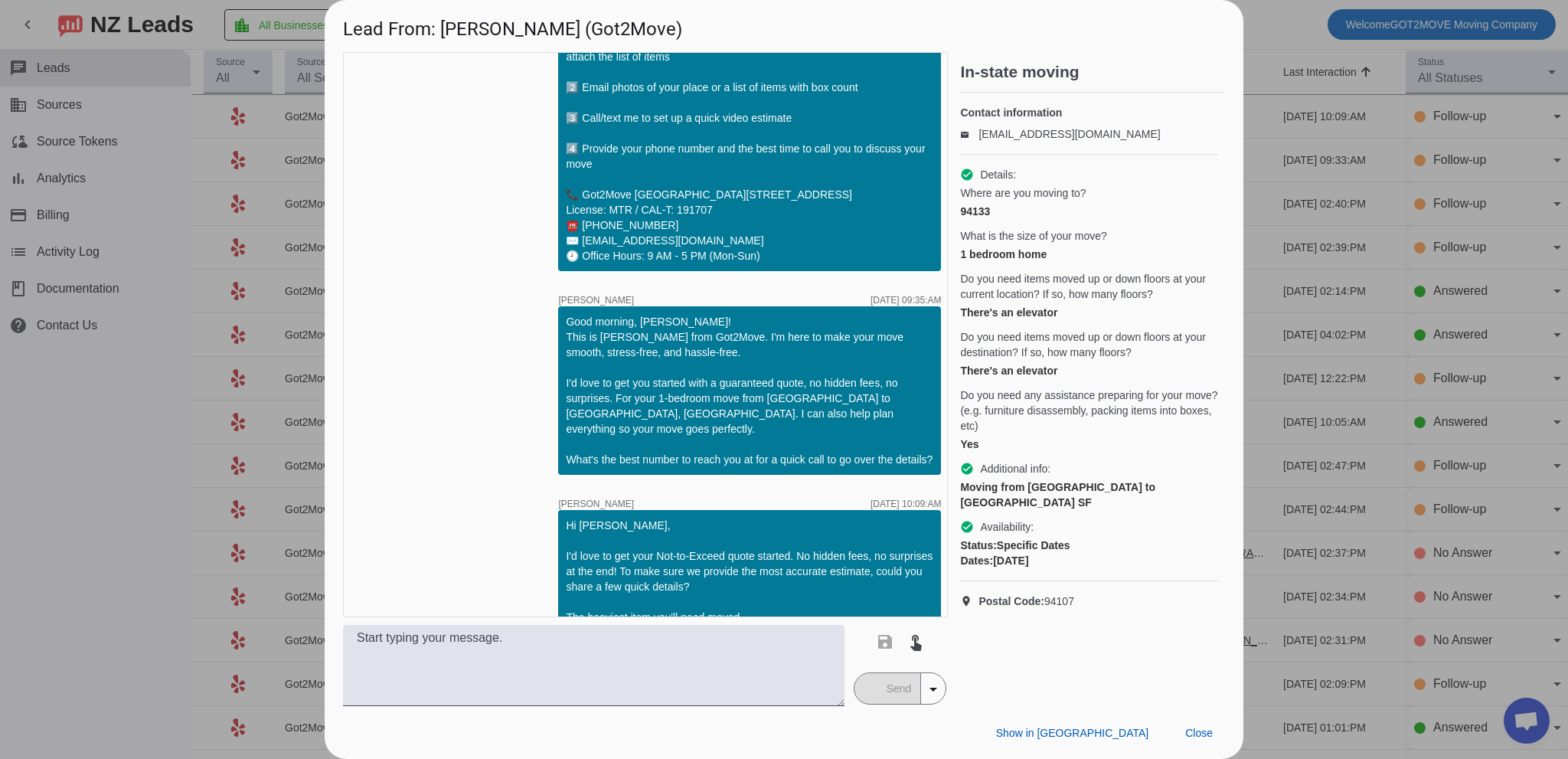
scroll to position [668, 0]
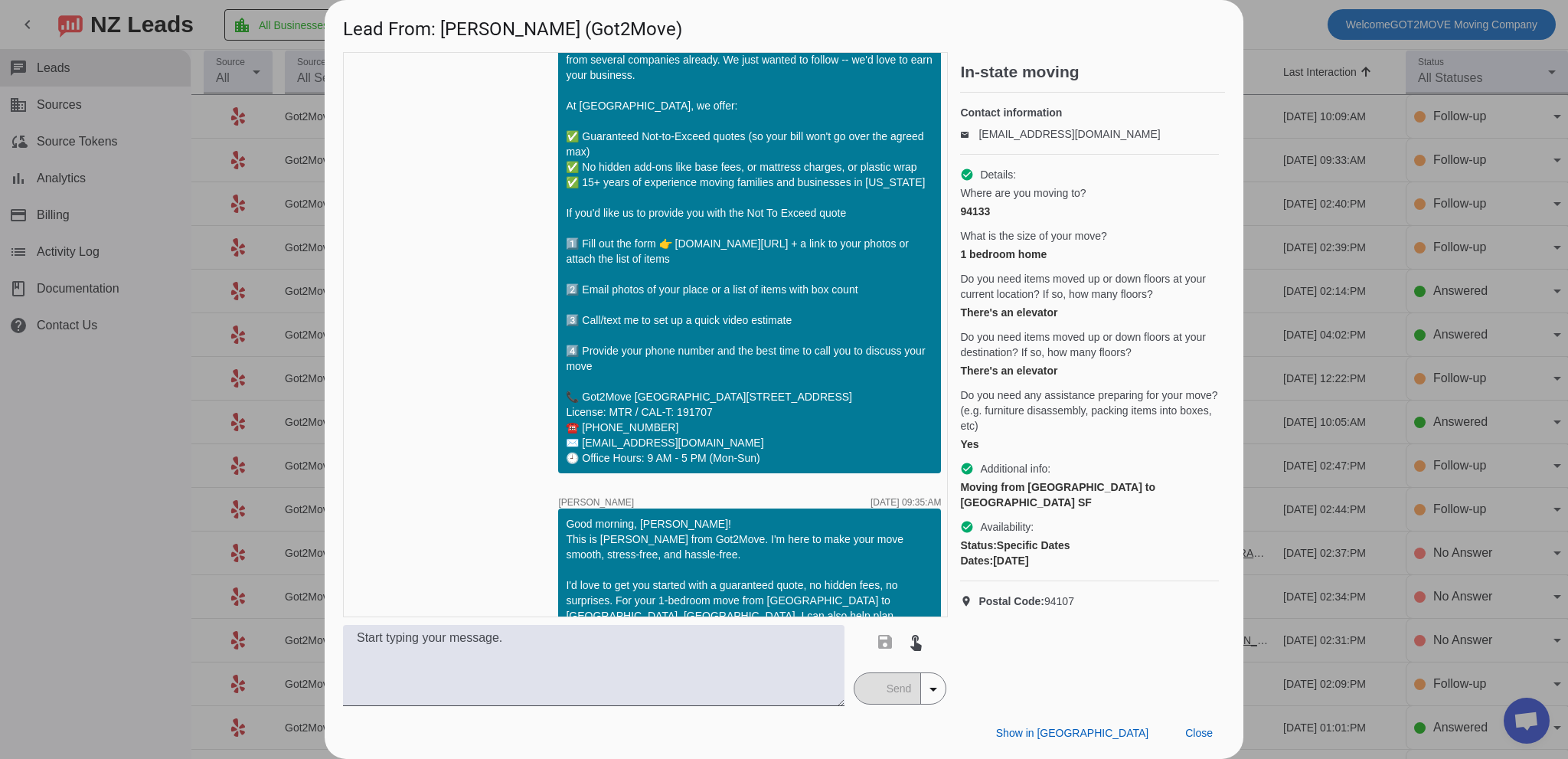
drag, startPoint x: 1204, startPoint y: 730, endPoint x: 928, endPoint y: 574, distance: 317.0
click at [1202, 730] on span "Close" at bounding box center [1199, 733] width 28 height 12
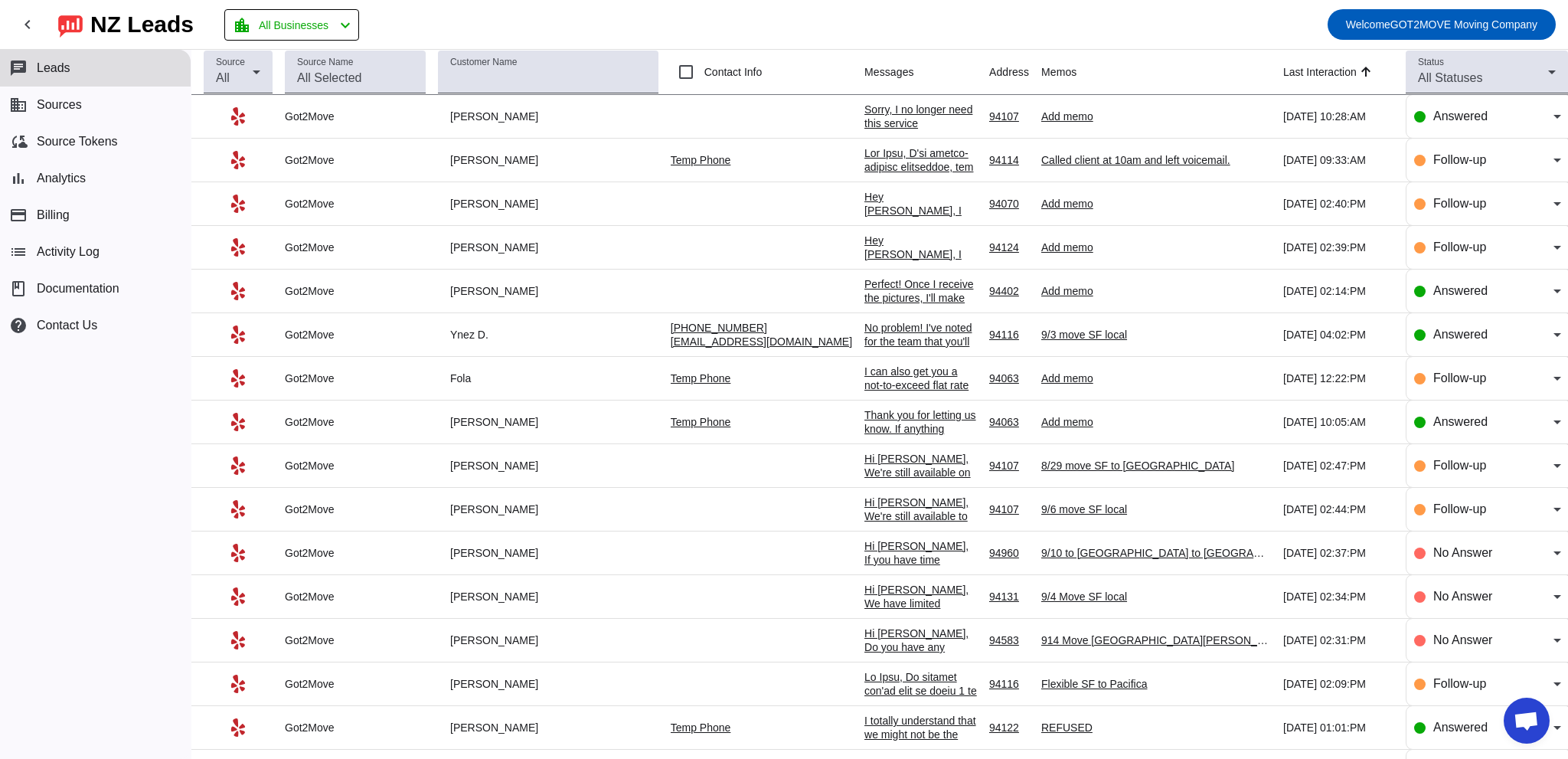
click at [865, 112] on div "Sorry, I no longer need this service" at bounding box center [921, 116] width 113 height 28
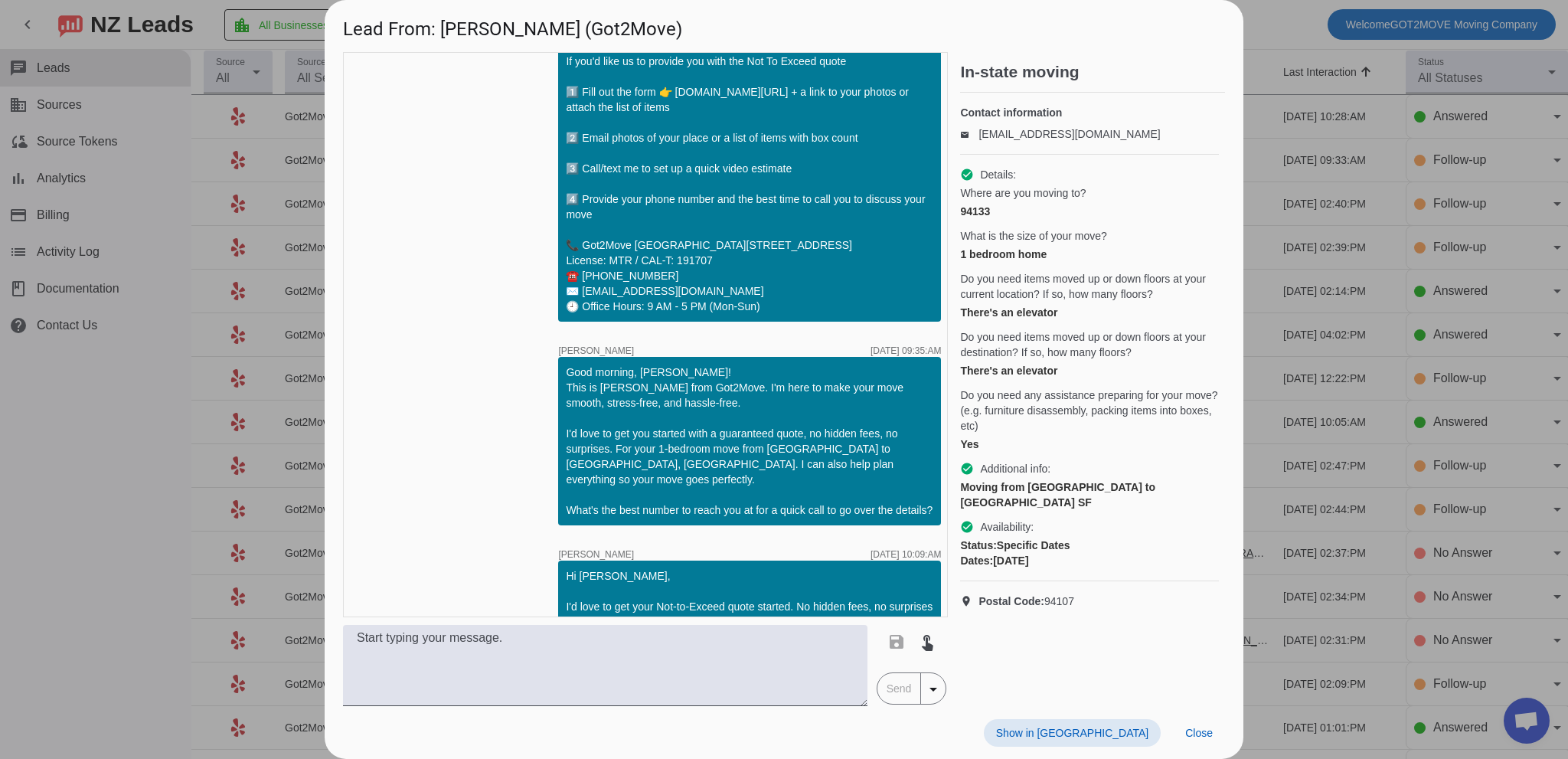
scroll to position [1117, 0]
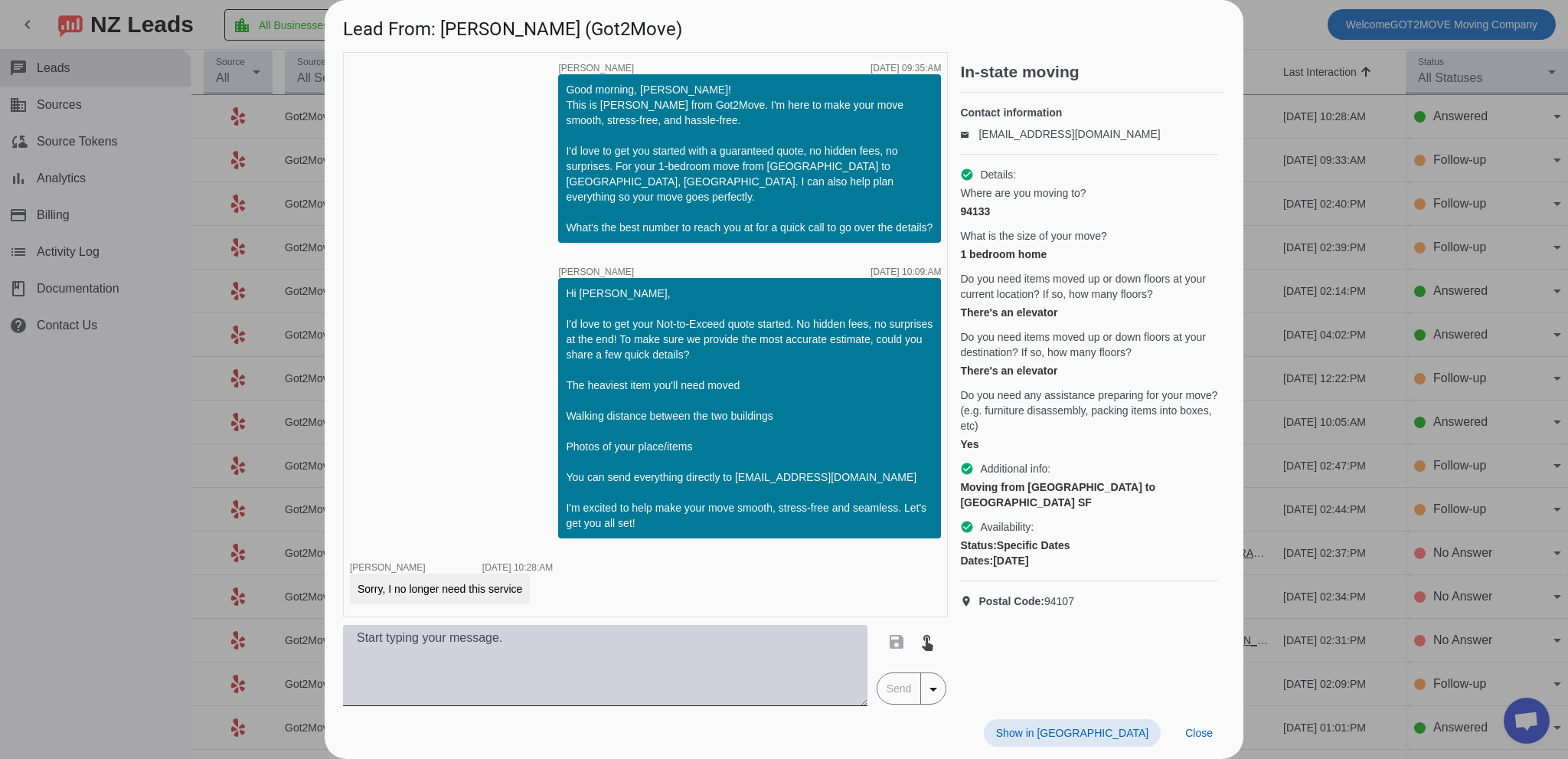
click at [624, 660] on textarea at bounding box center [605, 665] width 525 height 81
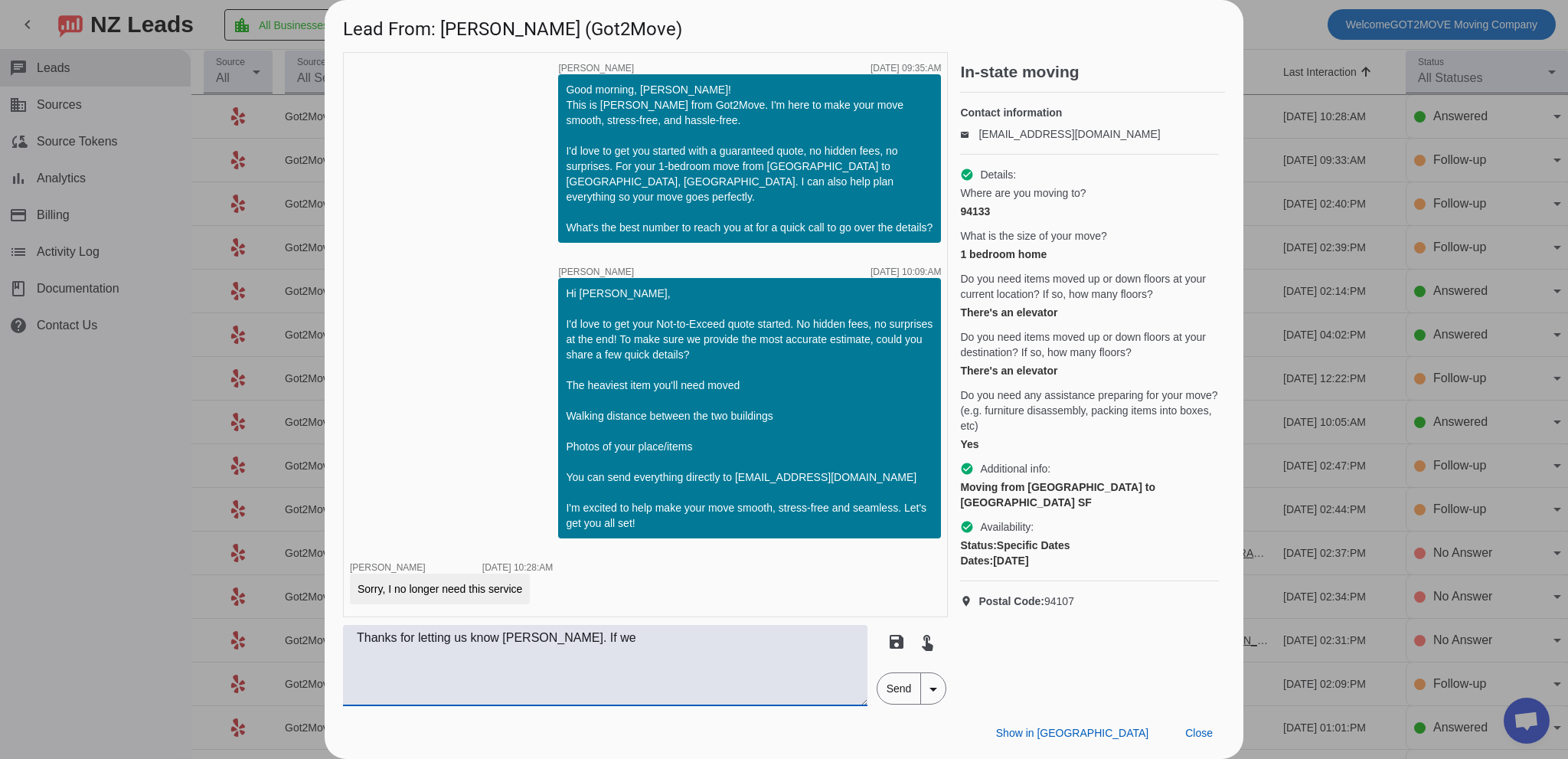
click at [456, 593] on div "Sorry, I no longer need this service" at bounding box center [440, 589] width 165 height 16
copy div "Sorry, I no longer need this service"
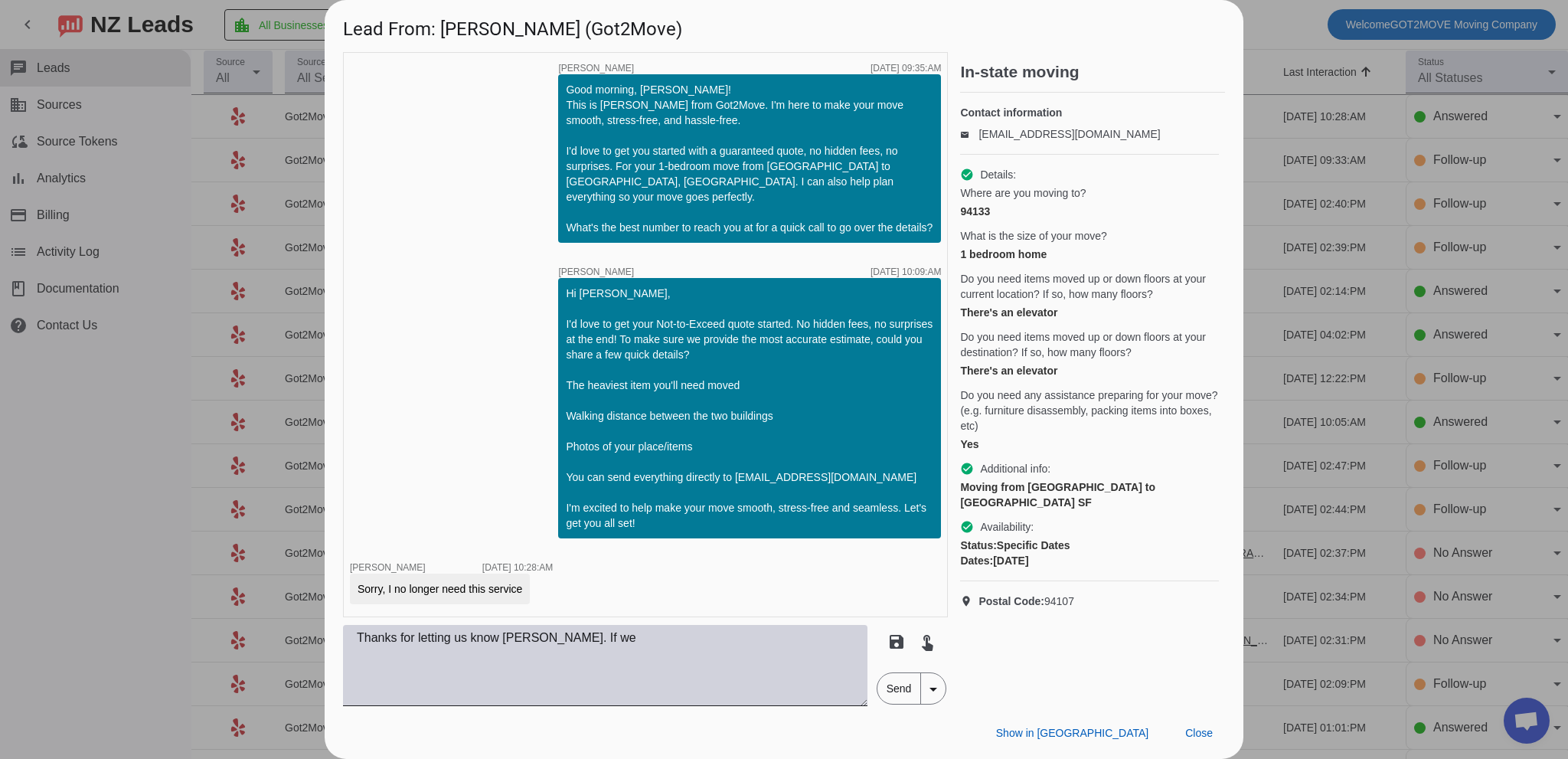
click at [608, 633] on textarea "Thanks for letting us know [PERSON_NAME]. If we" at bounding box center [605, 665] width 525 height 81
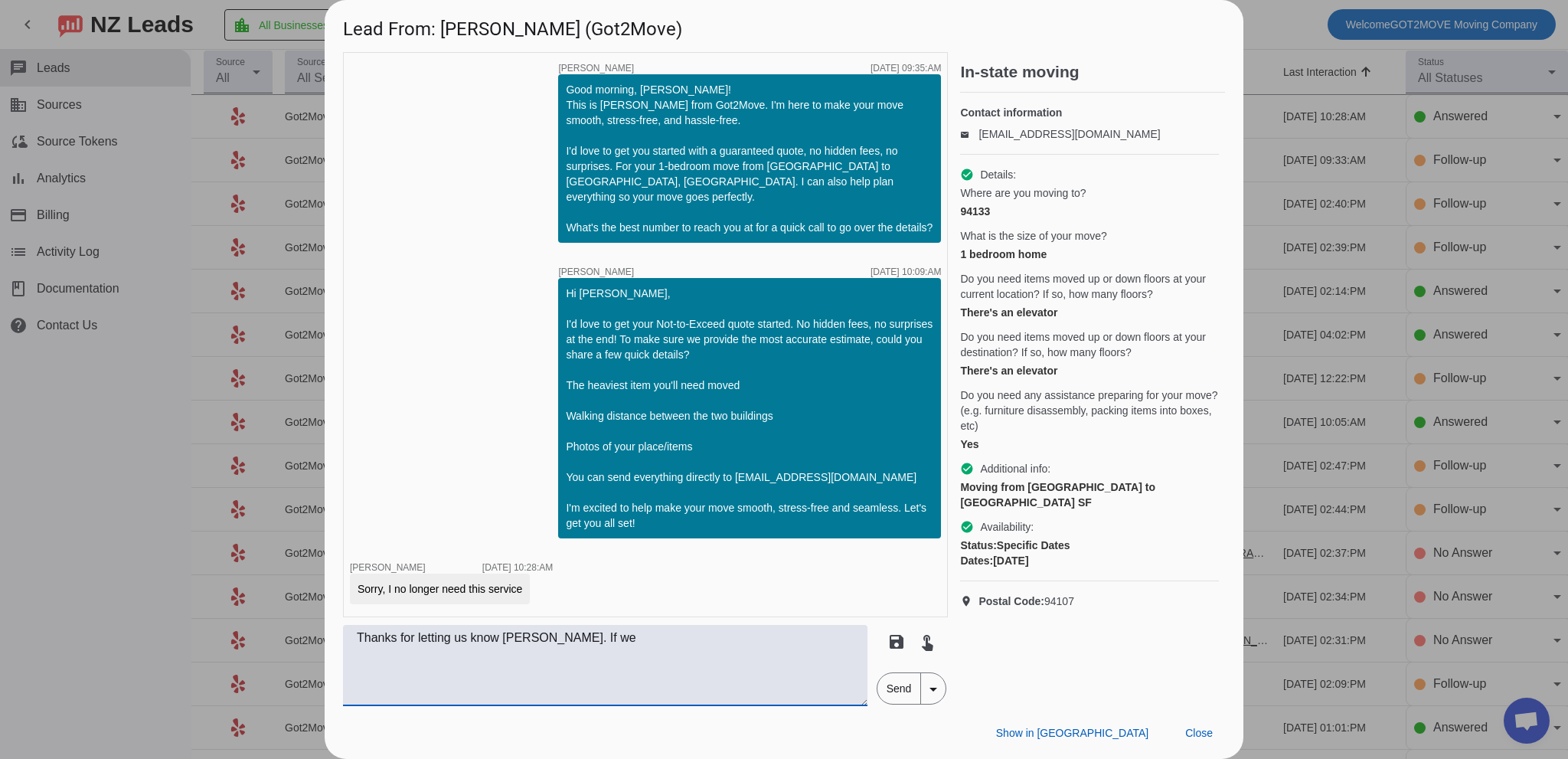
click at [610, 639] on textarea "Thanks for letting us know [PERSON_NAME]. If we" at bounding box center [605, 665] width 525 height 81
click at [610, 640] on textarea "Thanks for letting us know [PERSON_NAME]. If we" at bounding box center [605, 665] width 525 height 81
paste textarea "you for letting me know! I appreciate the update, and if you ever need moving s…"
click at [629, 669] on textarea "Thank you for letting me know! I appreciate the update, and if you ever need mo…" at bounding box center [605, 665] width 525 height 81
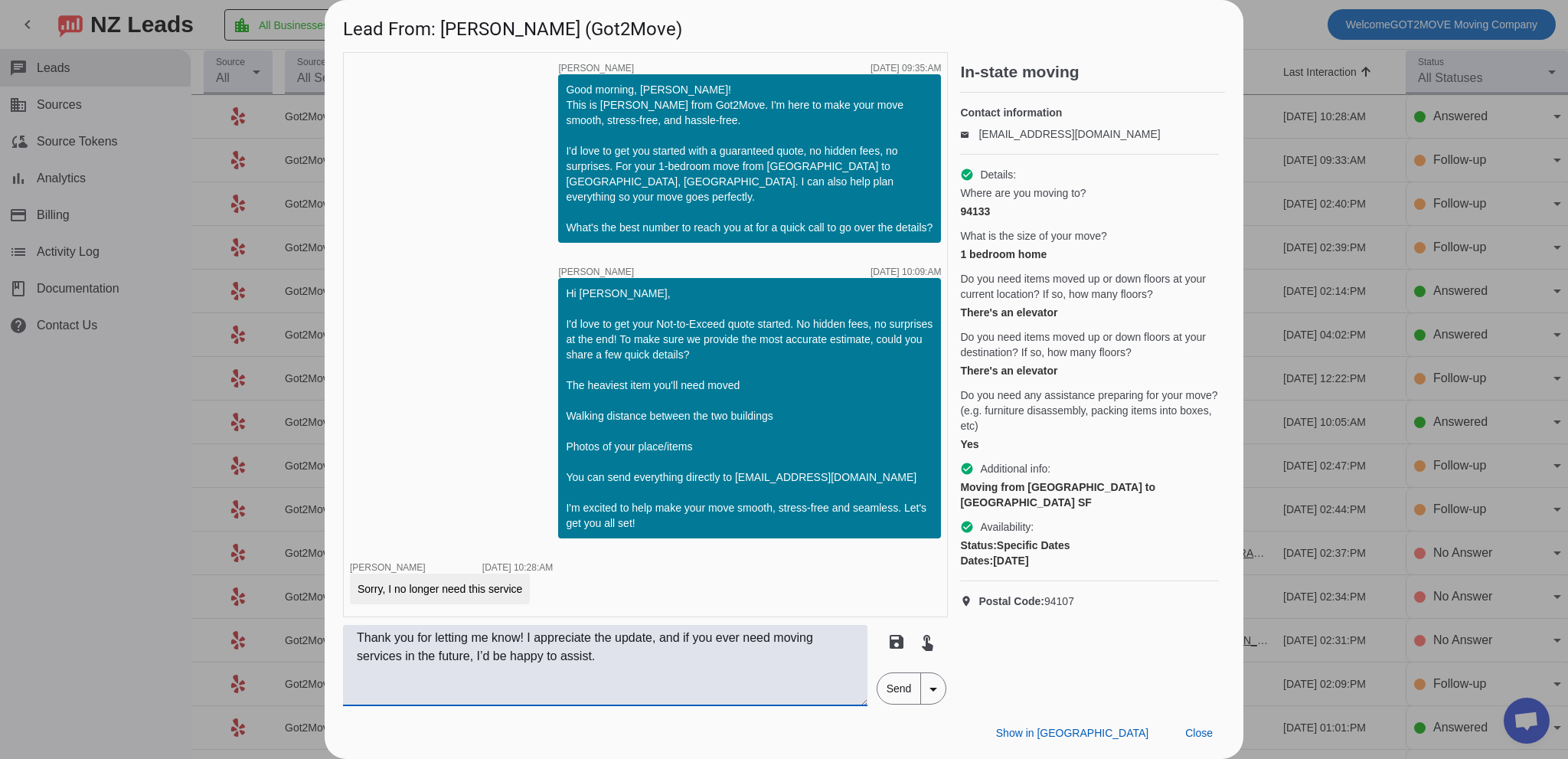
click at [628, 669] on textarea "Thank you for letting me know! I appreciate the update, and if you ever need mo…" at bounding box center [605, 665] width 525 height 81
click at [674, 660] on textarea "Thank you for letting me know! I appreciate the update, and if you ever need mo…" at bounding box center [605, 665] width 525 height 81
click at [655, 639] on textarea "Thank you for letting me know! I appreciate the update, and if you ever need mo…" at bounding box center [605, 665] width 525 height 81
click at [773, 657] on textarea "Thank you for letting me know! I appreciate the update and if you ever need mov…" at bounding box center [605, 665] width 525 height 81
drag, startPoint x: 681, startPoint y: 664, endPoint x: 692, endPoint y: 664, distance: 11.0
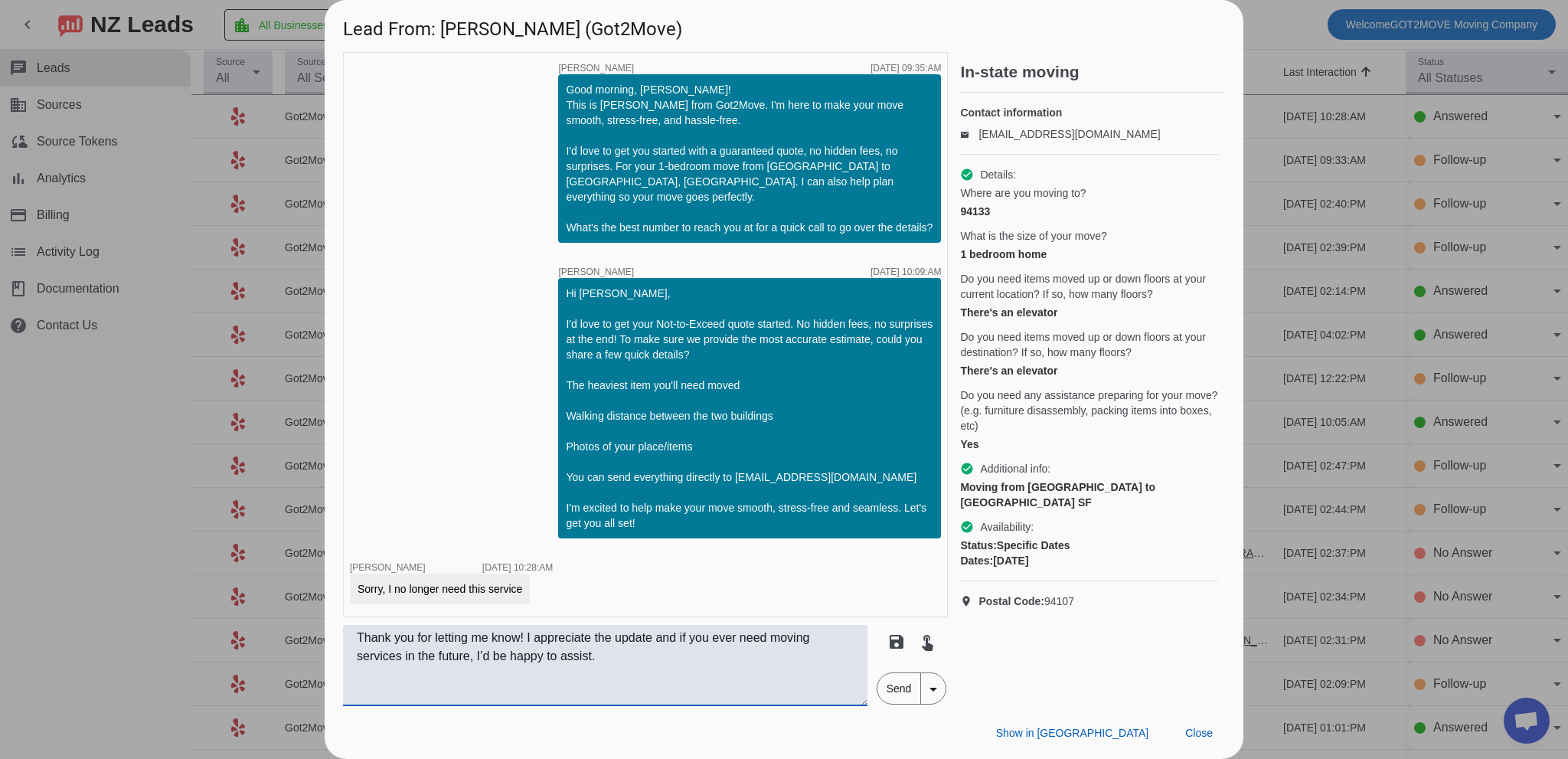
click at [683, 664] on textarea "Thank you for letting me know! I appreciate the update and if you ever need mov…" at bounding box center [605, 665] width 525 height 81
type textarea "Thank you for letting me know! I appreciate the update and if you ever need mov…"
click at [897, 684] on span "Send" at bounding box center [899, 688] width 43 height 30
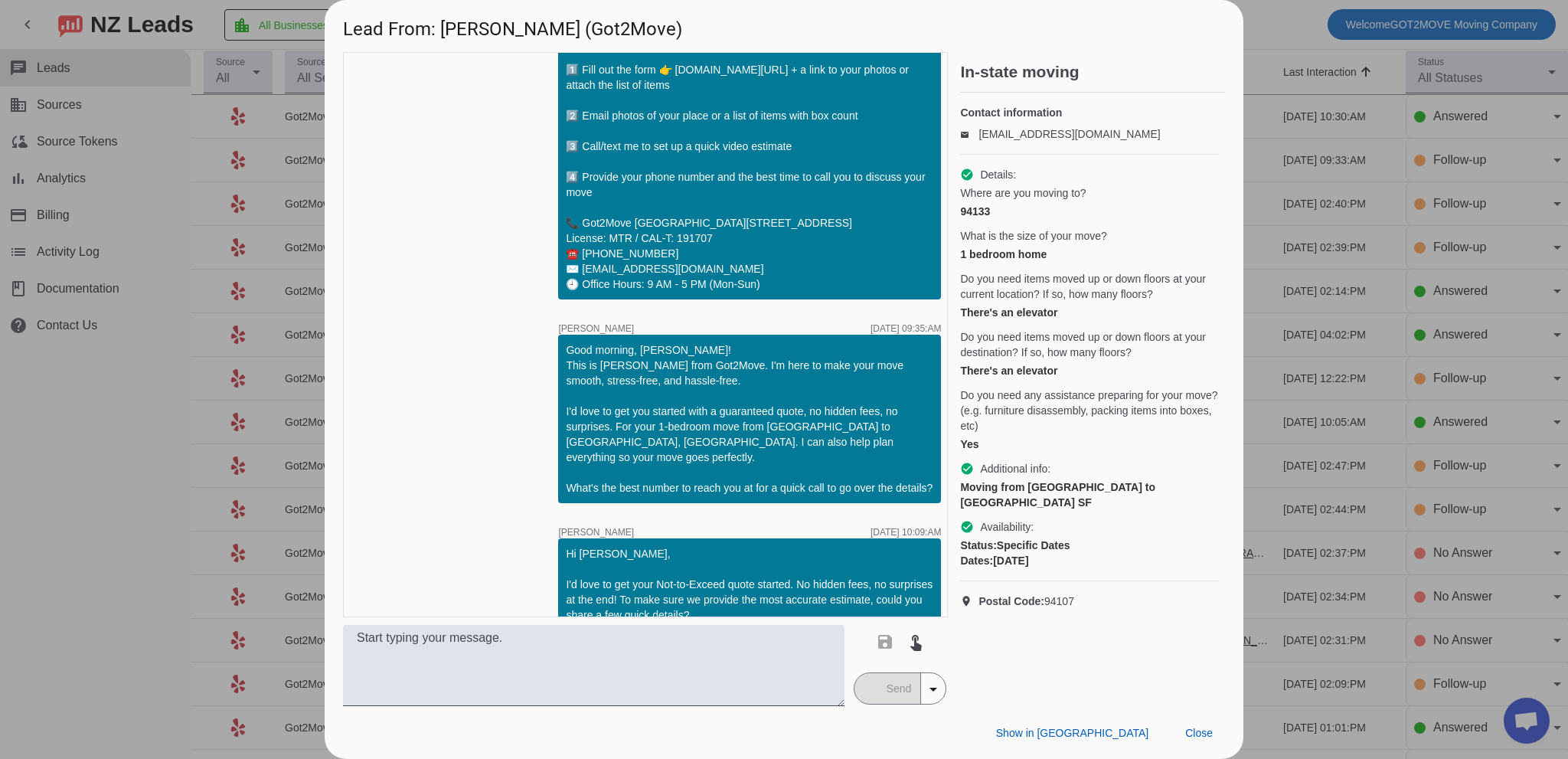
scroll to position [1198, 0]
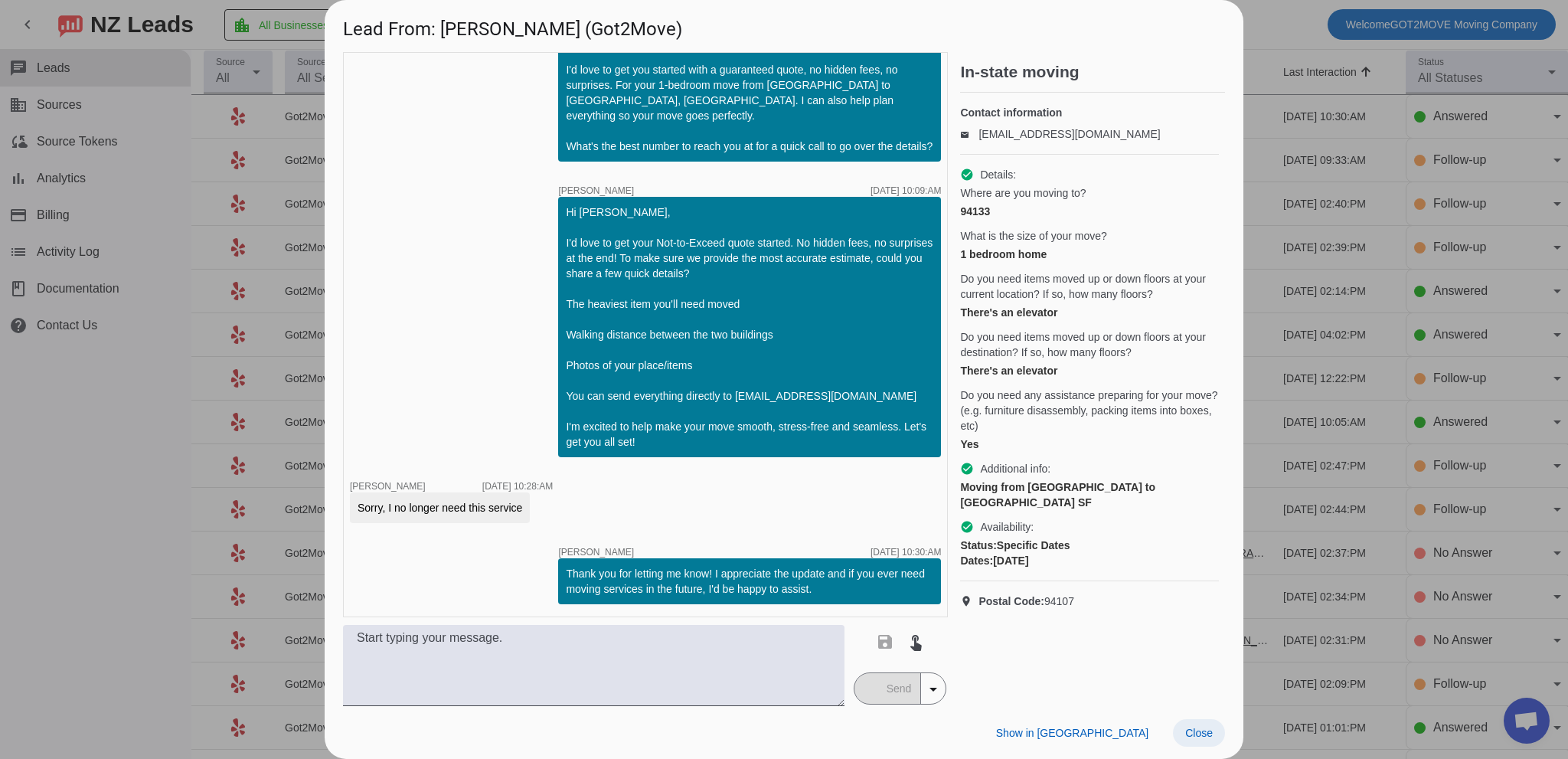
click at [1196, 736] on span "Close" at bounding box center [1199, 733] width 28 height 12
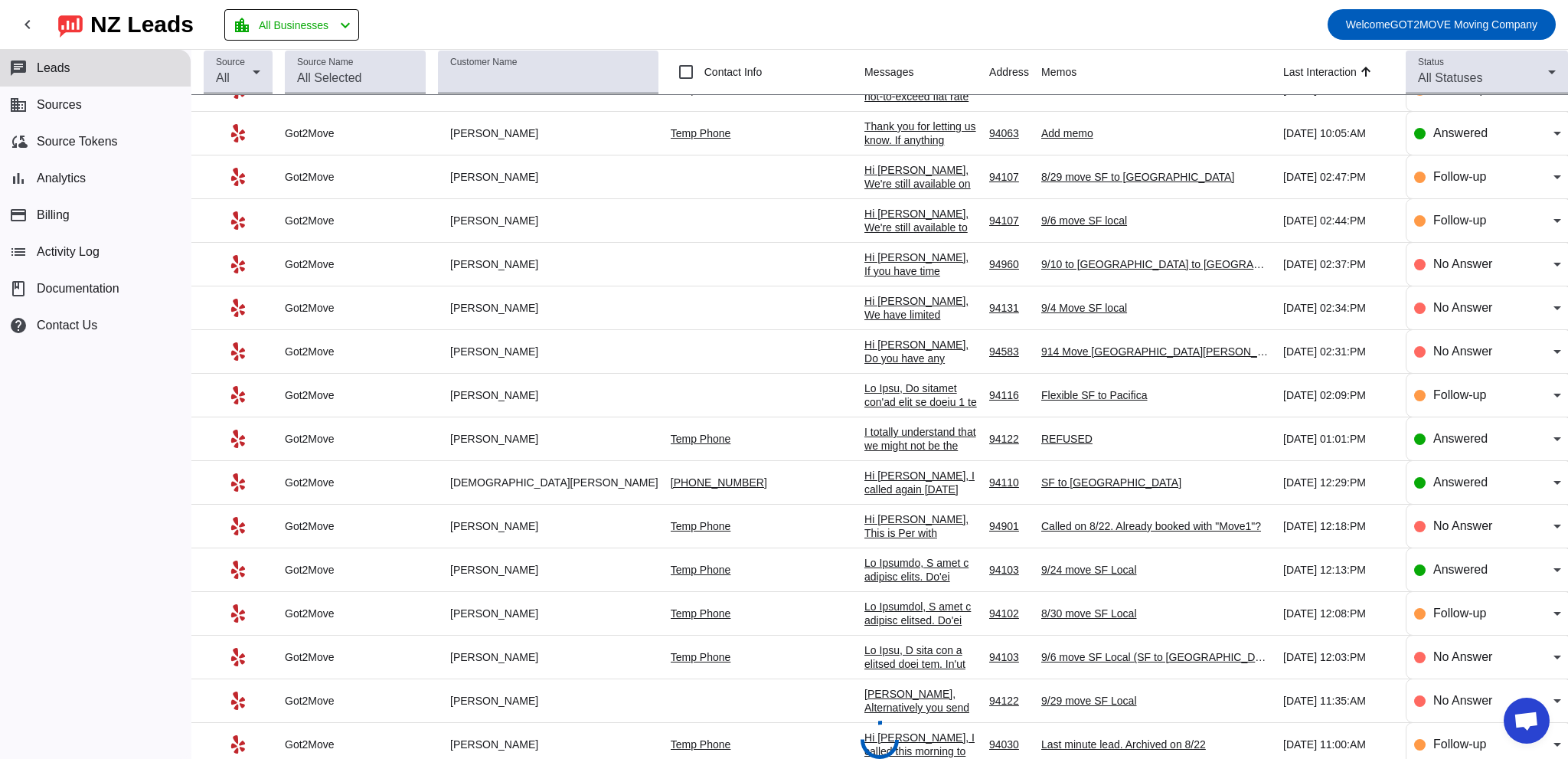
scroll to position [0, 0]
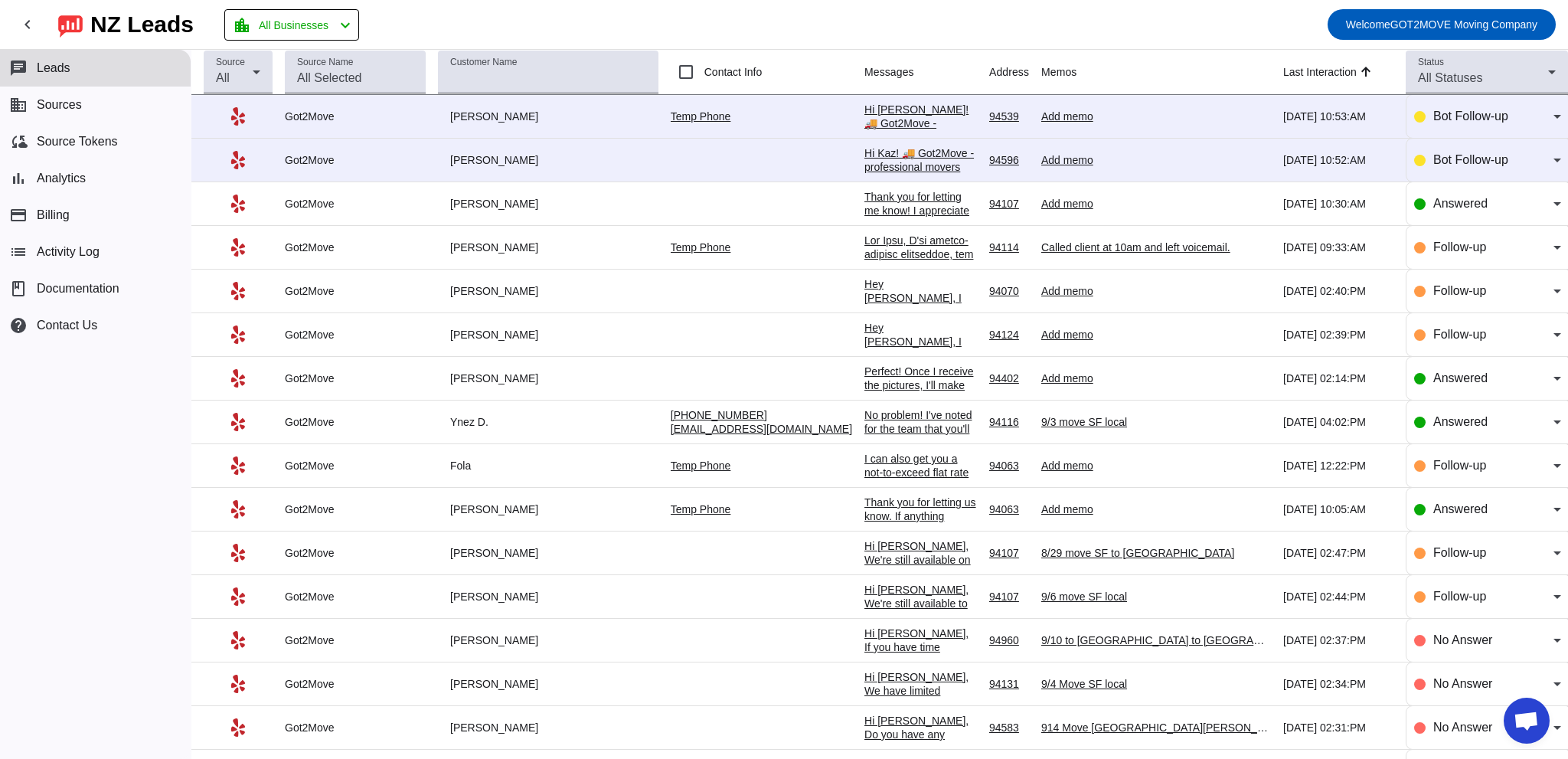
click at [865, 154] on div "Hi Kaz! 🚚 Got2Move - professional movers and packers with transparent and simpl…" at bounding box center [921, 414] width 113 height 537
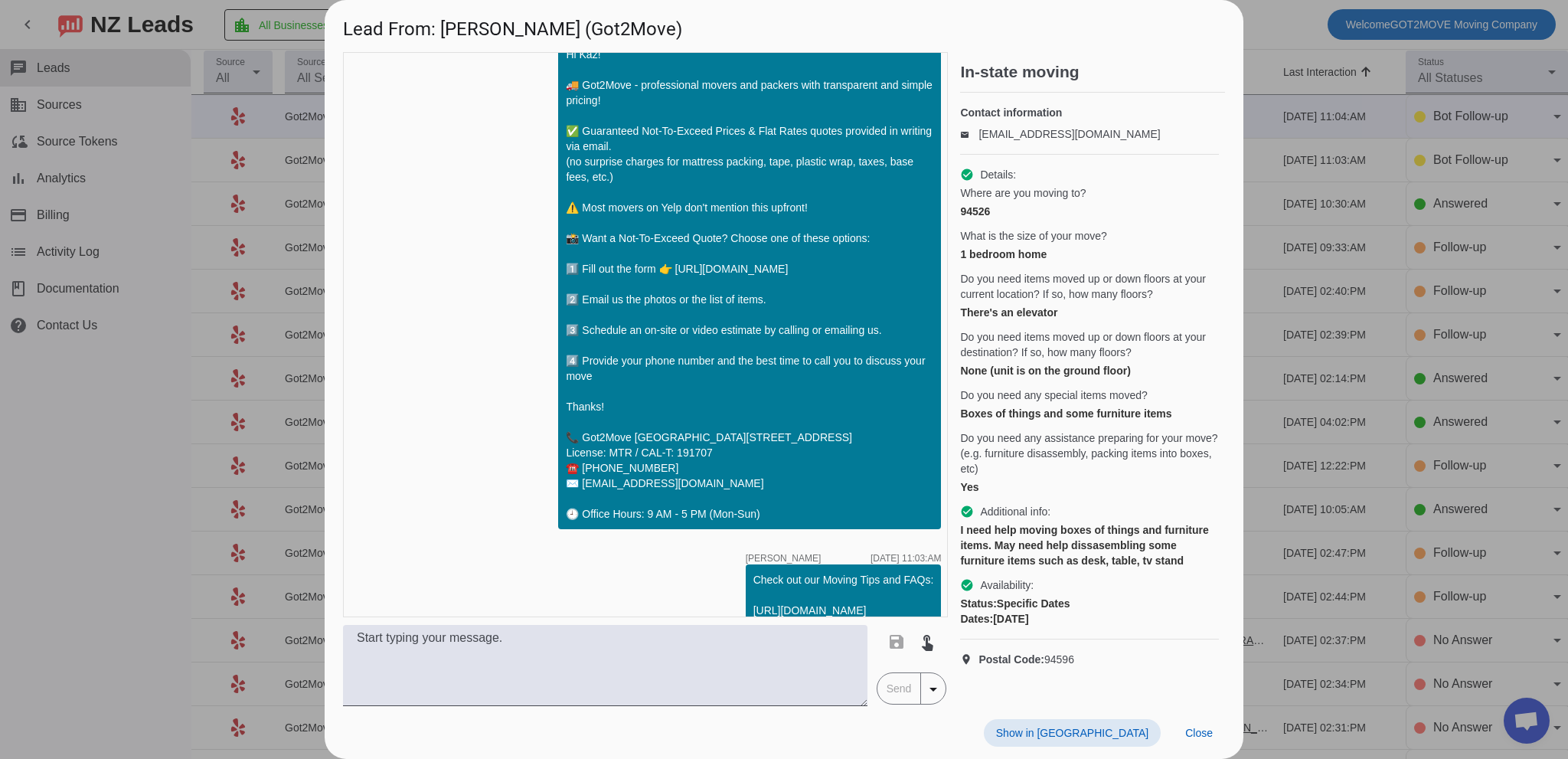
scroll to position [73, 0]
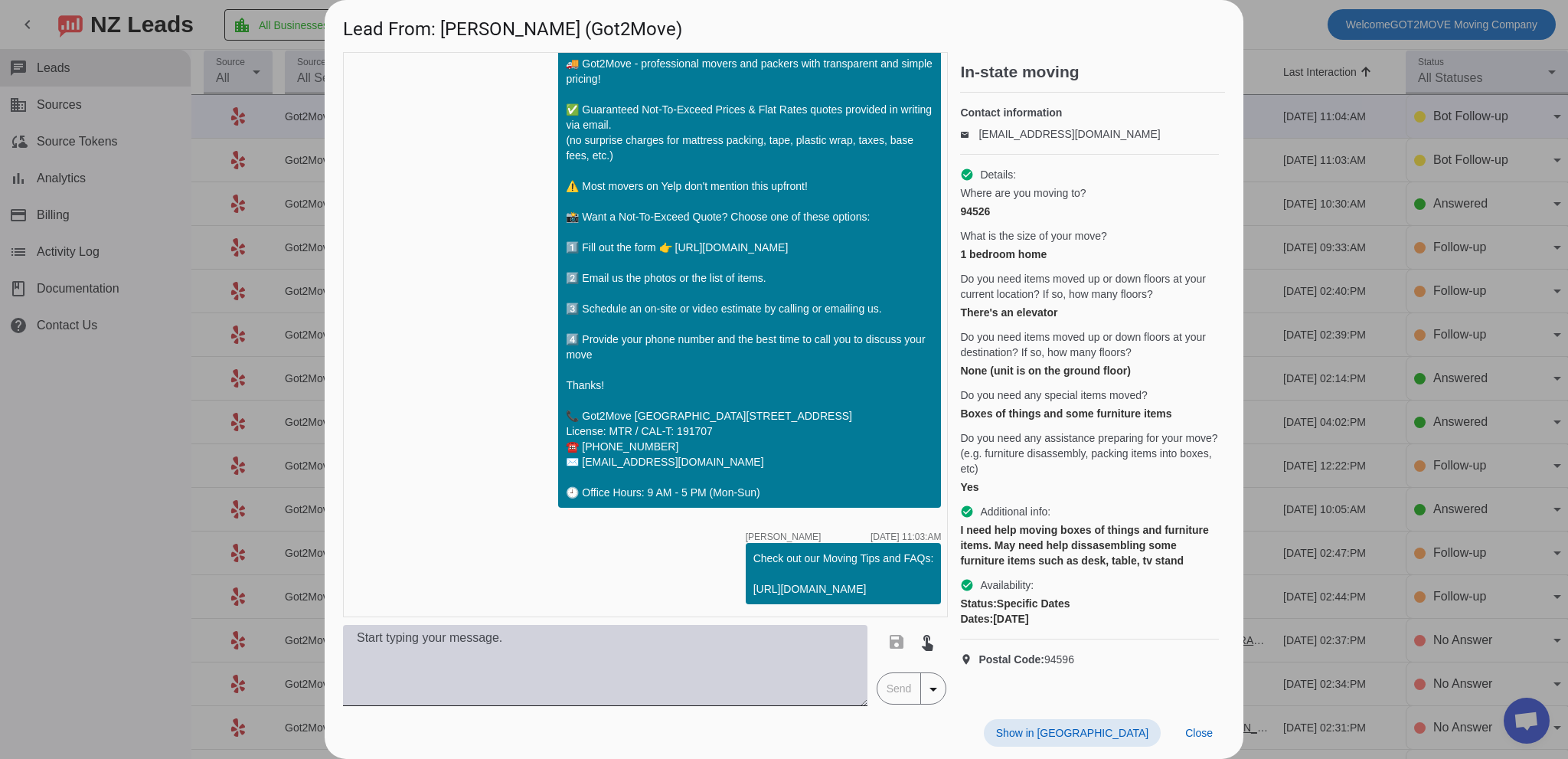
drag, startPoint x: 564, startPoint y: 653, endPoint x: 614, endPoint y: 696, distance: 65.9
click at [564, 653] on textarea at bounding box center [605, 665] width 525 height 81
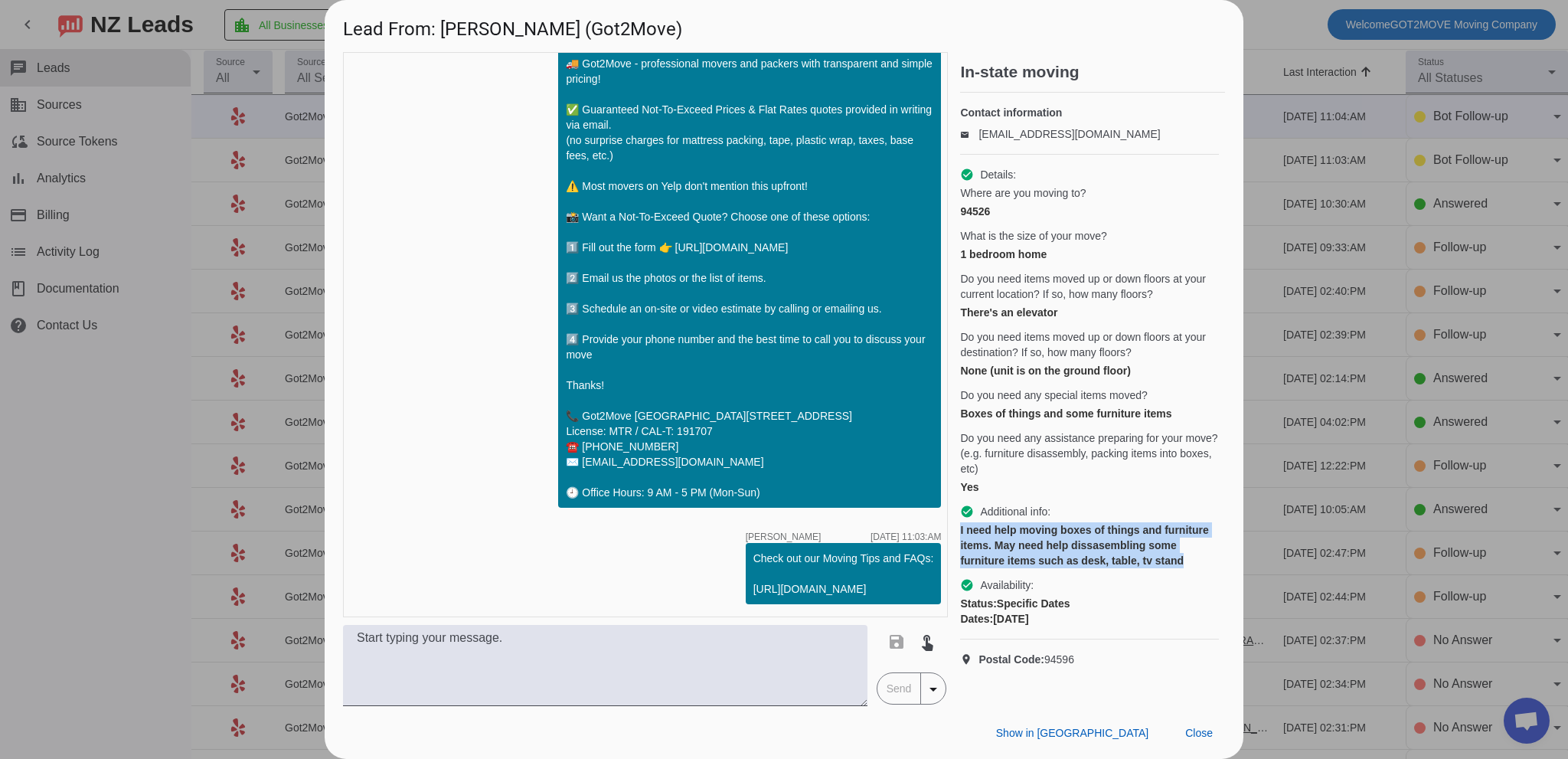
drag, startPoint x: 958, startPoint y: 530, endPoint x: 1054, endPoint y: 574, distance: 105.6
click at [1054, 574] on div "timer close [PERSON_NAME] [DATE] 10:52:AM Hi Kaz! 🚚 Got2Move - professional mov…" at bounding box center [784, 379] width 882 height 653
copy div "I need help moving boxes of things and furniture items. May need help dissasemb…"
click at [1198, 729] on span "Close" at bounding box center [1199, 733] width 28 height 12
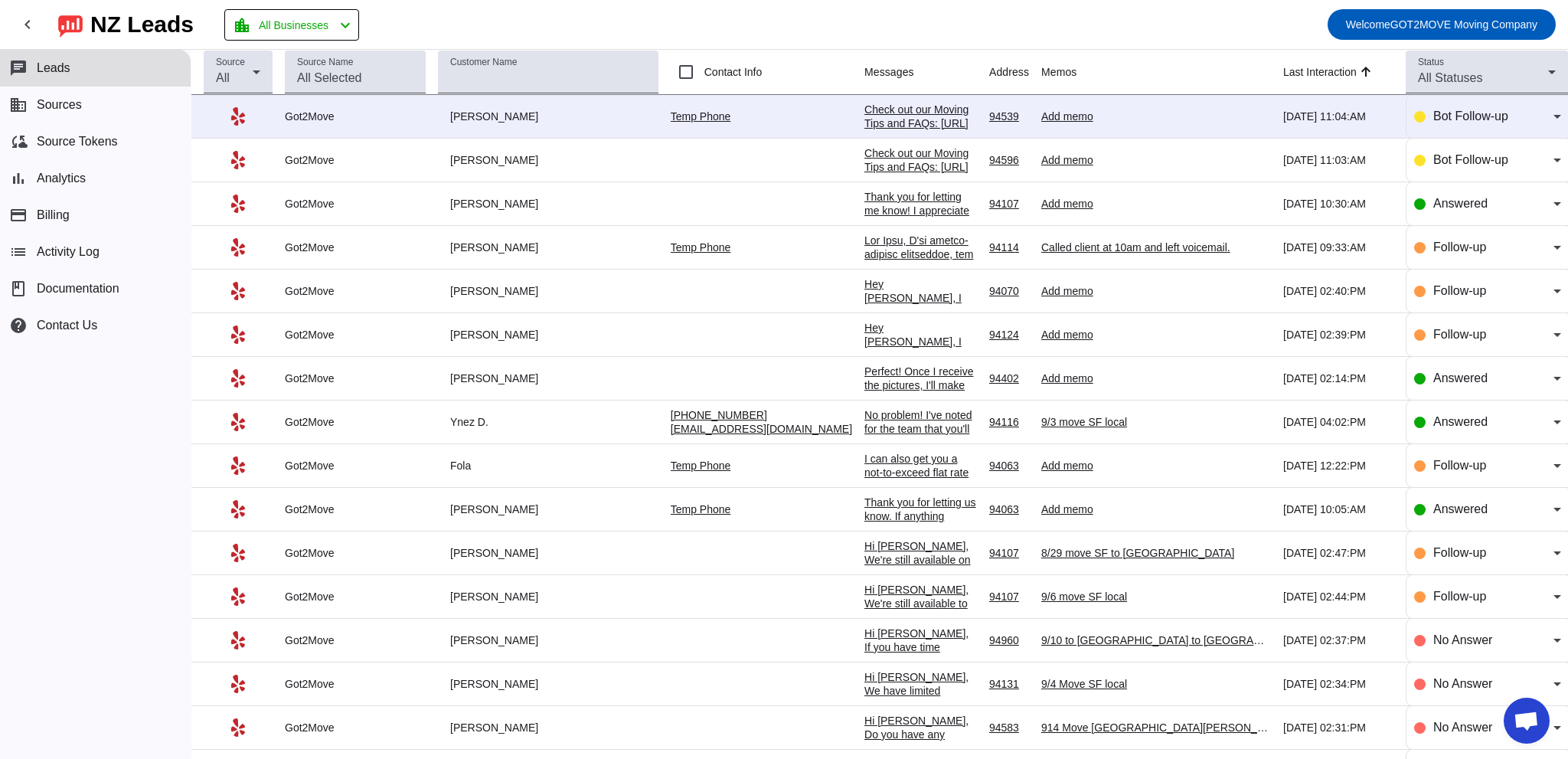
click at [865, 206] on div "Thank you for letting me know! I appreciate the update and if you ever need mov…" at bounding box center [921, 231] width 113 height 83
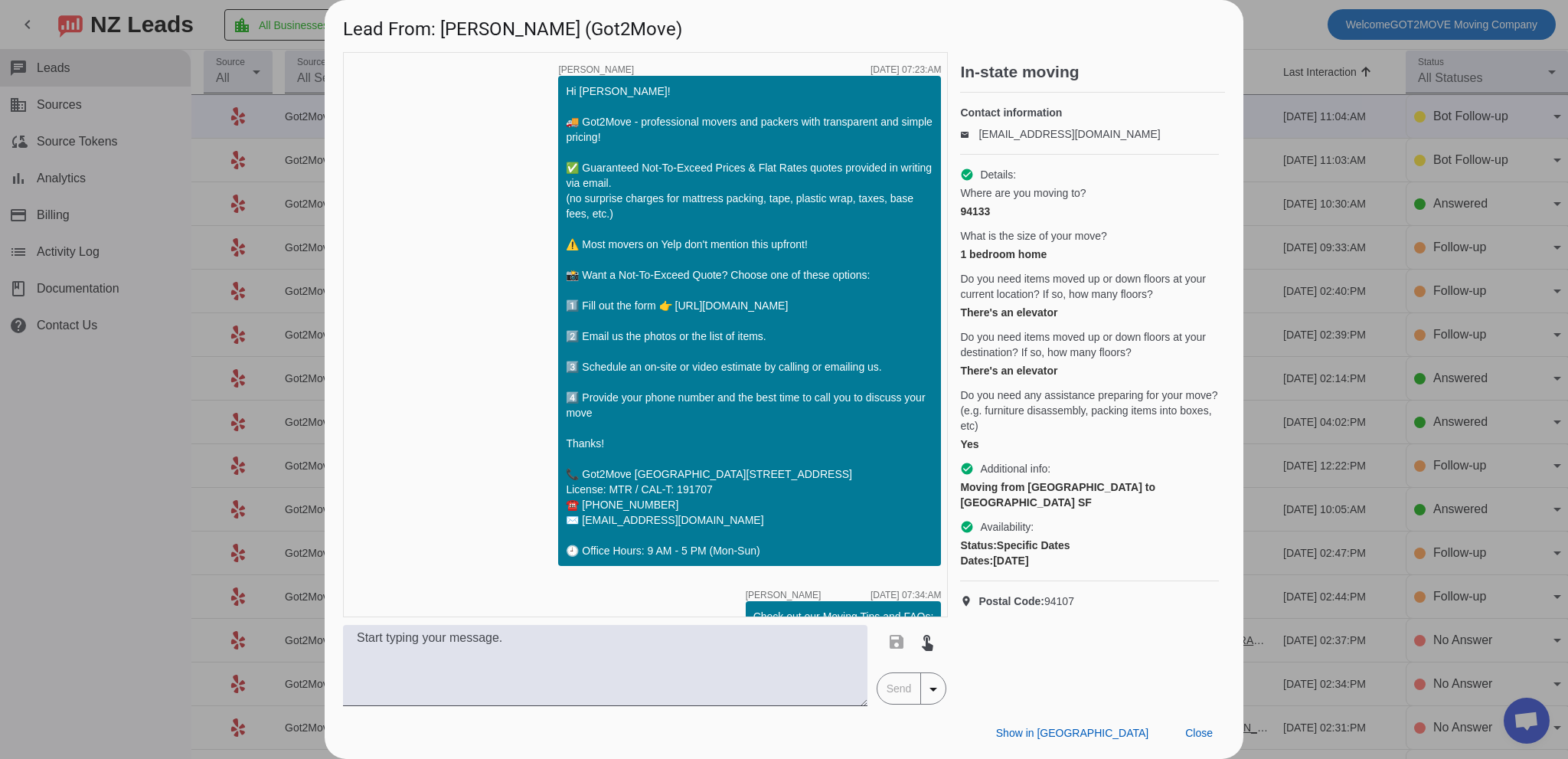
scroll to position [1198, 0]
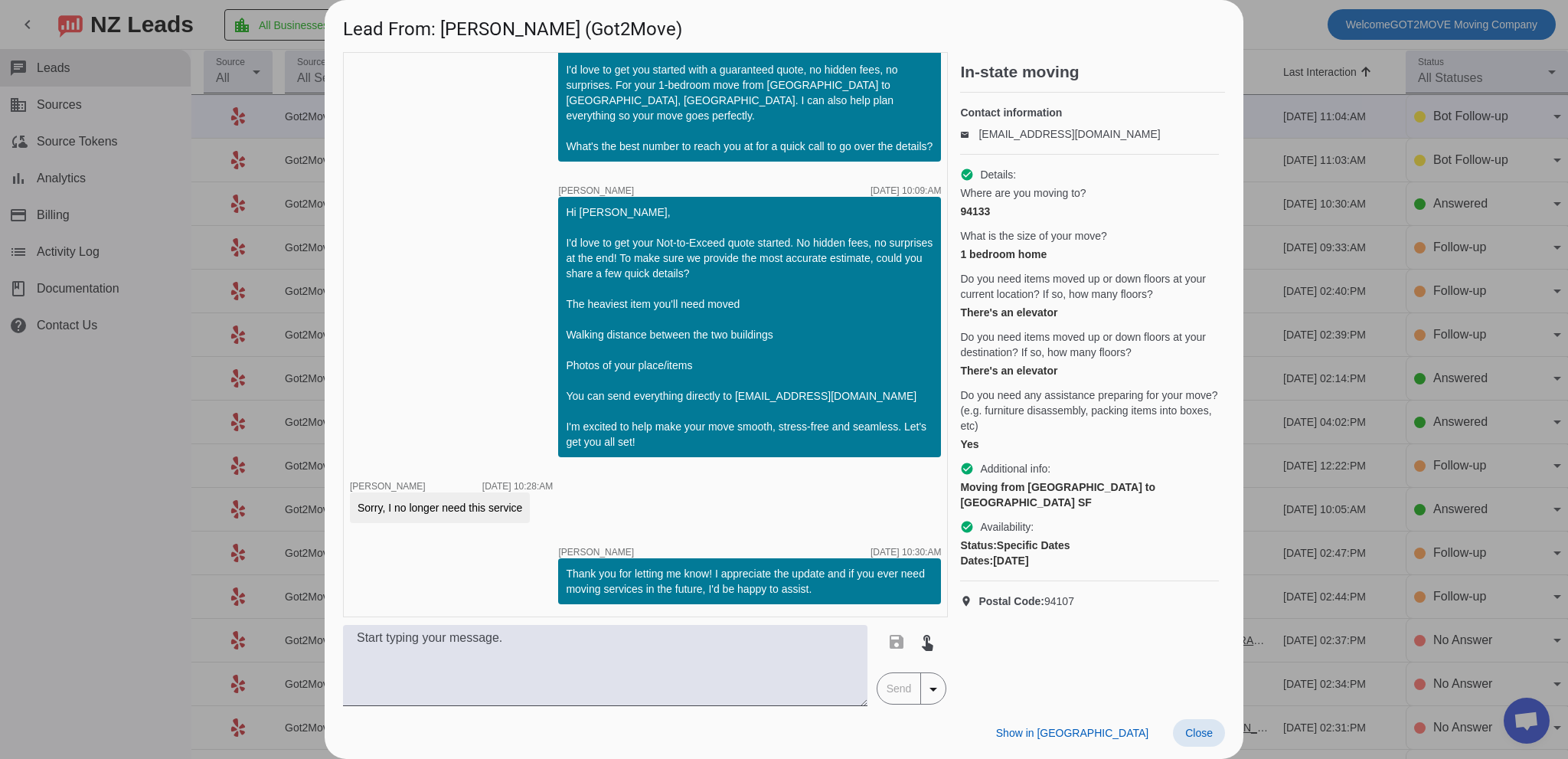
drag, startPoint x: 1199, startPoint y: 732, endPoint x: 1094, endPoint y: 498, distance: 256.5
click at [1200, 728] on span "Close" at bounding box center [1199, 733] width 28 height 12
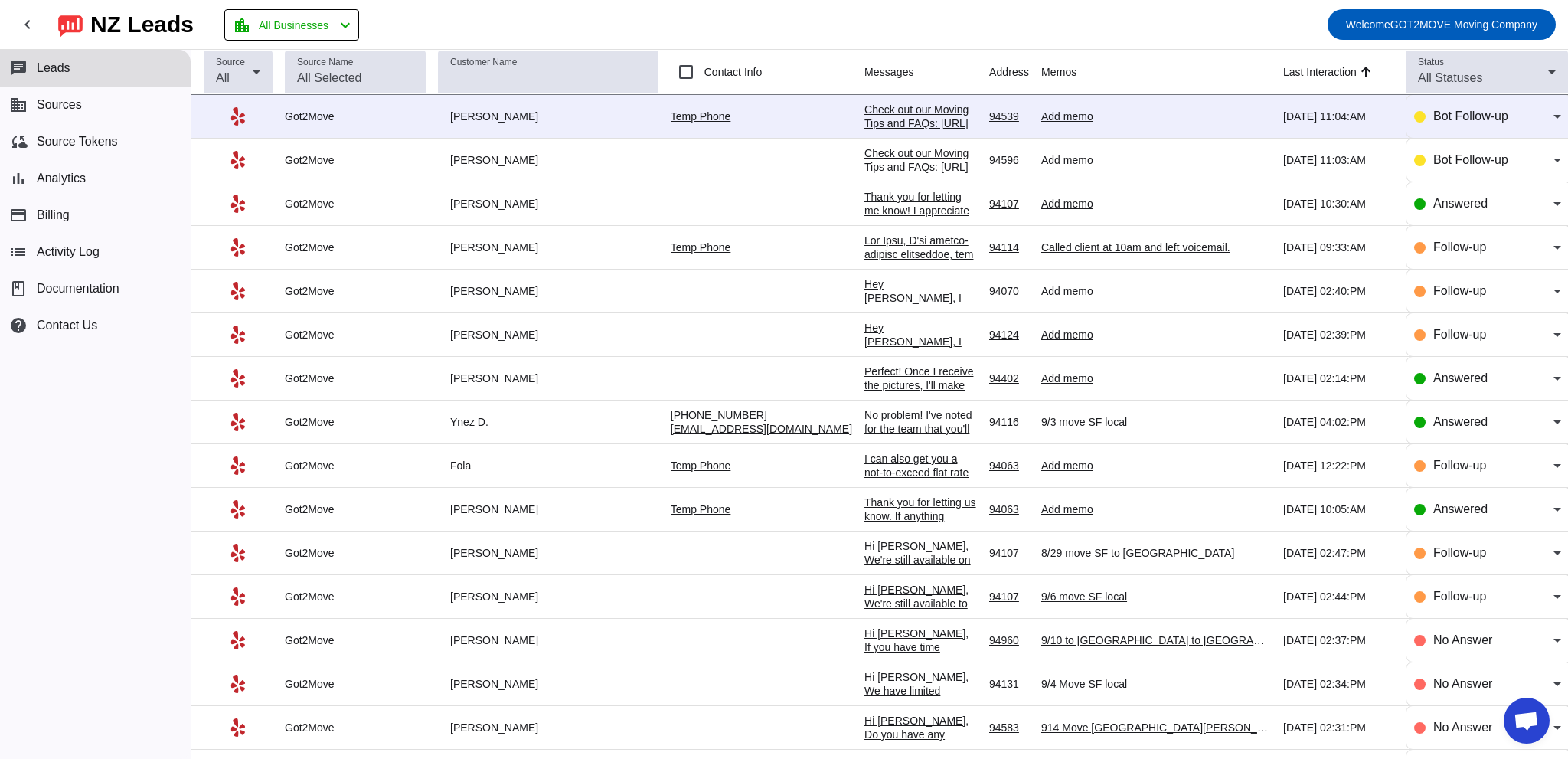
click at [865, 198] on div "Thank you for letting me know! I appreciate the update and if you ever need mov…" at bounding box center [921, 231] width 113 height 83
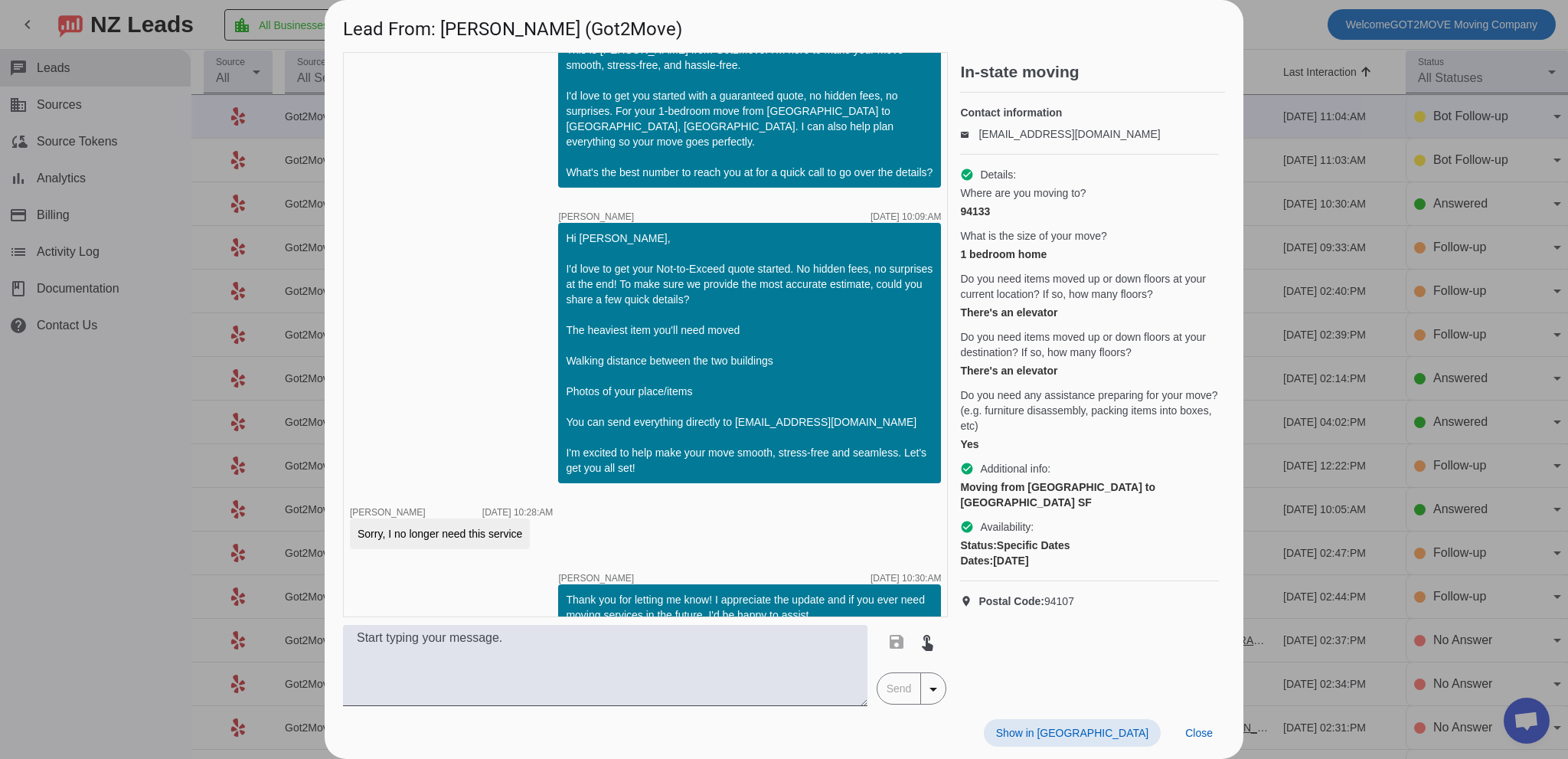
scroll to position [1121, 0]
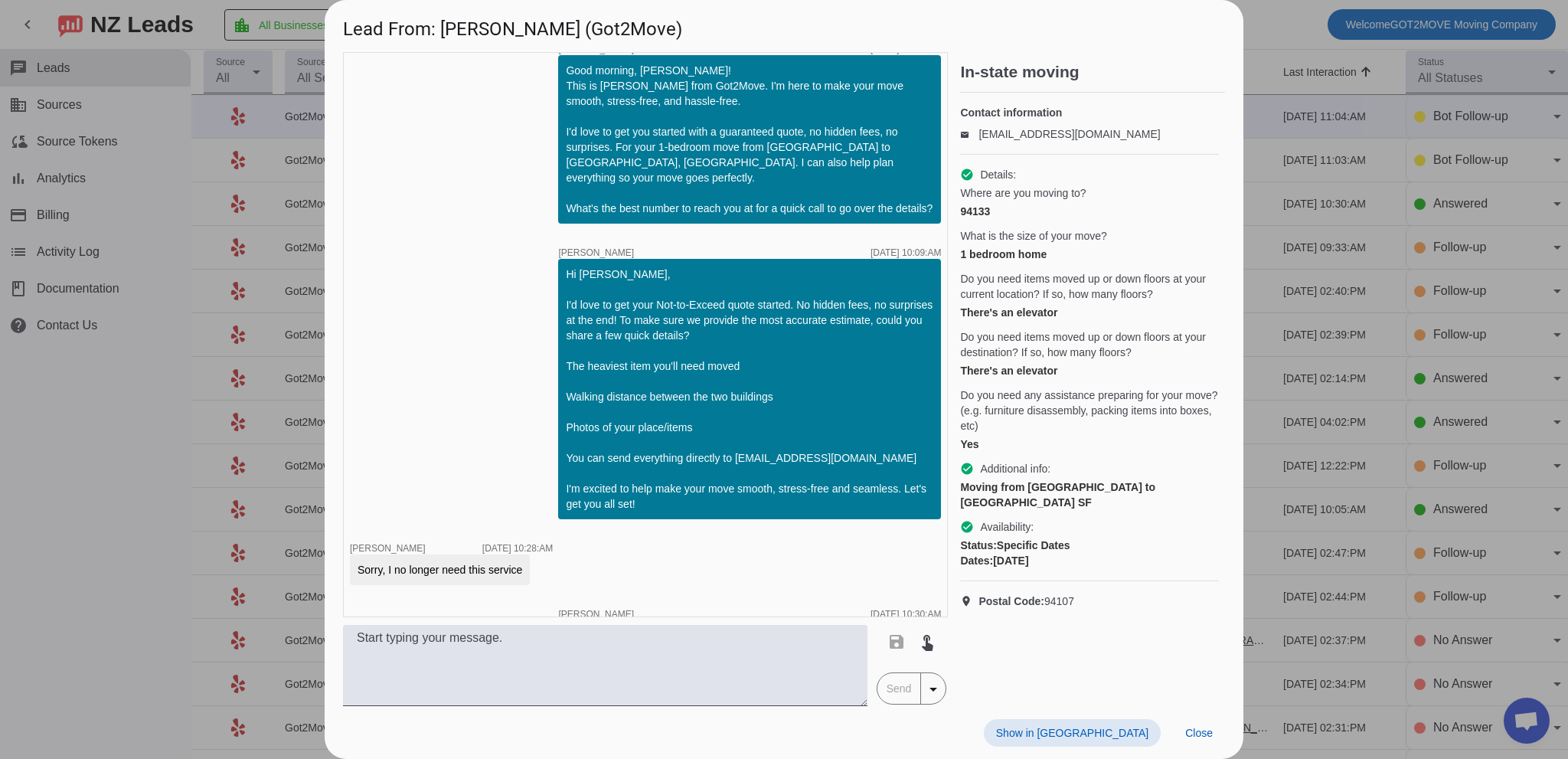
click at [765, 216] on div "Good morning, [PERSON_NAME]! This is [PERSON_NAME] from Got2Move. I'm here to m…" at bounding box center [749, 139] width 367 height 153
click at [768, 216] on div "Good morning, [PERSON_NAME]! This is [PERSON_NAME] from Got2Move. I'm here to m…" at bounding box center [749, 139] width 367 height 153
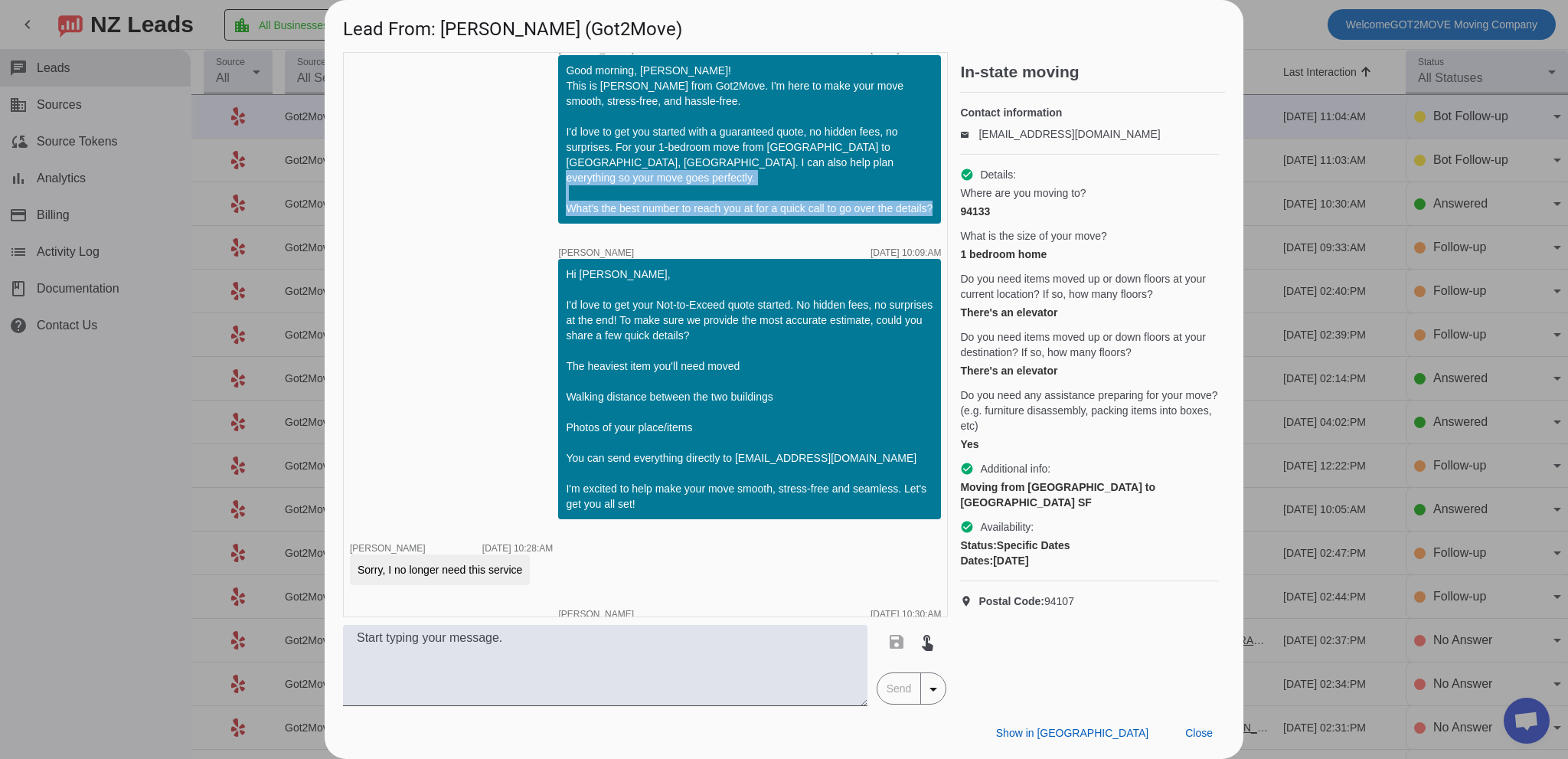
click at [768, 216] on div "Good morning, [PERSON_NAME]! This is [PERSON_NAME] from Got2Move. I'm here to m…" at bounding box center [749, 139] width 367 height 153
copy div "What's the best number to reach you at for a quick call to go over the details?…"
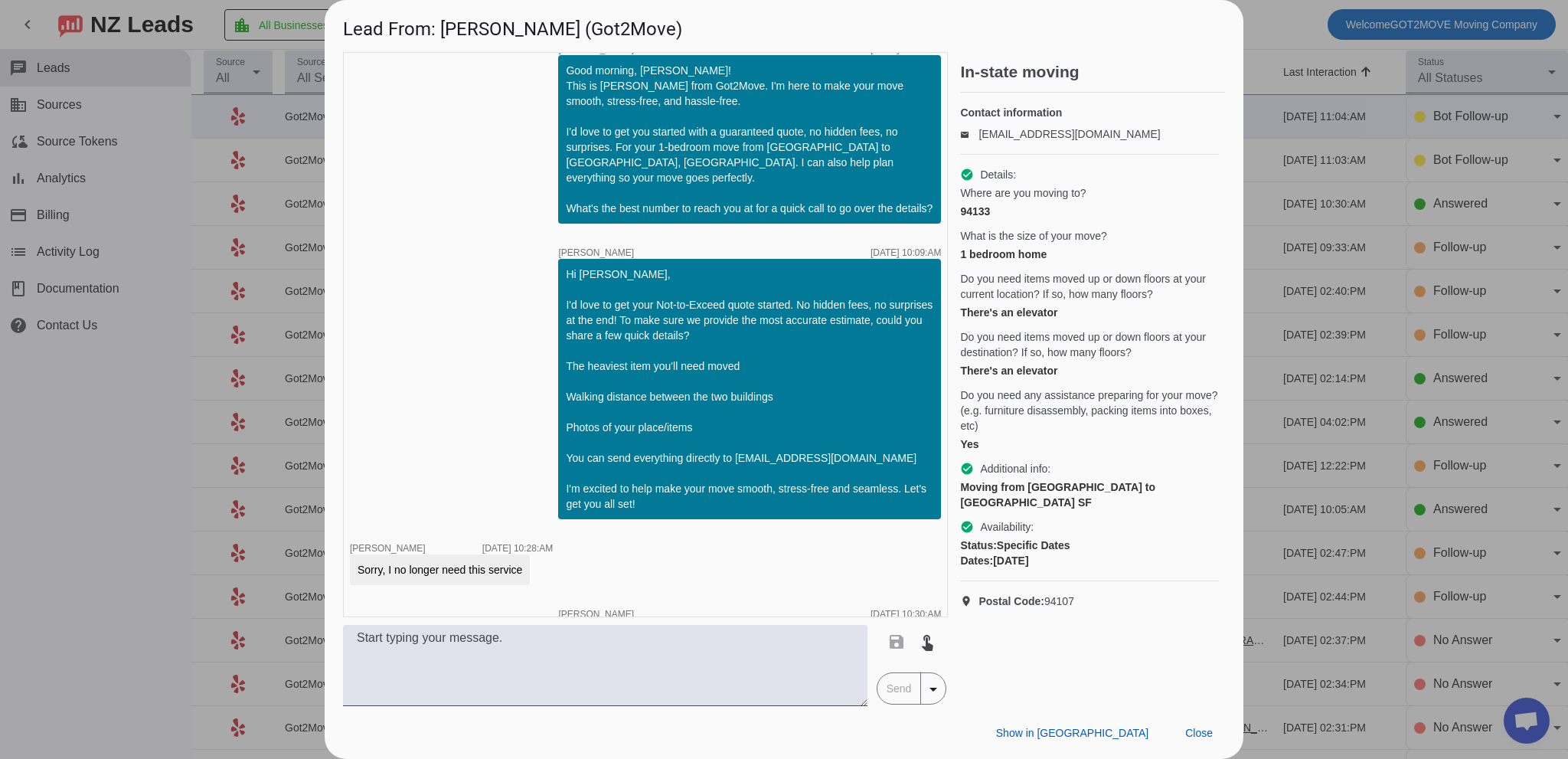
drag, startPoint x: 696, startPoint y: 170, endPoint x: 640, endPoint y: 172, distance: 56.0
click at [692, 172] on div "Good morning, [PERSON_NAME]! This is [PERSON_NAME] from Got2Move. I'm here to m…" at bounding box center [749, 139] width 367 height 153
click at [585, 169] on div "Good morning, [PERSON_NAME]! This is [PERSON_NAME] from Got2Move. I'm here to m…" at bounding box center [749, 139] width 367 height 153
drag, startPoint x: 551, startPoint y: 160, endPoint x: 751, endPoint y: 183, distance: 201.3
click at [744, 183] on div "Good morning, [PERSON_NAME]! This is [PERSON_NAME] from Got2Move. I'm here to m…" at bounding box center [749, 139] width 383 height 168
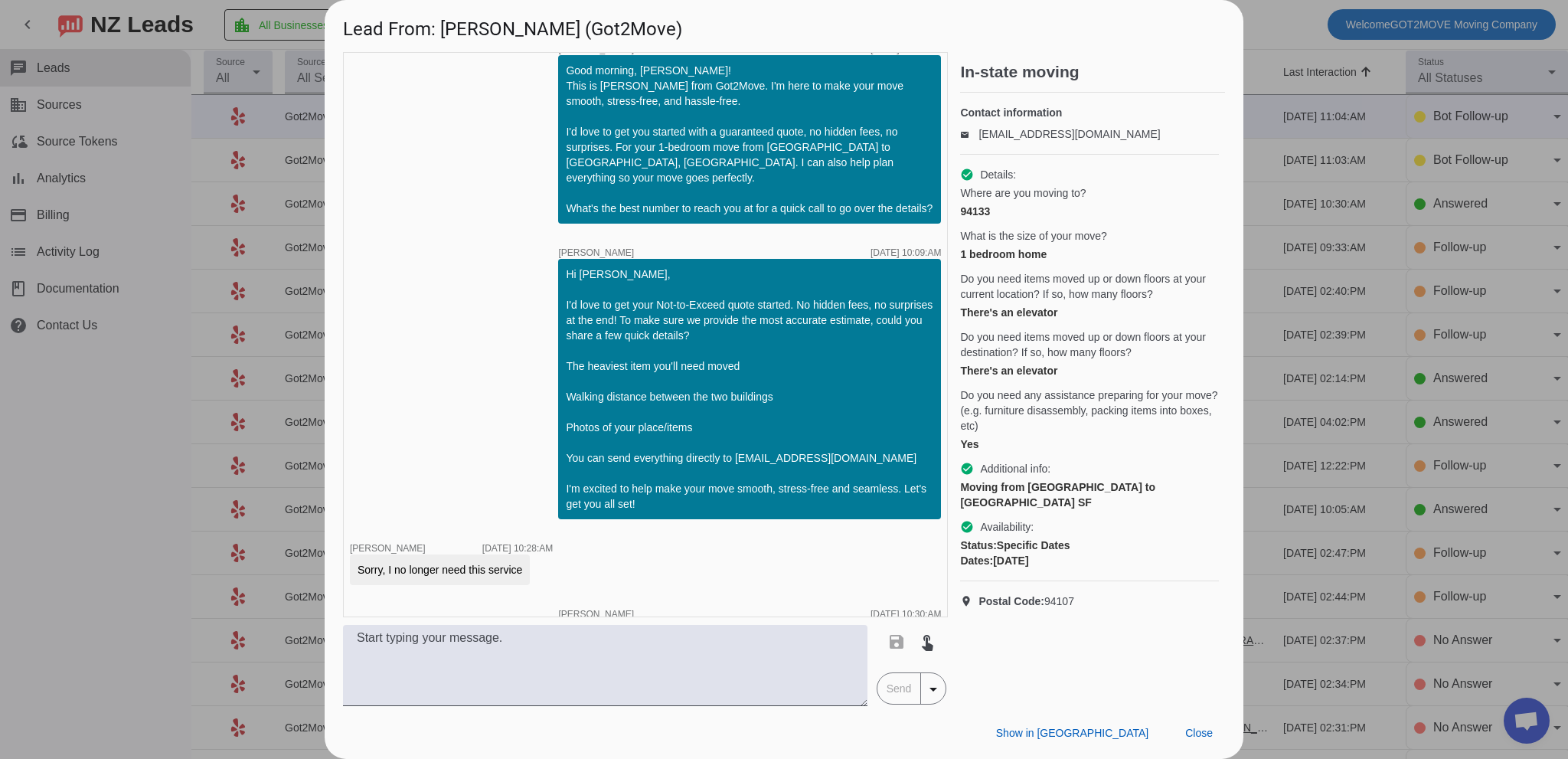
drag, startPoint x: 813, startPoint y: 192, endPoint x: 838, endPoint y: 197, distance: 25.5
click at [814, 193] on div "Good morning, [PERSON_NAME]! This is [PERSON_NAME] from Got2Move. I'm here to m…" at bounding box center [749, 139] width 367 height 153
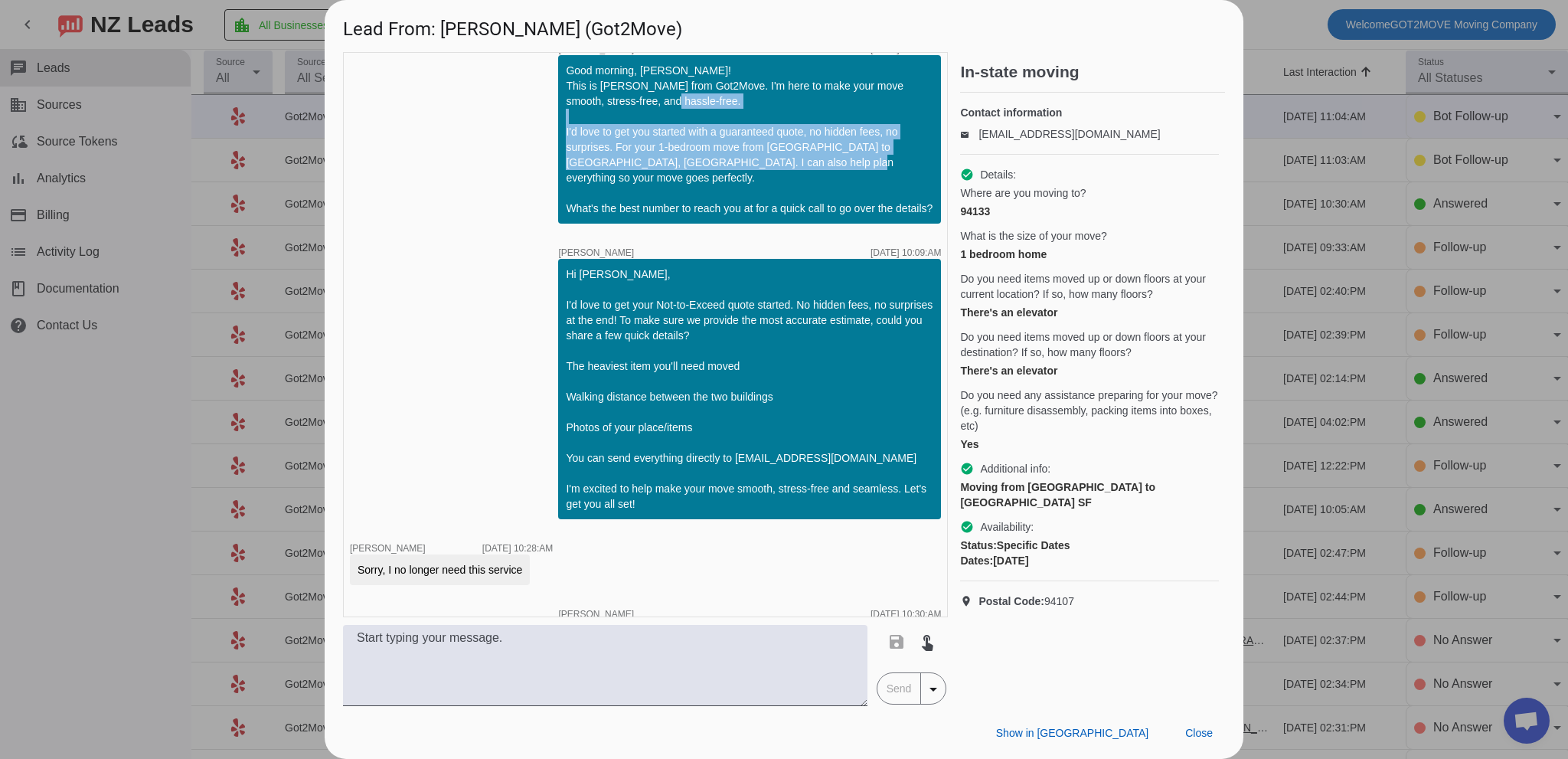
drag, startPoint x: 848, startPoint y: 198, endPoint x: 760, endPoint y: 178, distance: 90.2
click at [540, 149] on div "timer close [PERSON_NAME] [DATE] 07:23:AM Hi [PERSON_NAME]! 🚚 Got2Move - profes…" at bounding box center [645, 334] width 605 height 565
click at [807, 198] on div "Good morning, [PERSON_NAME]! This is [PERSON_NAME] from Got2Move. I'm here to m…" at bounding box center [749, 139] width 367 height 153
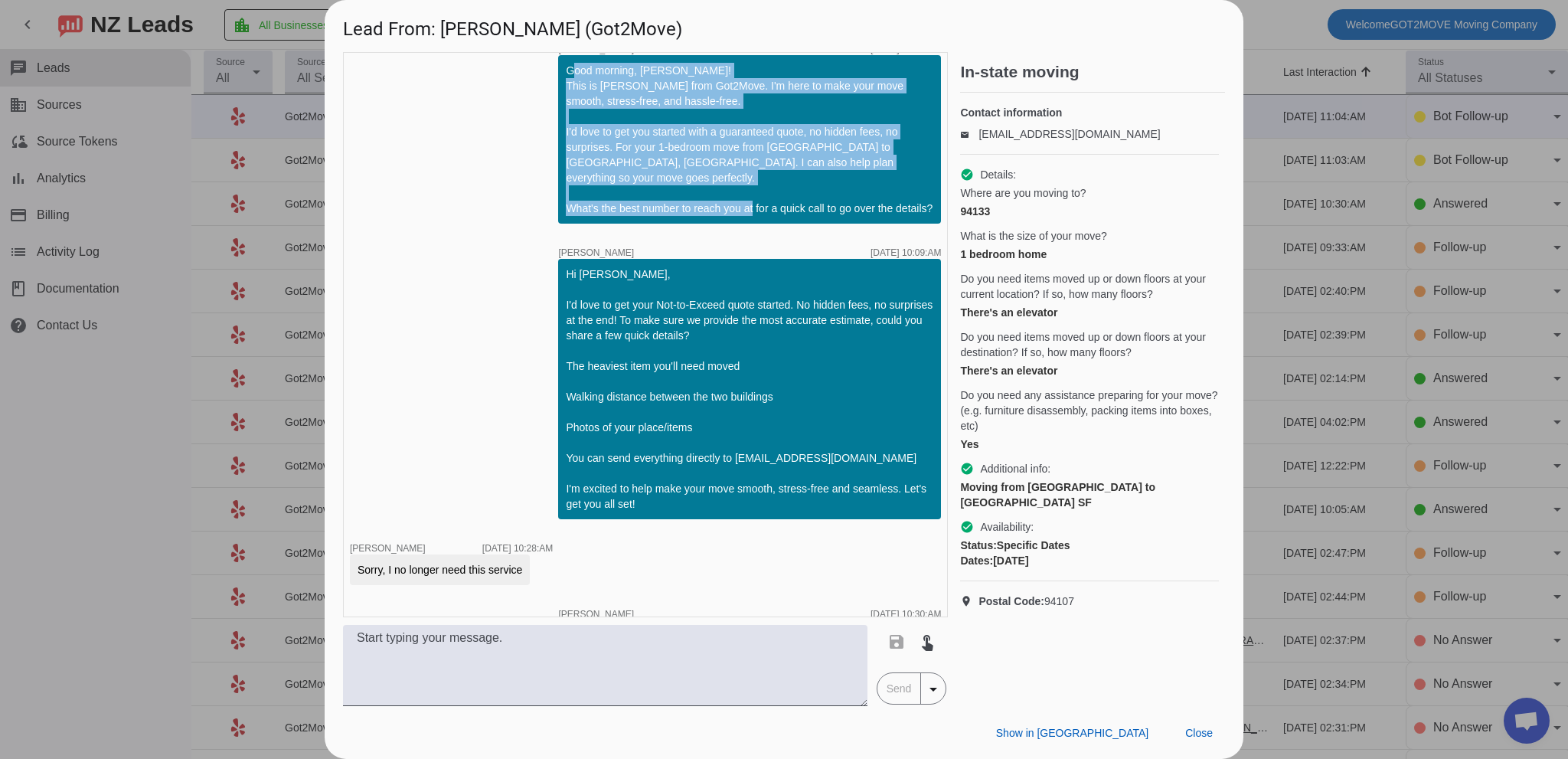
drag, startPoint x: 922, startPoint y: 221, endPoint x: 1, endPoint y: 133, distance: 925.2
click at [504, 96] on div "timer close [PERSON_NAME] [DATE] 07:23:AM Hi [PERSON_NAME]! 🚚 Got2Move - profes…" at bounding box center [645, 334] width 605 height 565
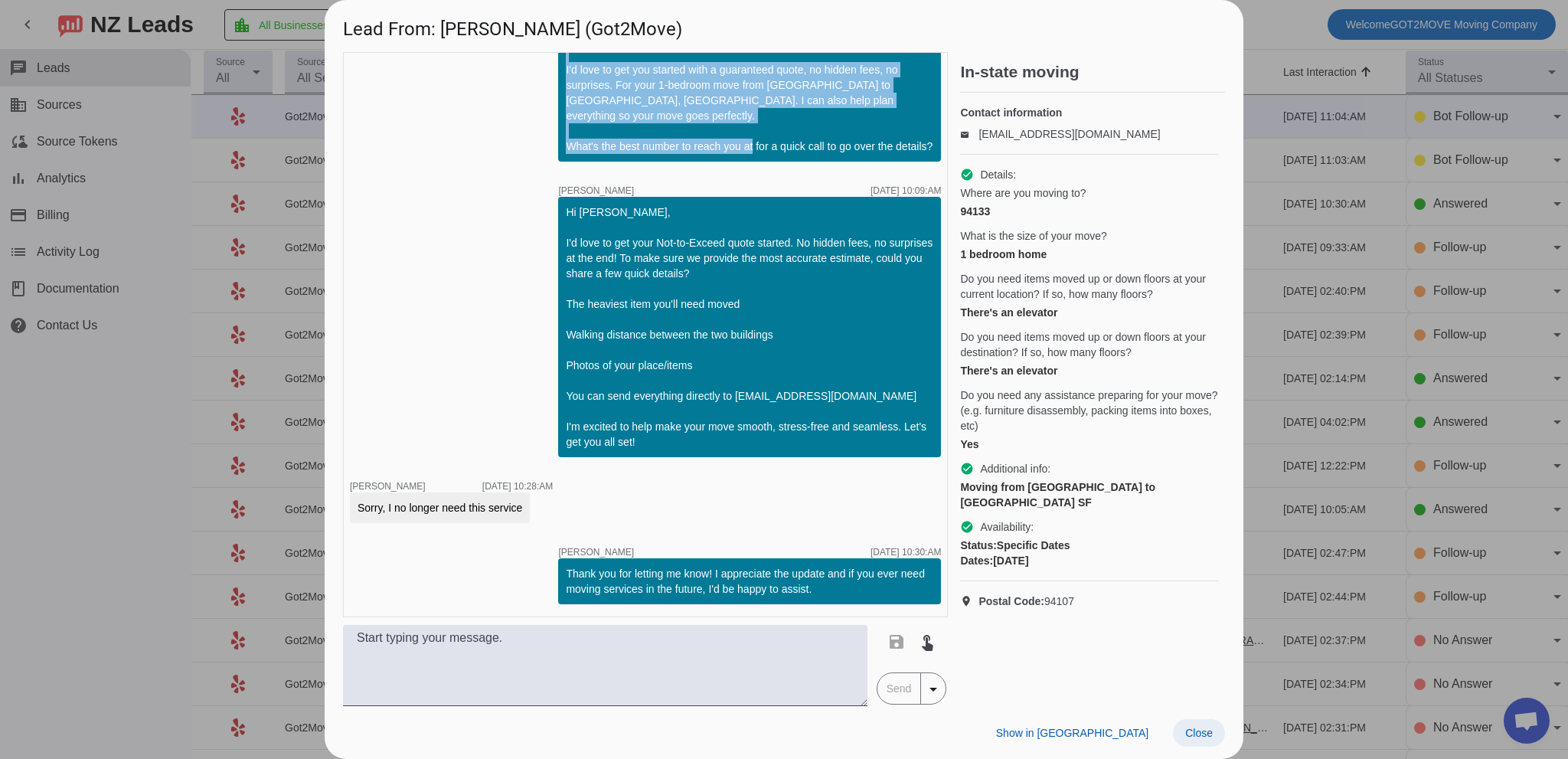
drag, startPoint x: 1198, startPoint y: 732, endPoint x: 1172, endPoint y: 712, distance: 32.8
click at [1198, 731] on span "Close" at bounding box center [1199, 733] width 28 height 12
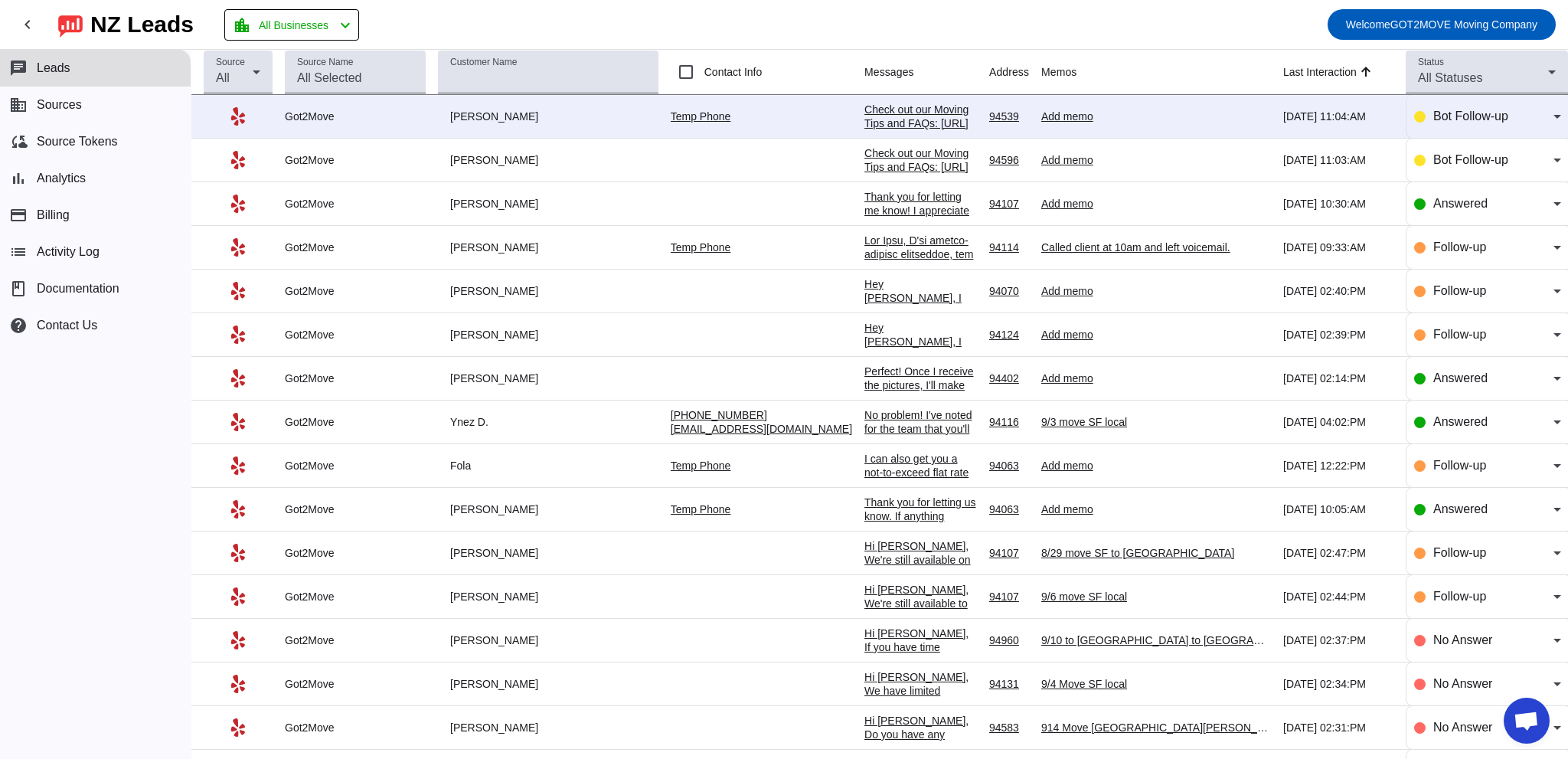
click at [865, 150] on div "Check out our Moving Tips and FAQs: [URL][DOMAIN_NAME]​" at bounding box center [921, 166] width 113 height 41
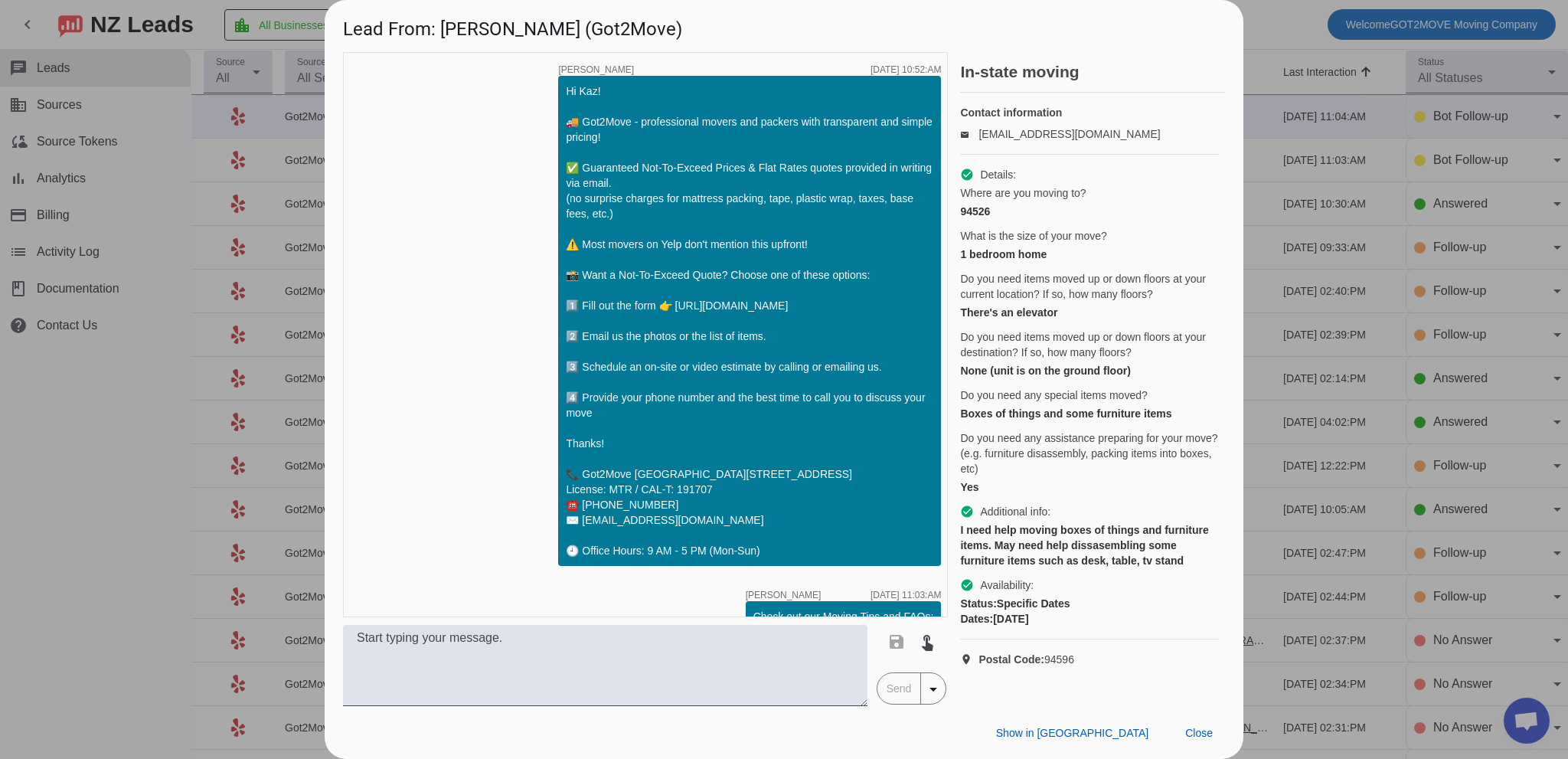
scroll to position [73, 0]
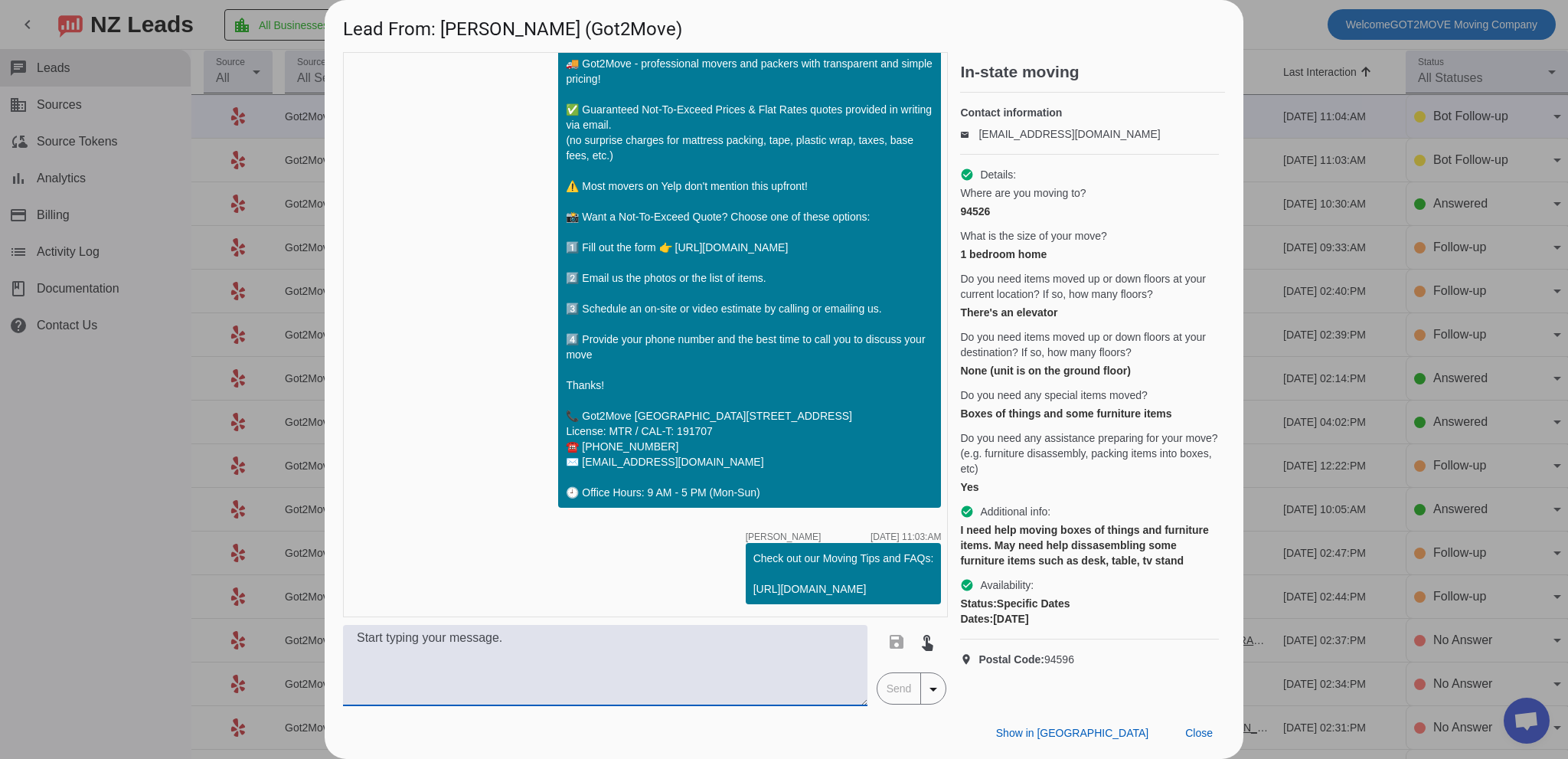
click at [634, 660] on textarea at bounding box center [605, 665] width 525 height 81
paste textarea "Hi Kaz! This is [PERSON_NAME] from Got2Move! I’m here to make your move smooth,…"
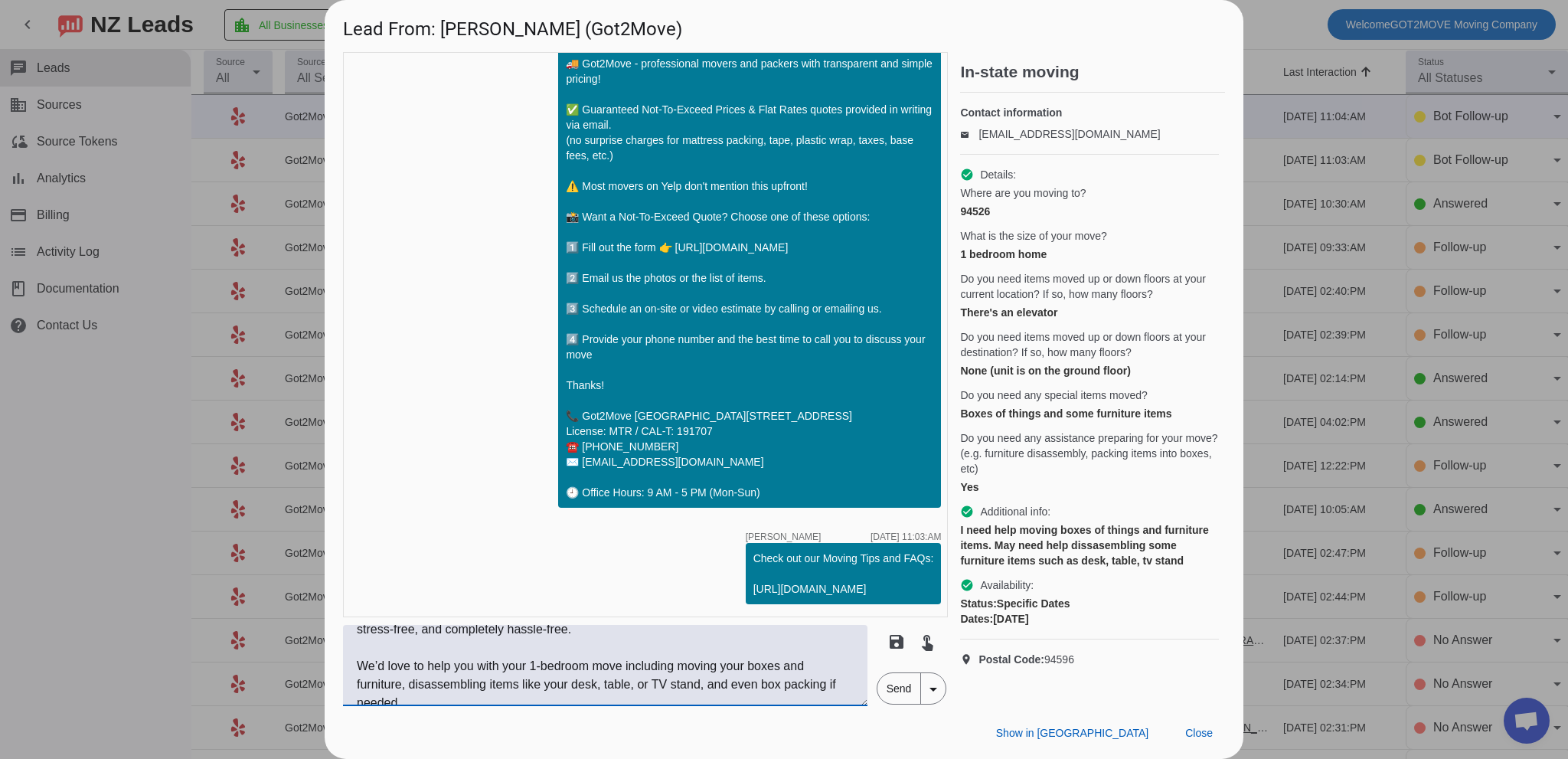
scroll to position [0, 0]
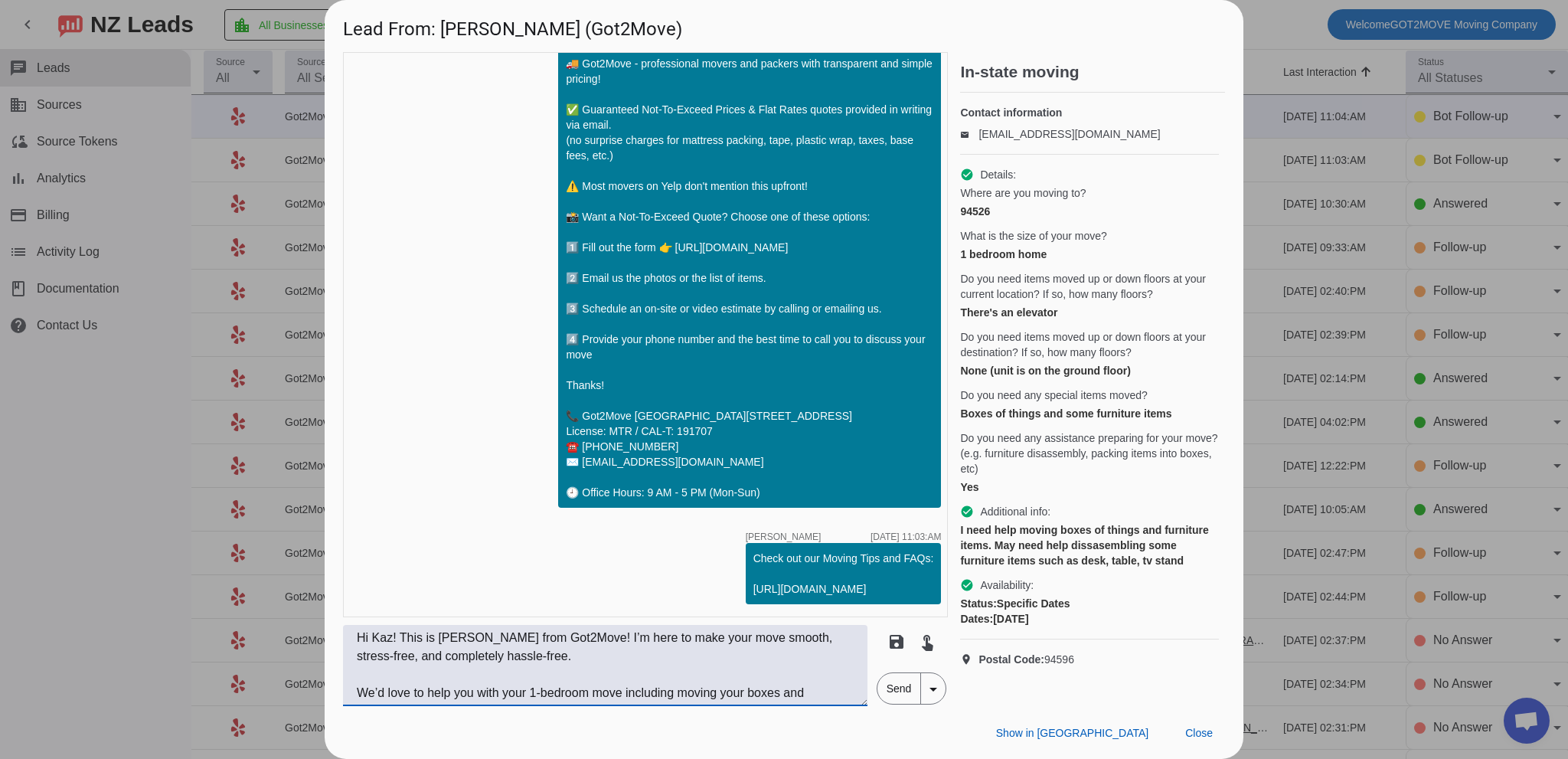
click at [650, 679] on textarea "Hi Kaz! This is [PERSON_NAME] from Got2Move! I’m here to make your move smooth,…" at bounding box center [605, 665] width 525 height 81
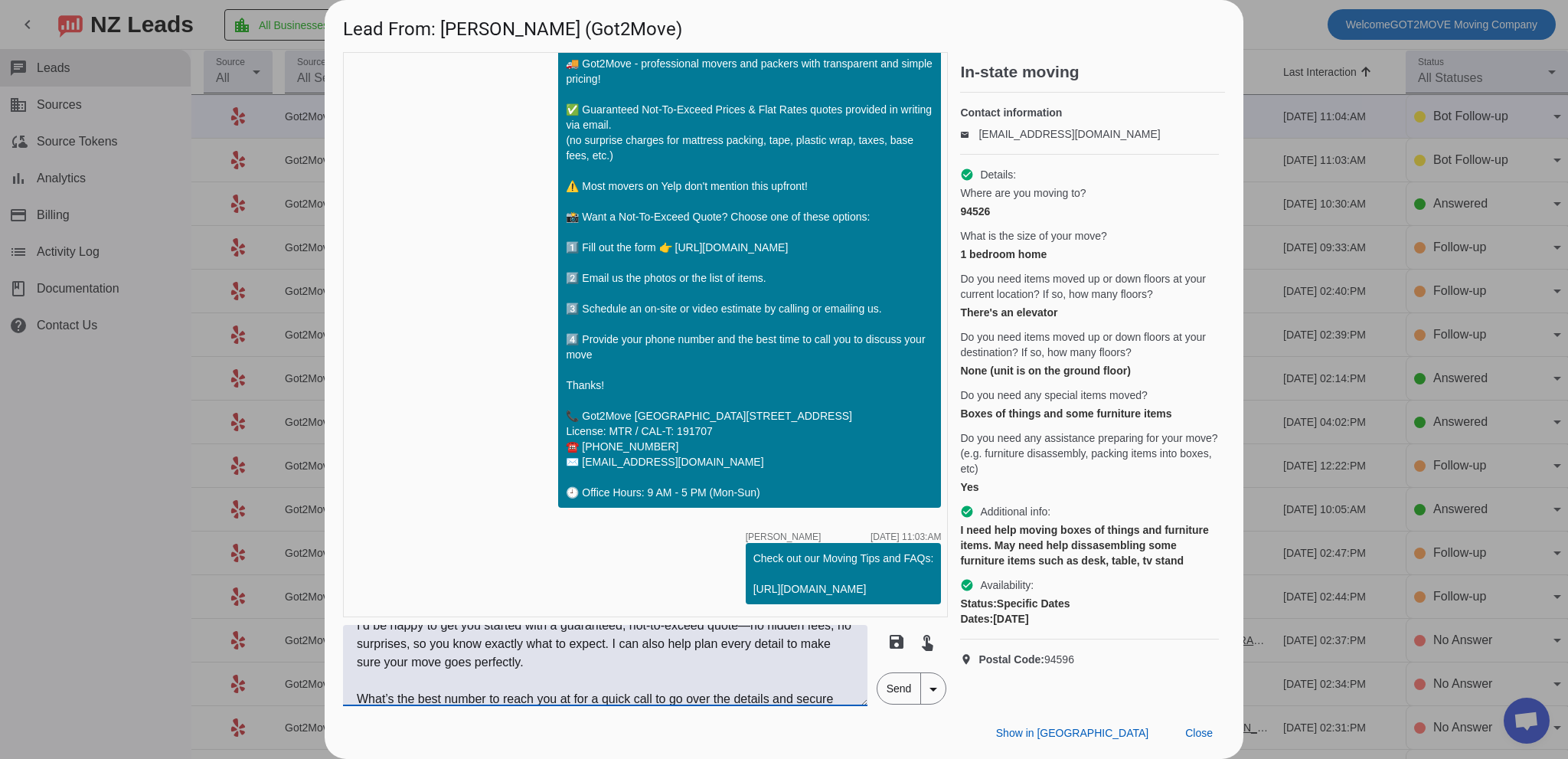
scroll to position [159, 0]
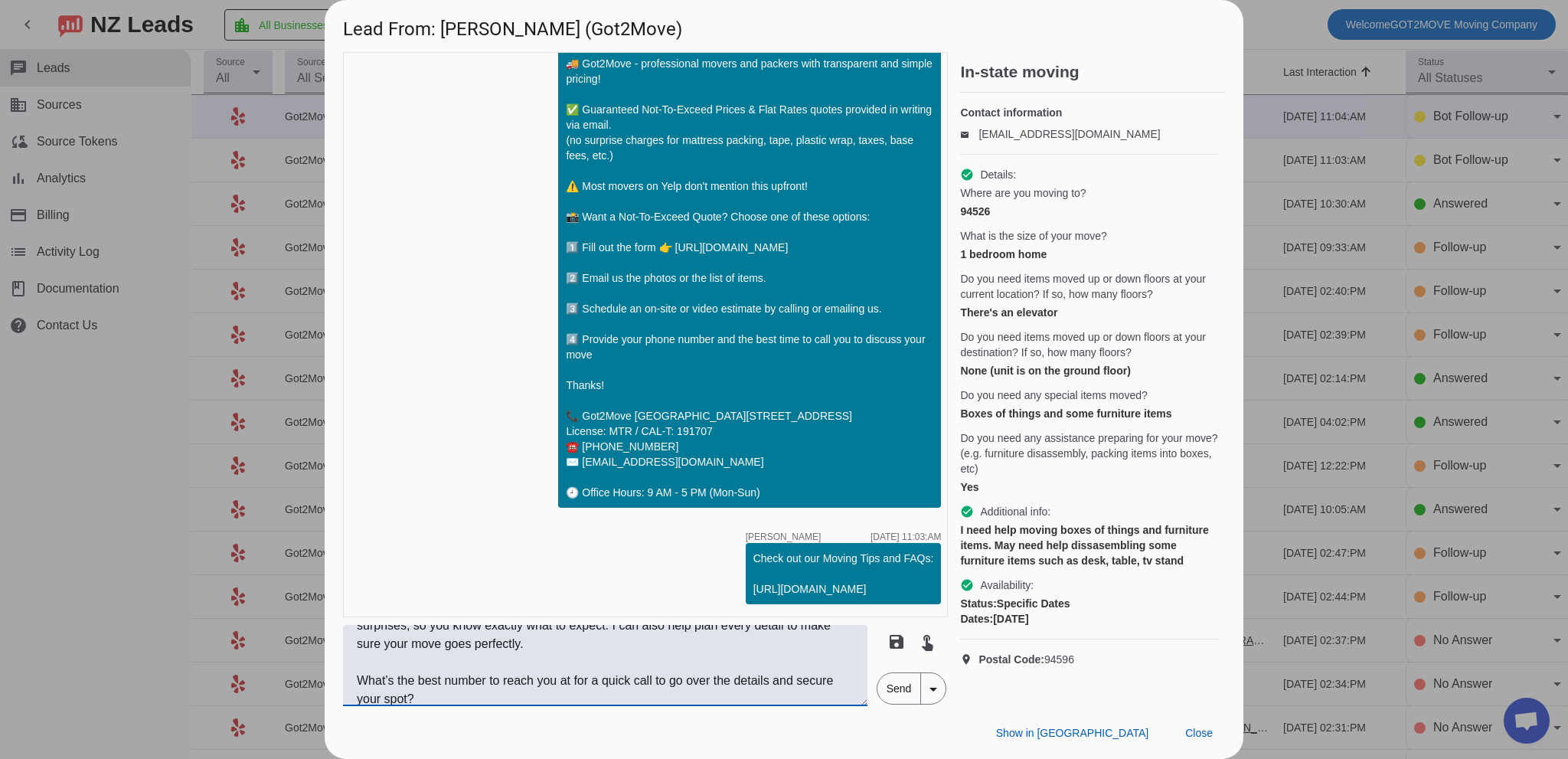
click at [772, 679] on textarea "Hi Kaz! This is [PERSON_NAME] from Got2Move! I’m here to make your move smooth,…" at bounding box center [605, 665] width 525 height 81
type textarea "Hi Kaz! This is [PERSON_NAME] from Got2Move! I’m here to make your move smooth,…"
click at [904, 687] on span "Send" at bounding box center [899, 688] width 43 height 30
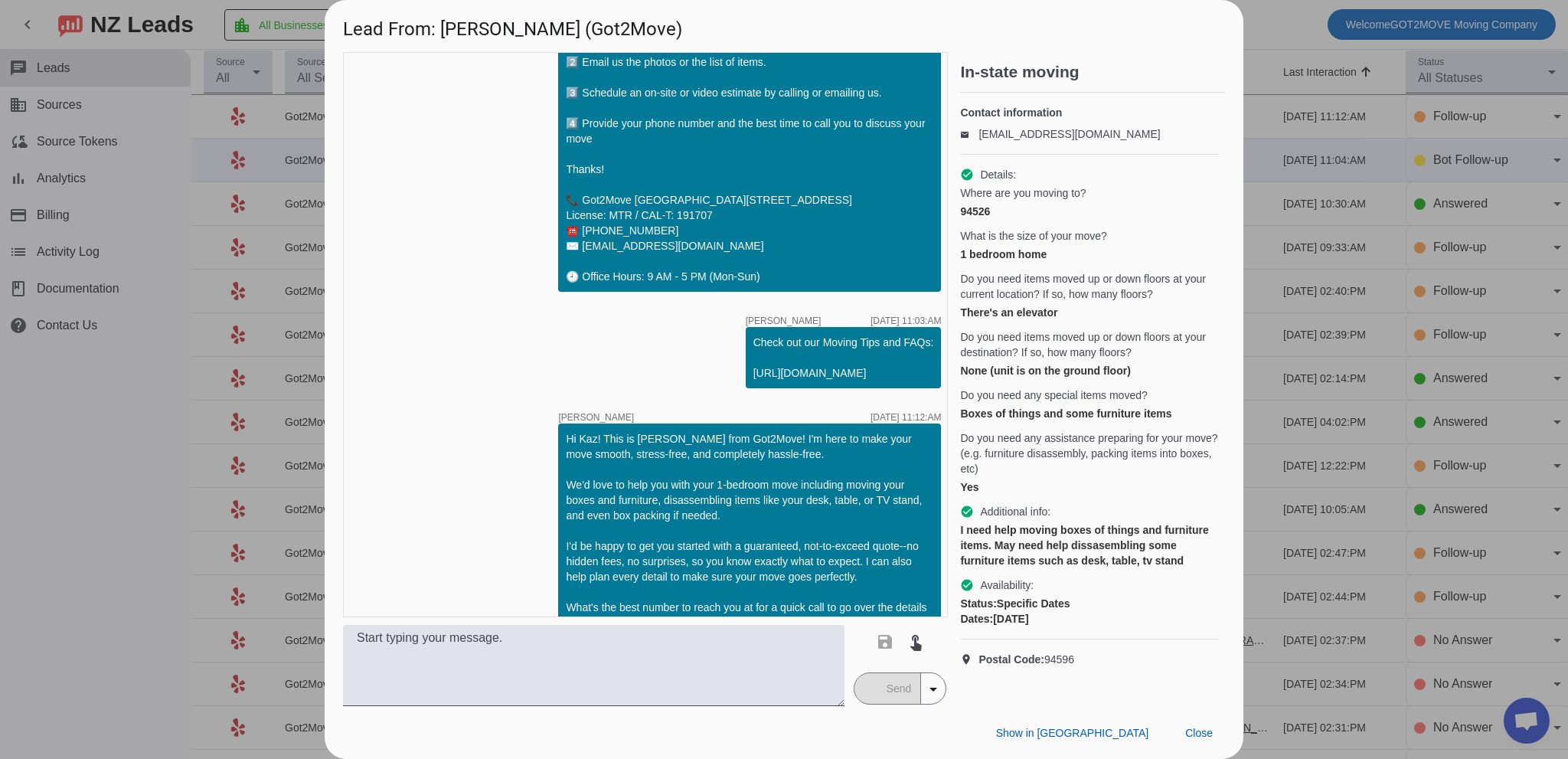
scroll to position [322, 0]
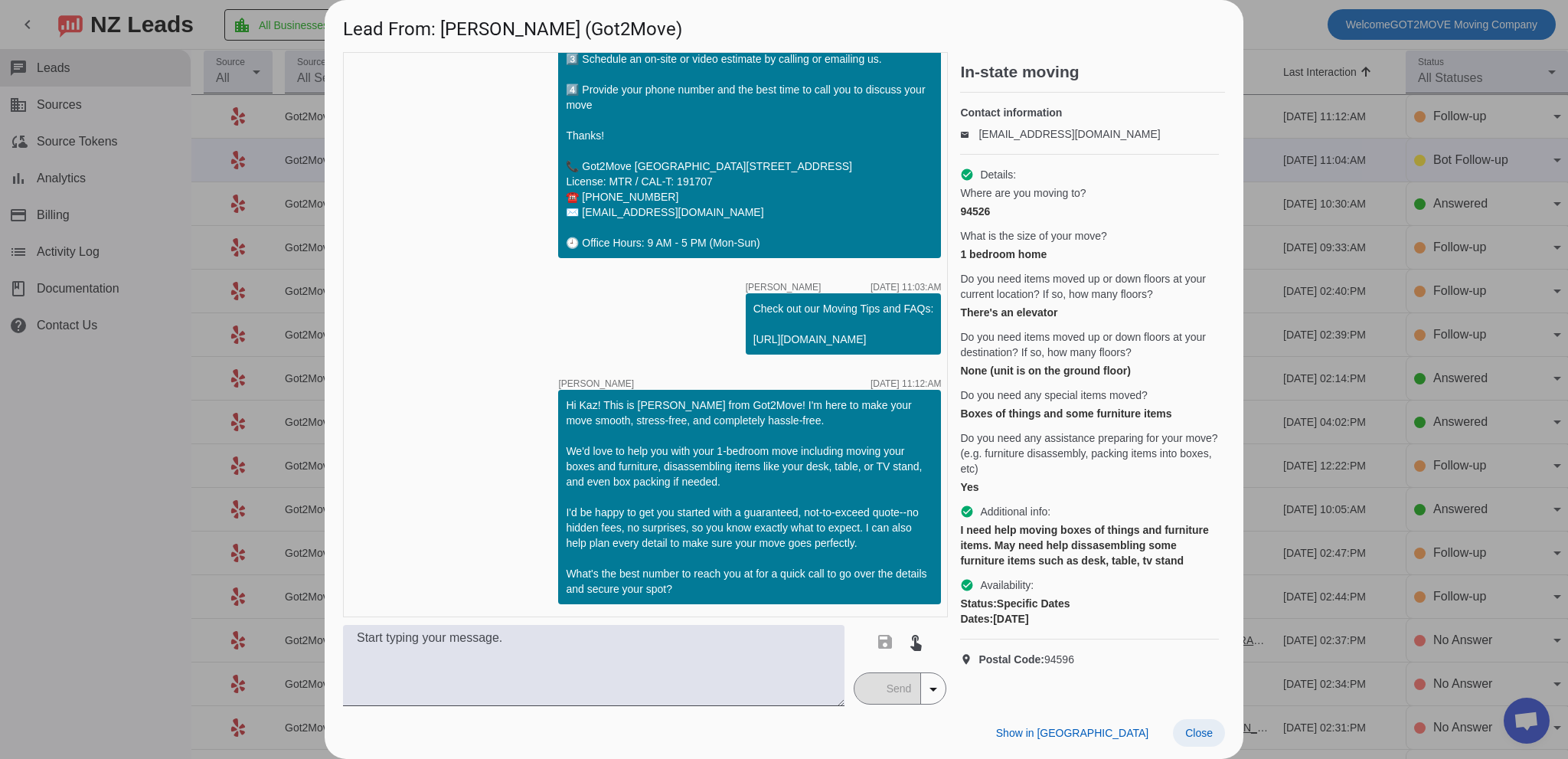
click at [1207, 731] on span "Close" at bounding box center [1199, 733] width 28 height 12
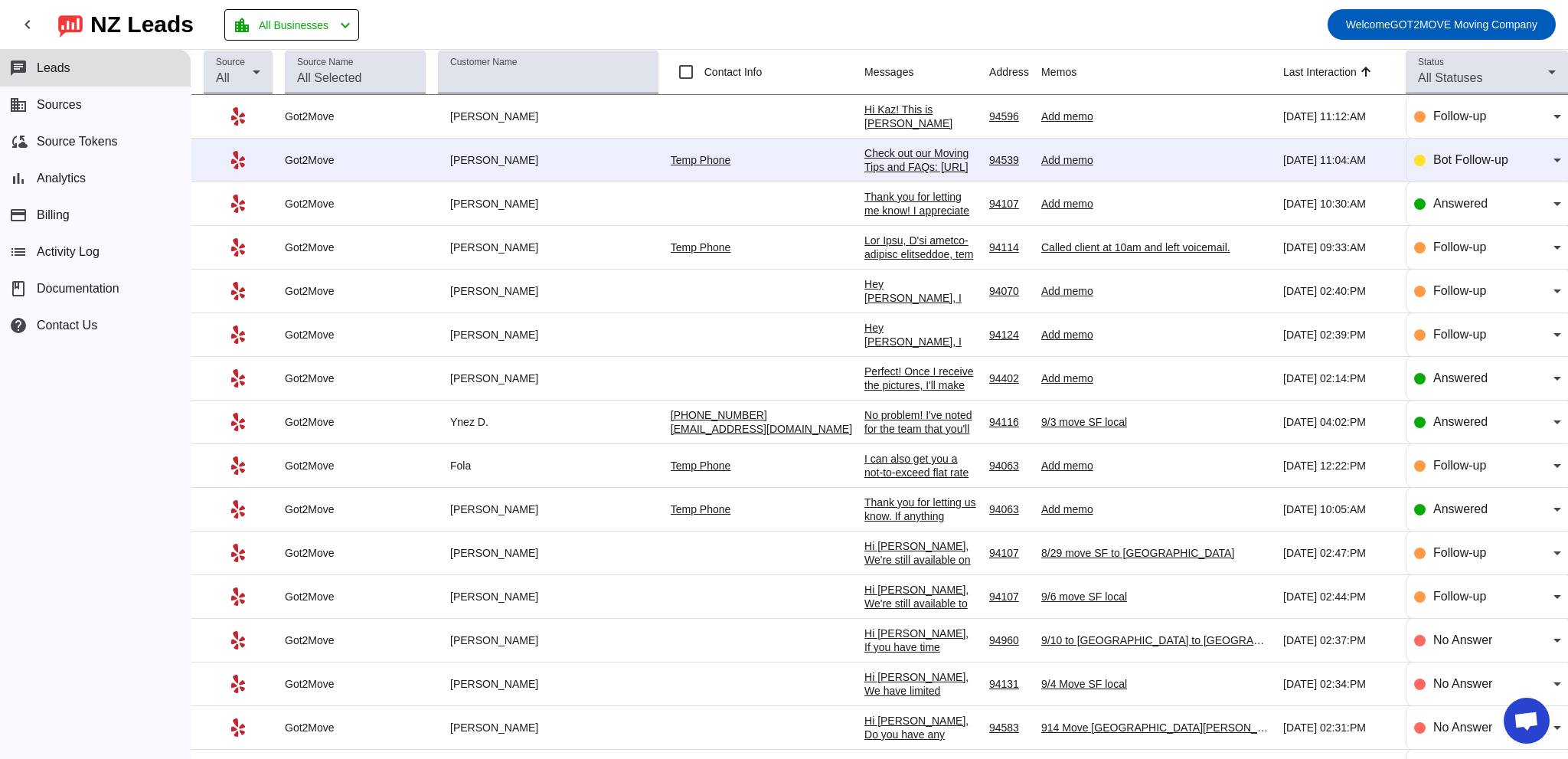
click at [865, 159] on div "Check out our Moving Tips and FAQs: [URL][DOMAIN_NAME]​" at bounding box center [921, 166] width 113 height 41
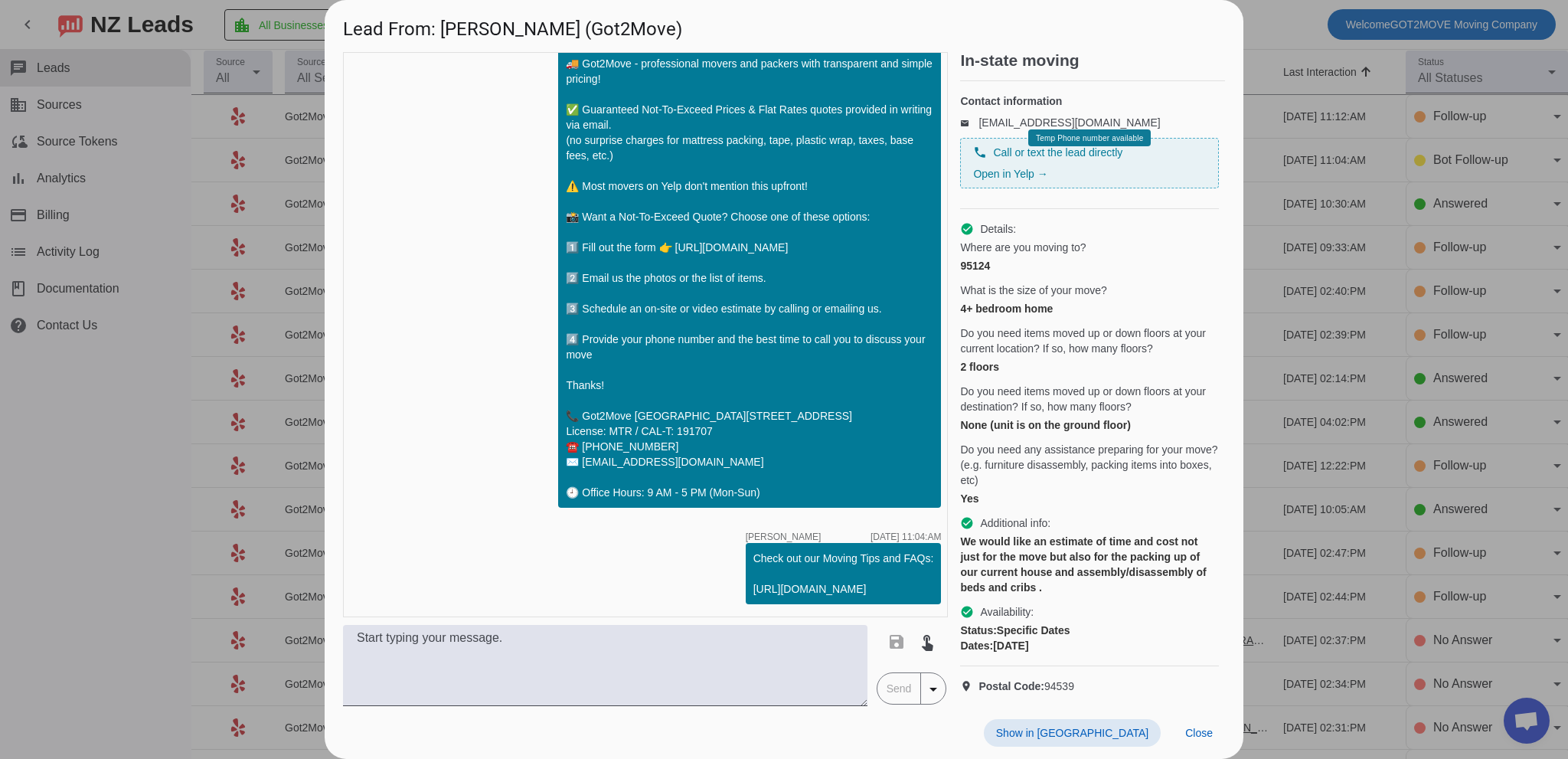
scroll to position [0, 0]
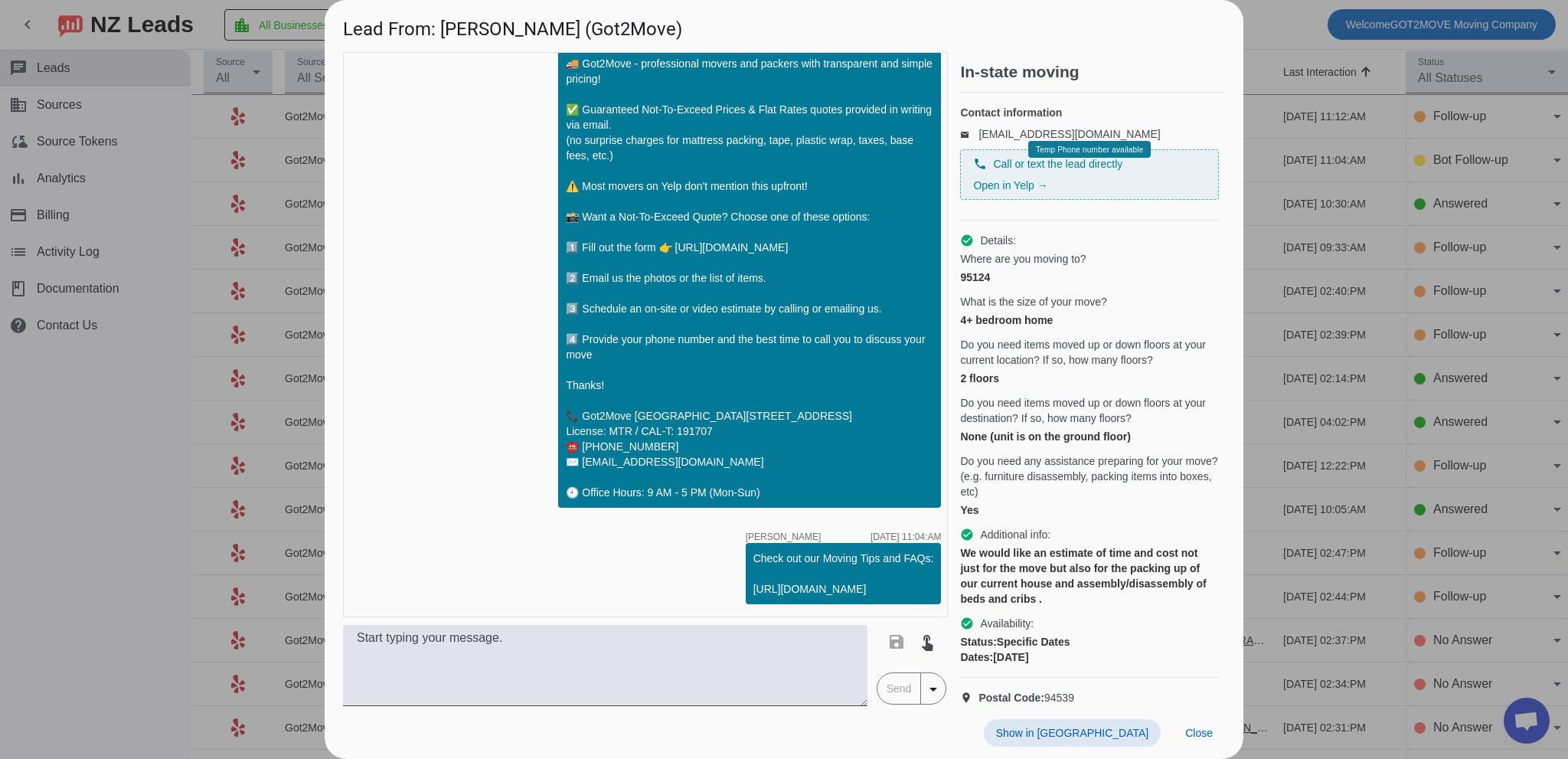
drag, startPoint x: 974, startPoint y: 17, endPoint x: 1118, endPoint y: 18, distance: 144.0
click at [1111, 19] on h1 "Lead From: [PERSON_NAME] (Got2Move)" at bounding box center [784, 26] width 919 height 51
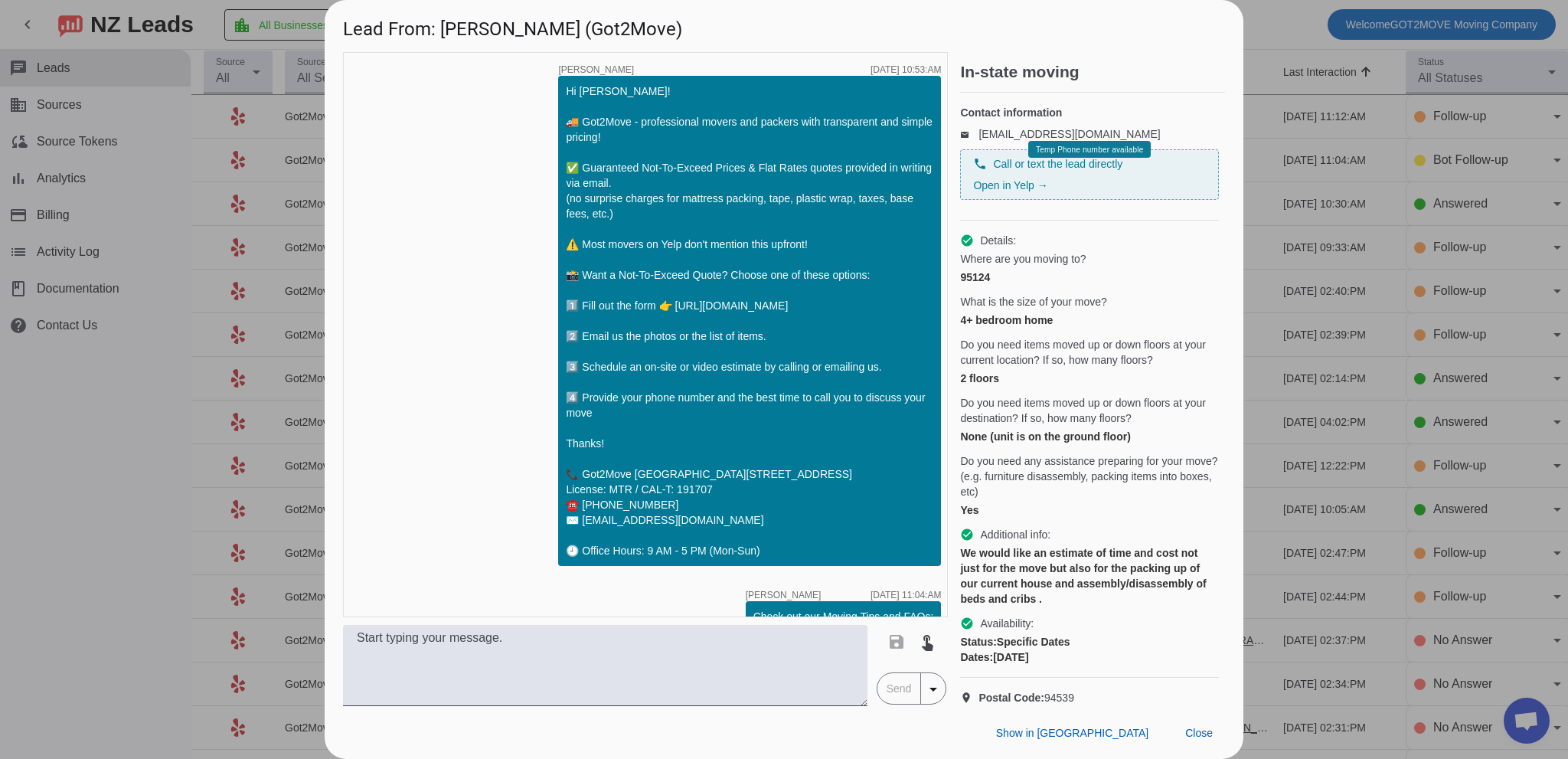
scroll to position [338, 0]
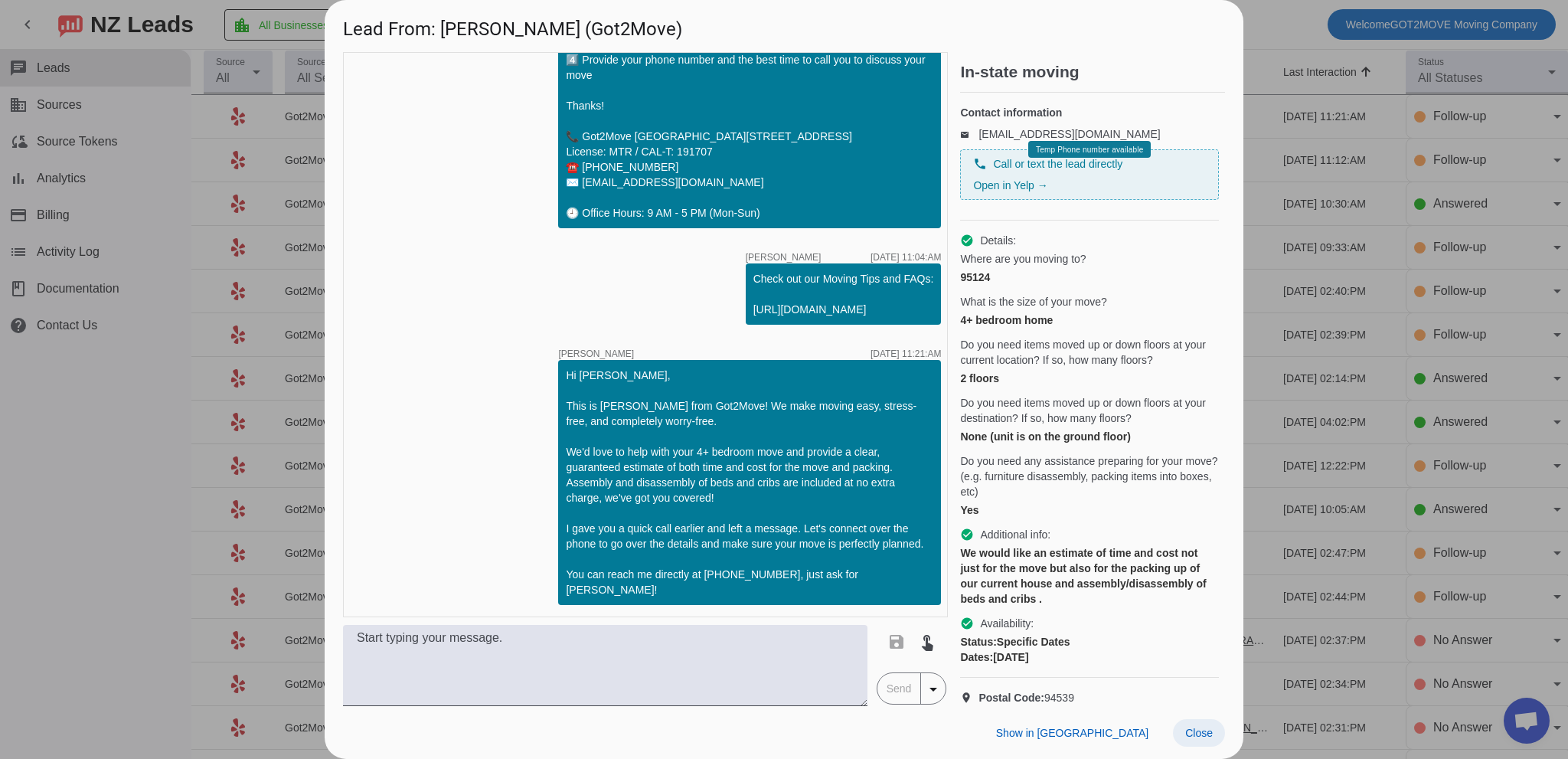
click at [1206, 732] on span "Close" at bounding box center [1199, 733] width 28 height 12
